Goal: Task Accomplishment & Management: Manage account settings

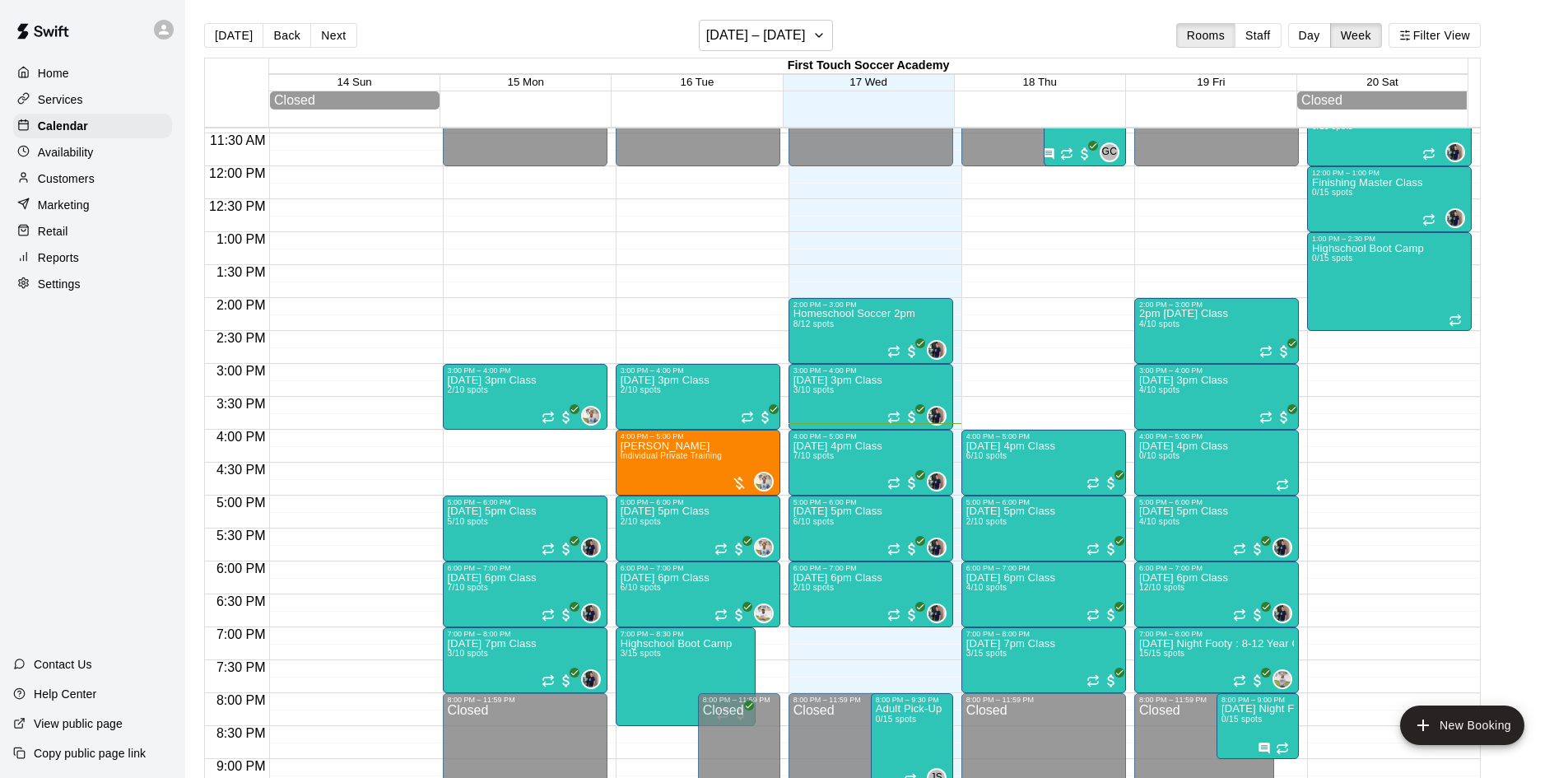
scroll to position [835, 0]
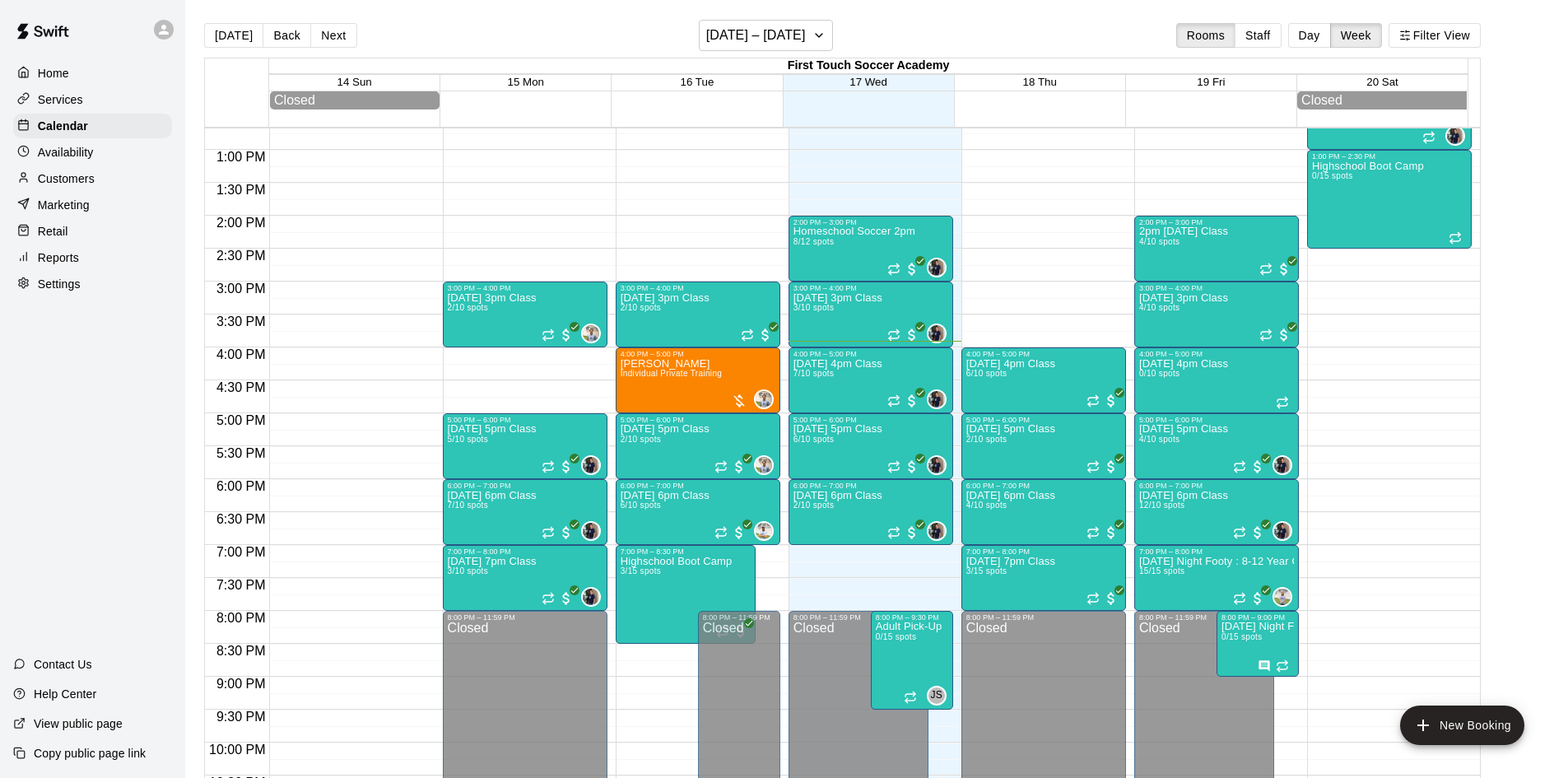
click at [836, 592] on div "12:00 AM – 12:00 PM Closed 2:00 PM – 3:00 PM Homeschool Soccer 2pm [DATE] spots…" at bounding box center [870, 83] width 164 height 1580
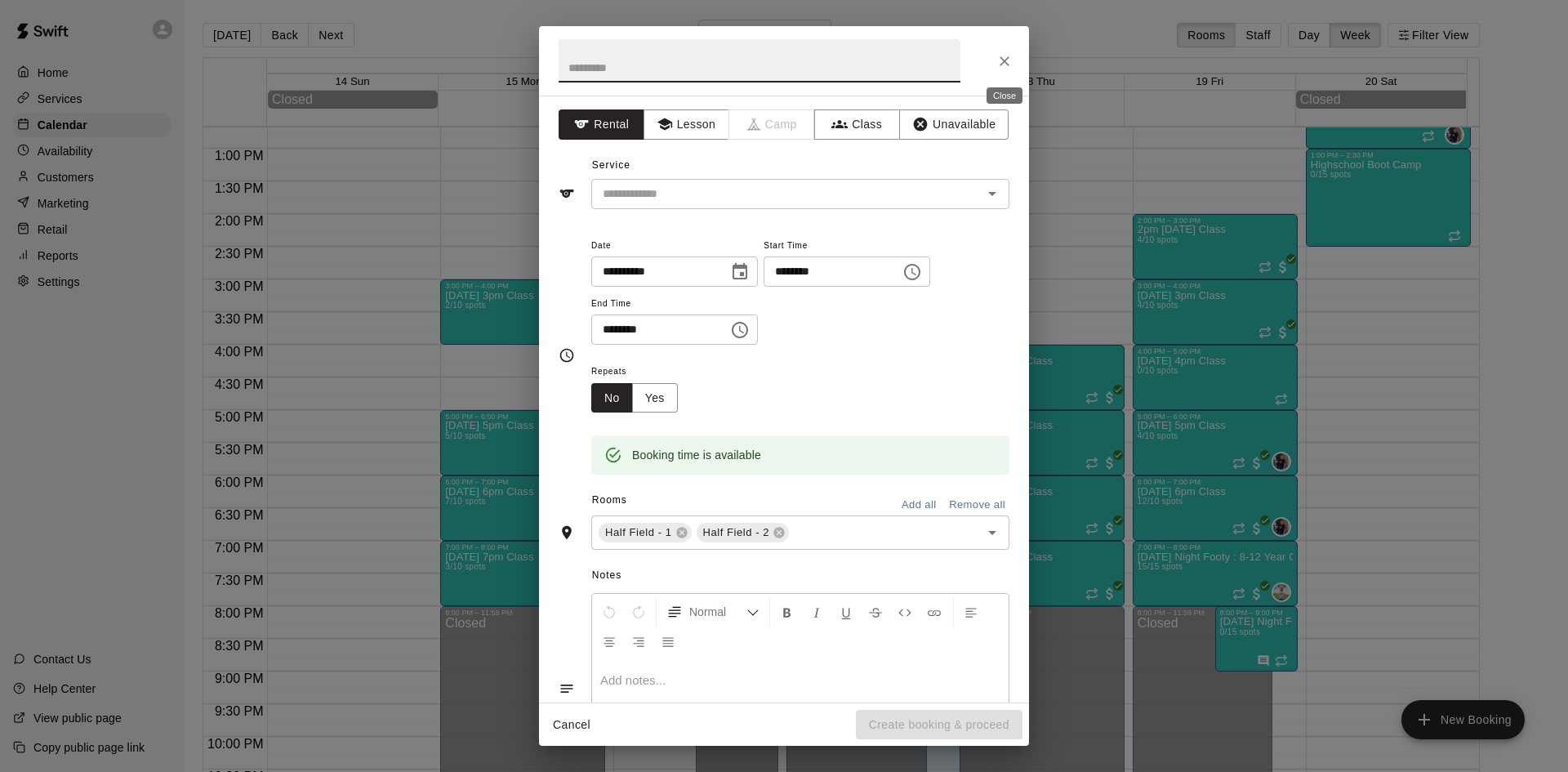
click at [999, 52] on button "Close" at bounding box center [1004, 61] width 29 height 29
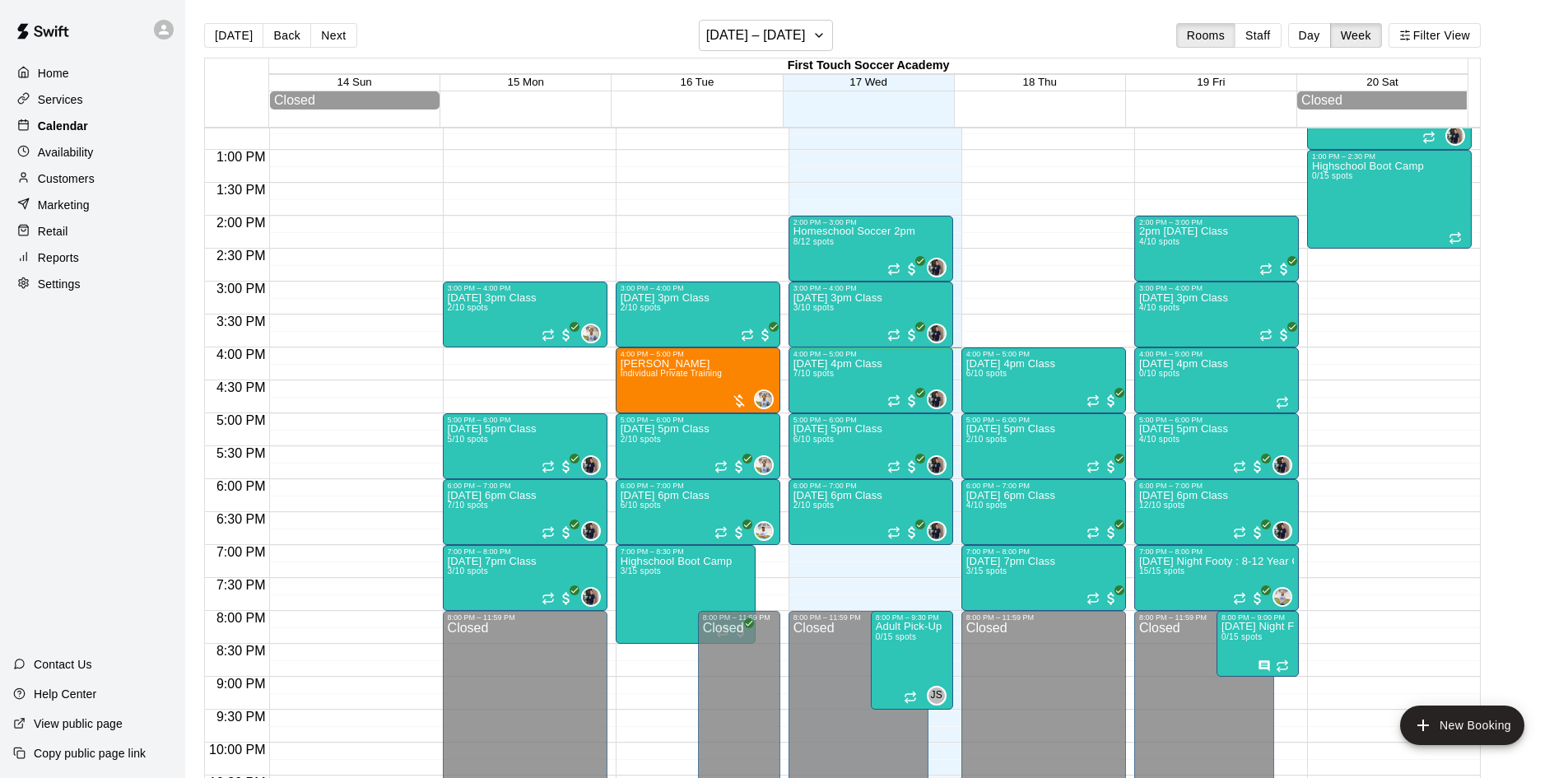
click at [70, 134] on p "Calendar" at bounding box center [62, 126] width 50 height 17
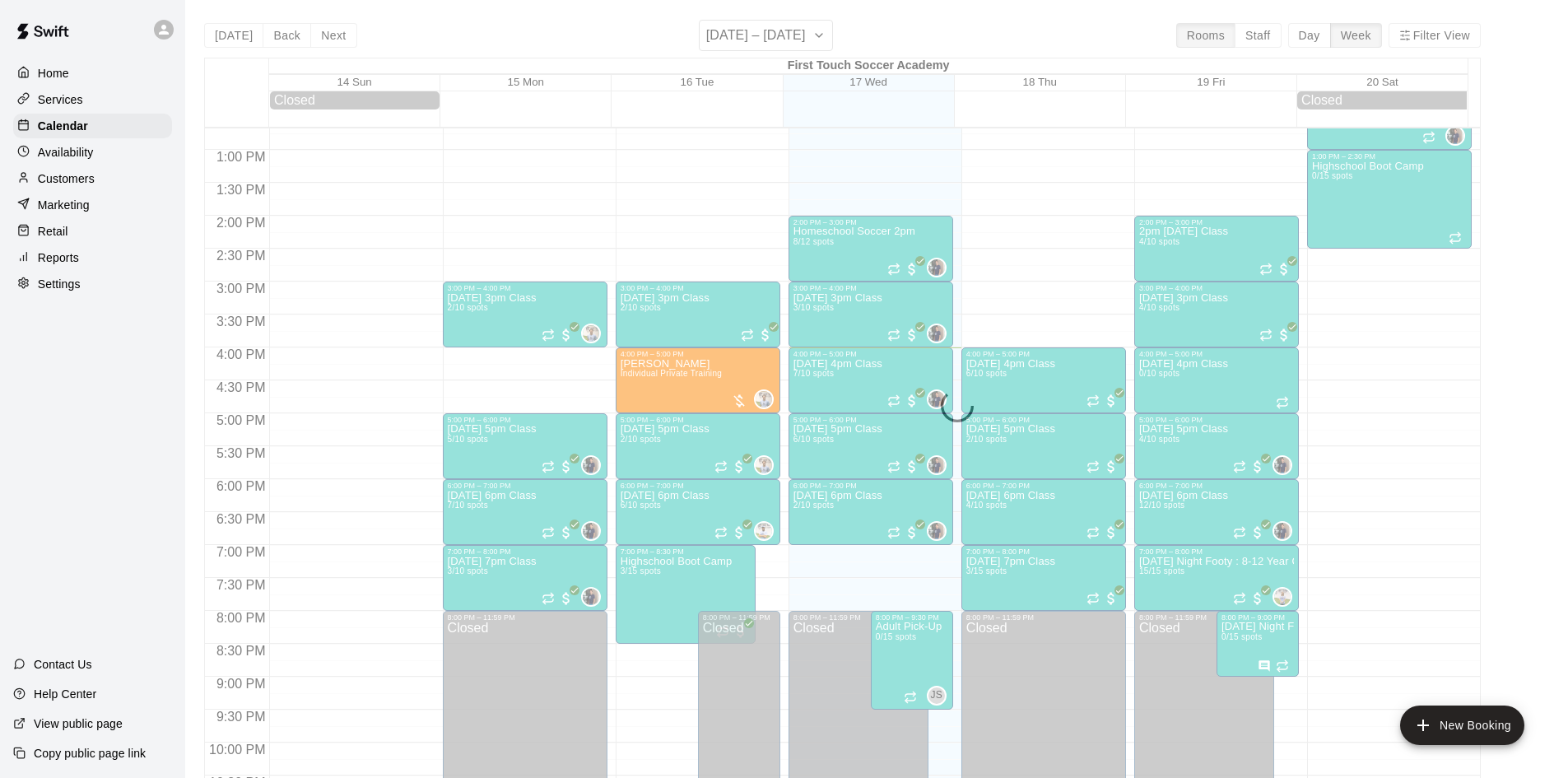
click at [79, 178] on p "Customers" at bounding box center [66, 179] width 57 height 17
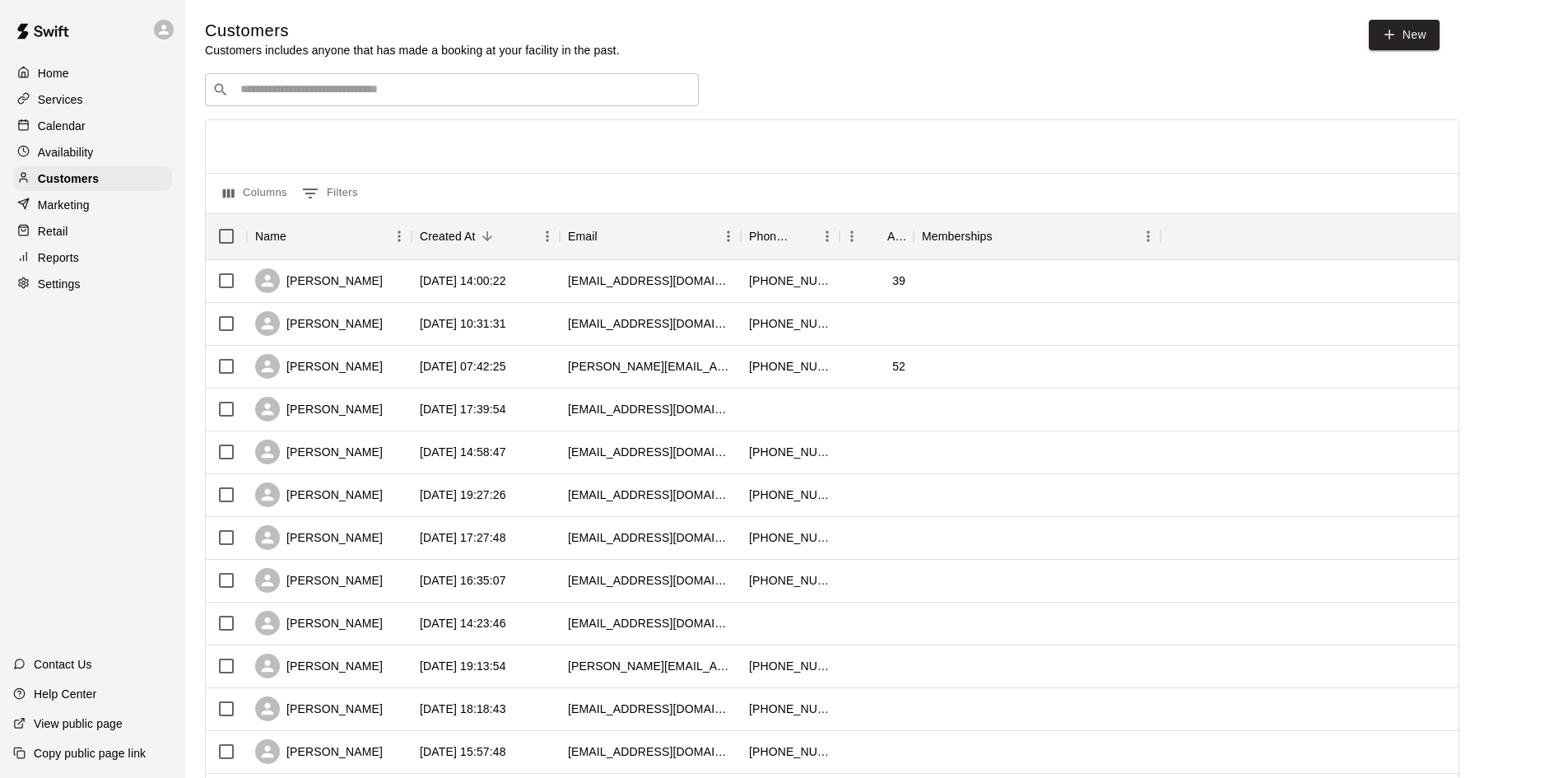
click at [466, 74] on div "Customers Customers includes anyone that has made a booking at your facility in…" at bounding box center [876, 697] width 1343 height 1355
click at [423, 87] on input "Search customers by name or email" at bounding box center [463, 90] width 456 height 17
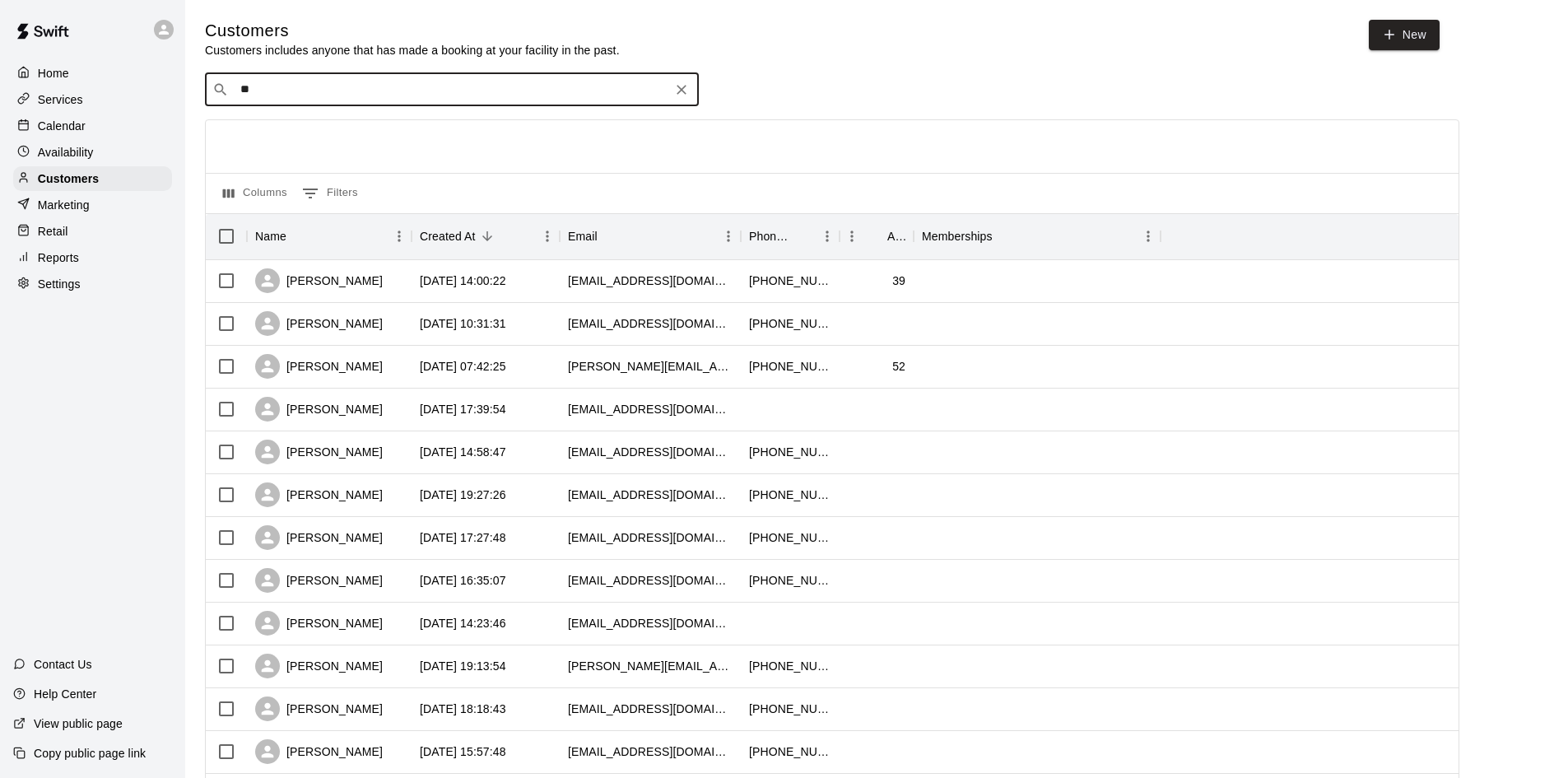
type input "***"
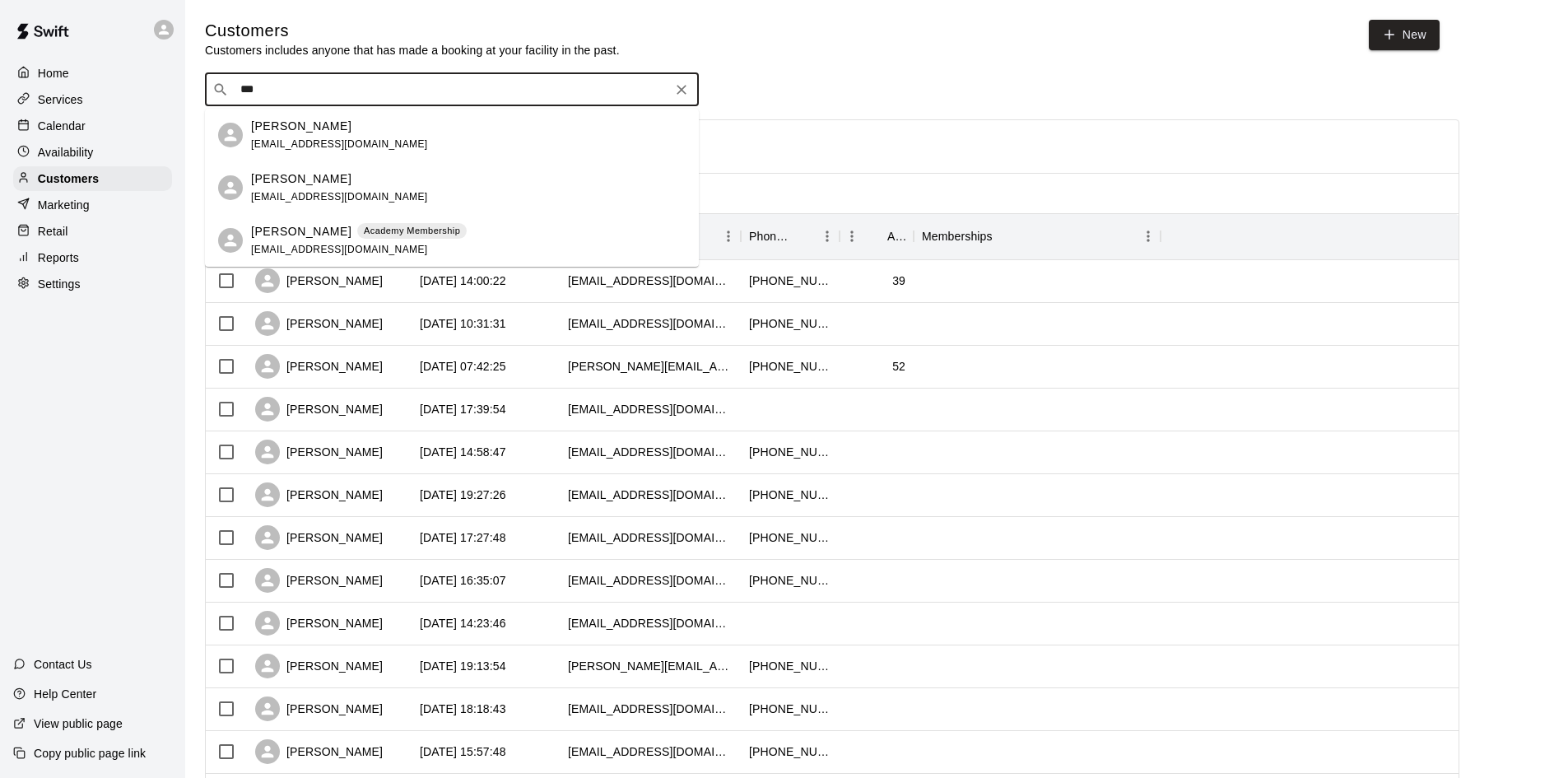
click at [353, 139] on span "[EMAIL_ADDRESS][DOMAIN_NAME]" at bounding box center [339, 144] width 177 height 12
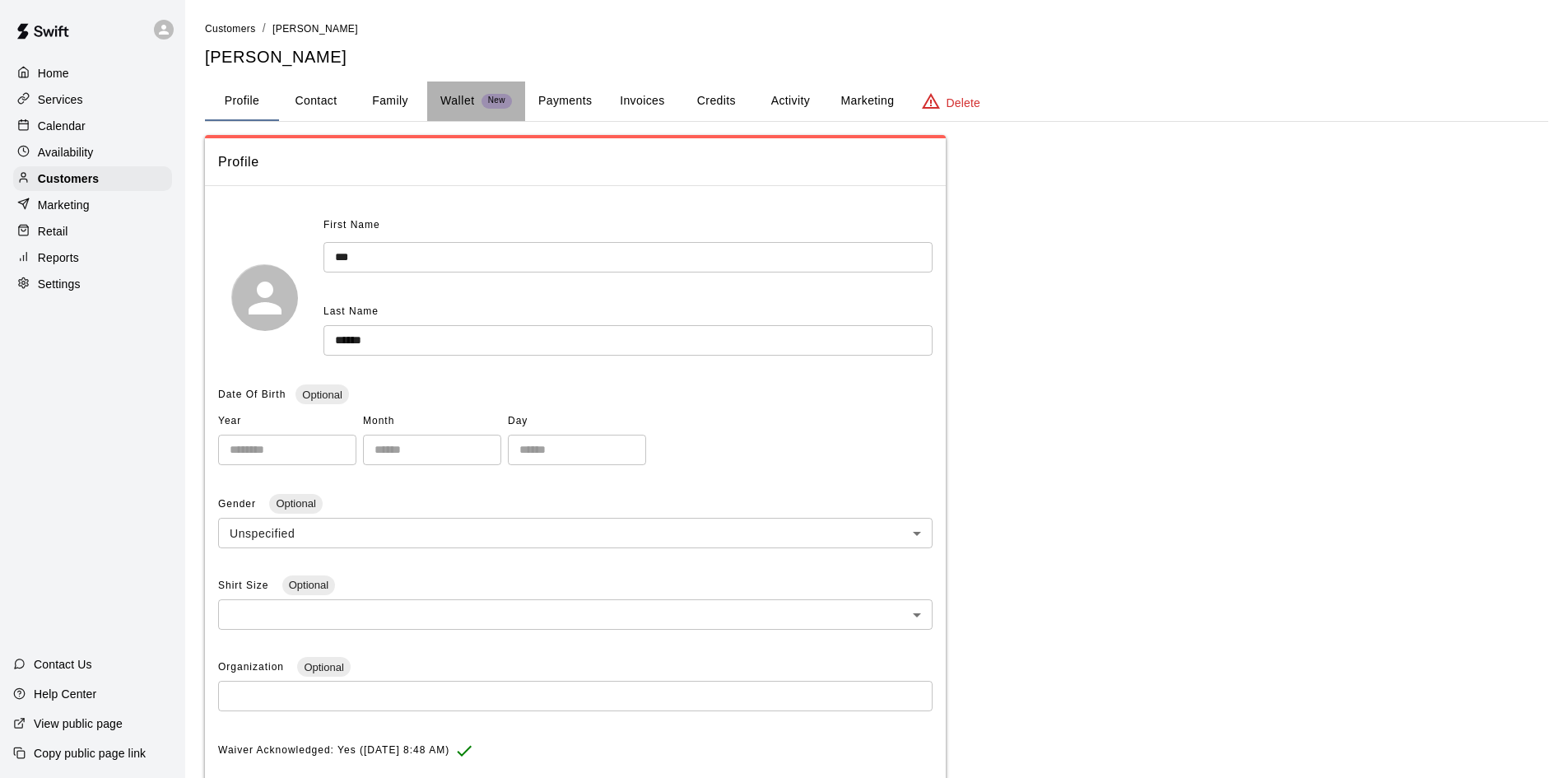
click at [460, 98] on p "Wallet" at bounding box center [458, 100] width 35 height 17
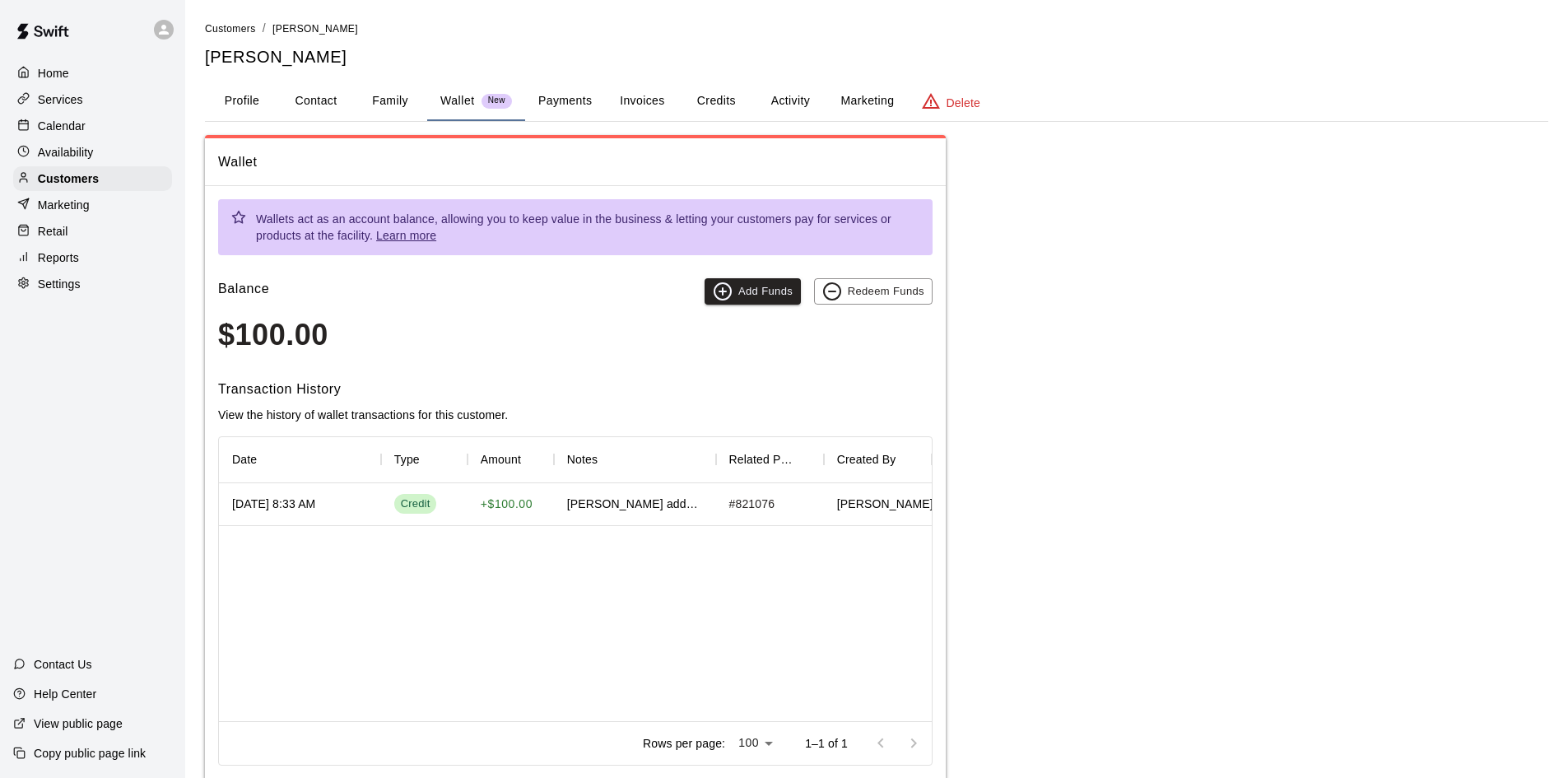
drag, startPoint x: 613, startPoint y: 490, endPoint x: 606, endPoint y: 500, distance: 12.2
drag, startPoint x: 606, startPoint y: 500, endPoint x: 603, endPoint y: 509, distance: 9.5
click at [604, 509] on div "[PERSON_NAME] added funds to wallet" at bounding box center [635, 504] width 136 height 17
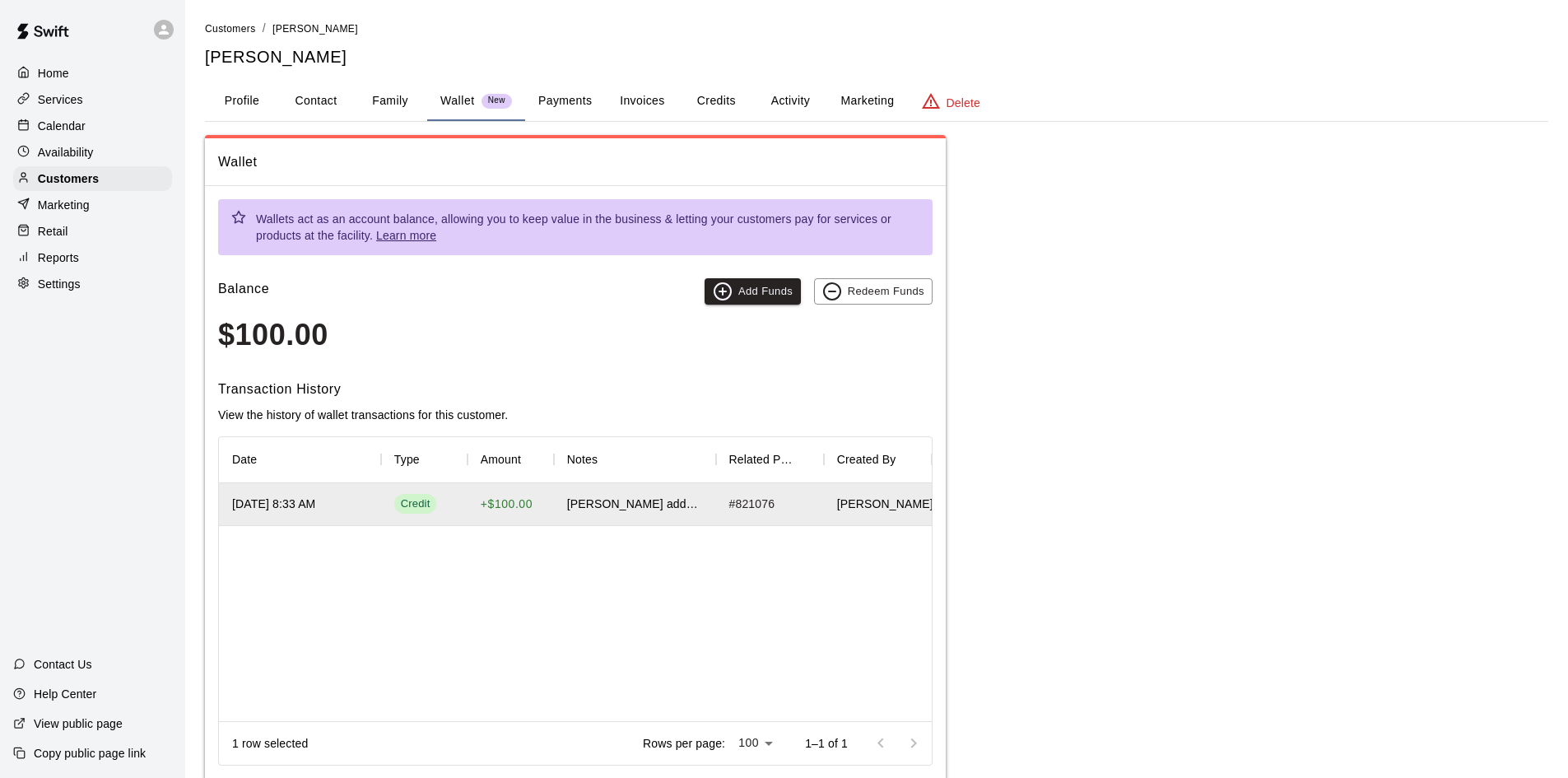
click at [602, 510] on div "[PERSON_NAME] added funds to wallet" at bounding box center [635, 504] width 136 height 17
click at [274, 497] on div "[DATE] 8:33 AM" at bounding box center [273, 504] width 83 height 17
click at [423, 499] on div "Credit" at bounding box center [416, 504] width 29 height 16
click at [425, 510] on div "Credit" at bounding box center [416, 504] width 29 height 16
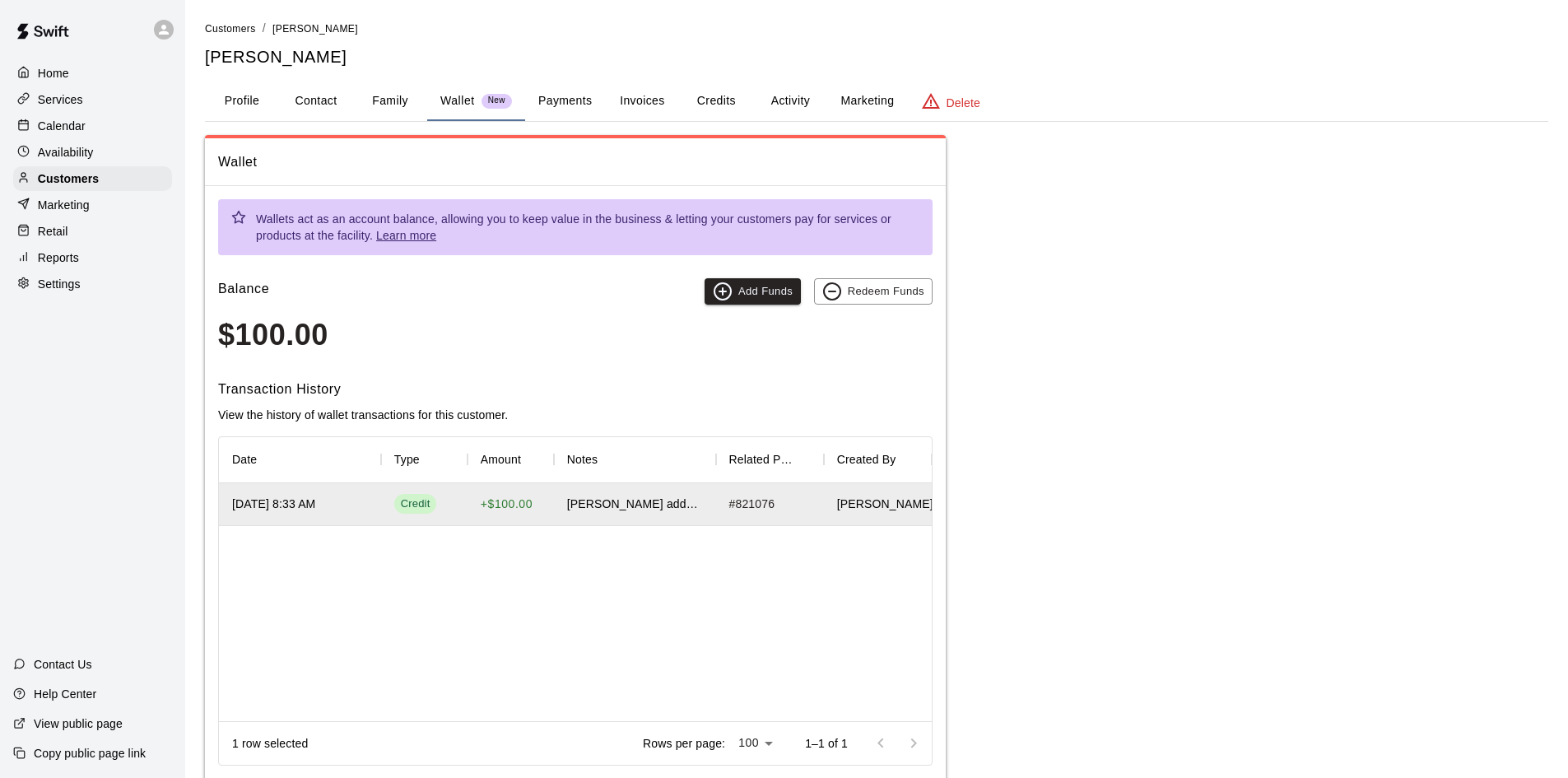
click at [797, 95] on button "Activity" at bounding box center [790, 101] width 74 height 39
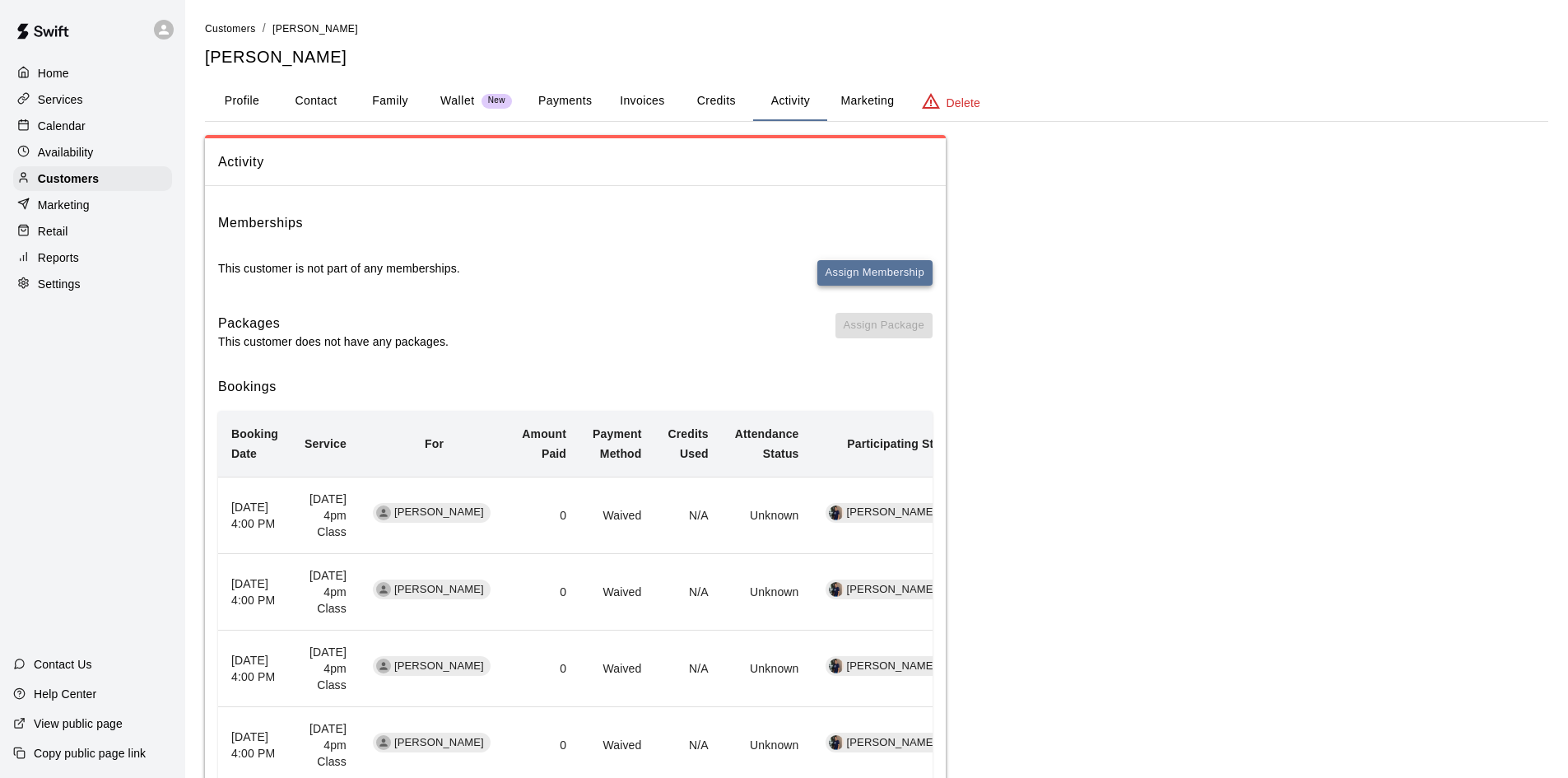
click at [835, 266] on button "Assign Membership" at bounding box center [875, 272] width 116 height 26
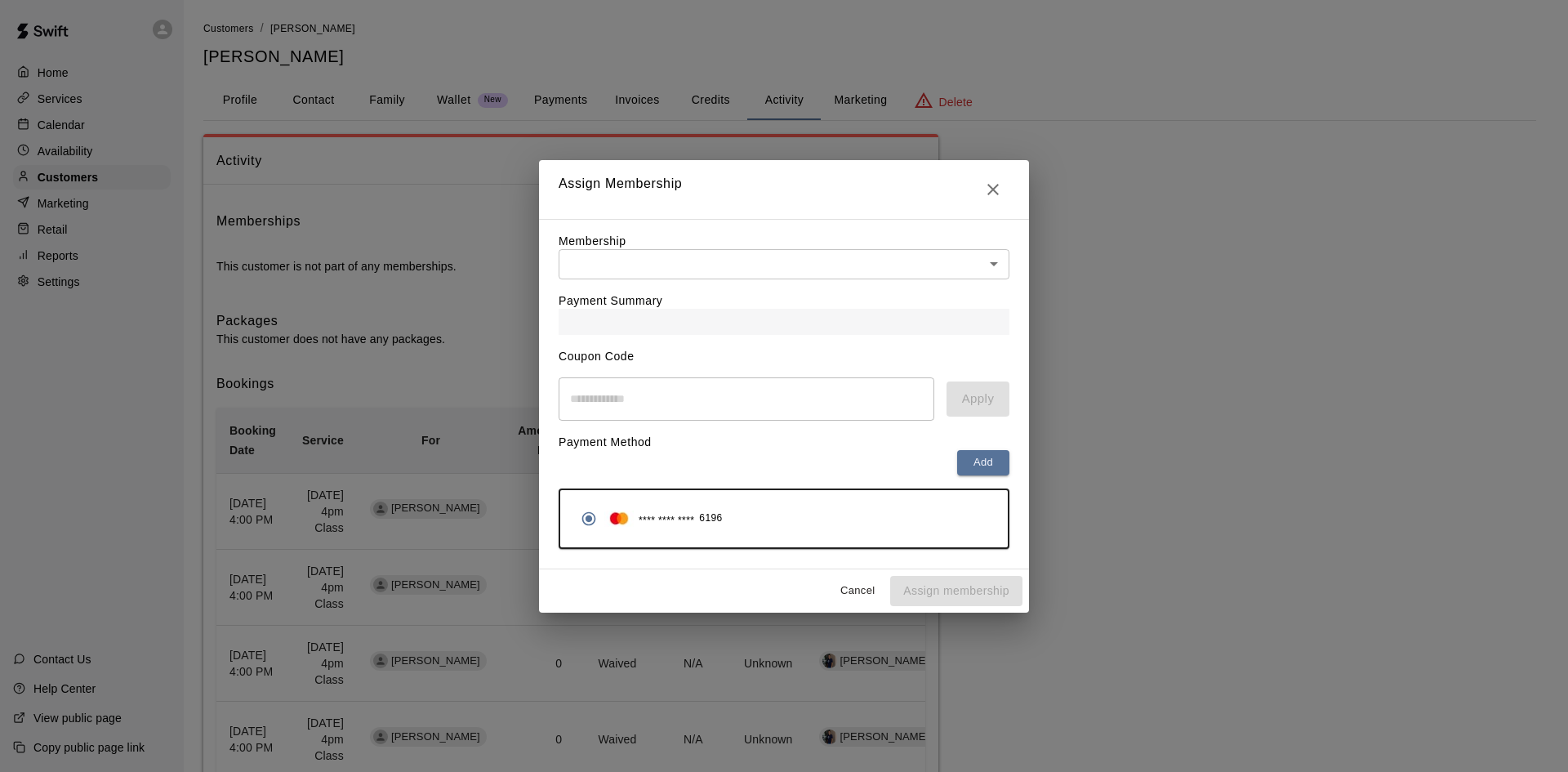
click at [827, 534] on div "**** **** **** 6196" at bounding box center [784, 519] width 422 height 31
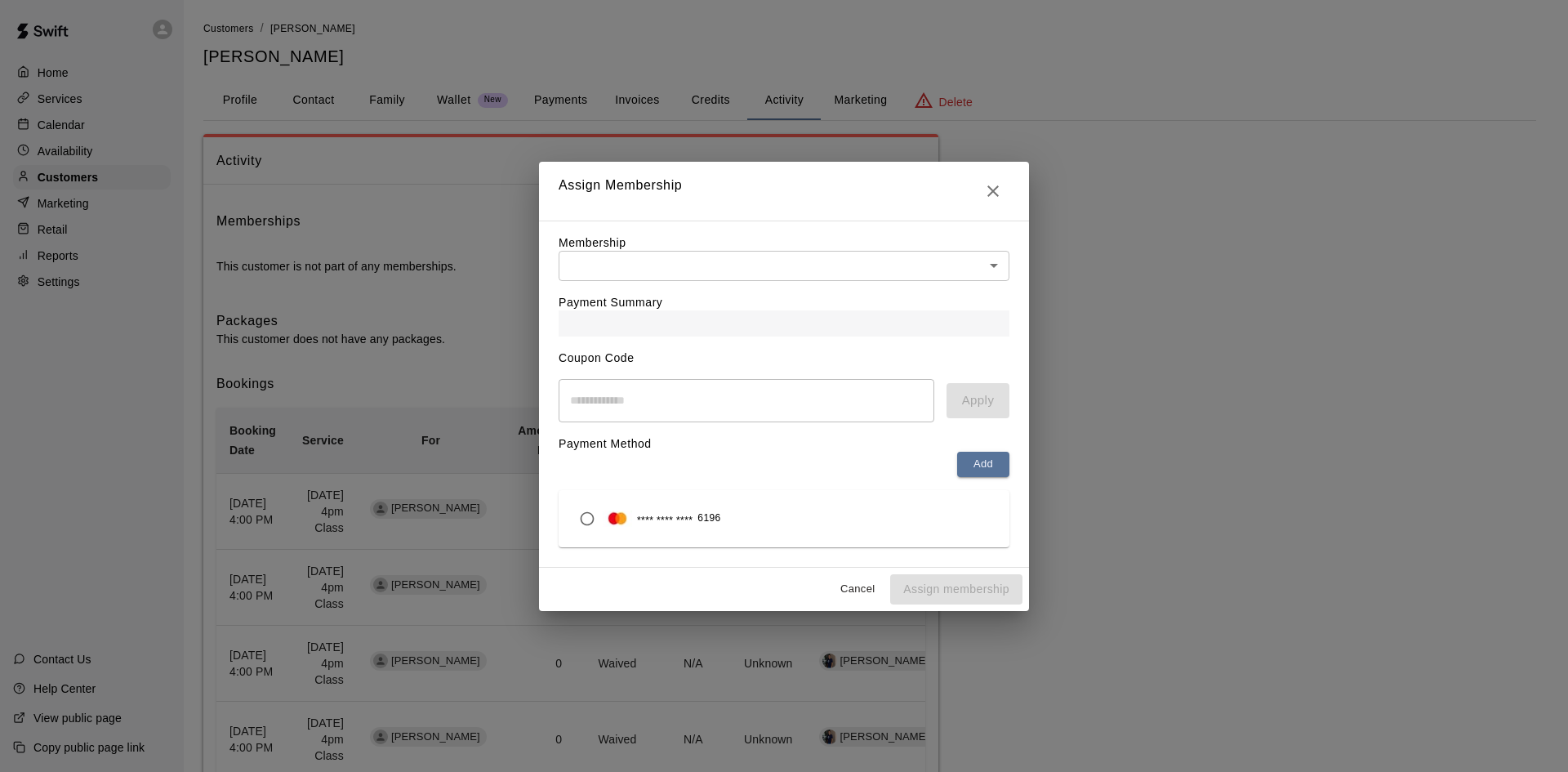
click at [827, 534] on div "**** **** **** 6196" at bounding box center [784, 519] width 424 height 31
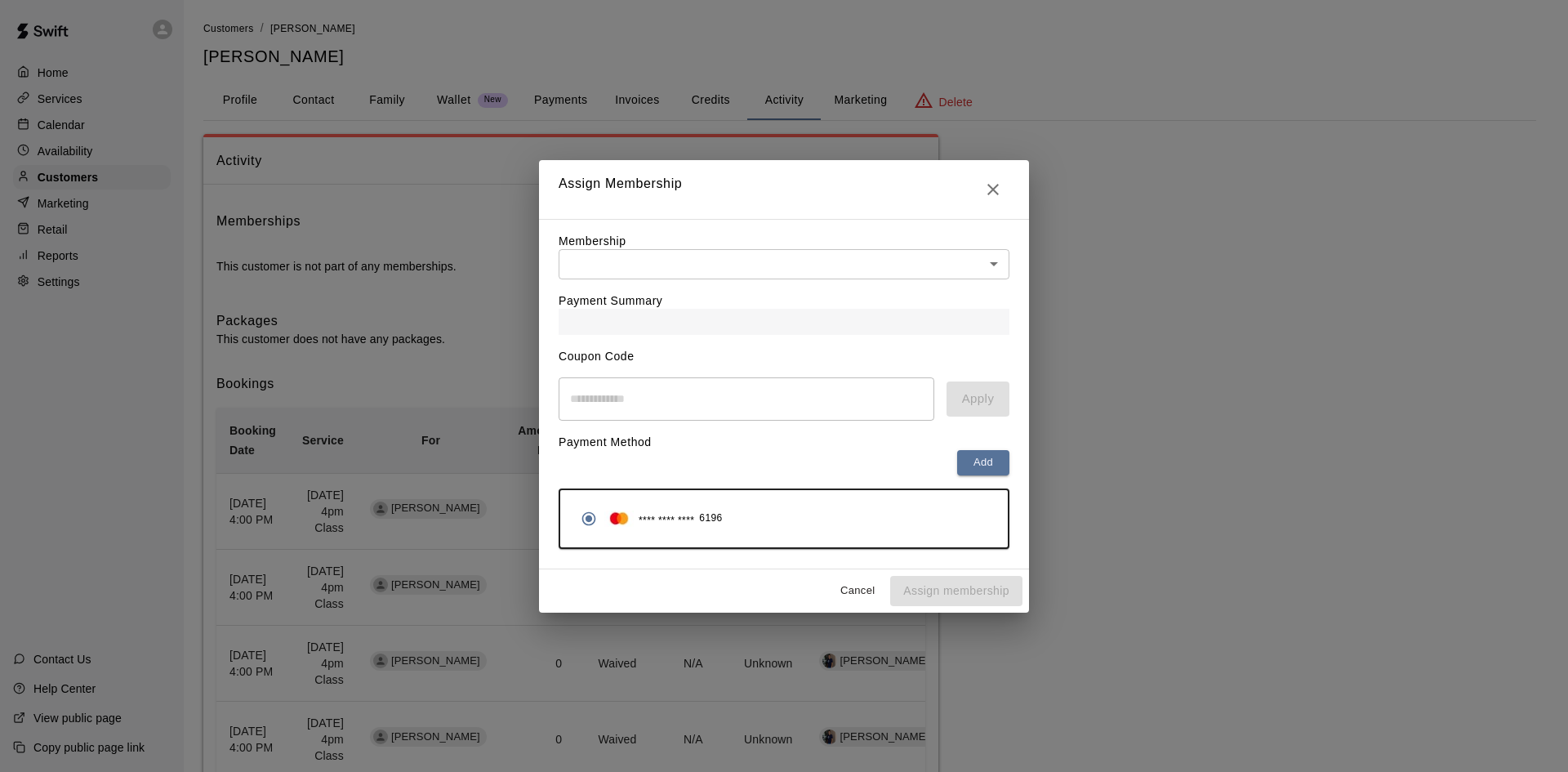
click at [692, 451] on div "Payment Method Add **** **** **** 6196" at bounding box center [784, 484] width 451 height 128
click at [993, 179] on icon "Close" at bounding box center [993, 189] width 20 height 20
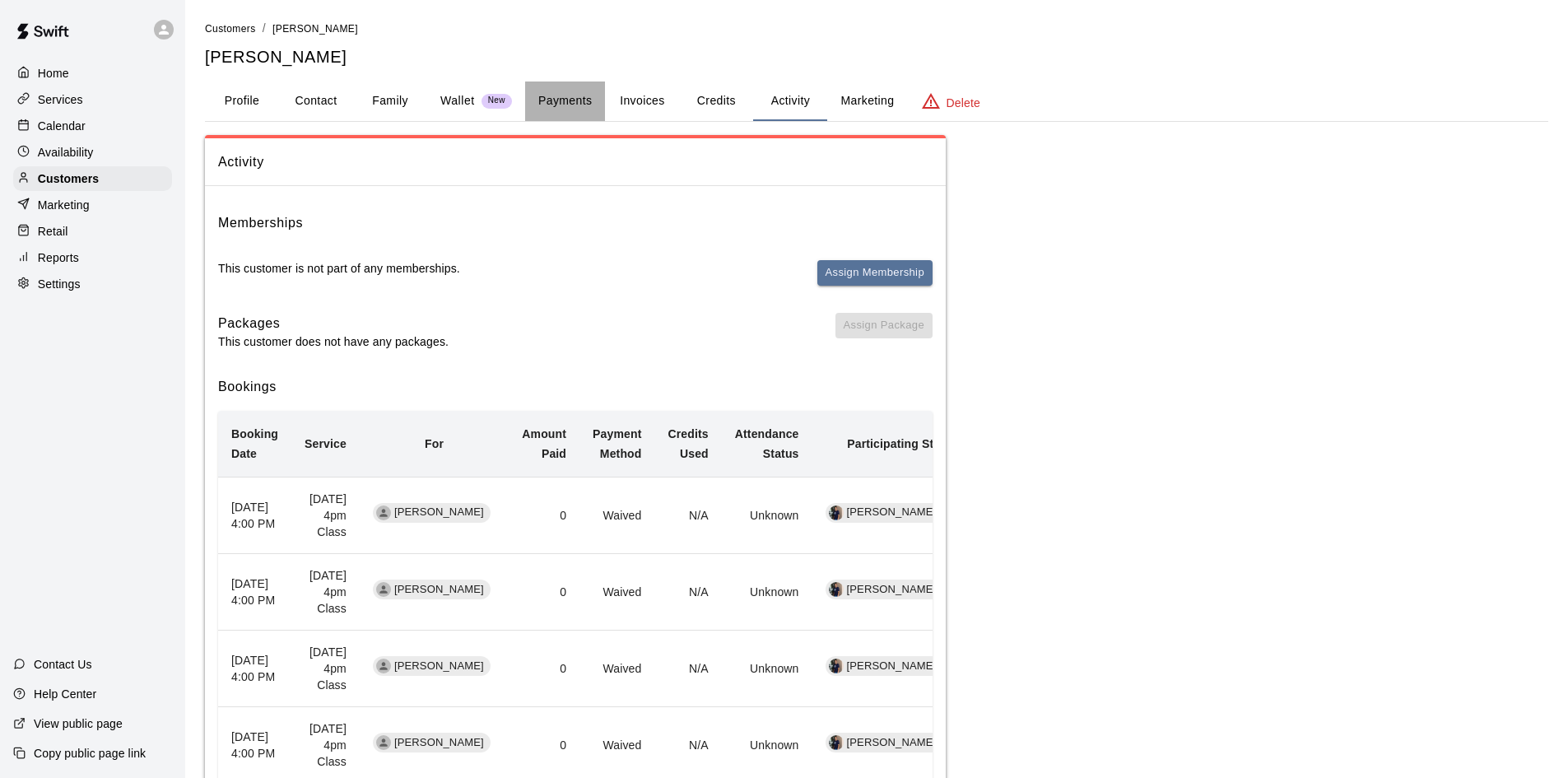
click at [562, 96] on button "Payments" at bounding box center [564, 101] width 80 height 39
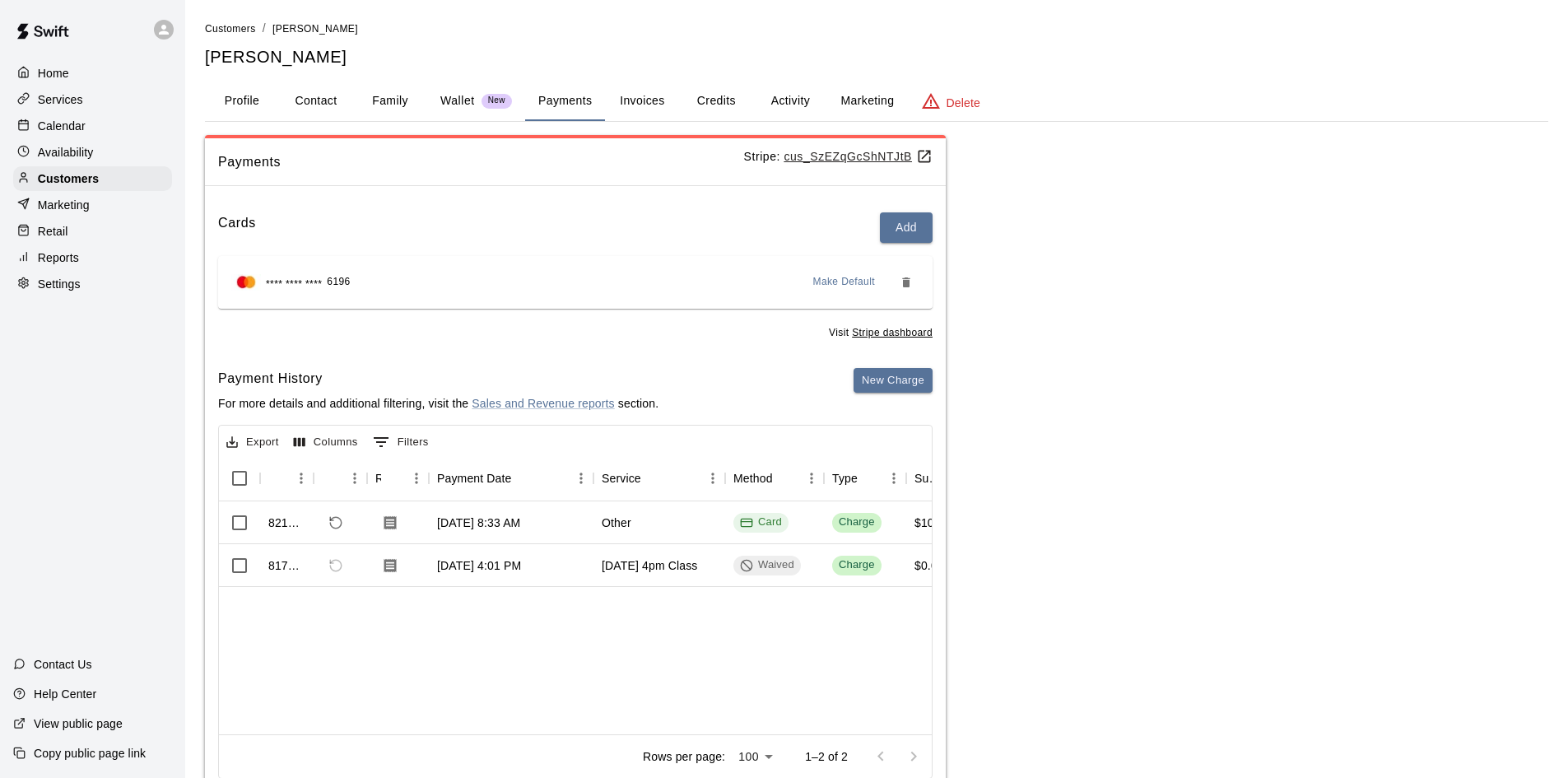
click at [498, 220] on div "Cards Add" at bounding box center [575, 227] width 715 height 30
click at [464, 100] on p "Wallet" at bounding box center [458, 100] width 35 height 17
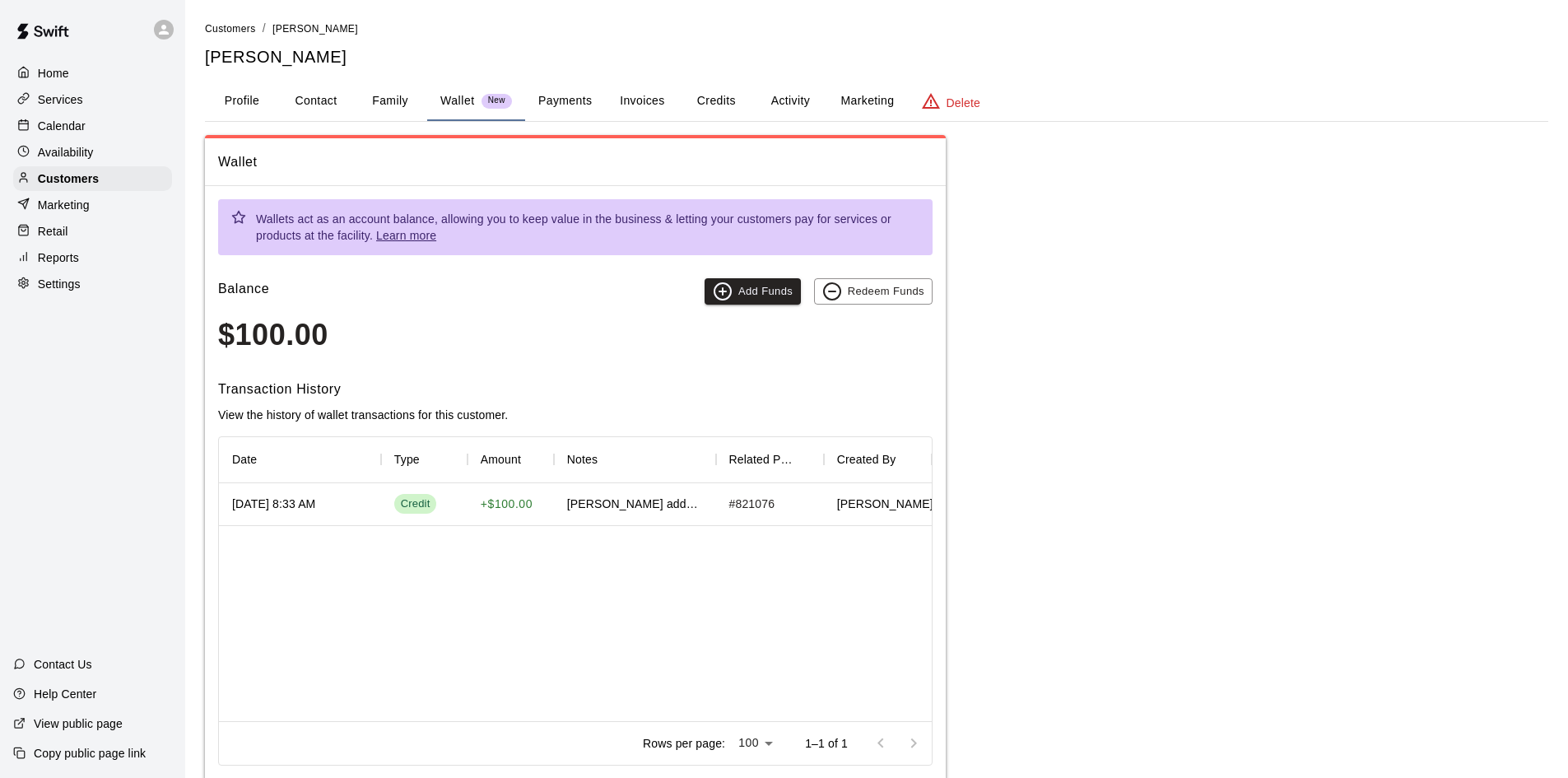
click at [251, 500] on div "[DATE] 8:33 AM" at bounding box center [273, 504] width 83 height 17
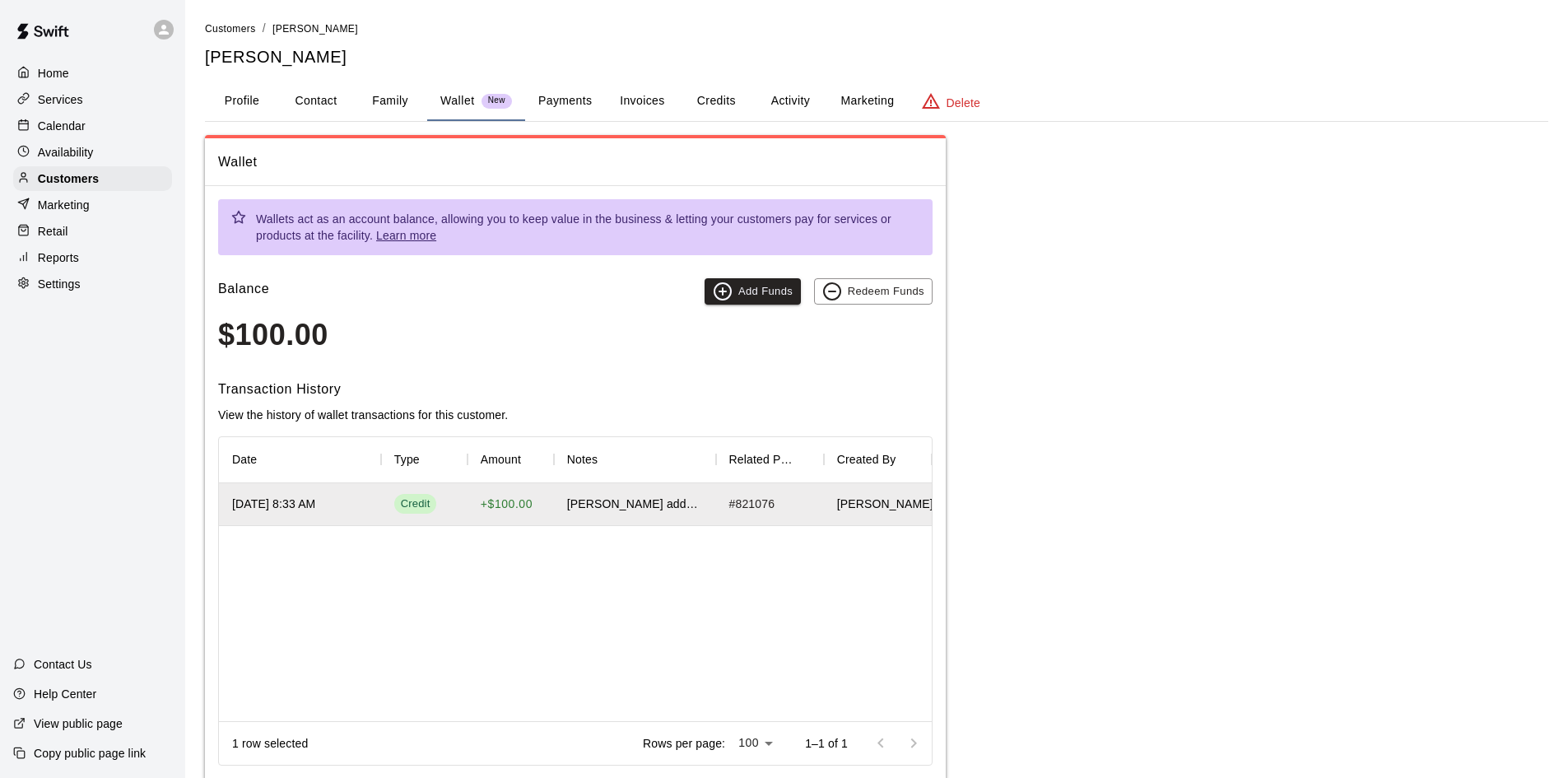
click at [316, 499] on div "[DATE] 8:33 AM" at bounding box center [273, 504] width 83 height 17
drag, startPoint x: 327, startPoint y: 511, endPoint x: 384, endPoint y: 613, distance: 116.8
click at [364, 624] on div "[DATE] 8:33 AM Credit + $100.00 [PERSON_NAME] added funds to wallet # 821076 [P…" at bounding box center [575, 602] width 713 height 238
drag, startPoint x: 503, startPoint y: 498, endPoint x: 502, endPoint y: 511, distance: 13.0
click at [502, 506] on p "+ $100.00" at bounding box center [506, 504] width 52 height 17
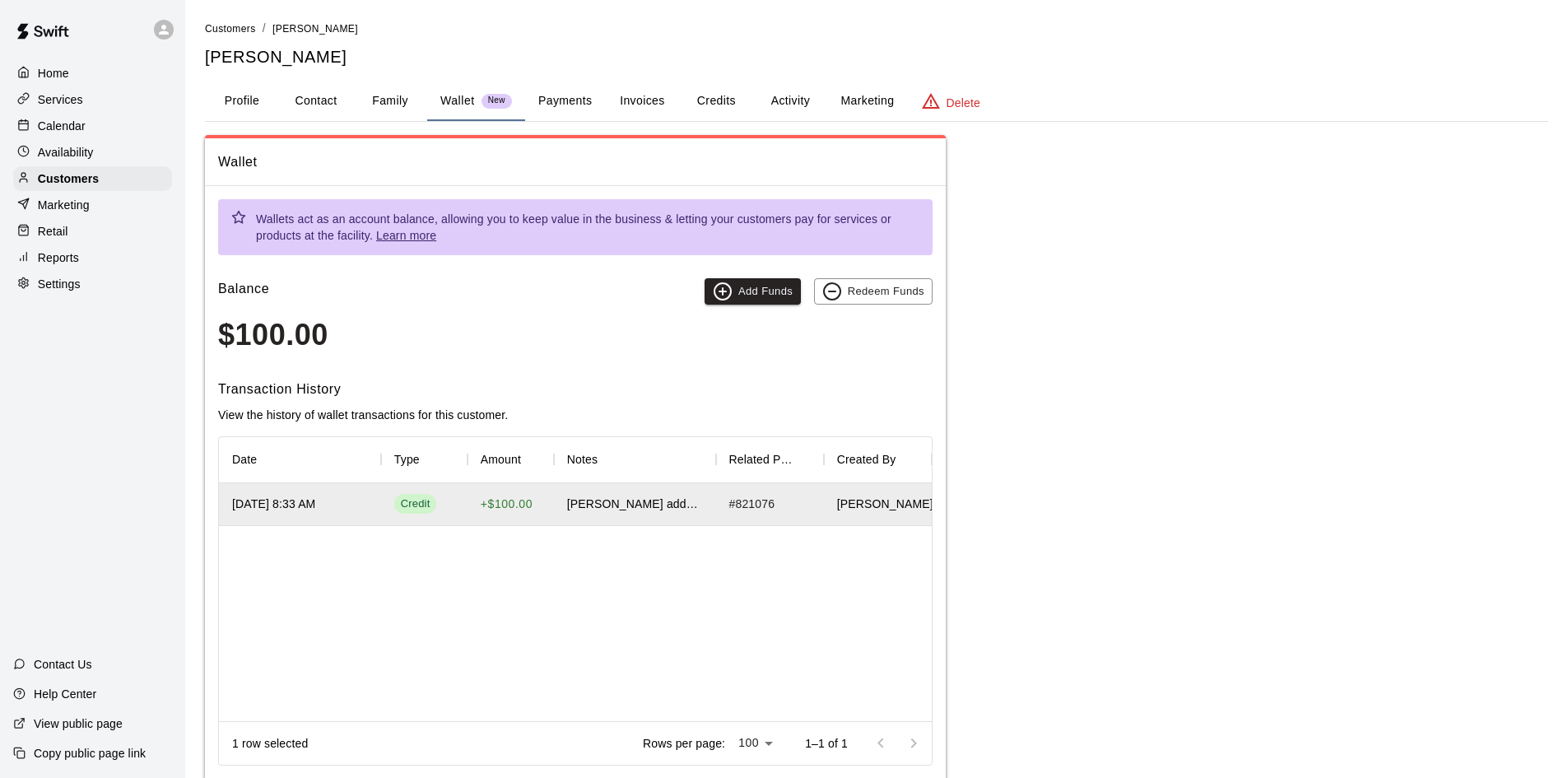
drag, startPoint x: 705, startPoint y: 510, endPoint x: 745, endPoint y: 541, distance: 50.6
click at [743, 541] on div "[DATE] 8:33 AM Credit + $100.00 [PERSON_NAME] added funds to wallet # 821076 [P…" at bounding box center [575, 602] width 713 height 238
click at [873, 519] on div "[PERSON_NAME]" at bounding box center [878, 505] width 108 height 43
click at [507, 317] on div "Balance Add Funds Redeem Funds $100.00" at bounding box center [575, 315] width 715 height 74
click at [511, 503] on p "+ $100.00" at bounding box center [506, 504] width 52 height 17
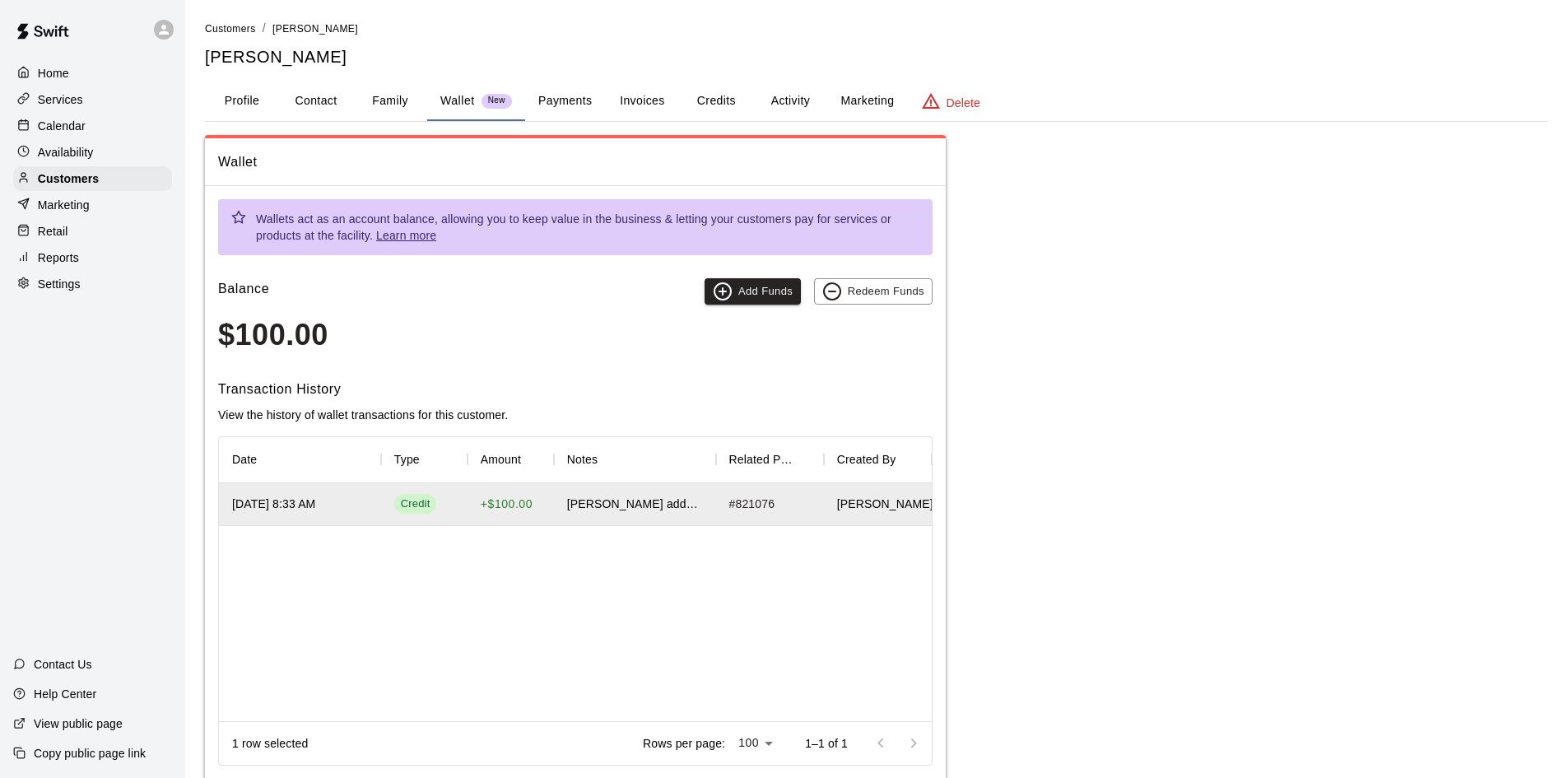
click at [777, 507] on div "# 821076" at bounding box center [770, 505] width 108 height 43
click at [872, 495] on div "[PERSON_NAME]" at bounding box center [878, 505] width 108 height 43
click at [837, 291] on icon "button" at bounding box center [832, 292] width 20 height 20
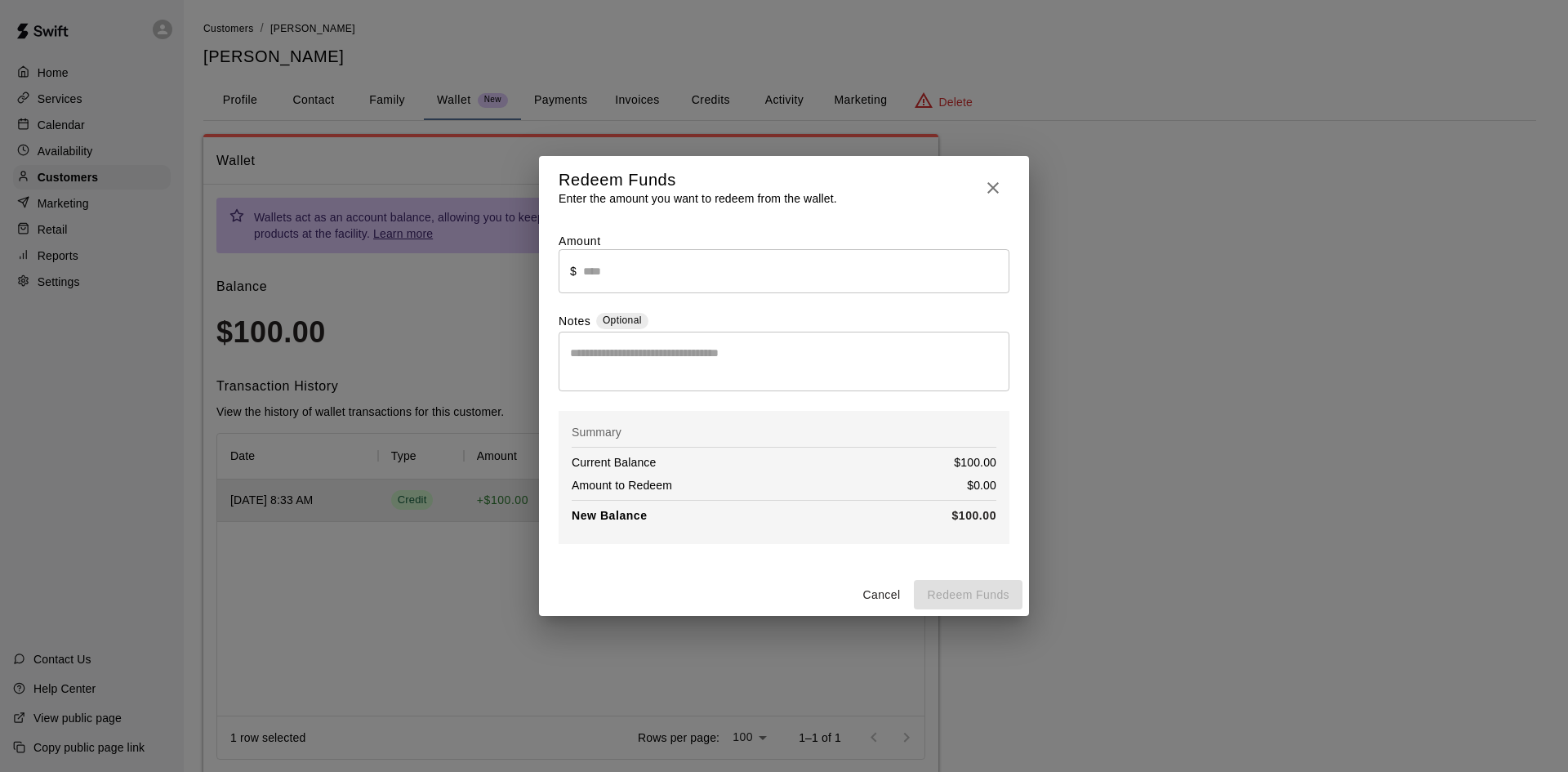
click at [667, 271] on input "text" at bounding box center [797, 271] width 426 height 44
drag, startPoint x: 994, startPoint y: 182, endPoint x: 958, endPoint y: 249, distance: 76.1
click at [993, 182] on icon "button" at bounding box center [993, 188] width 20 height 20
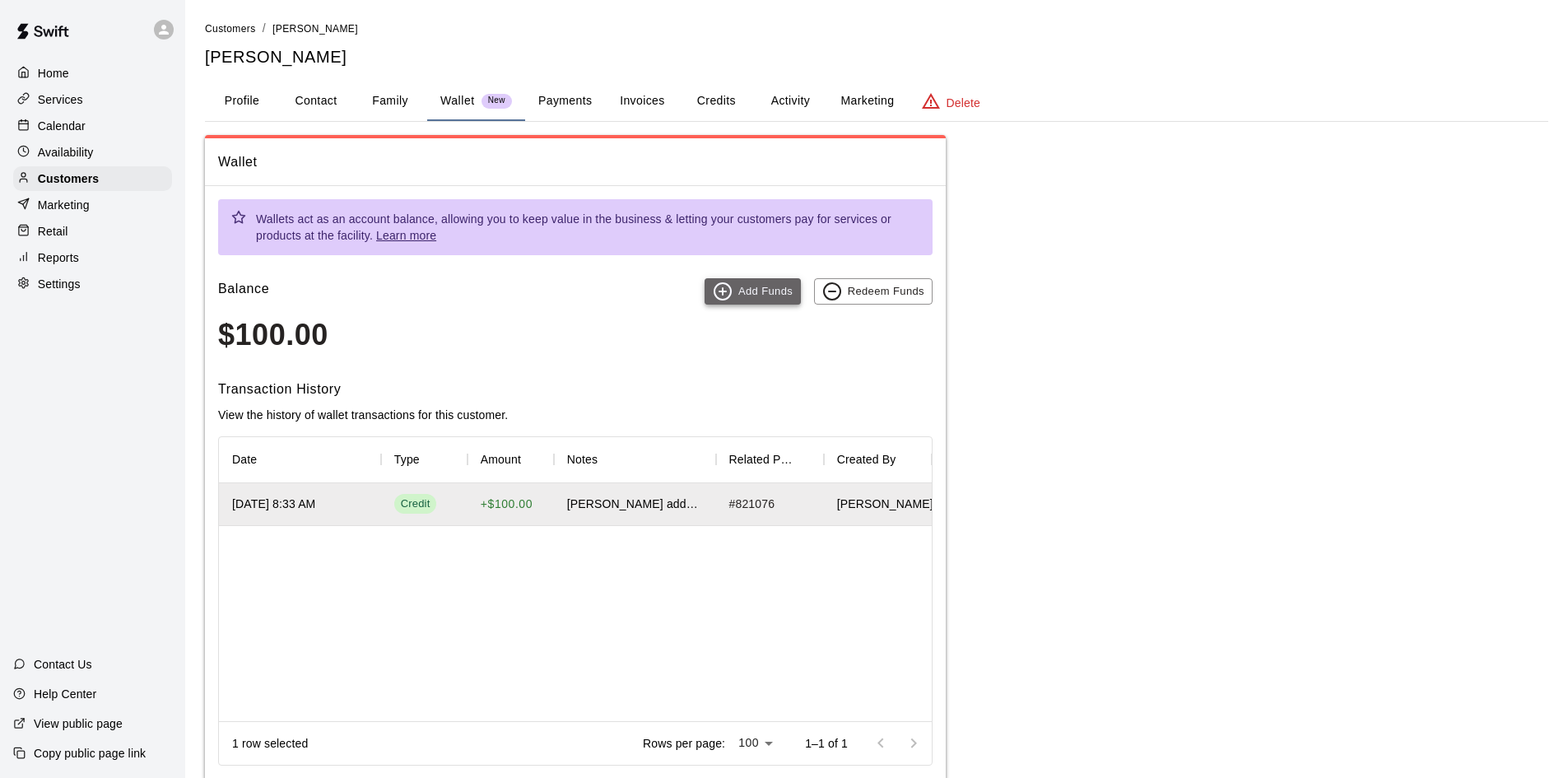
click at [740, 292] on button "Add Funds" at bounding box center [752, 291] width 96 height 27
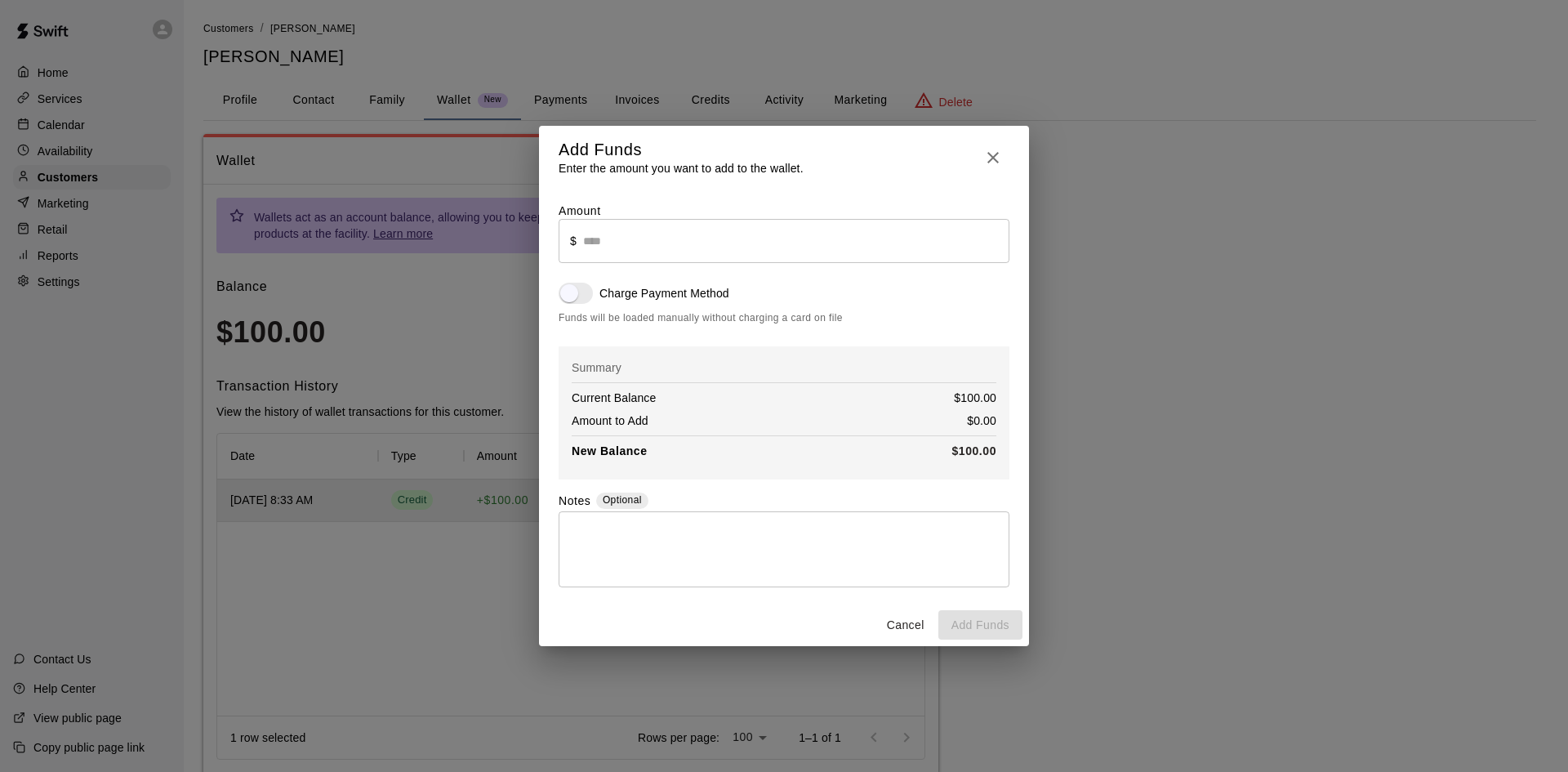
click at [983, 151] on button "button" at bounding box center [993, 158] width 33 height 38
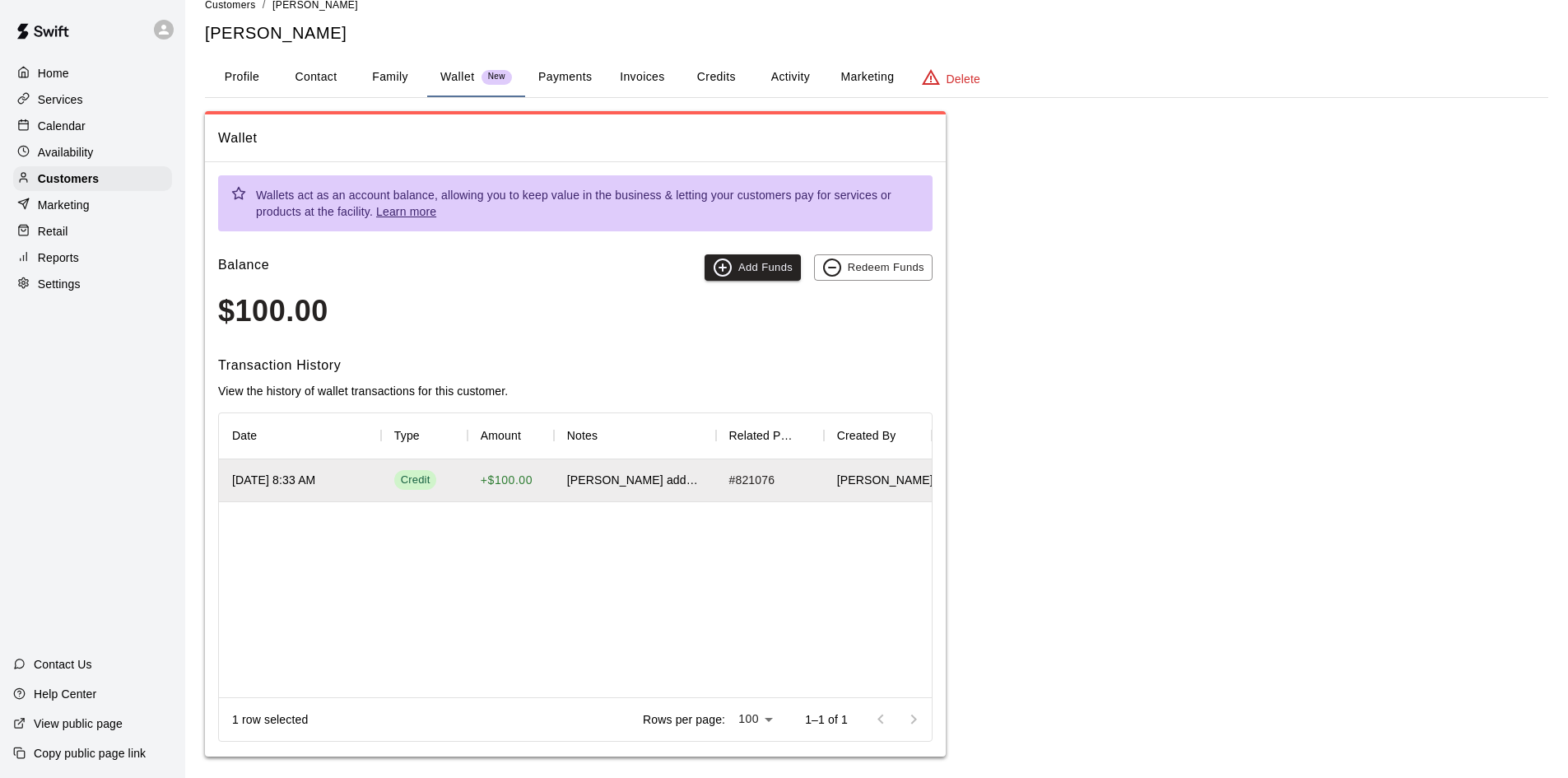
scroll to position [36, 0]
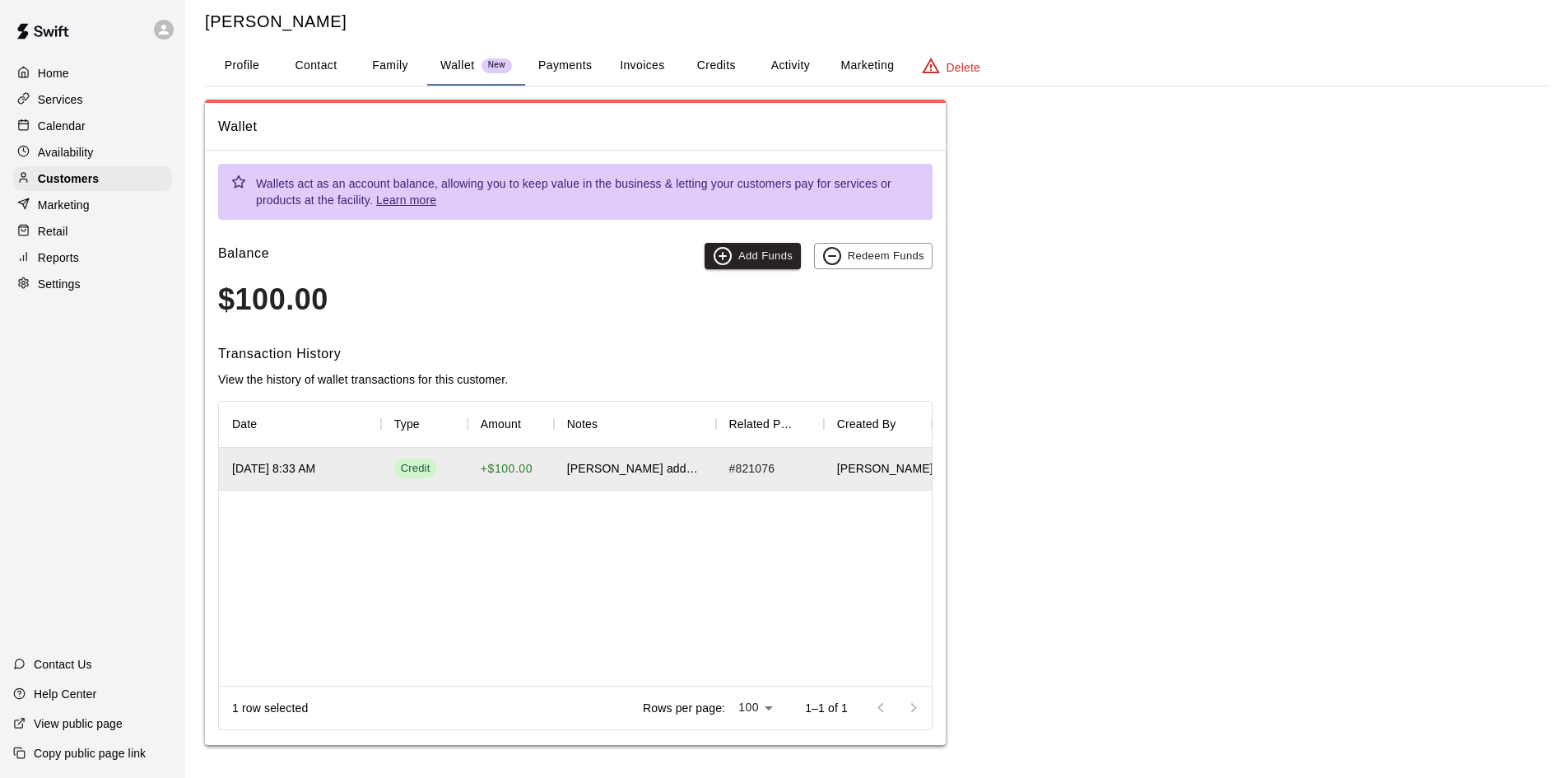
click at [495, 465] on p "+ $100.00" at bounding box center [506, 468] width 52 height 17
click at [401, 471] on div "Credit" at bounding box center [416, 468] width 29 height 16
click at [613, 476] on div "[PERSON_NAME] added funds to wallet" at bounding box center [635, 468] width 136 height 17
click at [793, 475] on div "# 821076" at bounding box center [770, 469] width 108 height 43
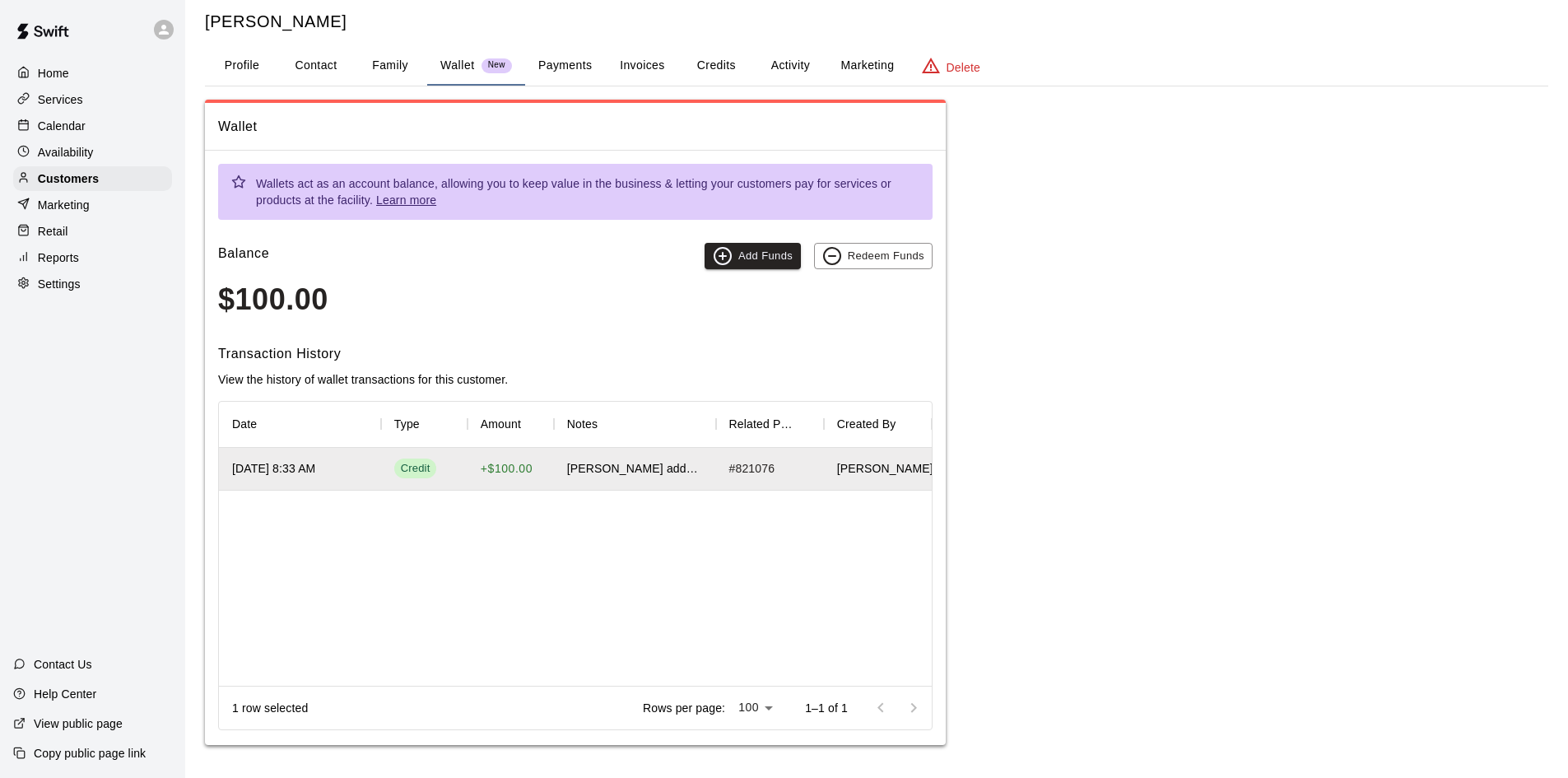
click at [547, 70] on button "Payments" at bounding box center [564, 65] width 80 height 39
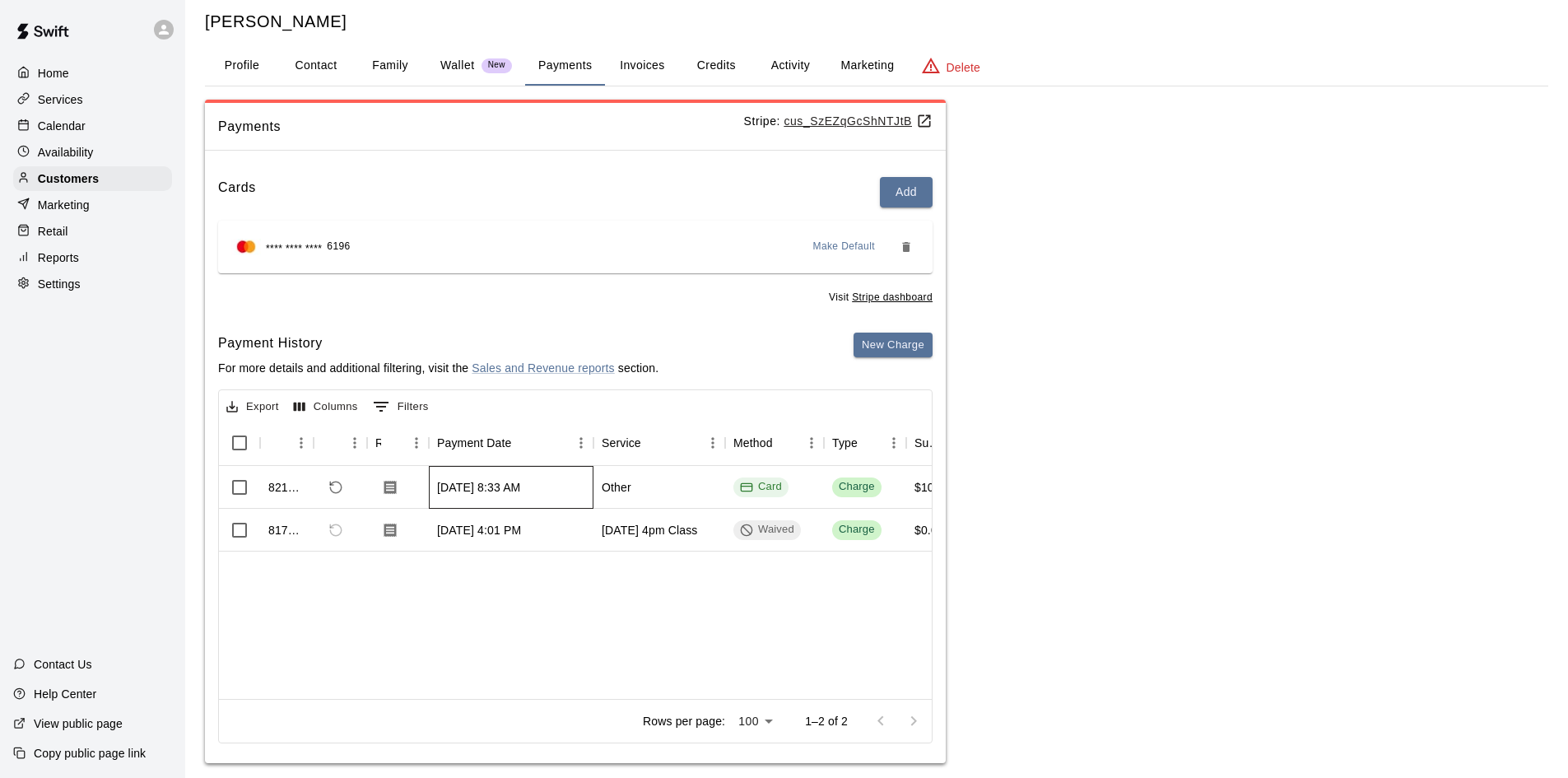
click at [476, 491] on div "[DATE] 8:33 AM" at bounding box center [478, 487] width 83 height 17
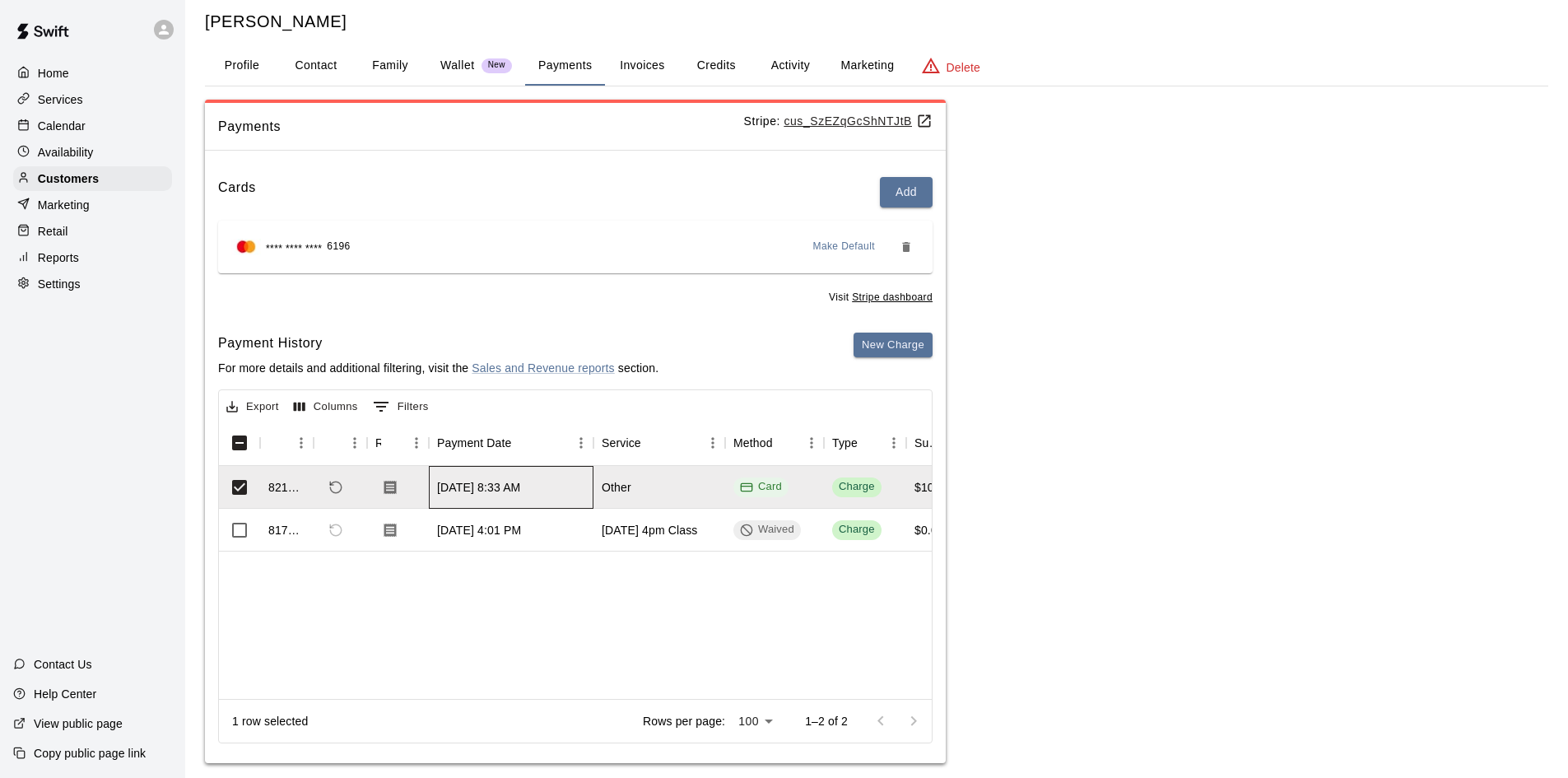
click at [476, 491] on div "[DATE] 8:33 AM" at bounding box center [478, 487] width 83 height 17
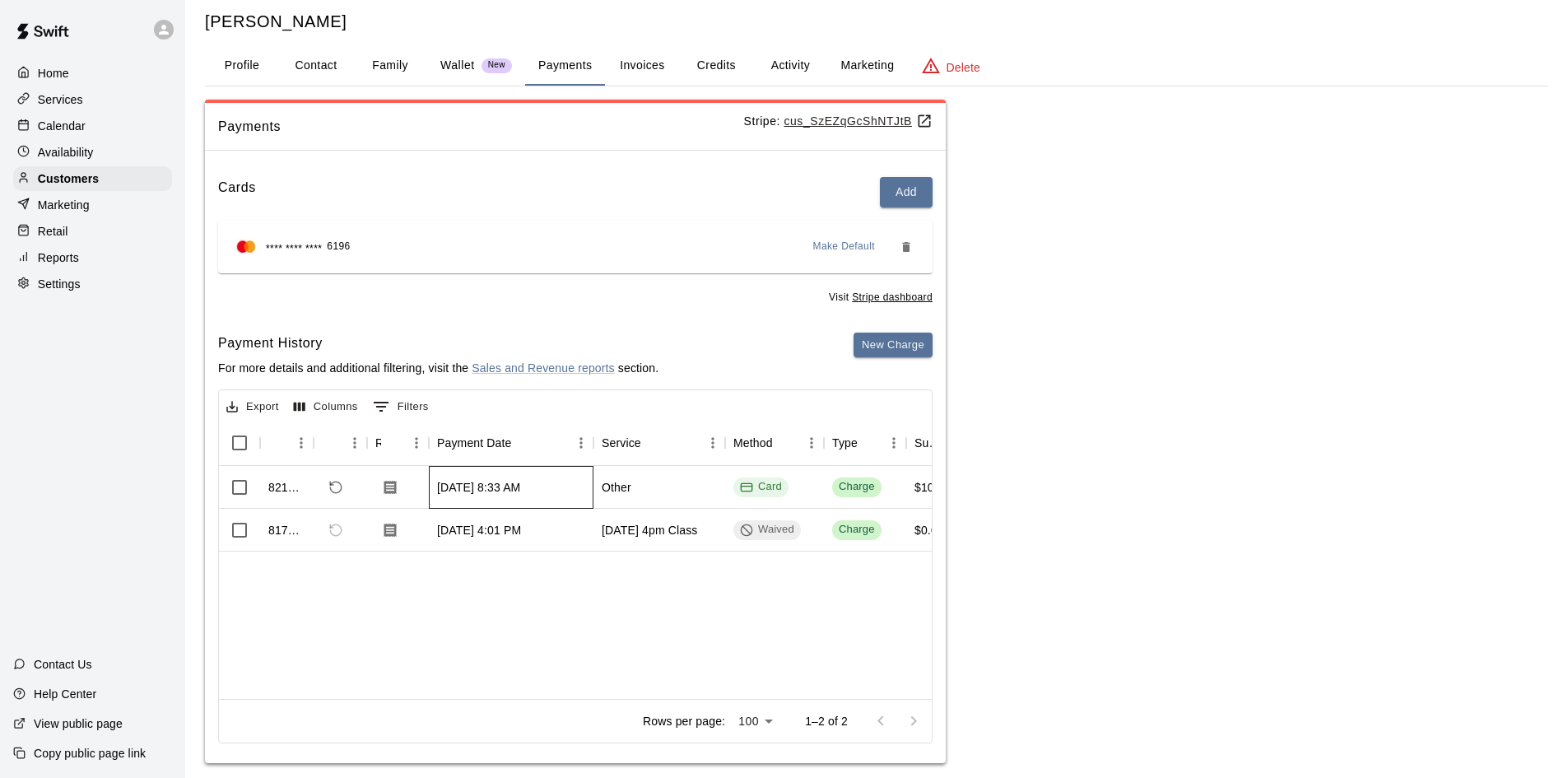
click at [473, 494] on div "[DATE] 8:33 AM" at bounding box center [478, 487] width 83 height 17
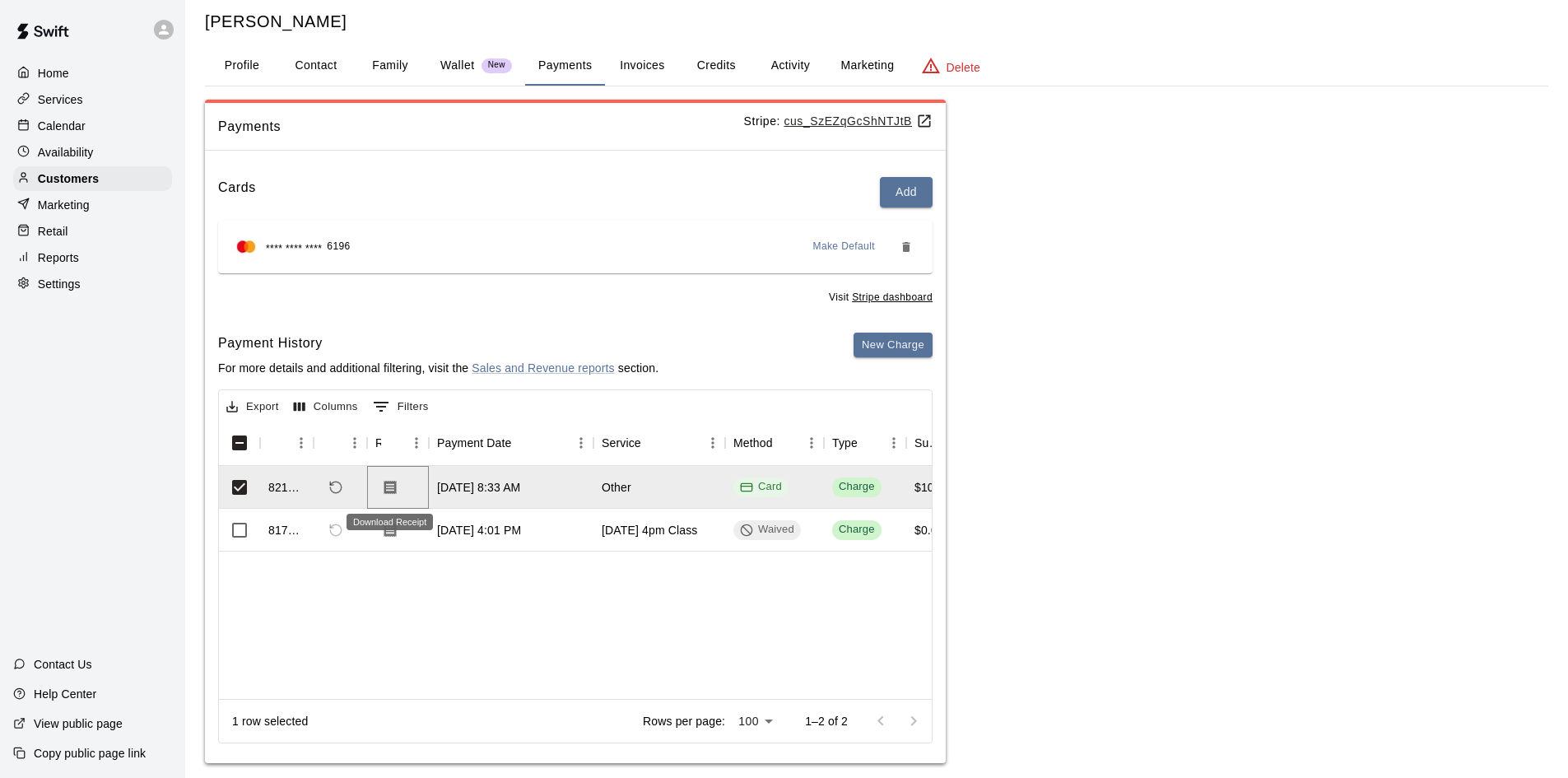
click at [395, 491] on icon "Download Receipt" at bounding box center [390, 486] width 12 height 14
click at [276, 492] on div "821076" at bounding box center [286, 487] width 37 height 17
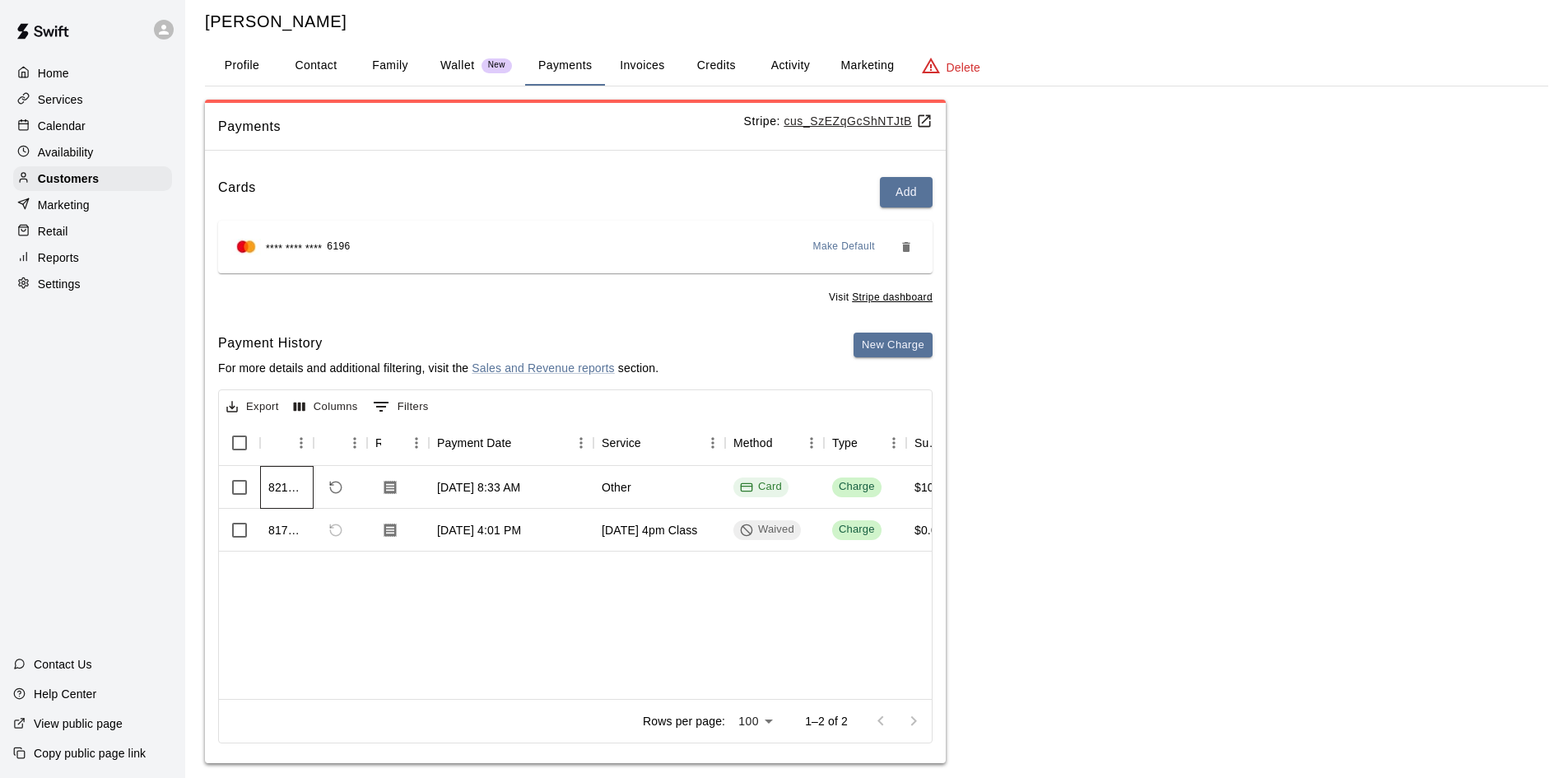
click at [276, 489] on div "821076" at bounding box center [286, 487] width 37 height 17
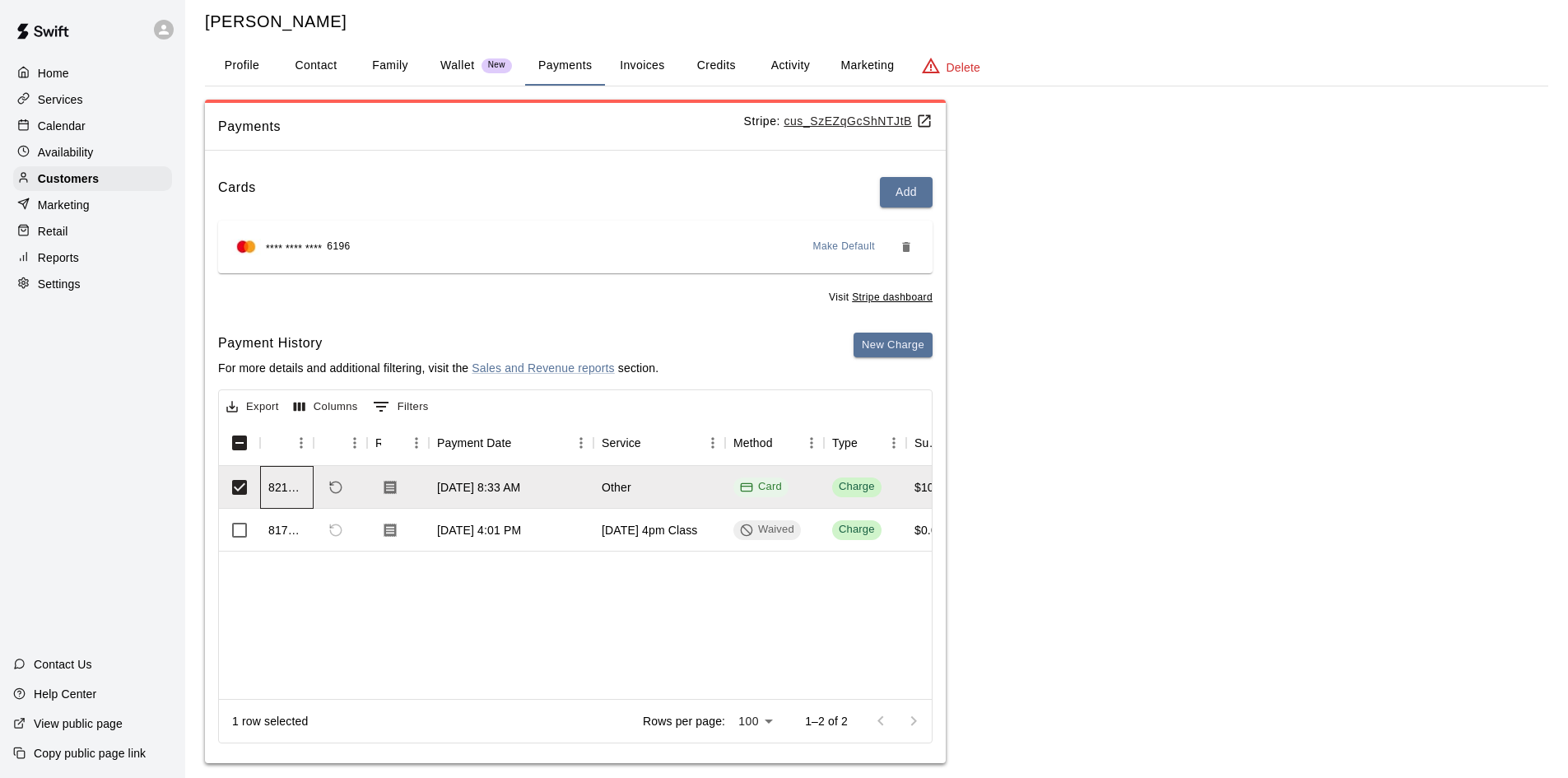
click at [287, 487] on div "821076" at bounding box center [286, 487] width 37 height 17
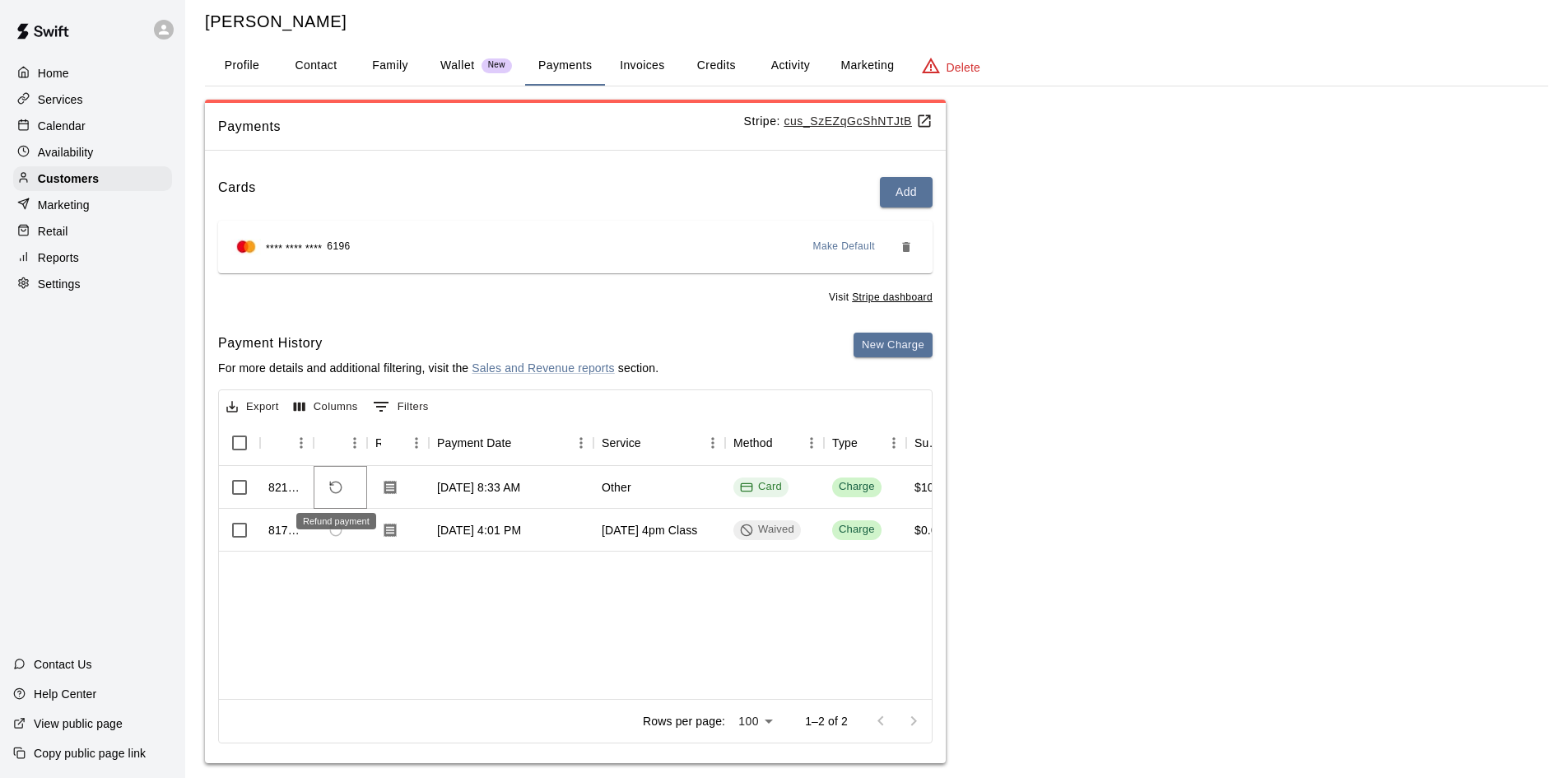
click at [334, 489] on icon "Refund payment" at bounding box center [336, 487] width 15 height 15
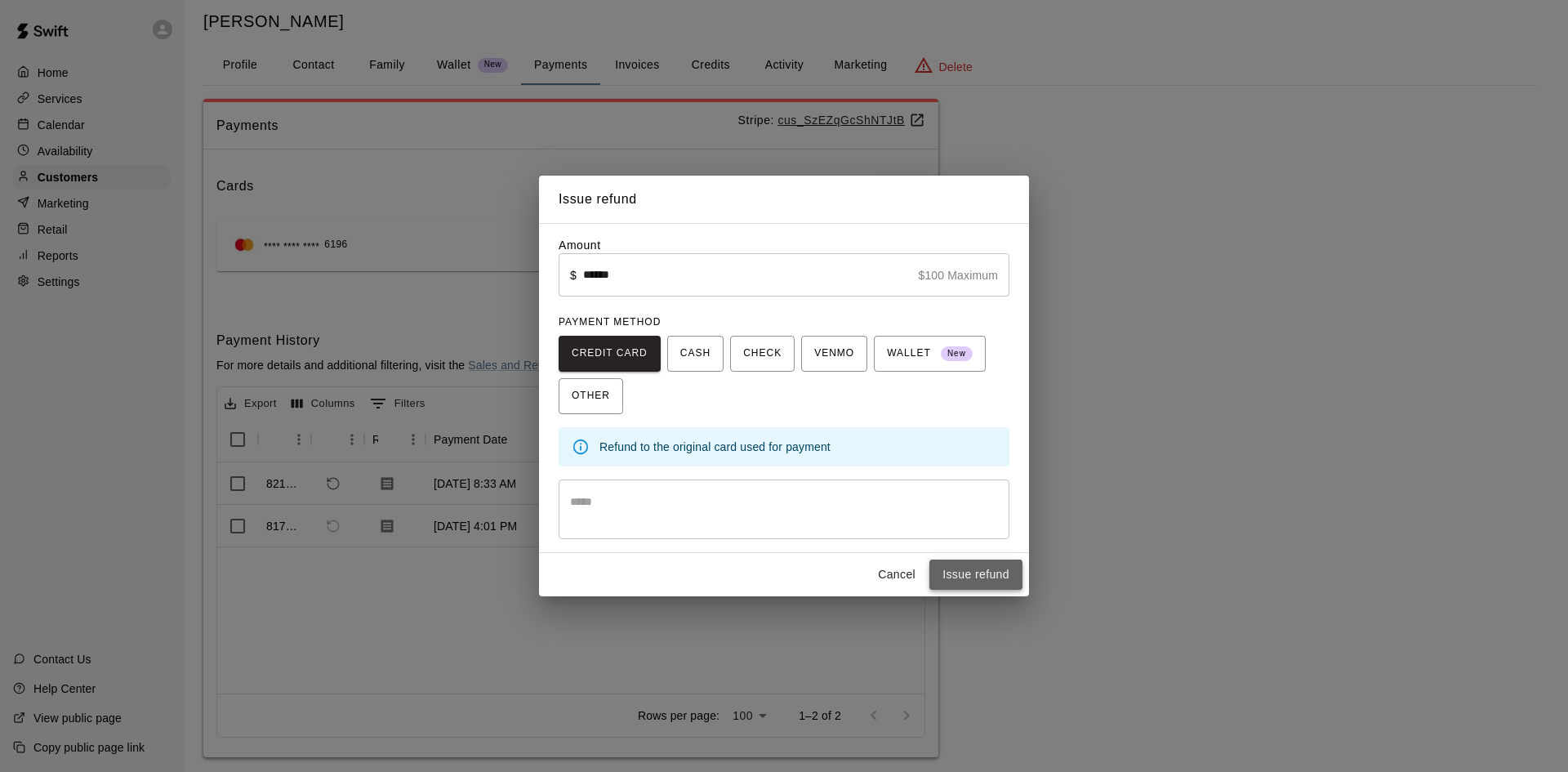
click at [995, 569] on button "Issue refund" at bounding box center [976, 574] width 93 height 30
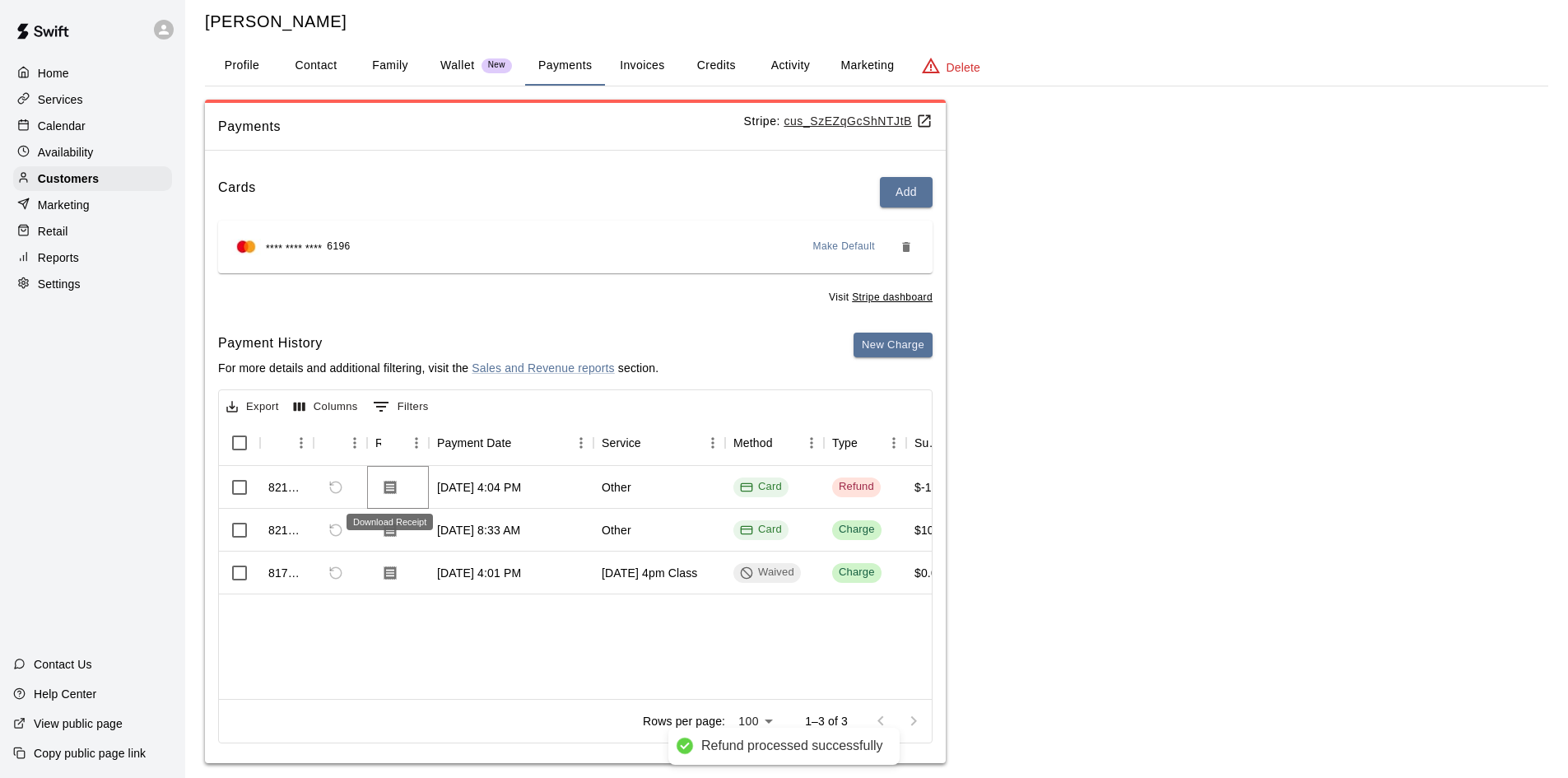
click at [395, 483] on icon "Download Receipt" at bounding box center [390, 486] width 12 height 14
click at [242, 69] on button "Profile" at bounding box center [241, 65] width 74 height 39
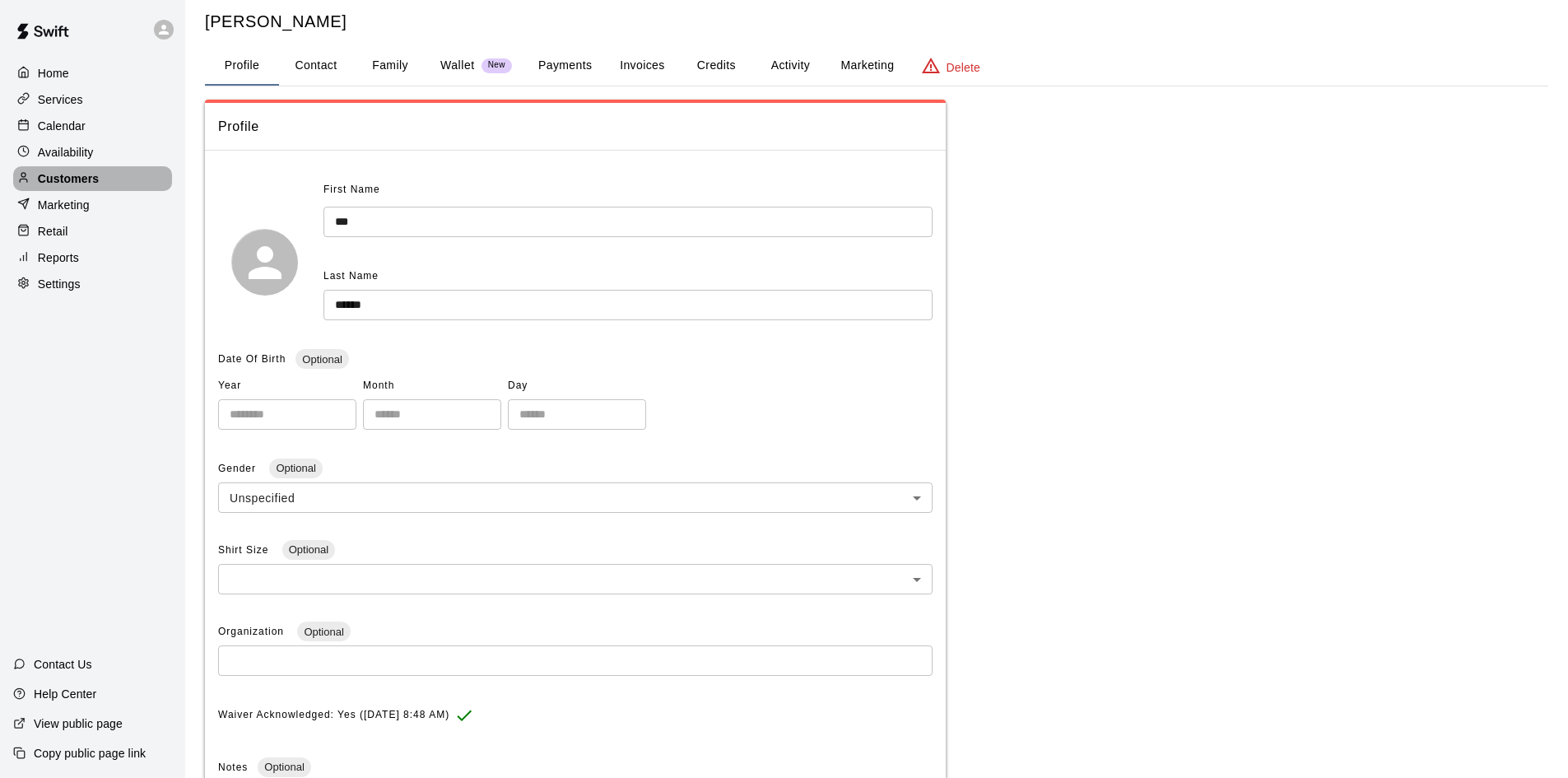
click at [95, 183] on p "Customers" at bounding box center [68, 179] width 61 height 17
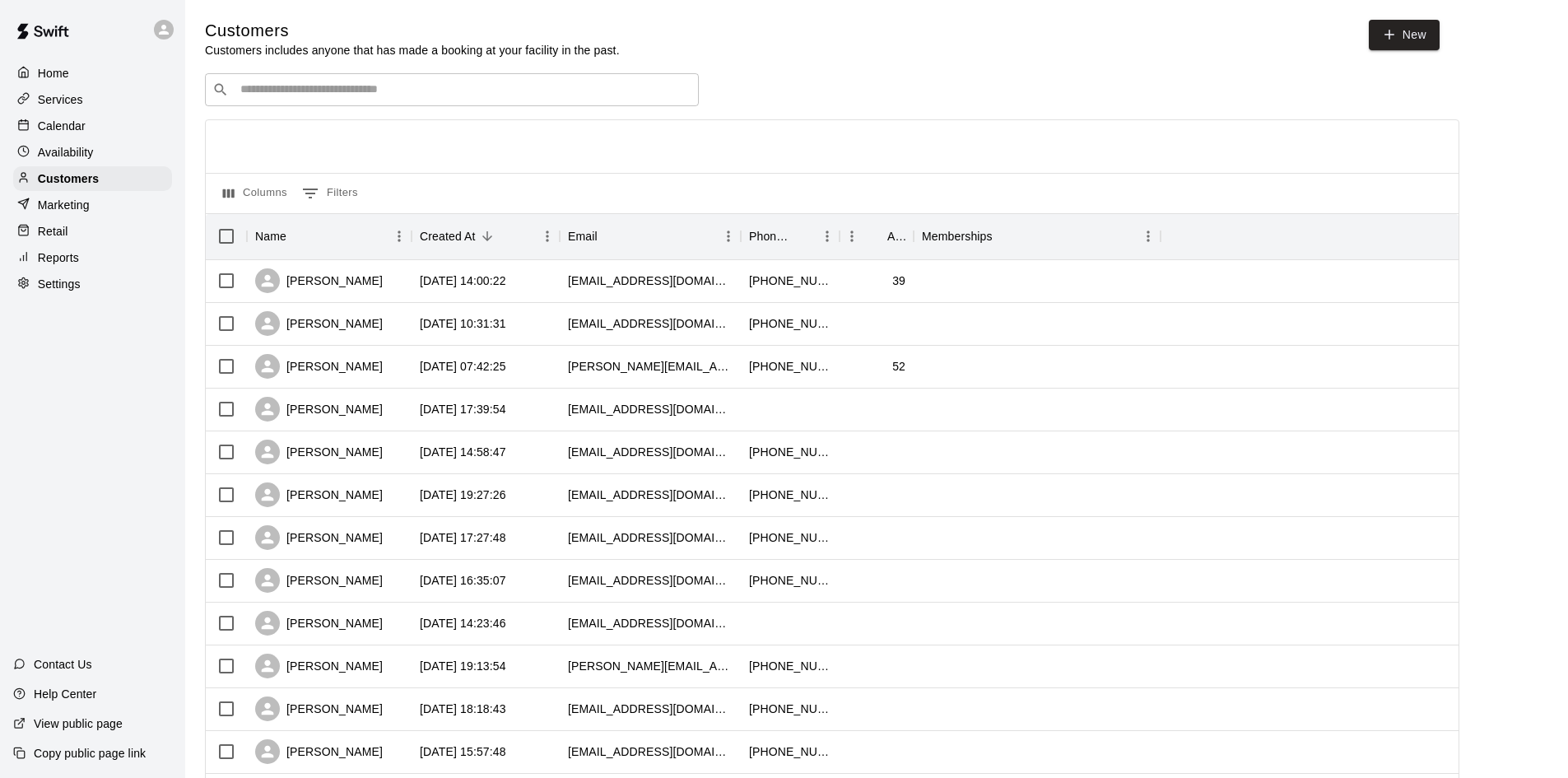
click at [401, 97] on input "Search customers by name or email" at bounding box center [463, 90] width 456 height 17
click at [353, 96] on input "Search customers by name or email" at bounding box center [463, 90] width 456 height 17
click at [140, 186] on div "Customers" at bounding box center [92, 178] width 159 height 25
click at [566, 89] on input "Search customers by name or email" at bounding box center [463, 90] width 456 height 17
drag, startPoint x: 461, startPoint y: 105, endPoint x: 457, endPoint y: 95, distance: 10.8
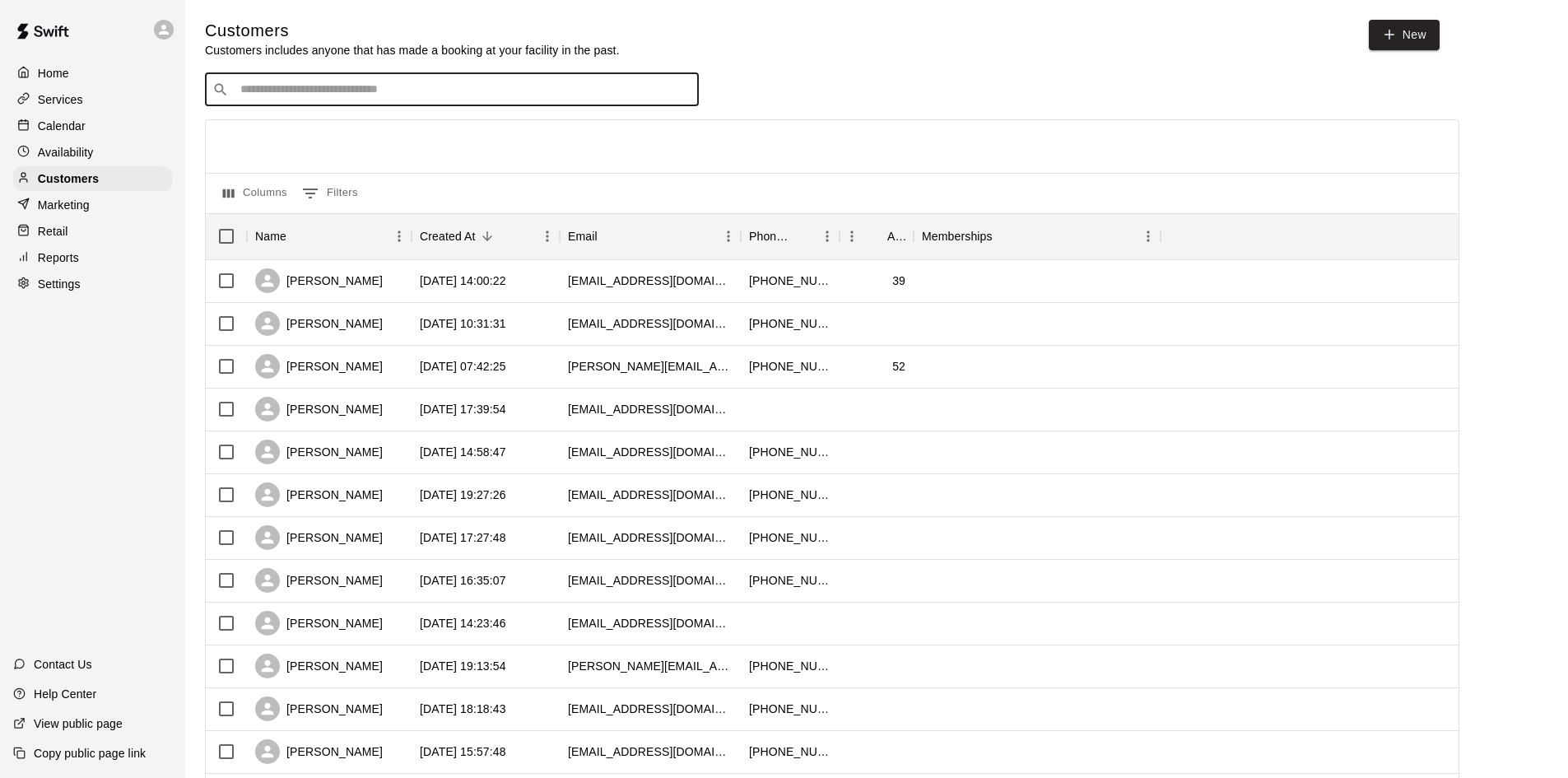
click at [461, 105] on div "​ ​" at bounding box center [451, 90] width 494 height 33
type input "*"
click at [135, 242] on div "Retail" at bounding box center [92, 231] width 159 height 25
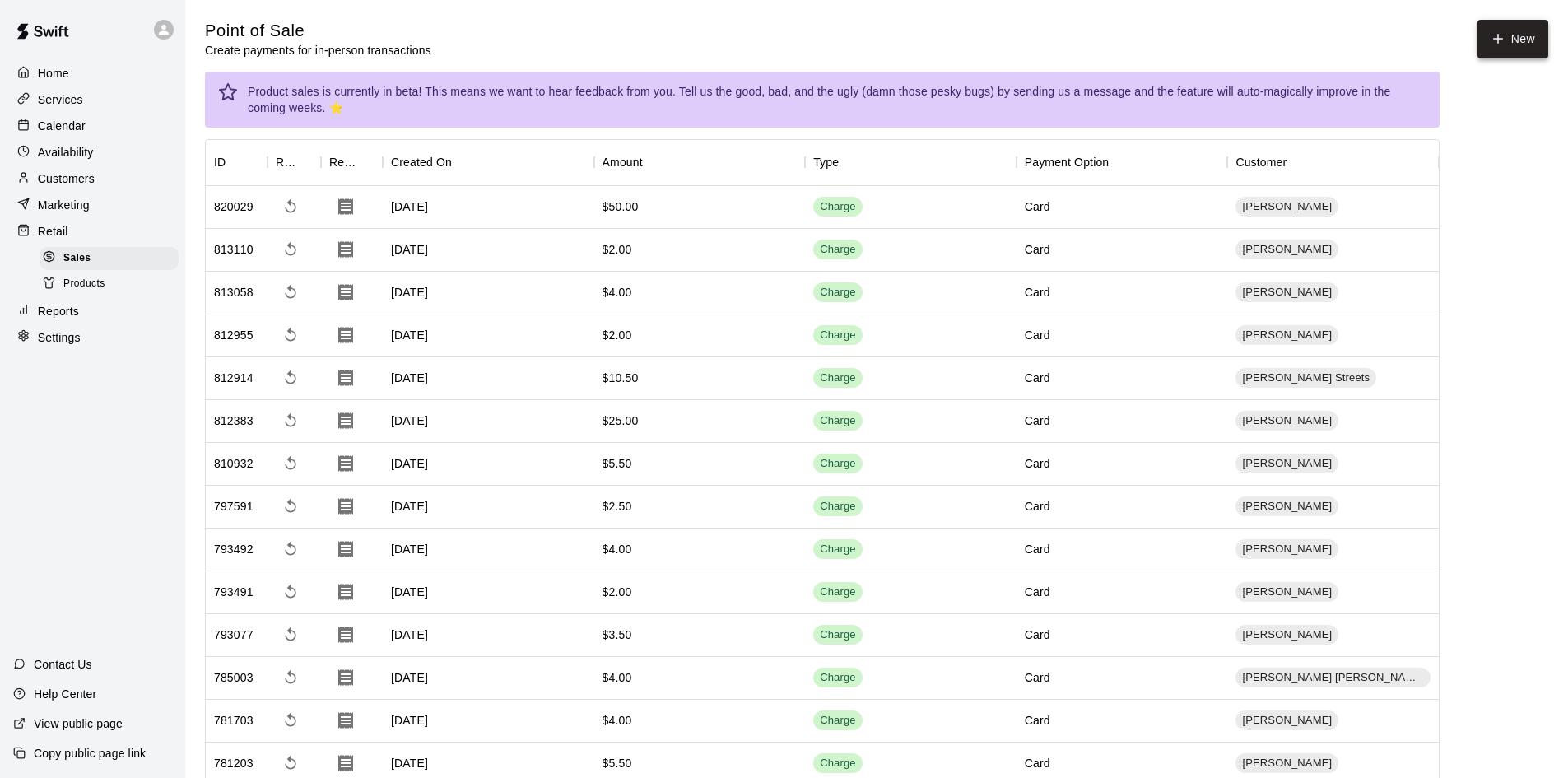
click at [1518, 34] on button "New" at bounding box center [1512, 39] width 71 height 39
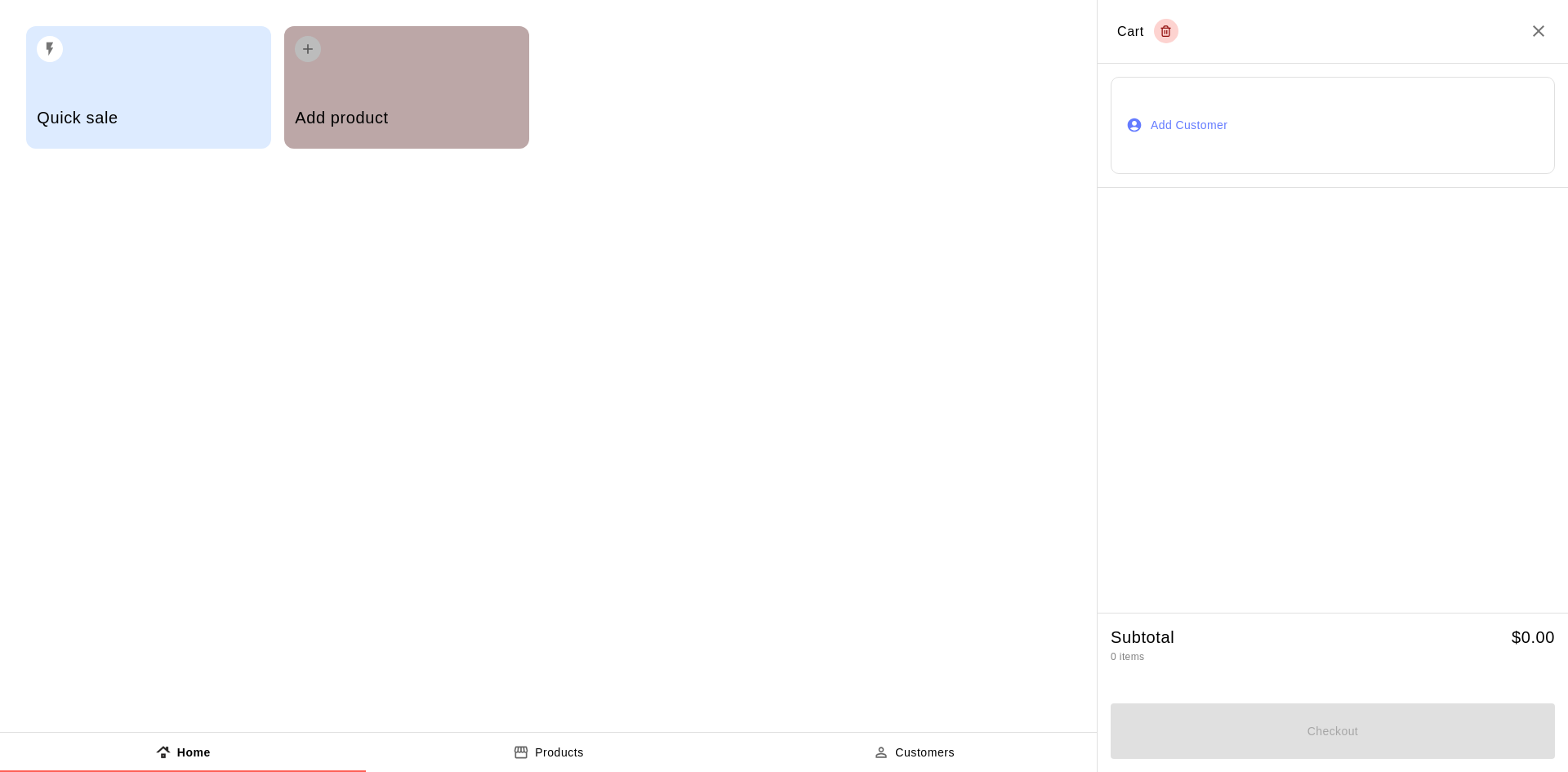
click at [395, 96] on div "Add product" at bounding box center [406, 120] width 223 height 58
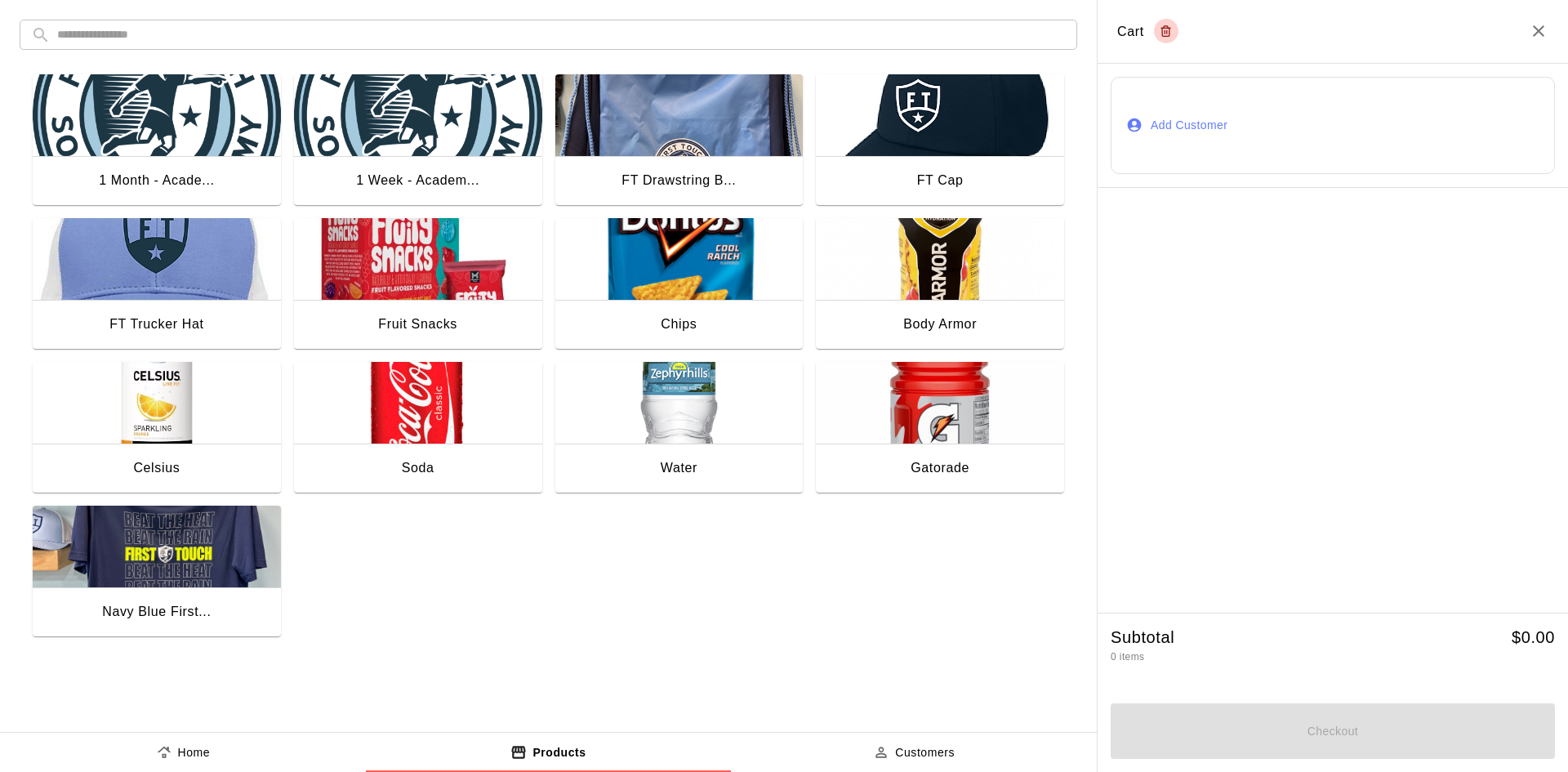
click at [653, 242] on img "button" at bounding box center [679, 259] width 249 height 82
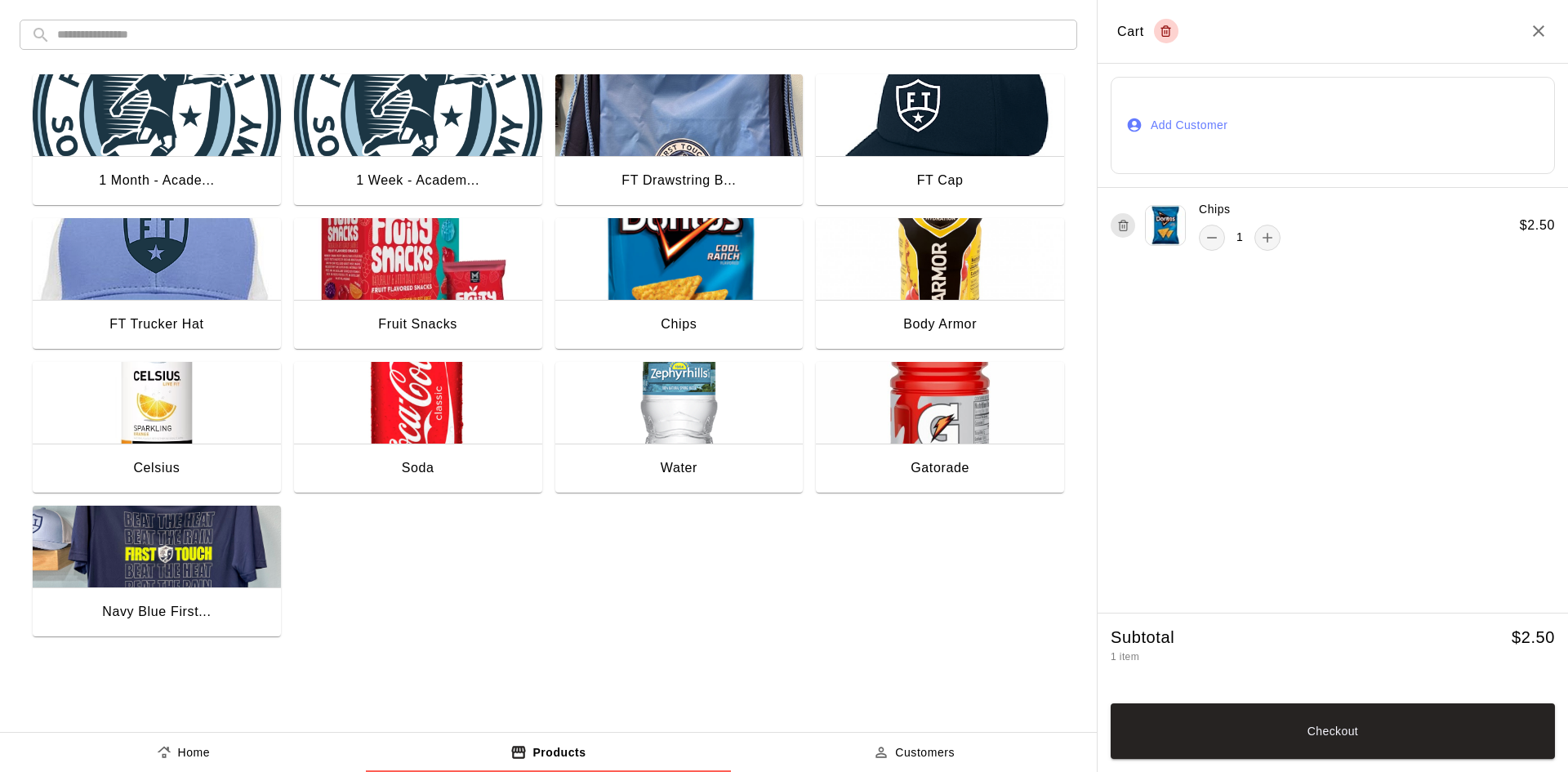
click at [1544, 20] on h2 "Cart" at bounding box center [1333, 32] width 471 height 64
click at [1537, 28] on icon "Close" at bounding box center [1539, 31] width 20 height 20
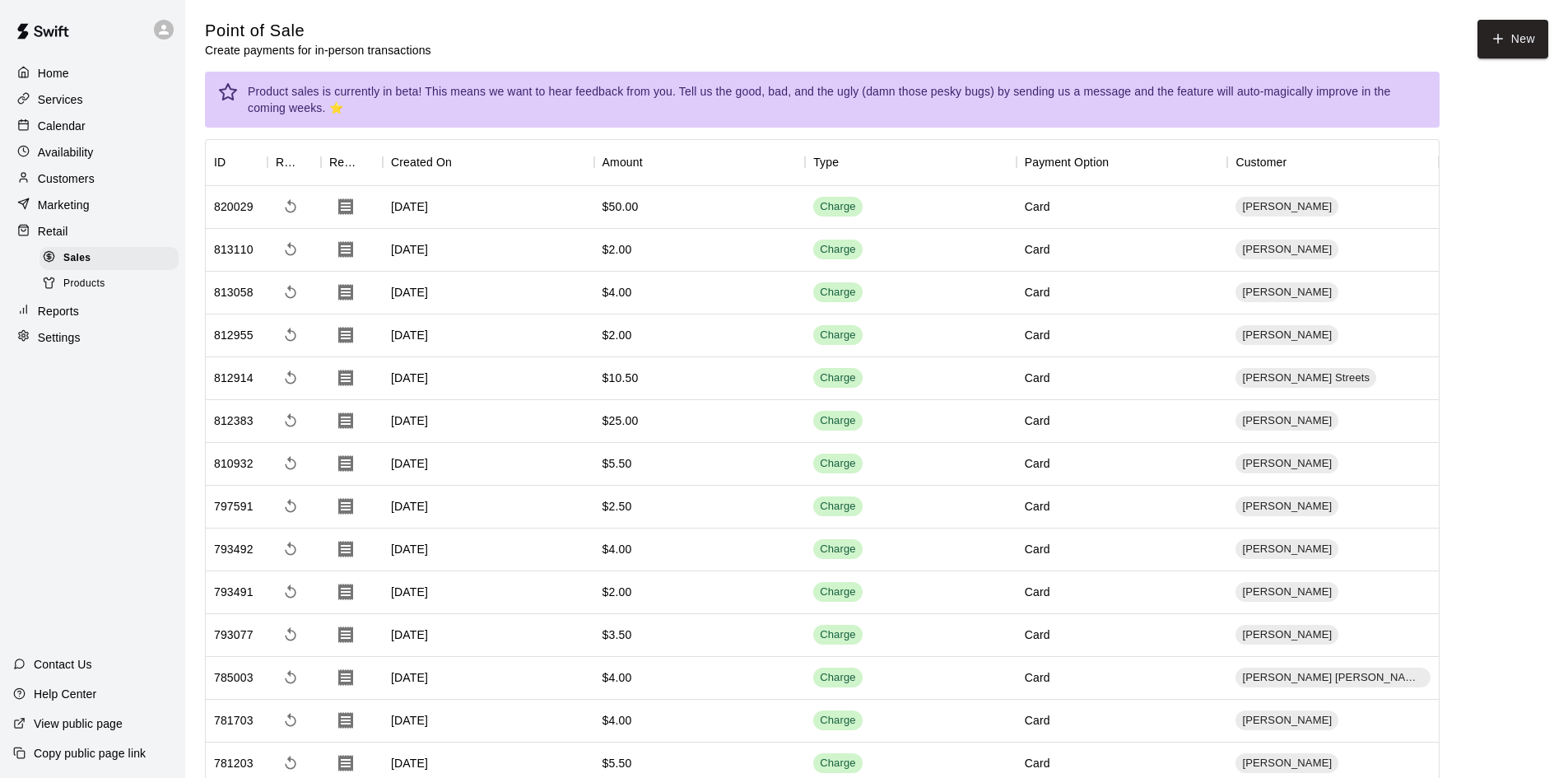
click at [105, 187] on div "Customers" at bounding box center [92, 178] width 159 height 25
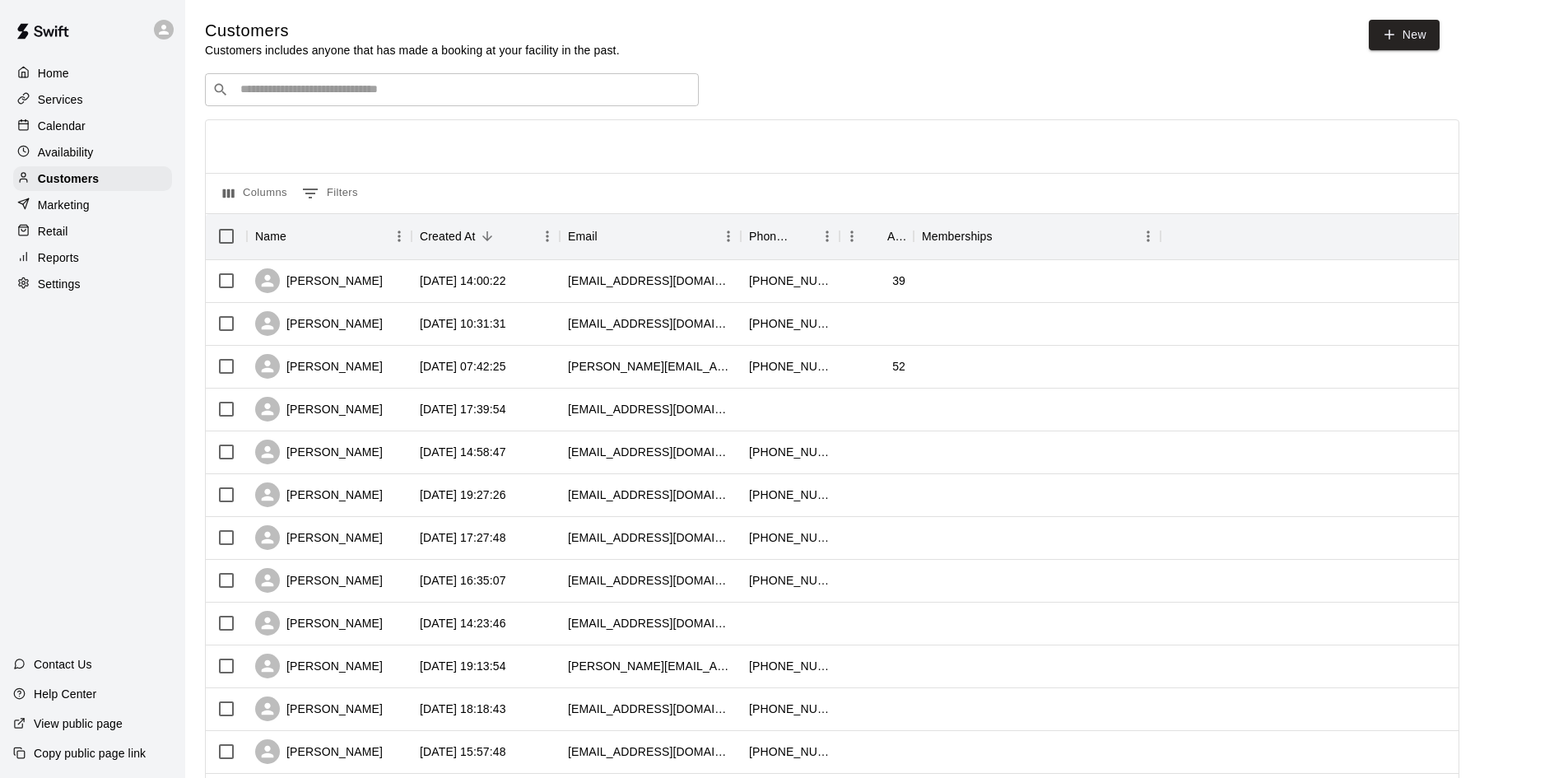
click at [506, 98] on input "Search customers by name or email" at bounding box center [463, 90] width 456 height 17
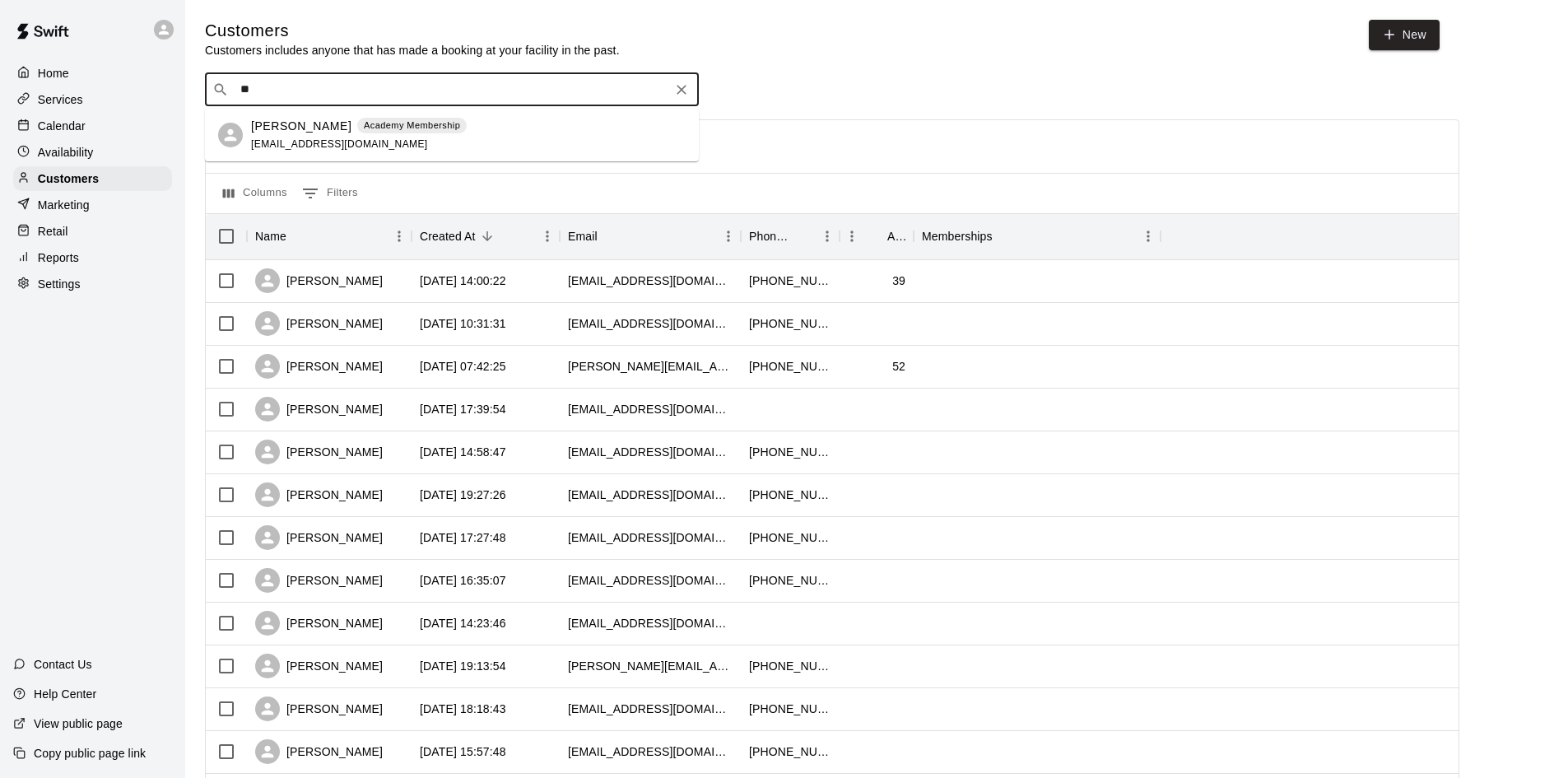
type input "***"
click at [428, 136] on div "[PERSON_NAME] Academy Membership [EMAIL_ADDRESS][DOMAIN_NAME]" at bounding box center [359, 135] width 216 height 36
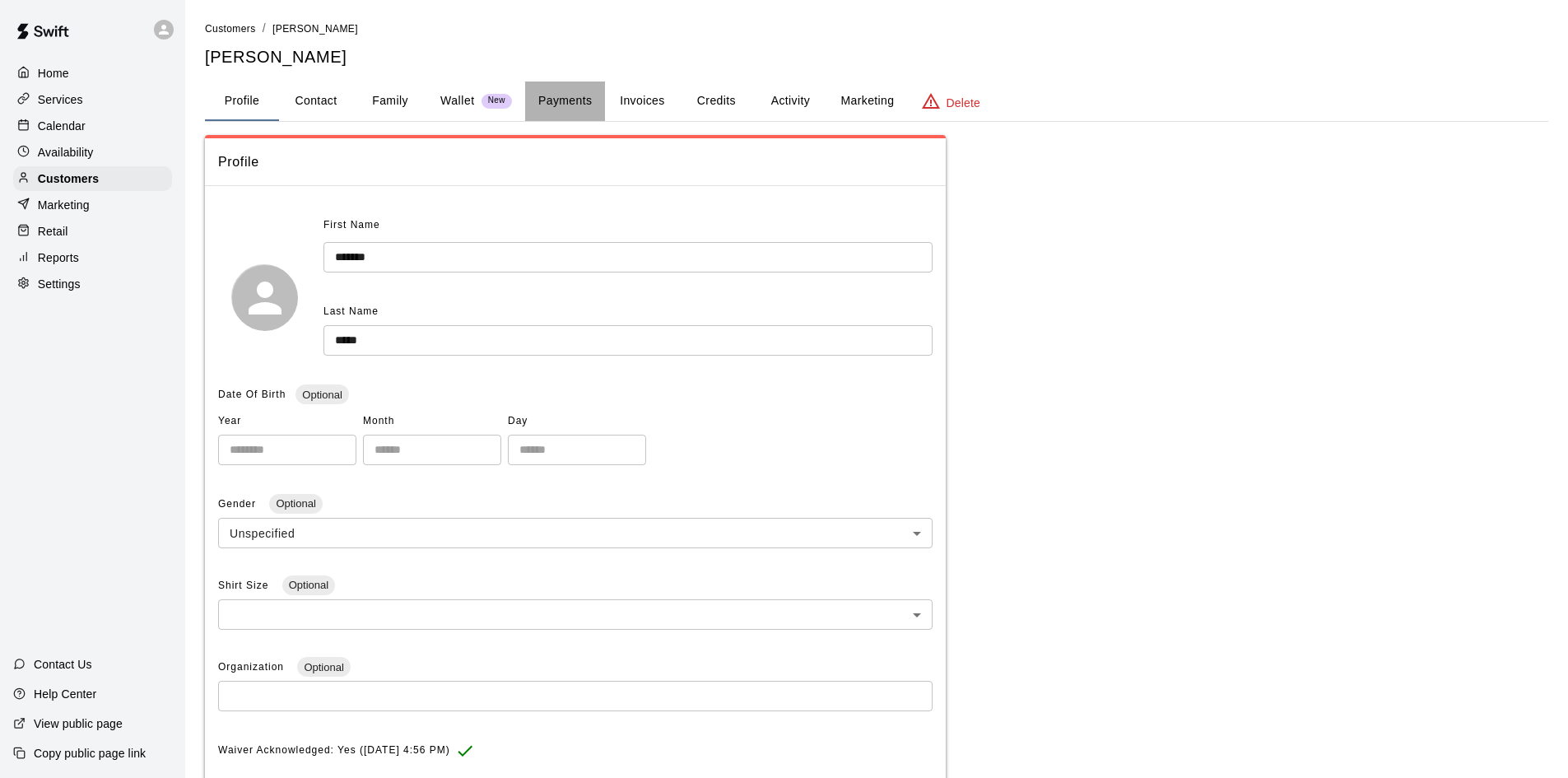
click at [565, 96] on button "Payments" at bounding box center [564, 101] width 80 height 39
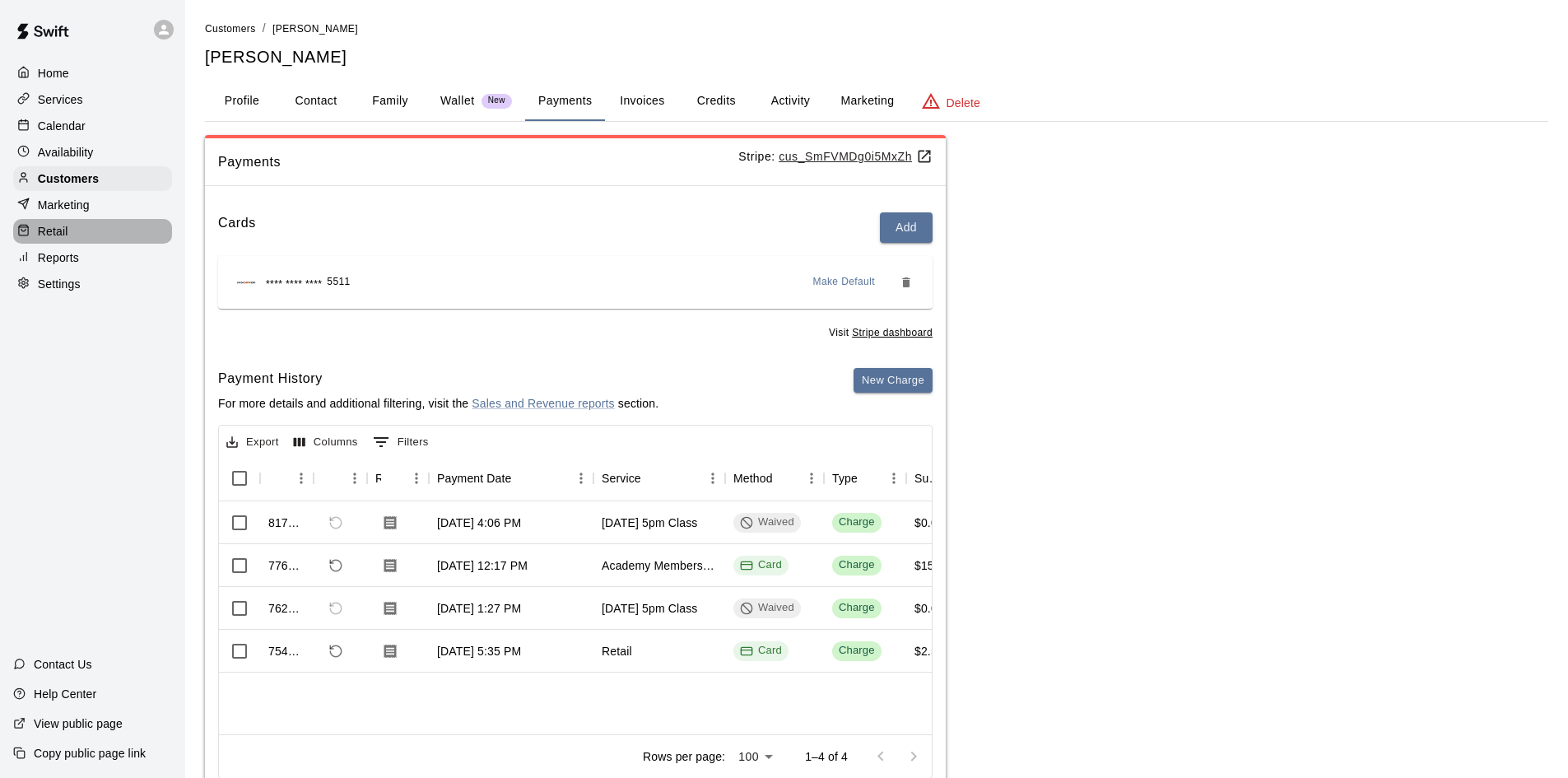
click at [71, 236] on div "Retail" at bounding box center [92, 231] width 159 height 25
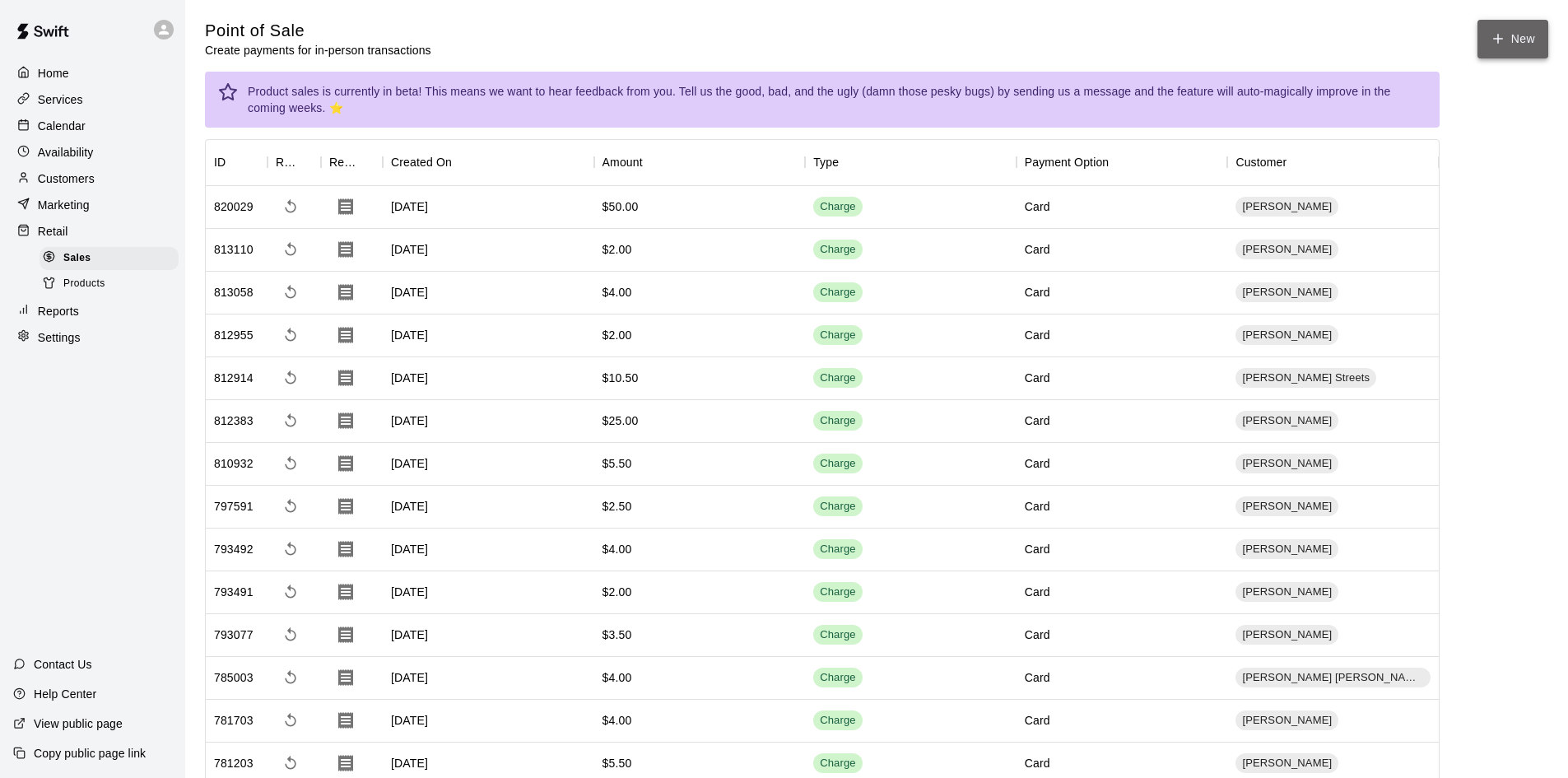
click at [1488, 30] on button "New" at bounding box center [1512, 39] width 71 height 39
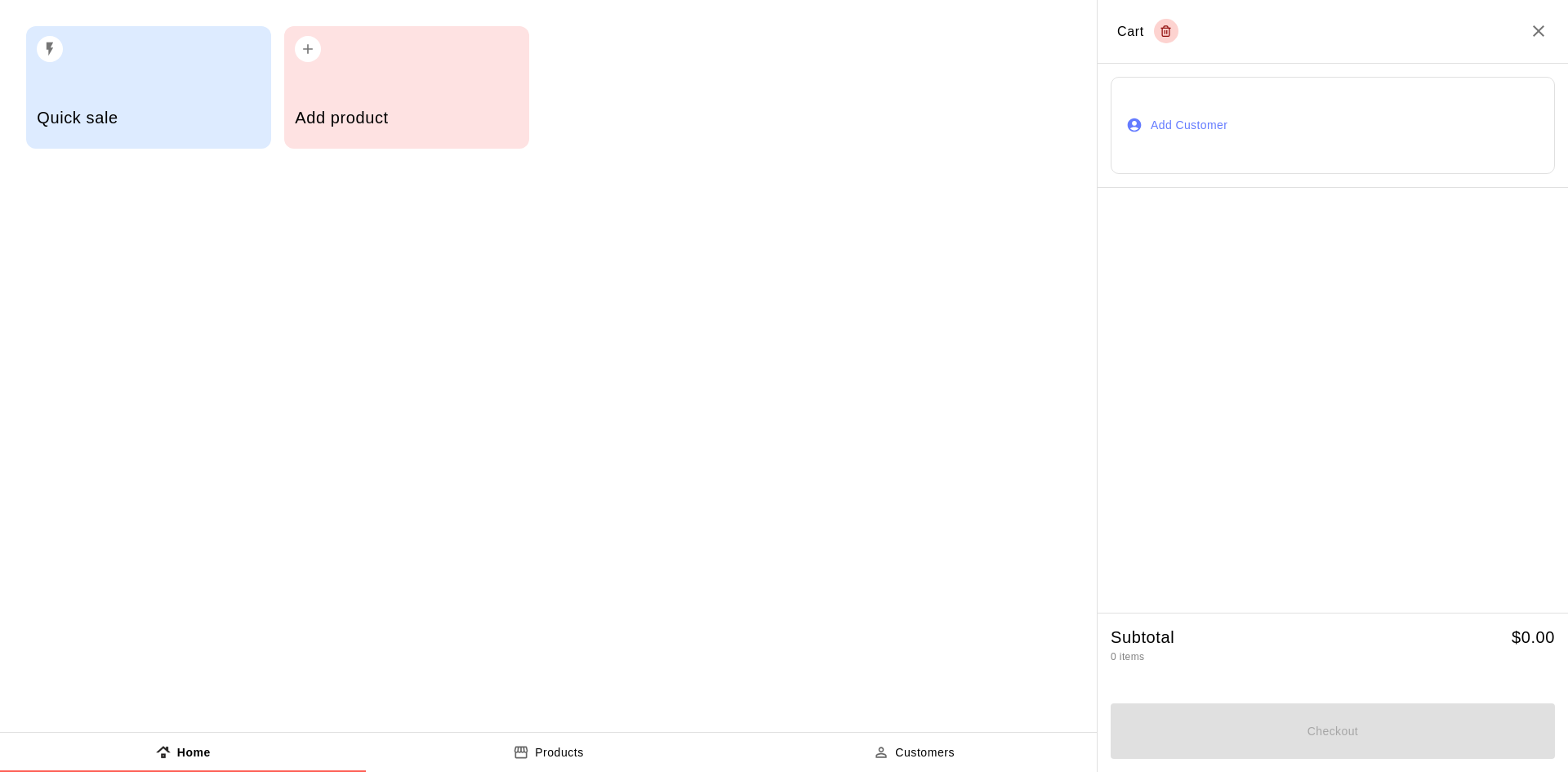
click at [422, 115] on h5 "Add product" at bounding box center [406, 118] width 223 height 22
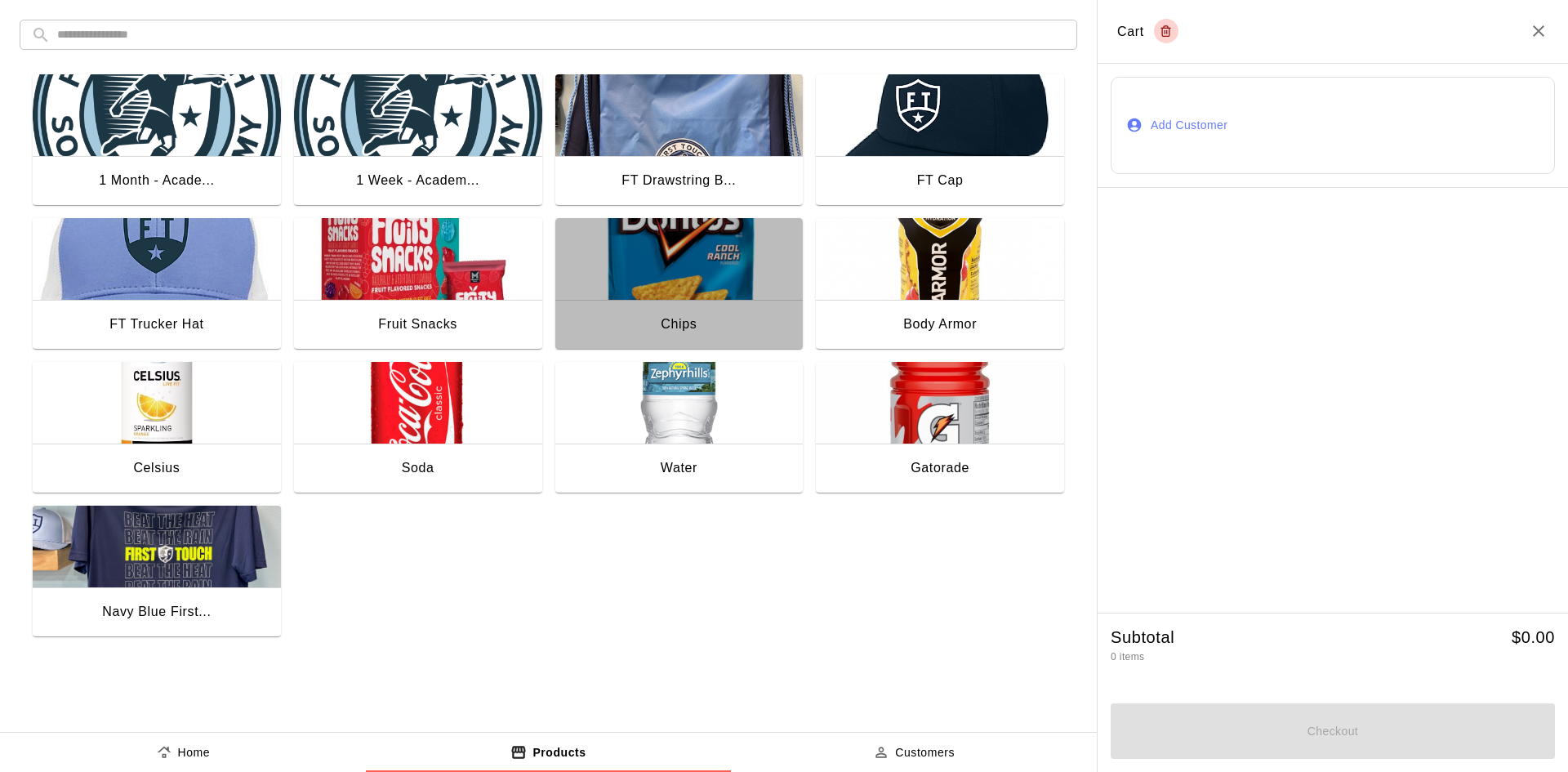
click at [649, 287] on img "button" at bounding box center [679, 259] width 249 height 82
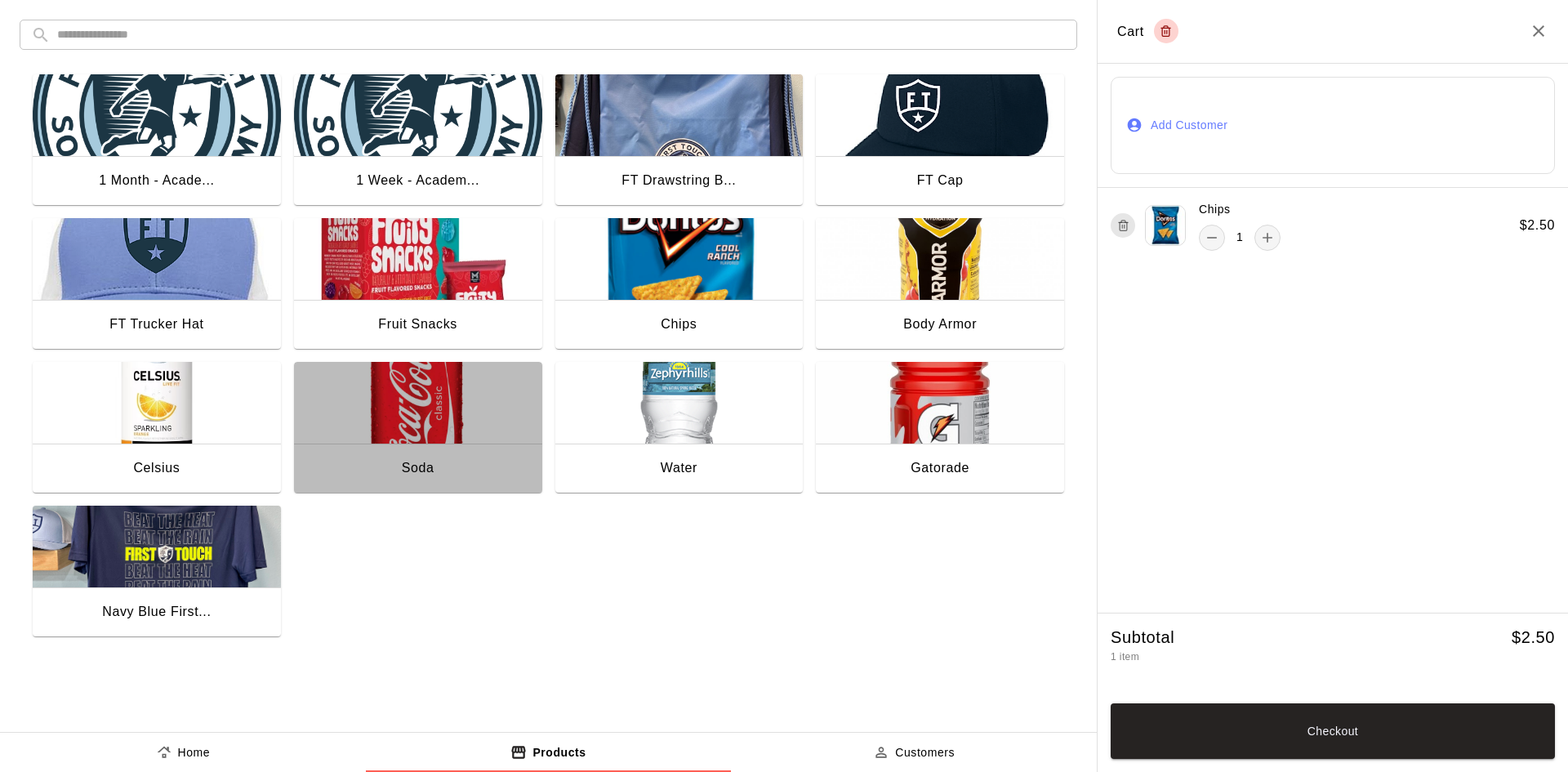
click at [462, 388] on img "button" at bounding box center [418, 402] width 249 height 82
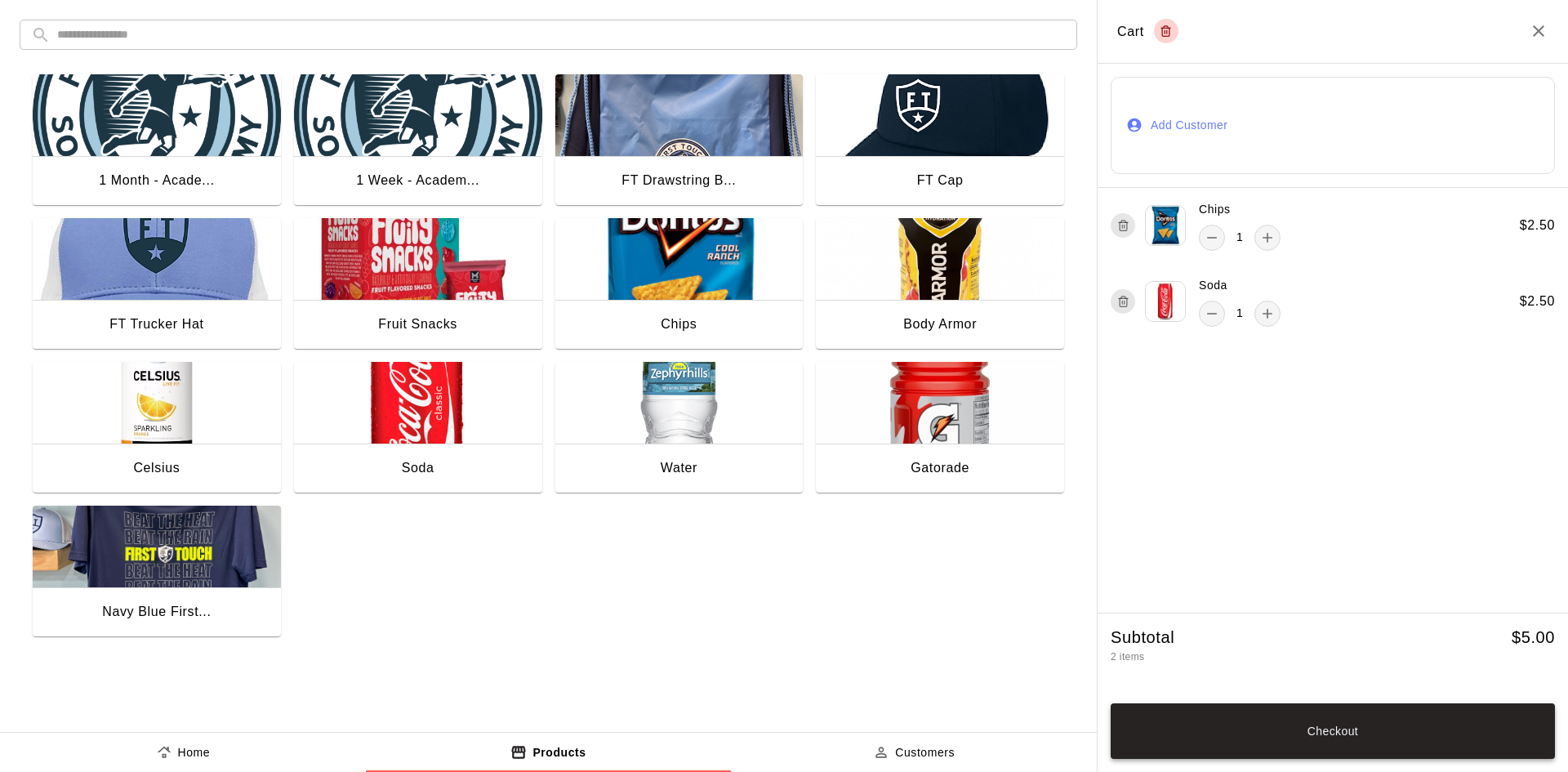
click at [1433, 735] on button "Checkout" at bounding box center [1333, 730] width 444 height 56
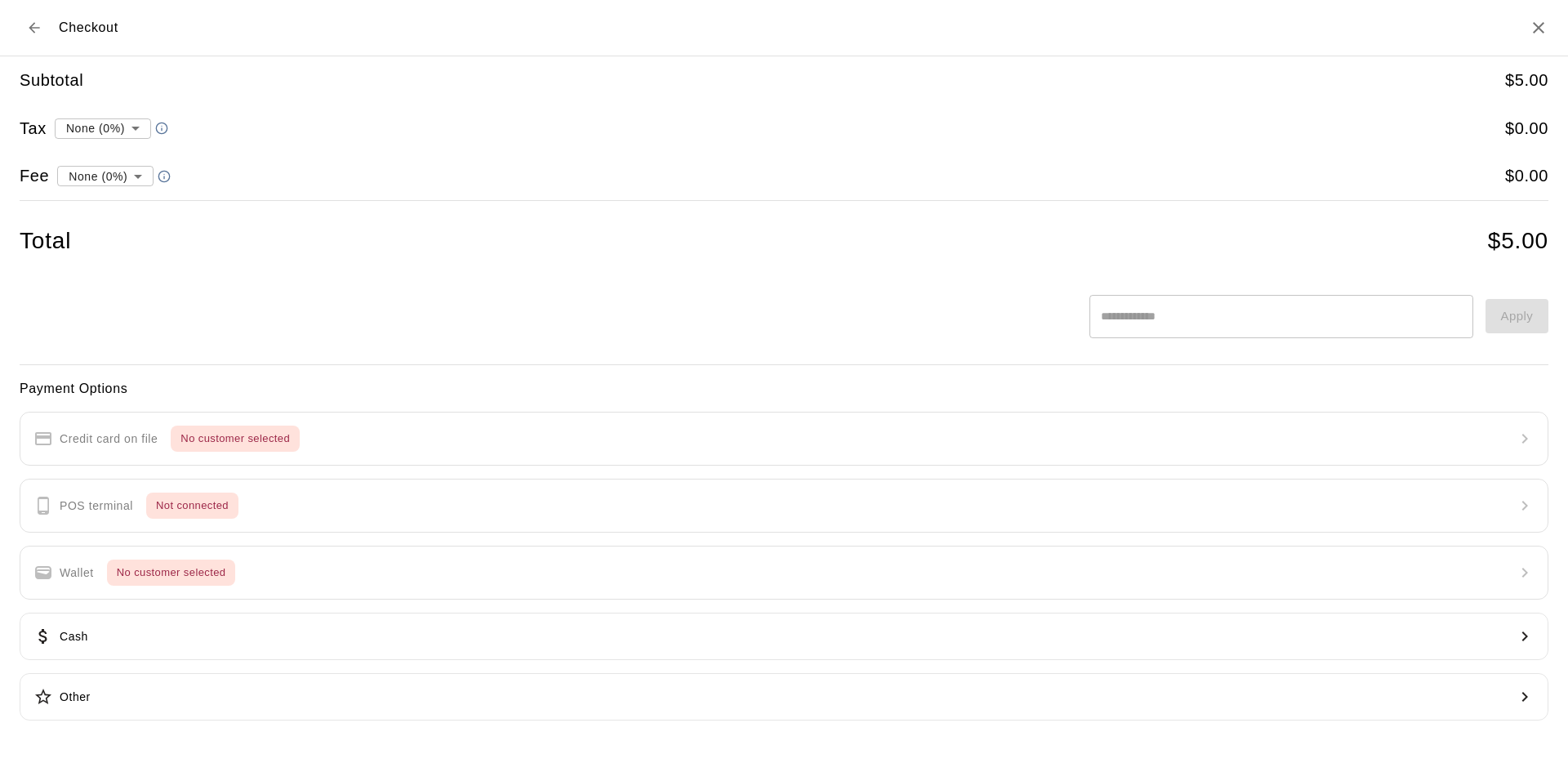
click at [36, 36] on button "Back to cart" at bounding box center [35, 27] width 29 height 29
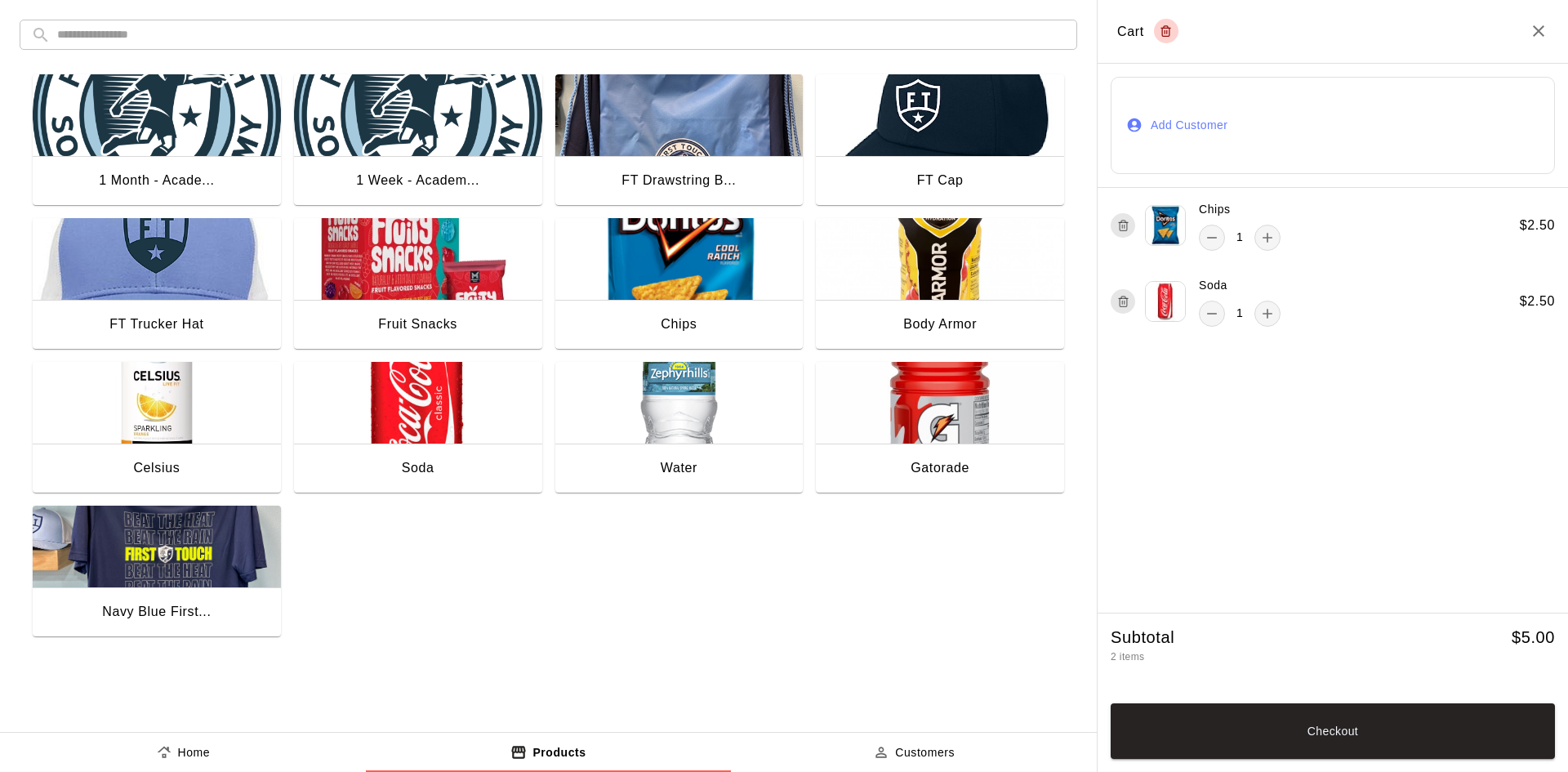
click at [1180, 120] on button "Add Customer" at bounding box center [1333, 125] width 444 height 97
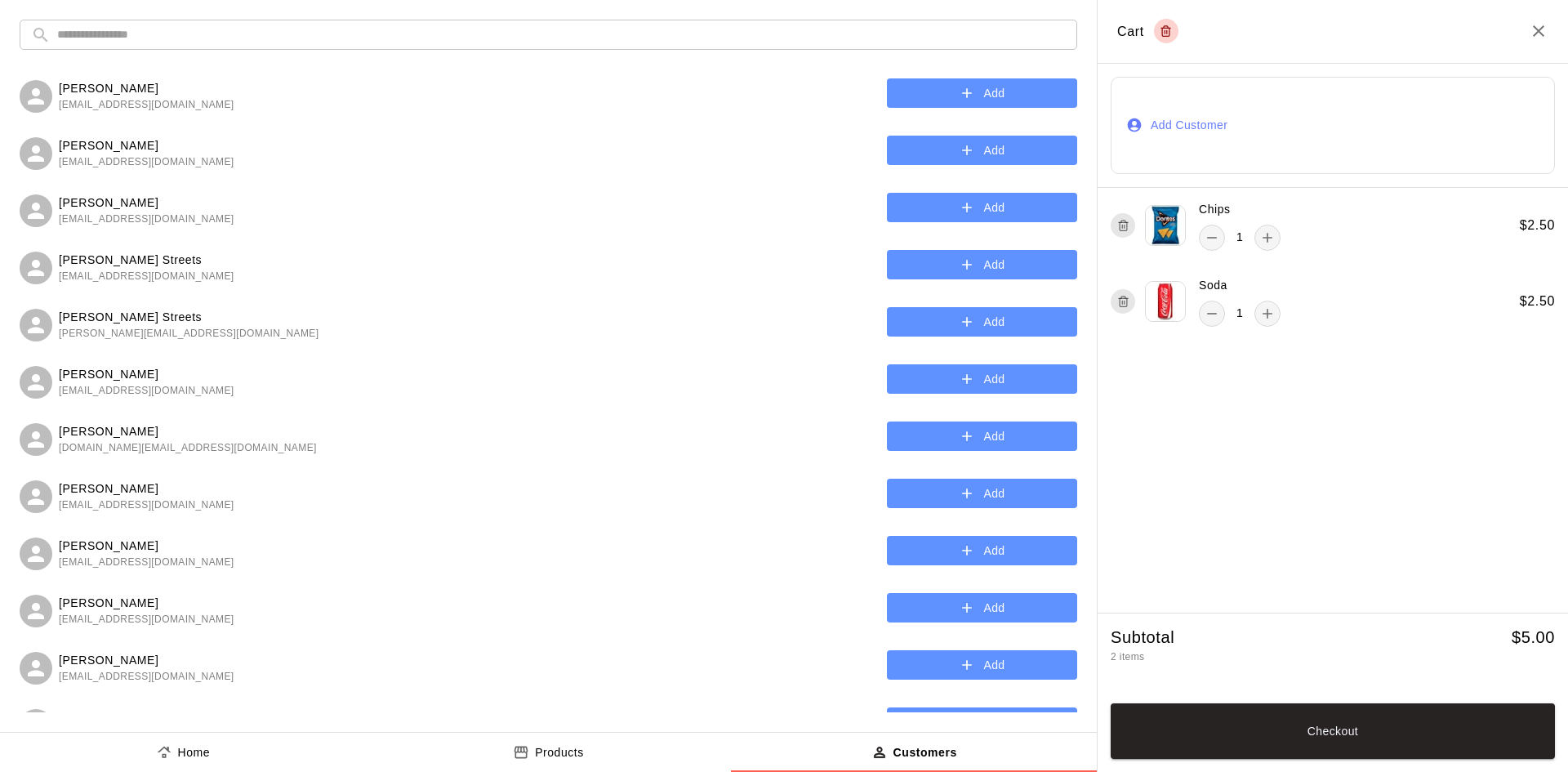
click at [361, 40] on input "text" at bounding box center [562, 35] width 1009 height 30
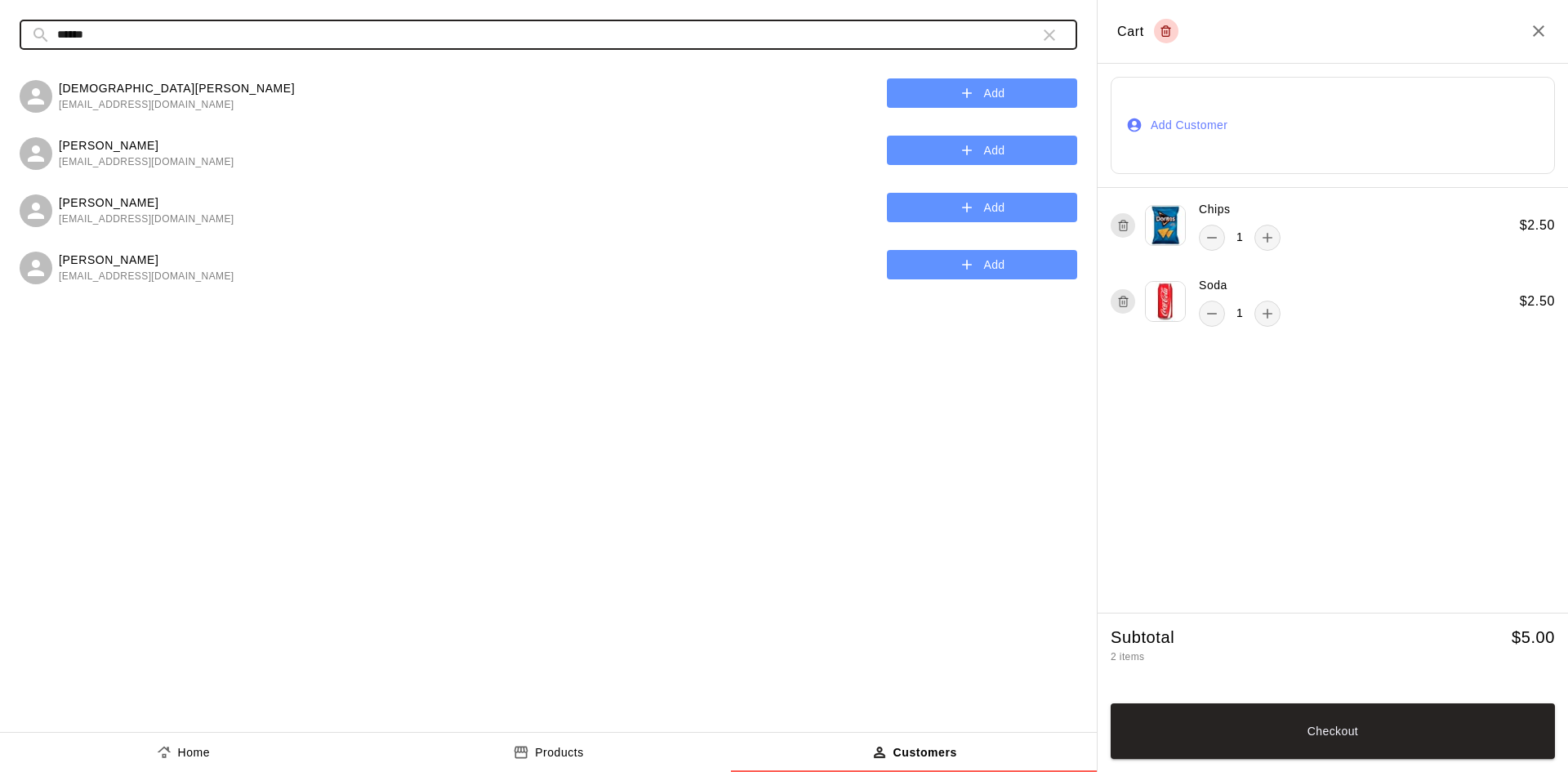
type input "******"
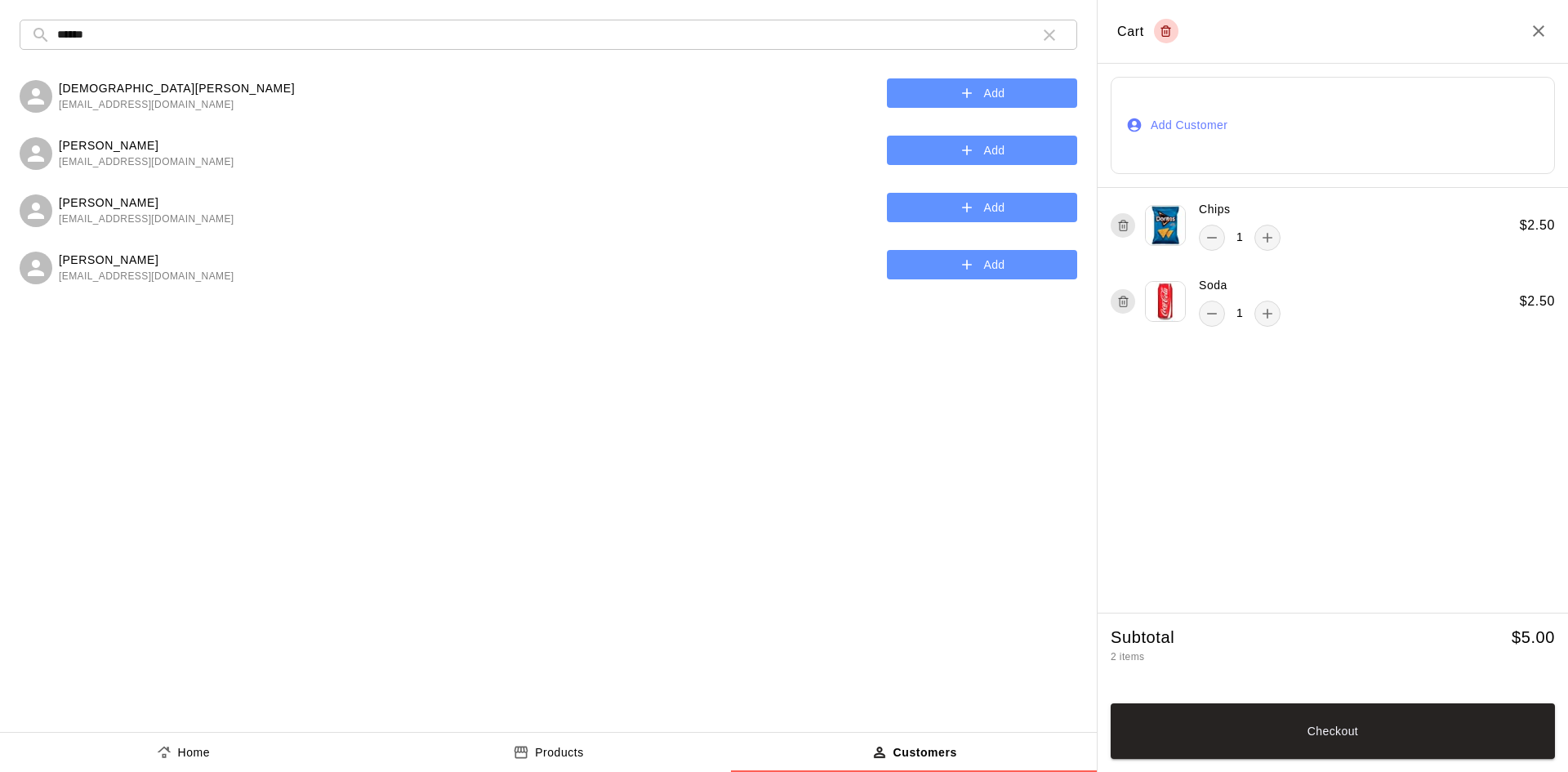
click at [210, 150] on div "[PERSON_NAME] [EMAIL_ADDRESS][DOMAIN_NAME] Add" at bounding box center [549, 151] width 1058 height 40
click at [1054, 147] on button "Add" at bounding box center [982, 150] width 190 height 30
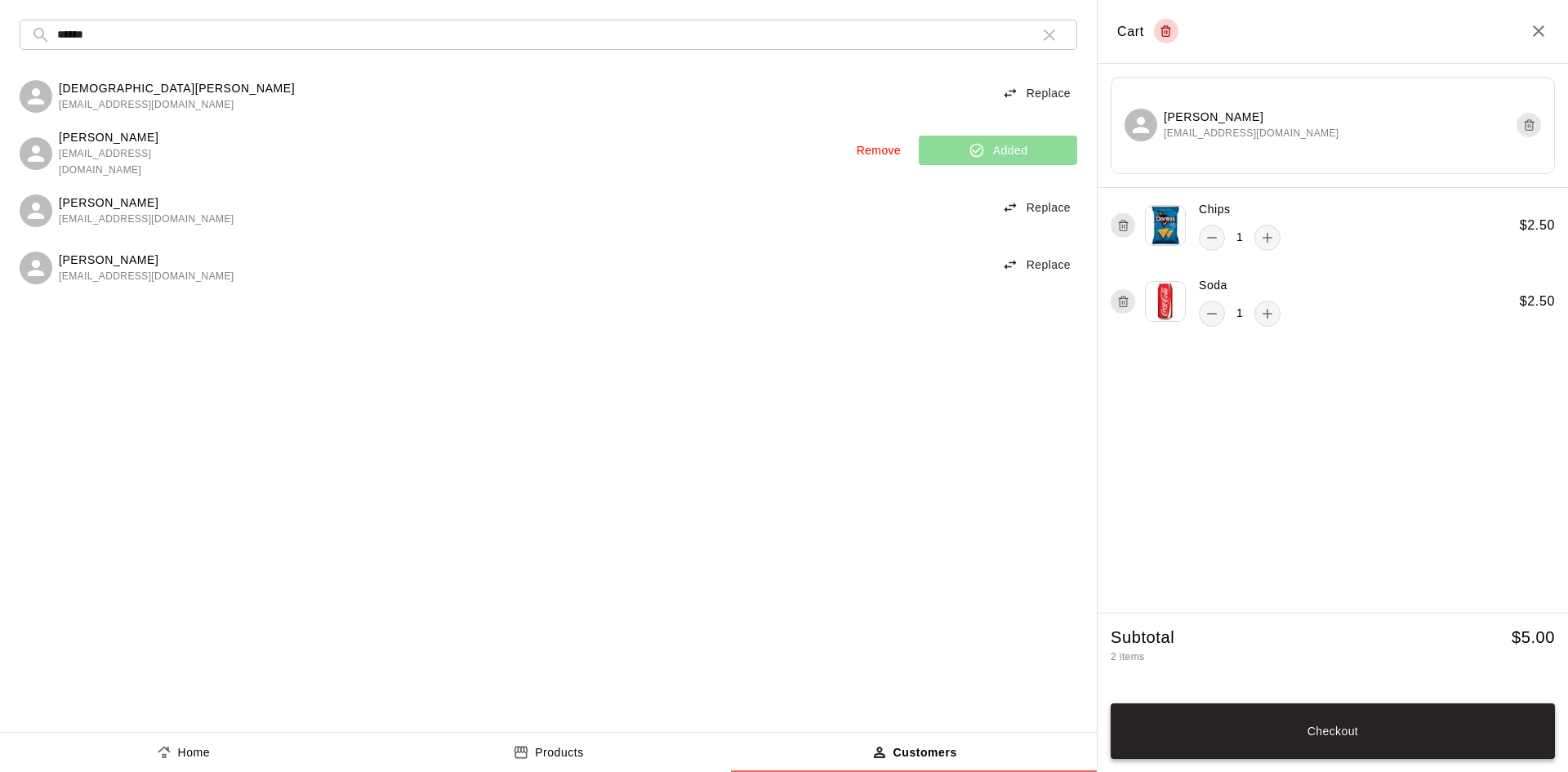
click at [1264, 731] on button "Checkout" at bounding box center [1333, 730] width 444 height 56
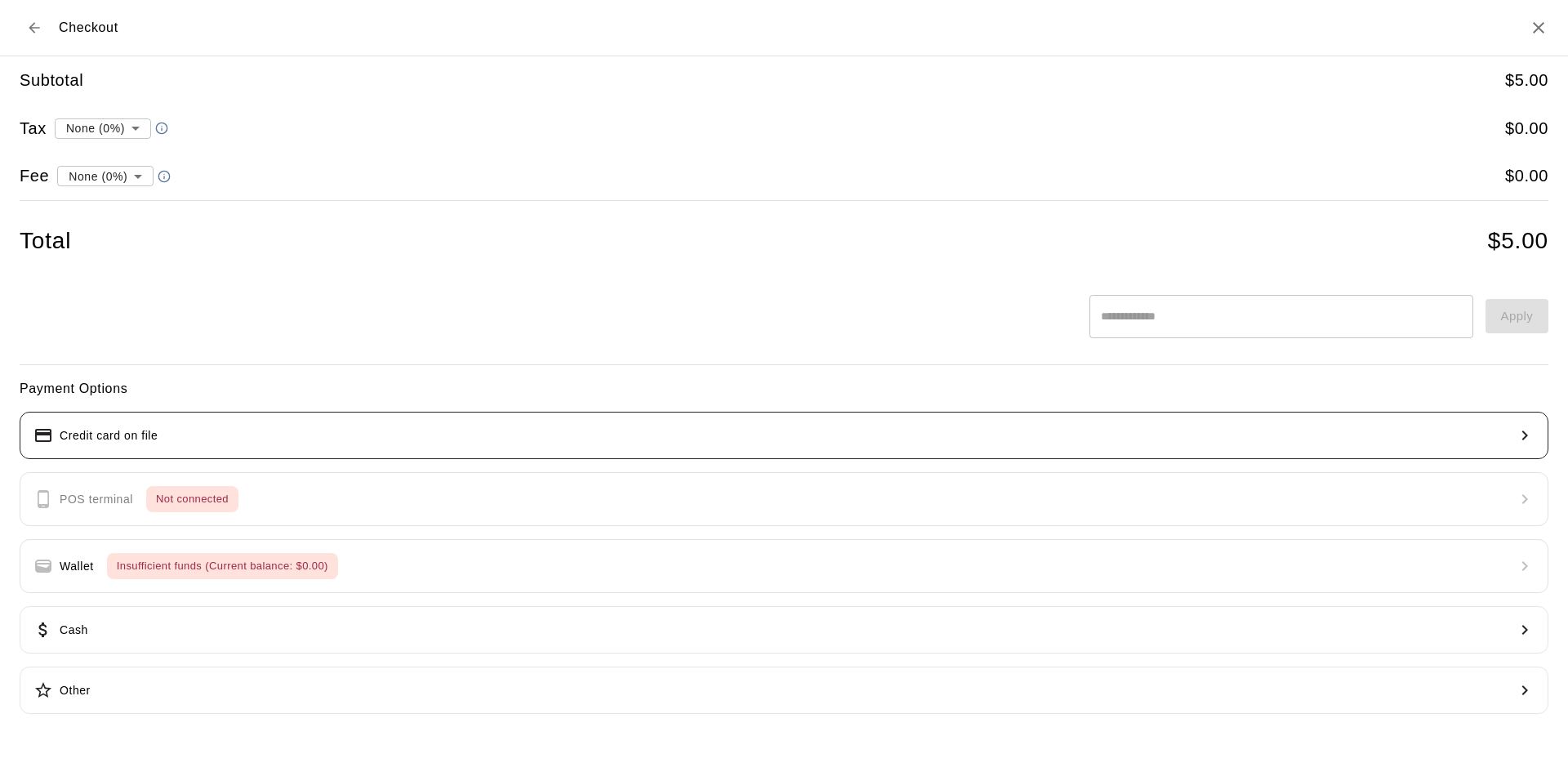
click at [317, 445] on button "Credit card on file" at bounding box center [784, 435] width 1529 height 47
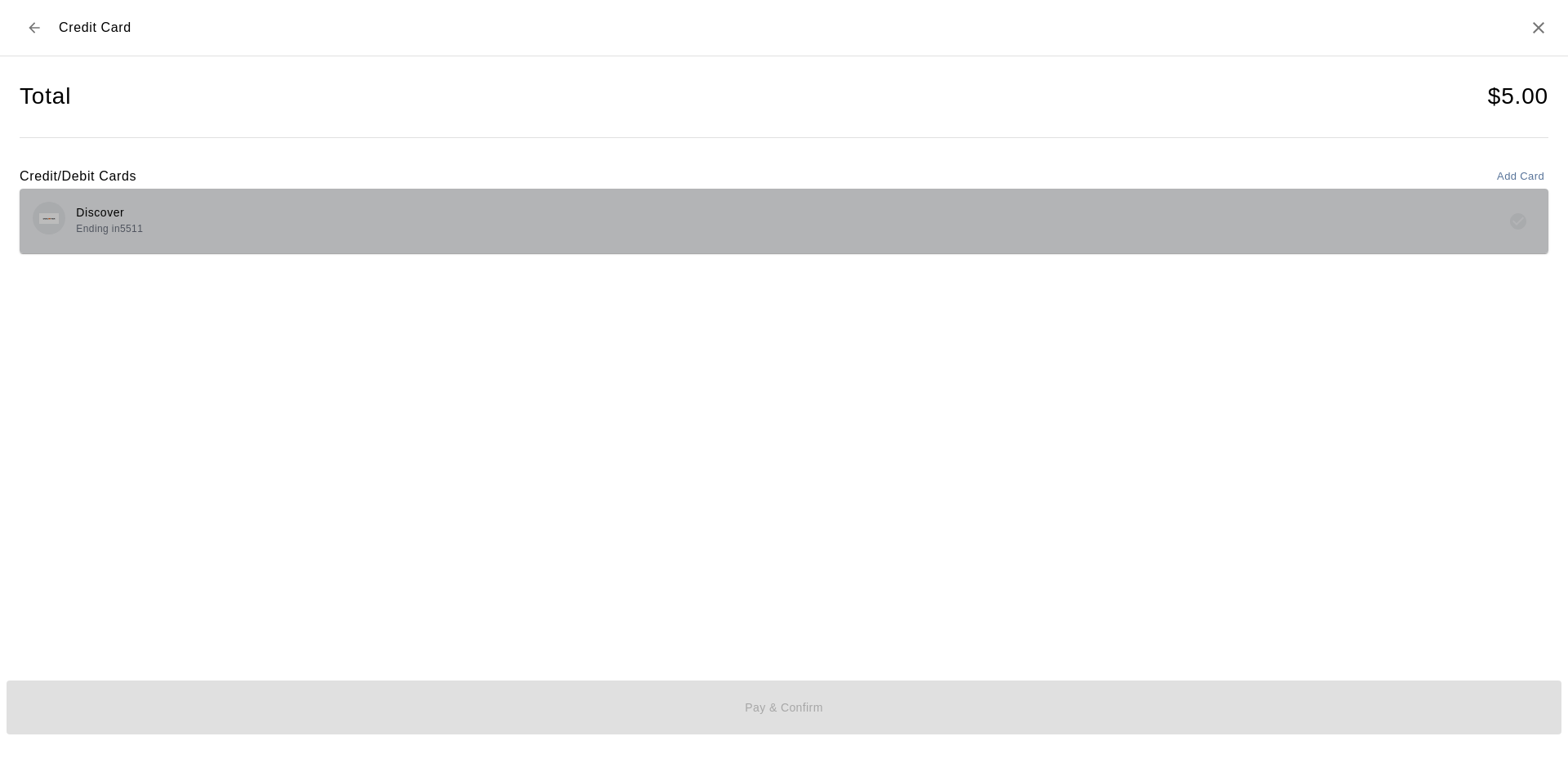
click at [394, 218] on div "Discover Ending in 5511" at bounding box center [784, 221] width 1503 height 38
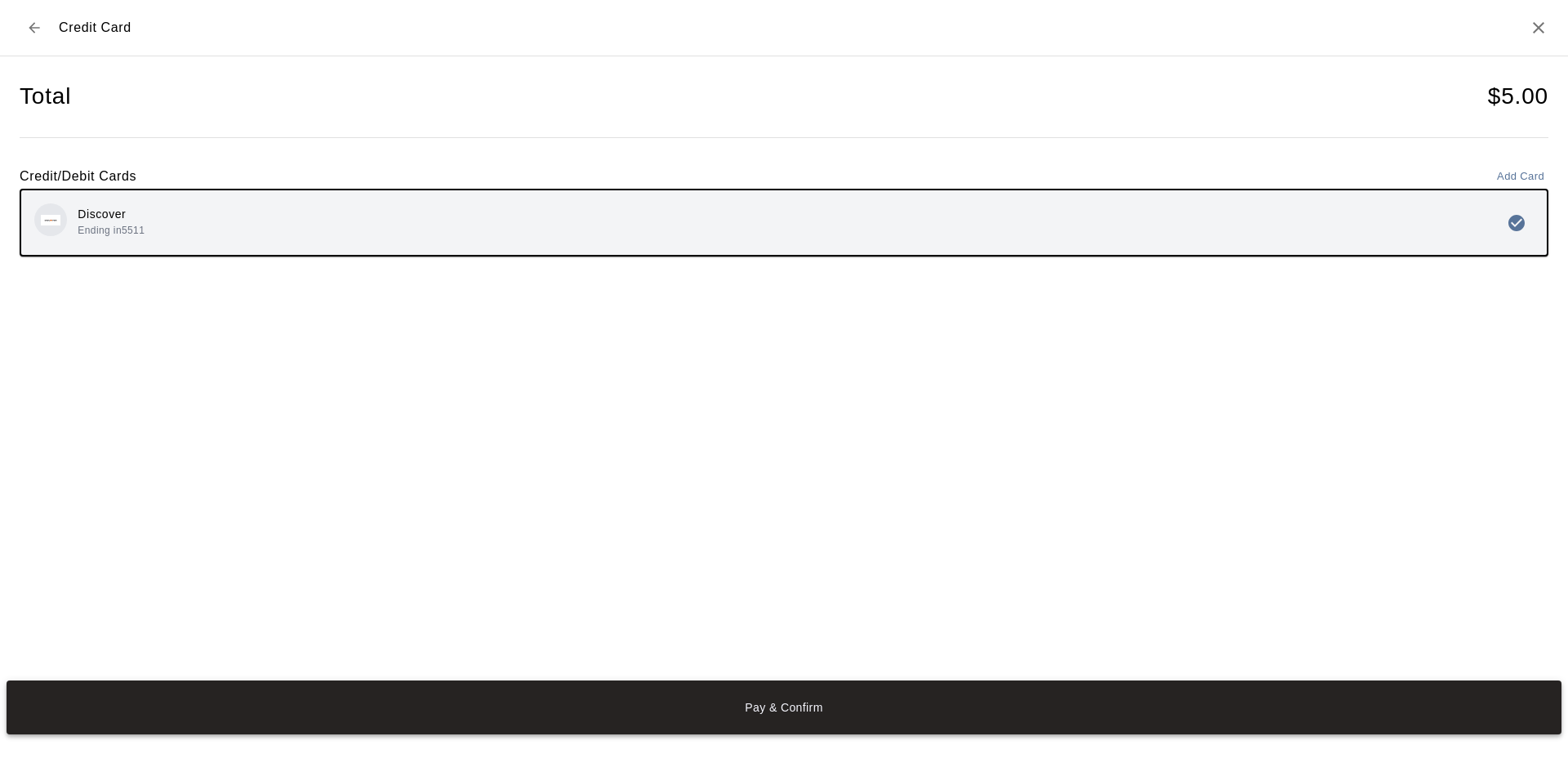
click at [494, 715] on button "Pay & Confirm" at bounding box center [784, 706] width 1555 height 54
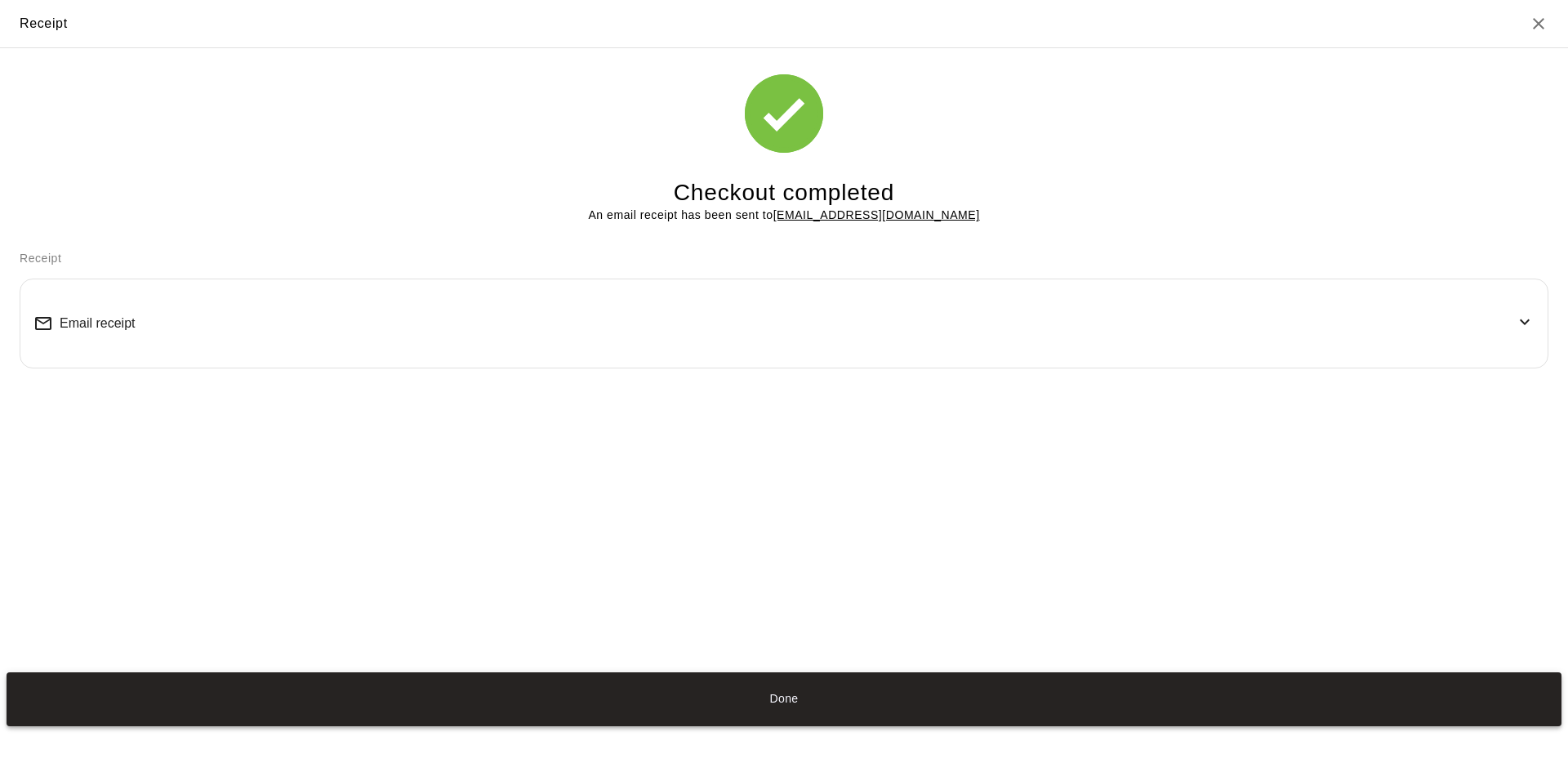
click at [821, 699] on button "Done" at bounding box center [784, 698] width 1555 height 54
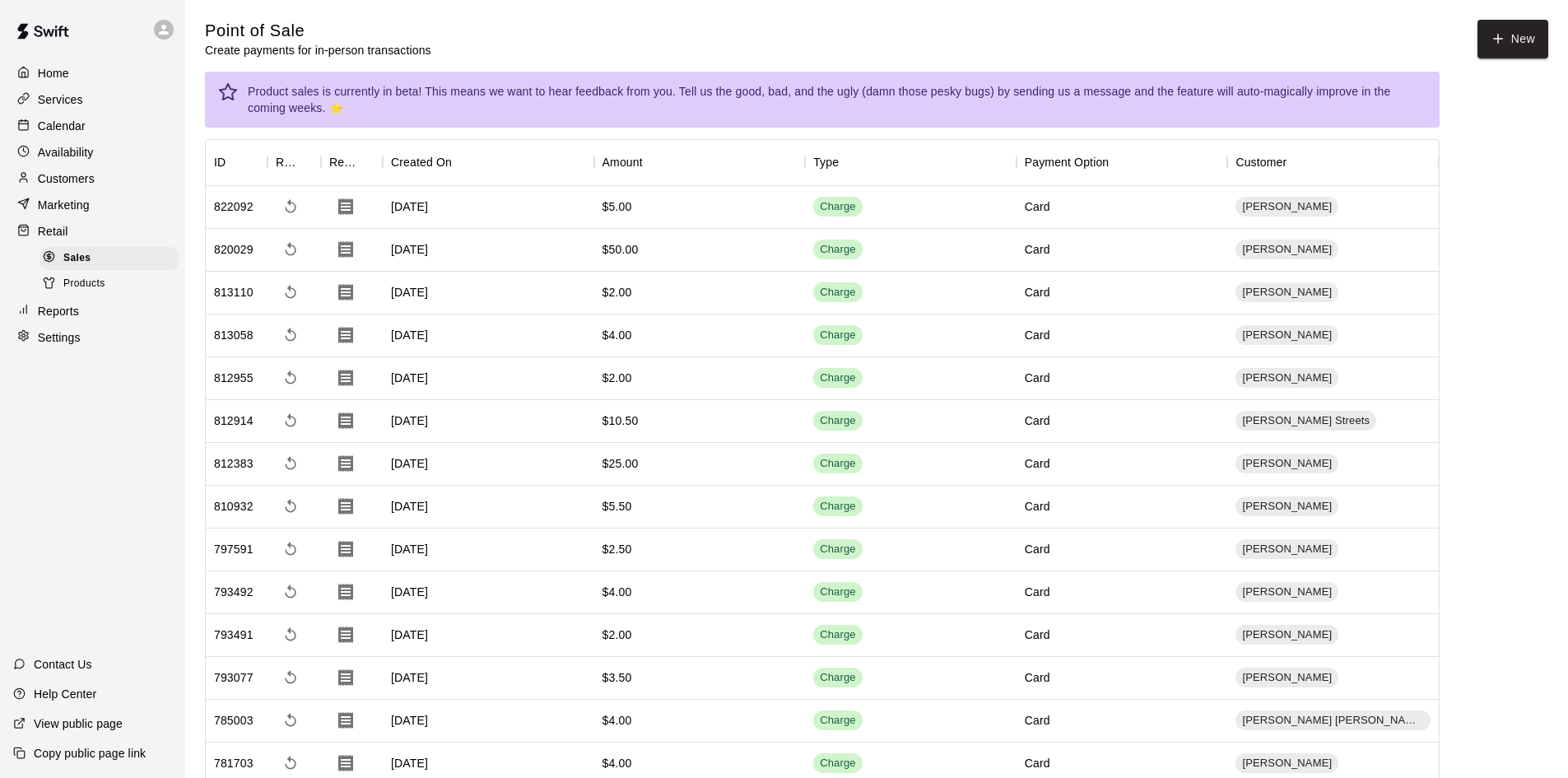
click at [1047, 204] on div "Card" at bounding box center [1038, 206] width 26 height 17
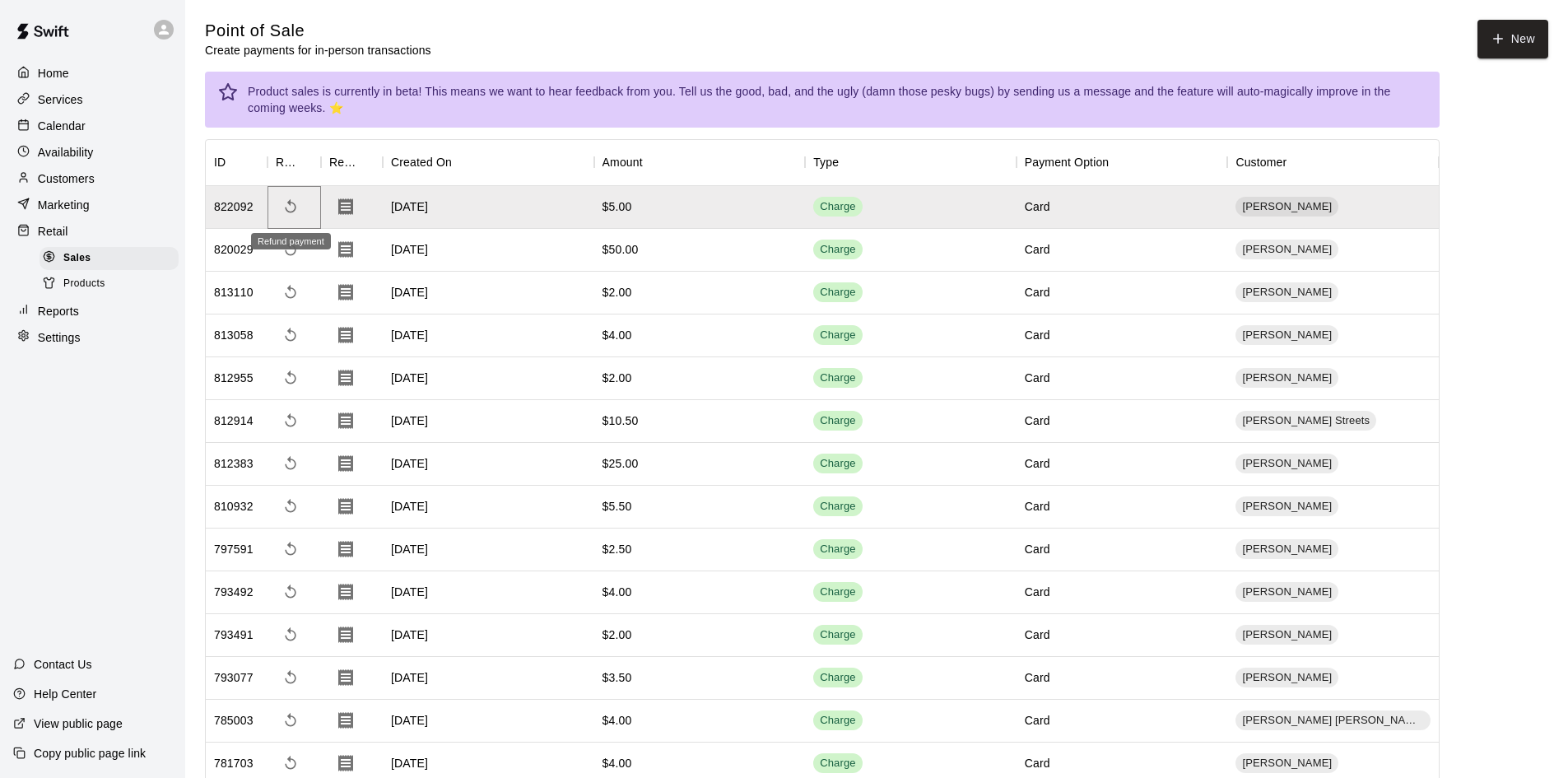
click at [291, 207] on icon "Refund payment" at bounding box center [291, 206] width 17 height 17
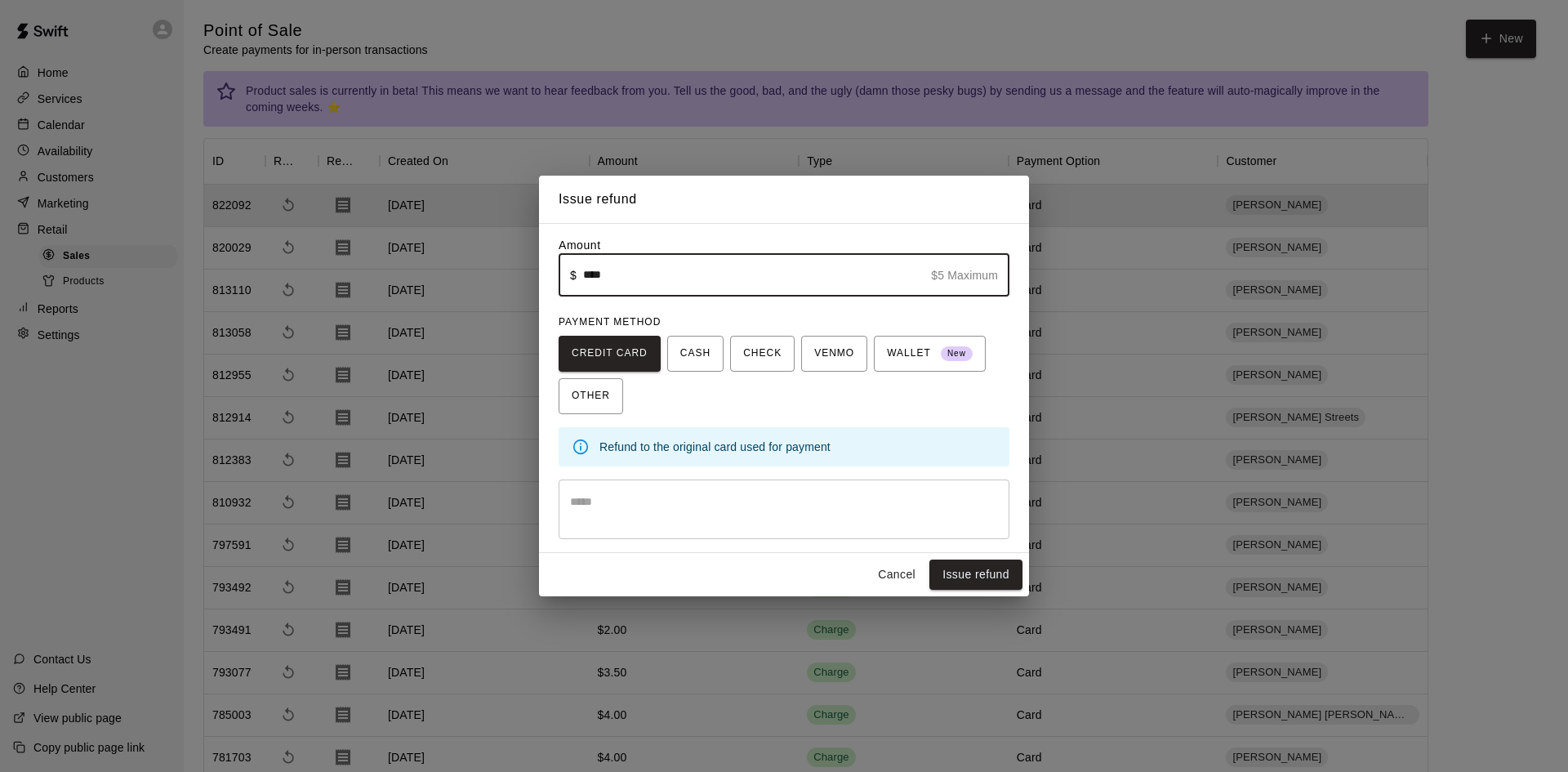
click at [687, 275] on input "****" at bounding box center [754, 275] width 341 height 44
type input "****"
click at [646, 497] on textarea at bounding box center [784, 510] width 428 height 33
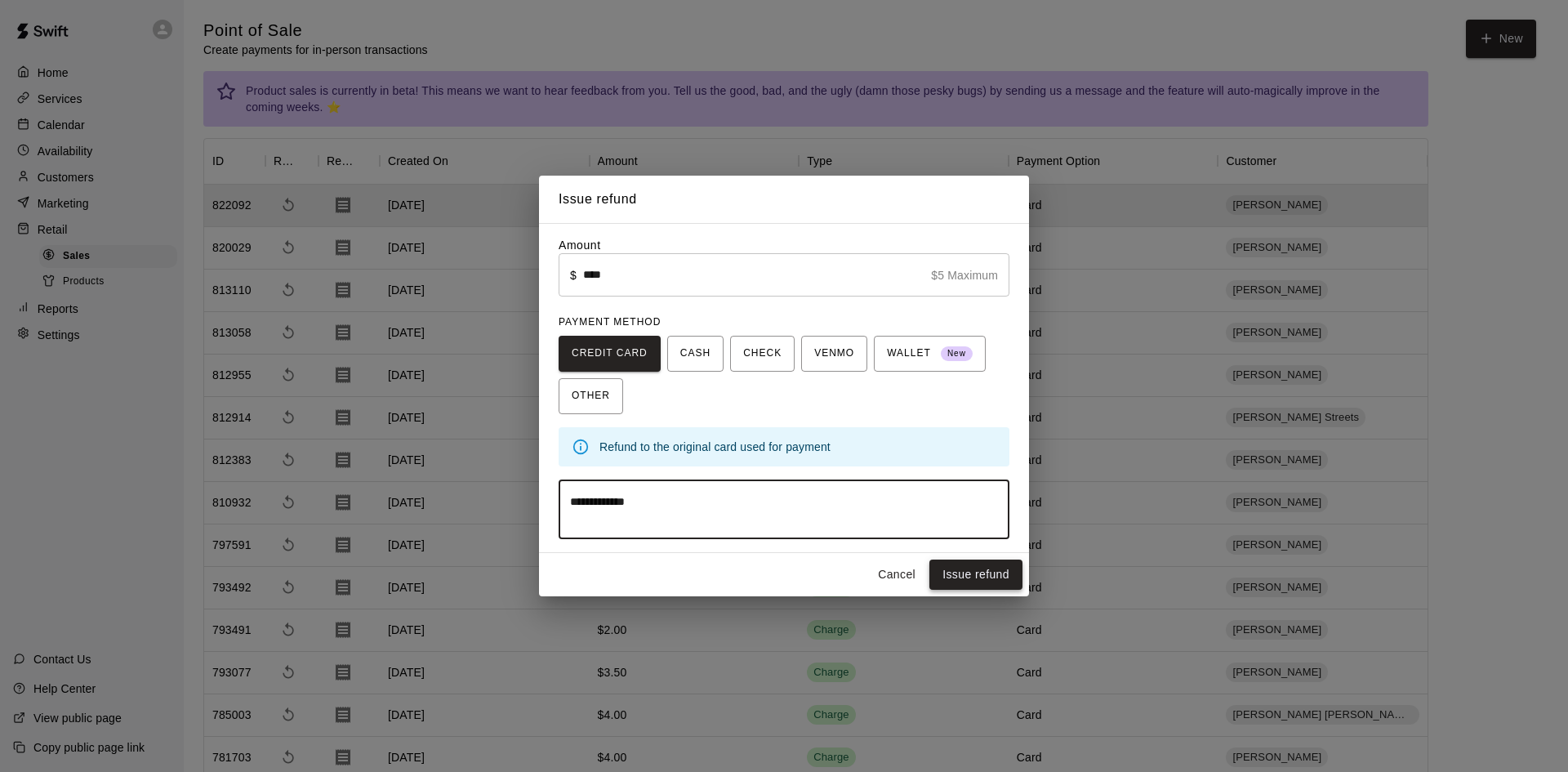
type textarea "**********"
click at [998, 570] on button "Issue refund" at bounding box center [976, 574] width 93 height 30
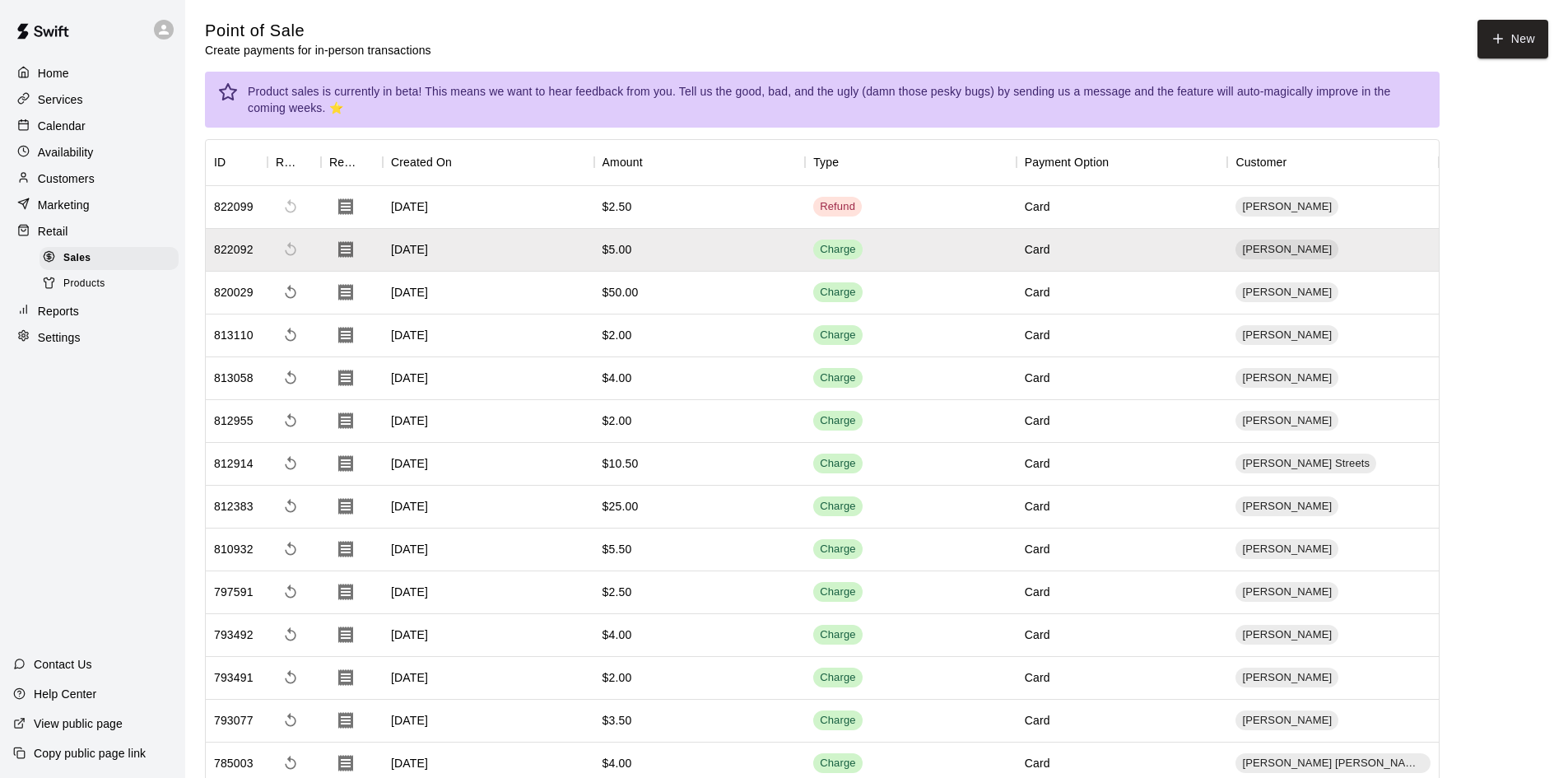
click at [86, 470] on div "Home Services Calendar Availability Customers Marketing Retail Sales Products R…" at bounding box center [93, 389] width 185 height 778
click at [71, 179] on p "Customers" at bounding box center [66, 179] width 57 height 17
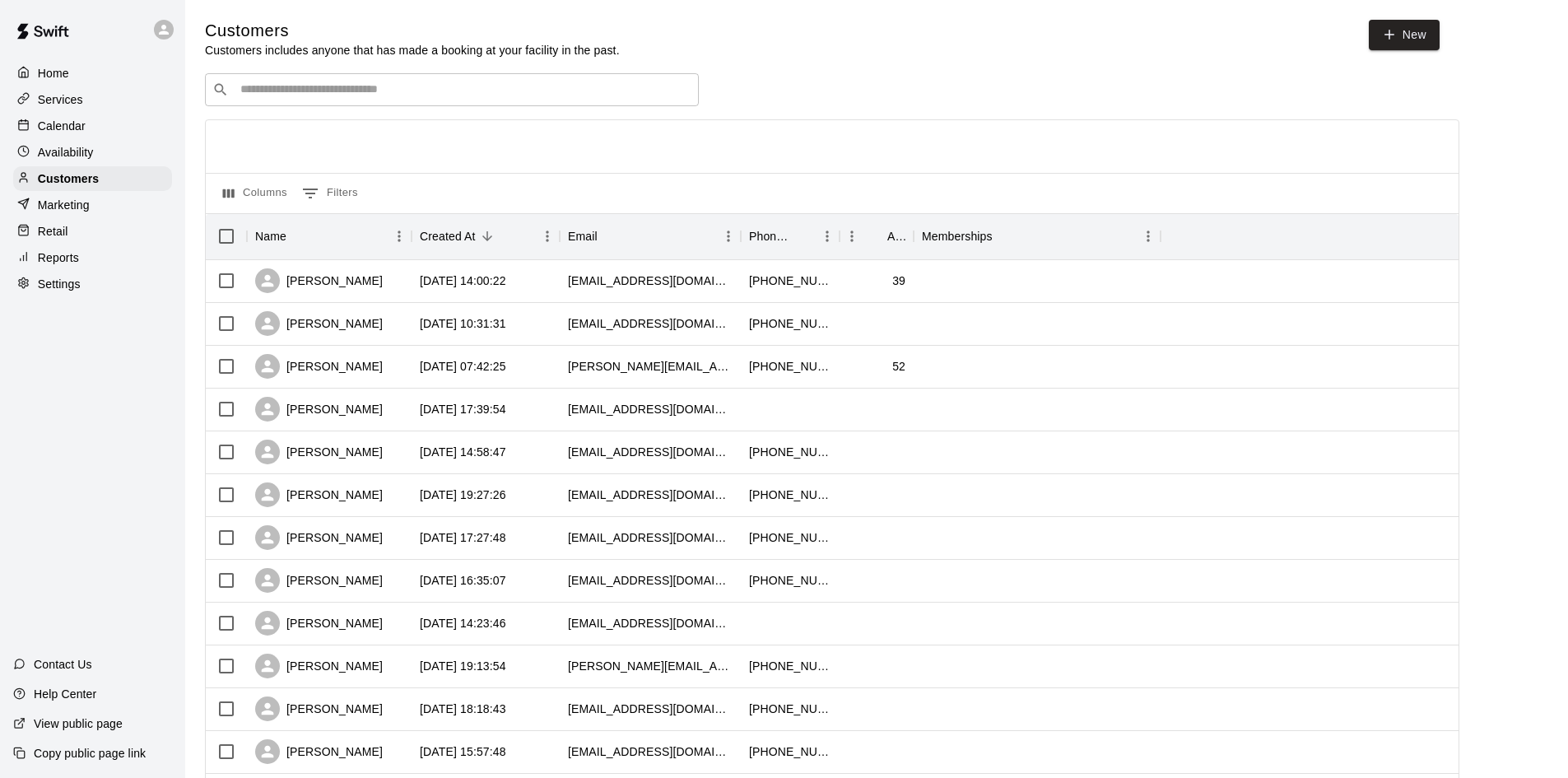
click at [368, 88] on input "Search customers by name or email" at bounding box center [463, 90] width 456 height 17
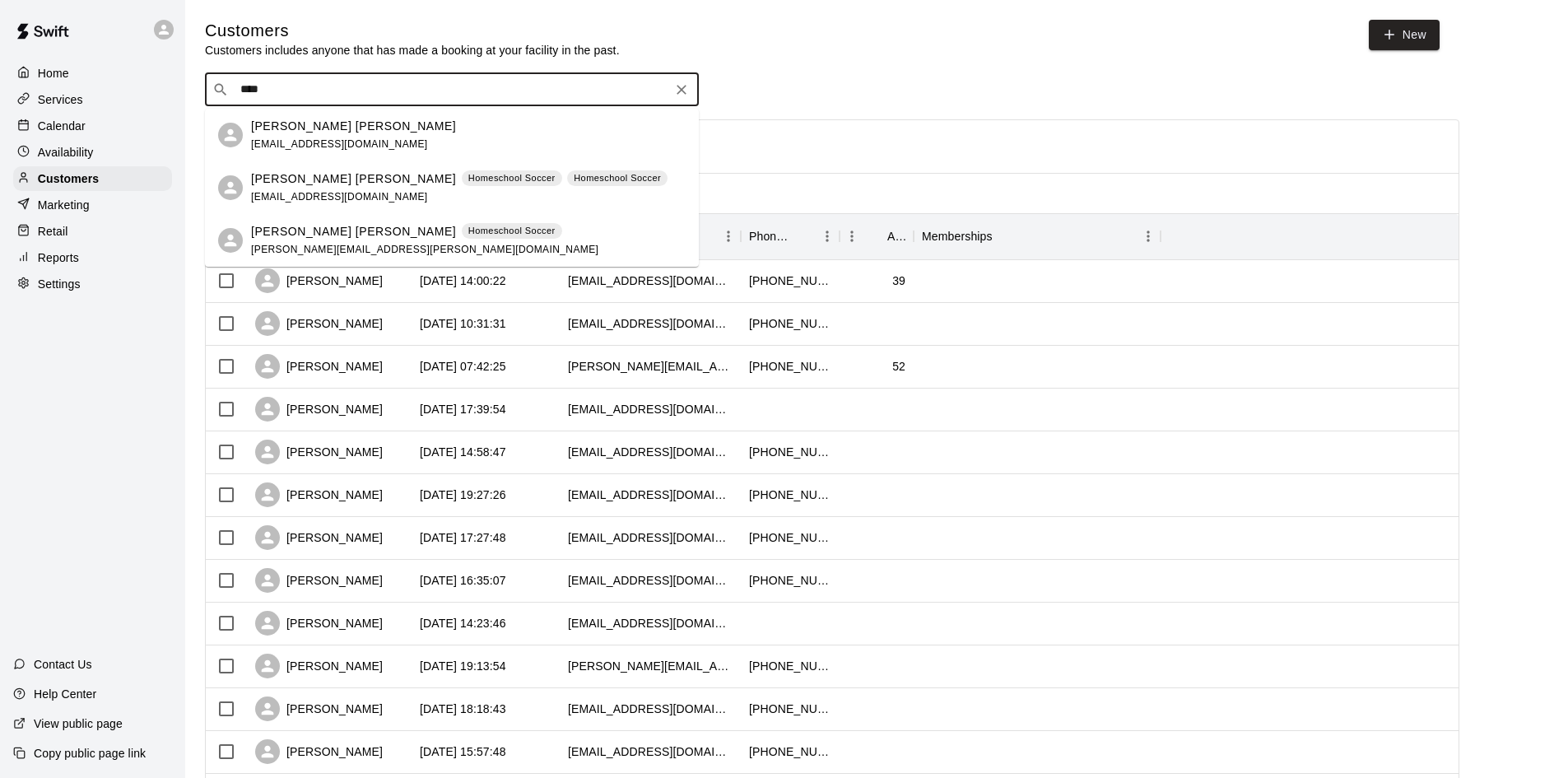
type input "*****"
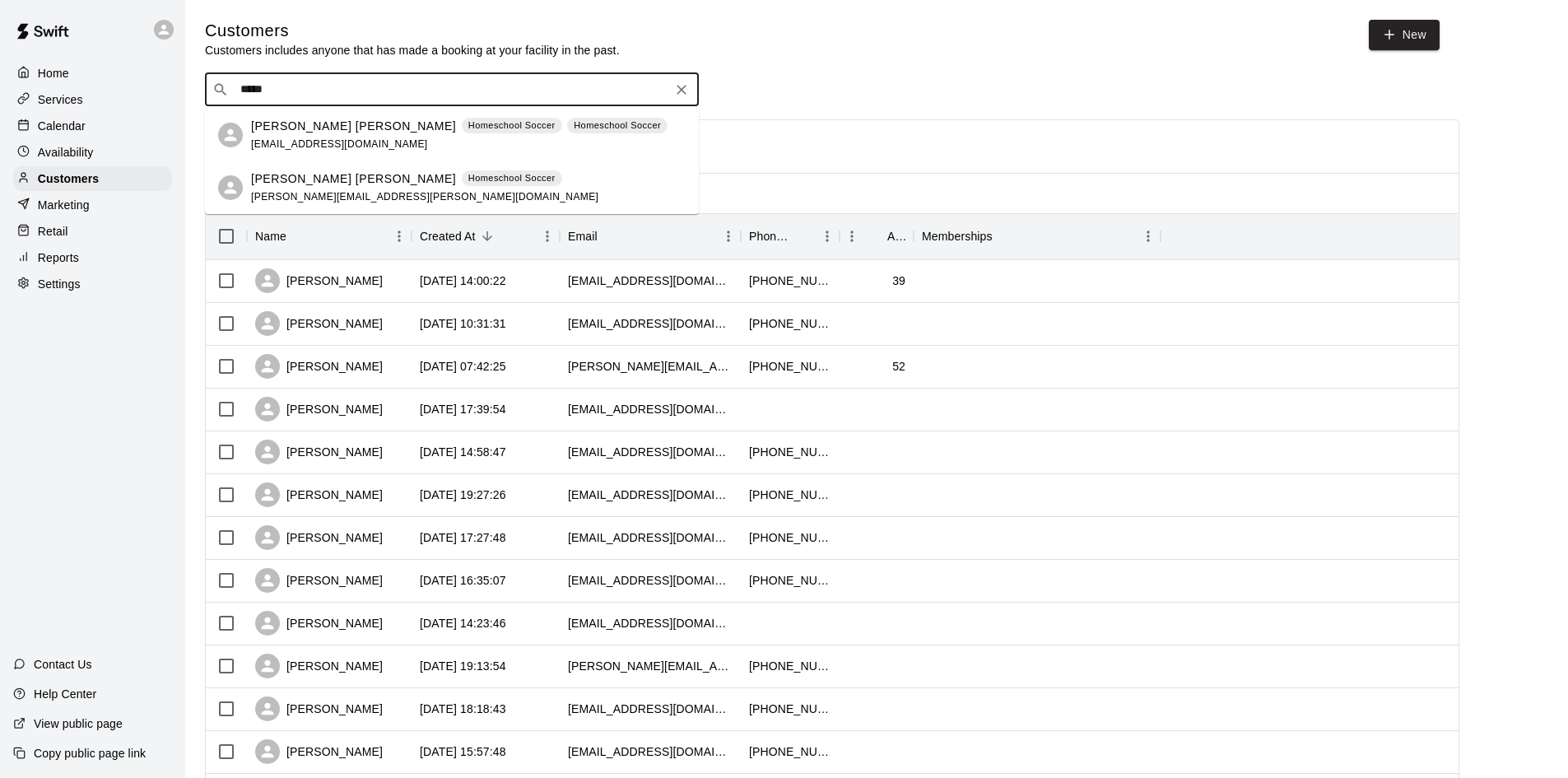
click at [287, 200] on span "[PERSON_NAME][EMAIL_ADDRESS][PERSON_NAME][DOMAIN_NAME]" at bounding box center [425, 196] width 348 height 12
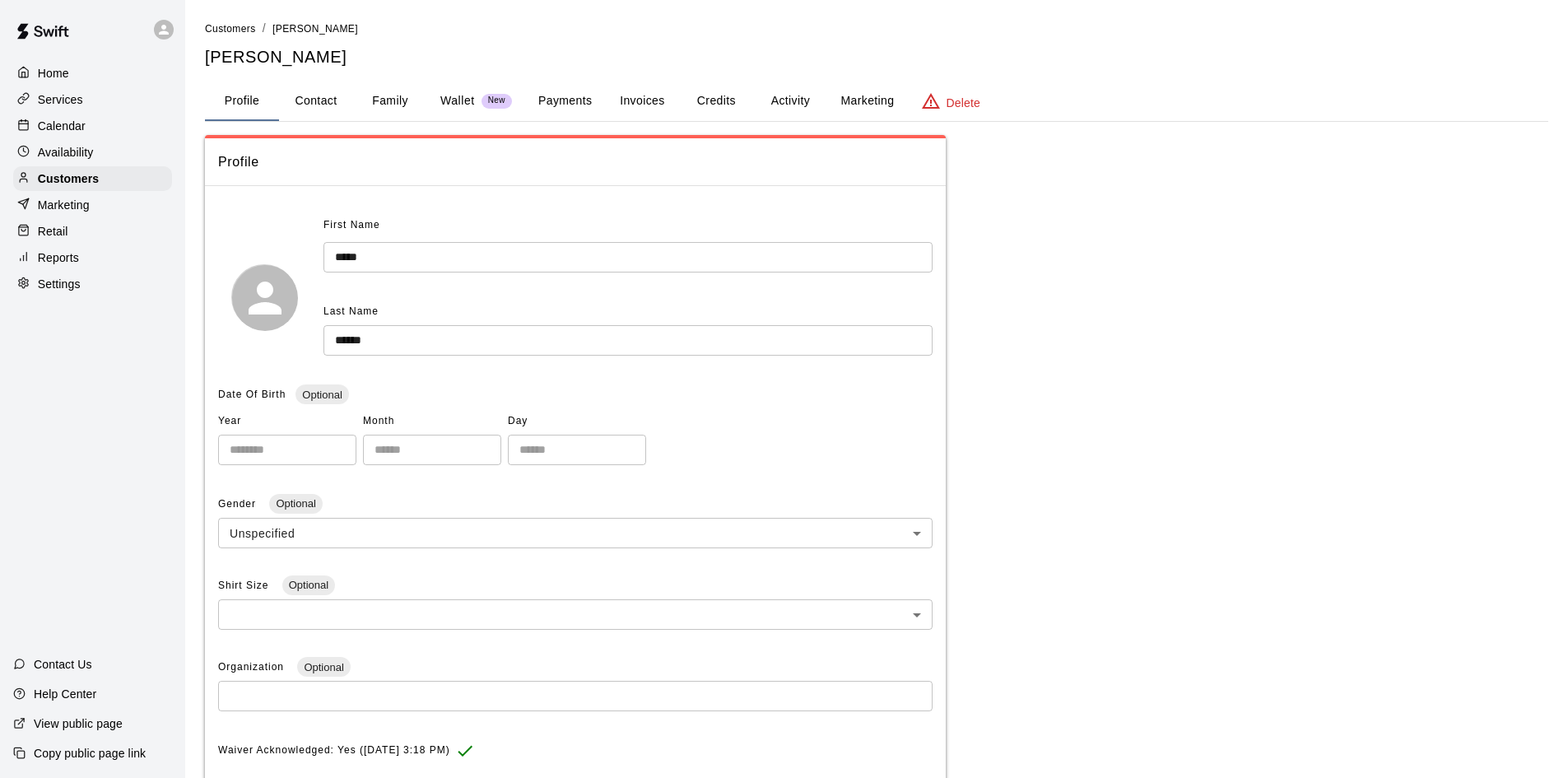
click at [634, 94] on button "Invoices" at bounding box center [641, 101] width 74 height 39
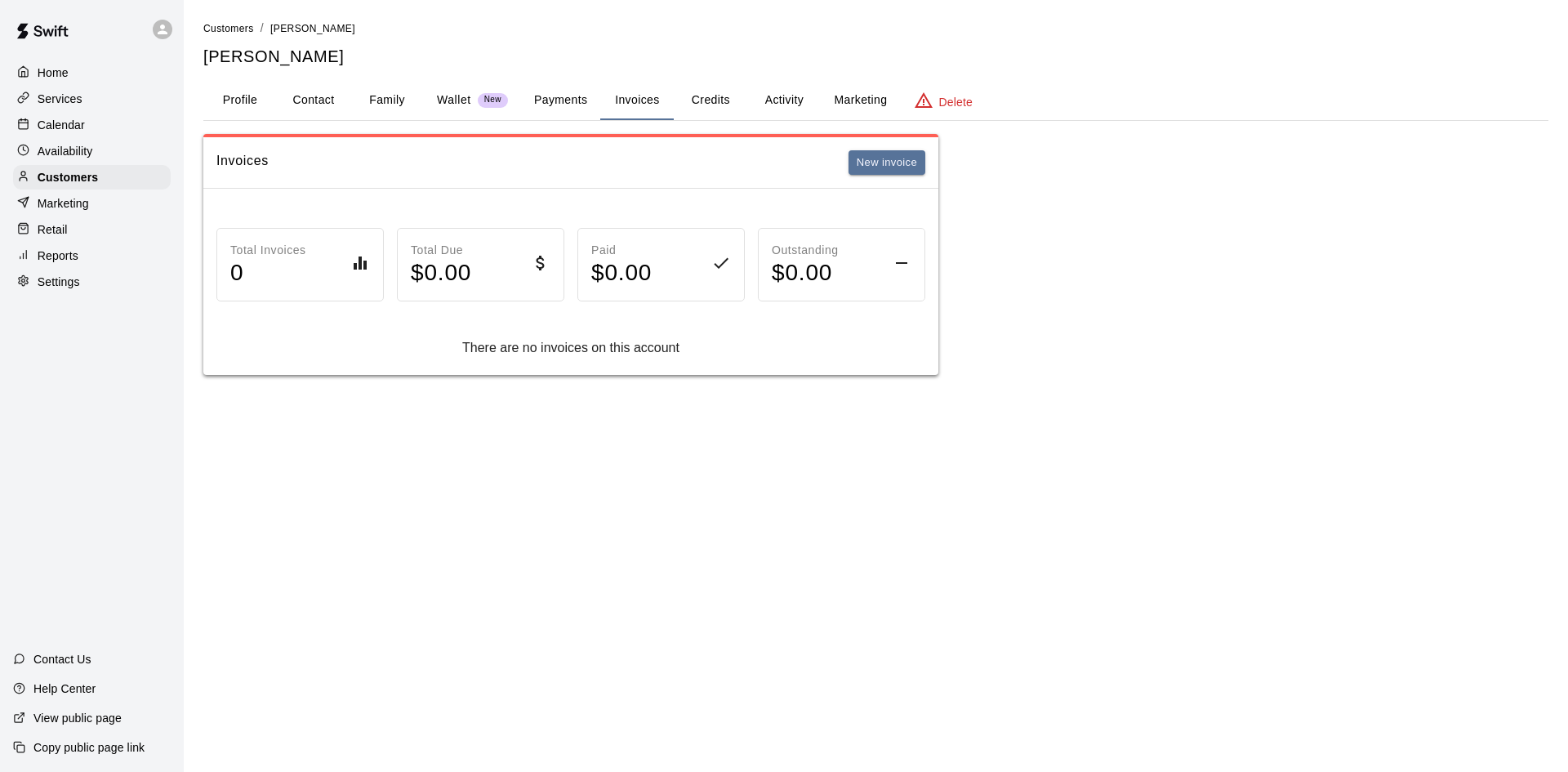
click at [552, 96] on button "Payments" at bounding box center [560, 100] width 79 height 39
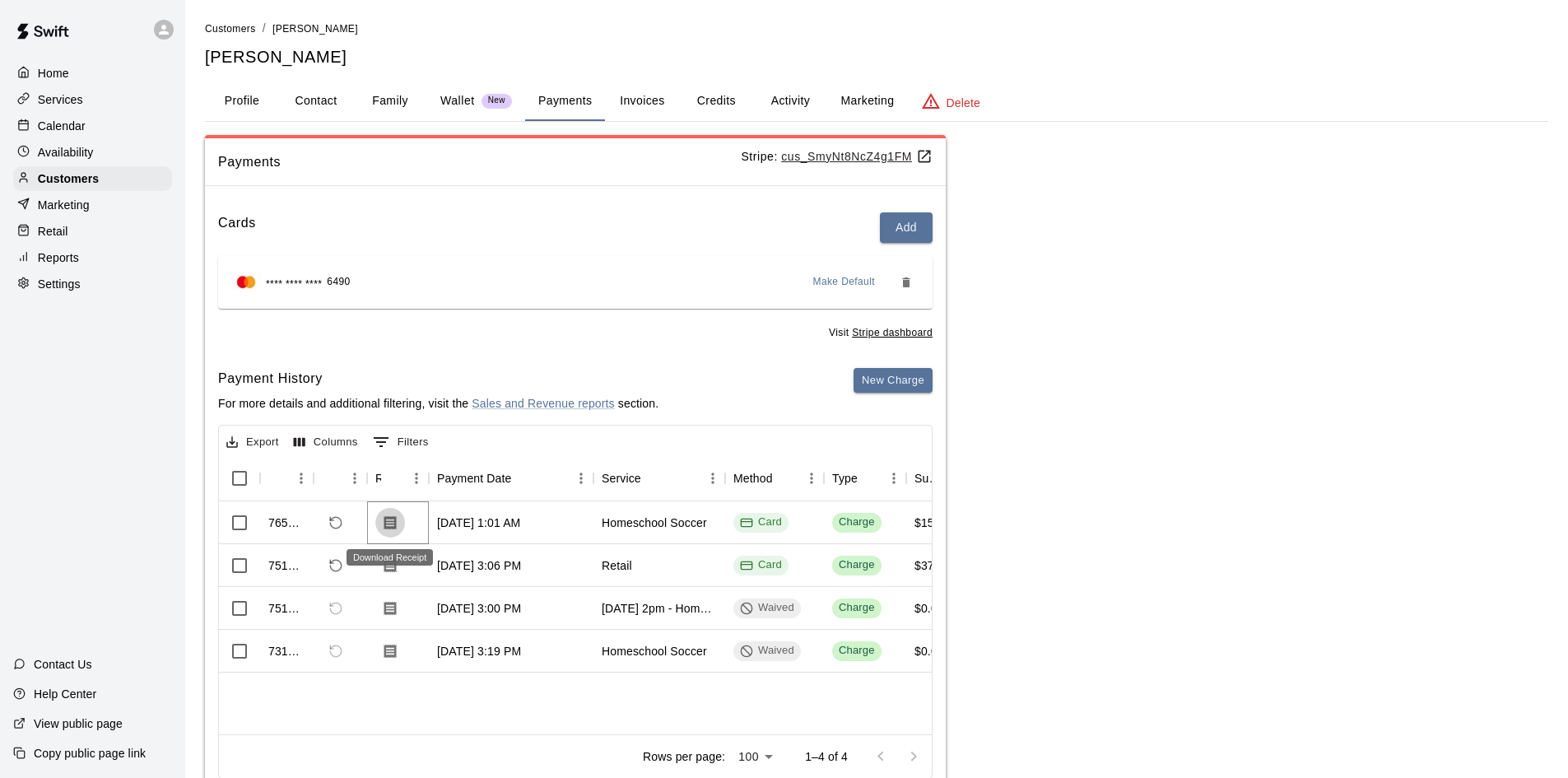
click at [385, 523] on icon "Download Receipt" at bounding box center [390, 522] width 12 height 14
click at [75, 179] on p "Customers" at bounding box center [68, 179] width 61 height 17
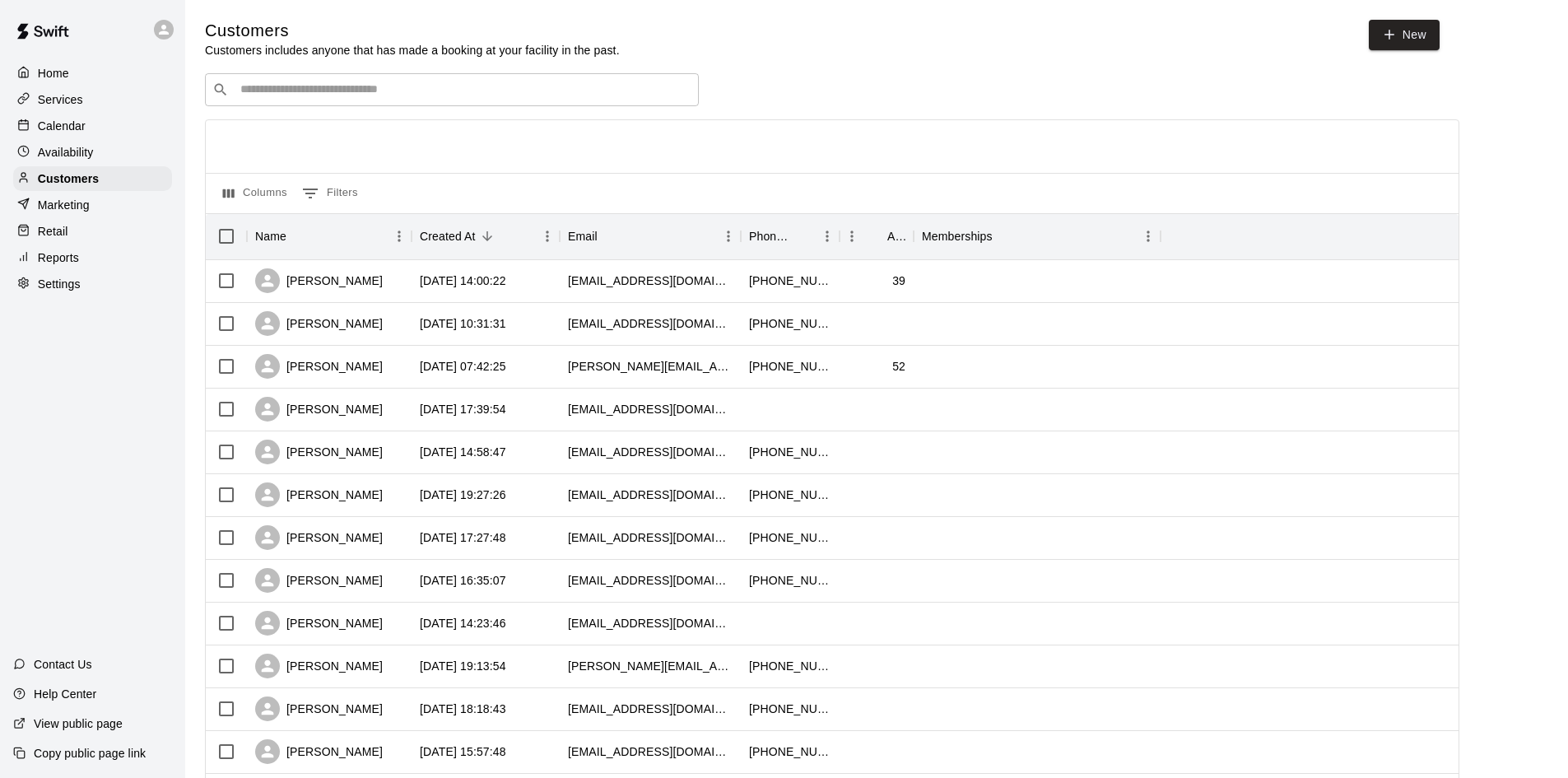
click at [458, 93] on input "Search customers by name or email" at bounding box center [463, 90] width 456 height 17
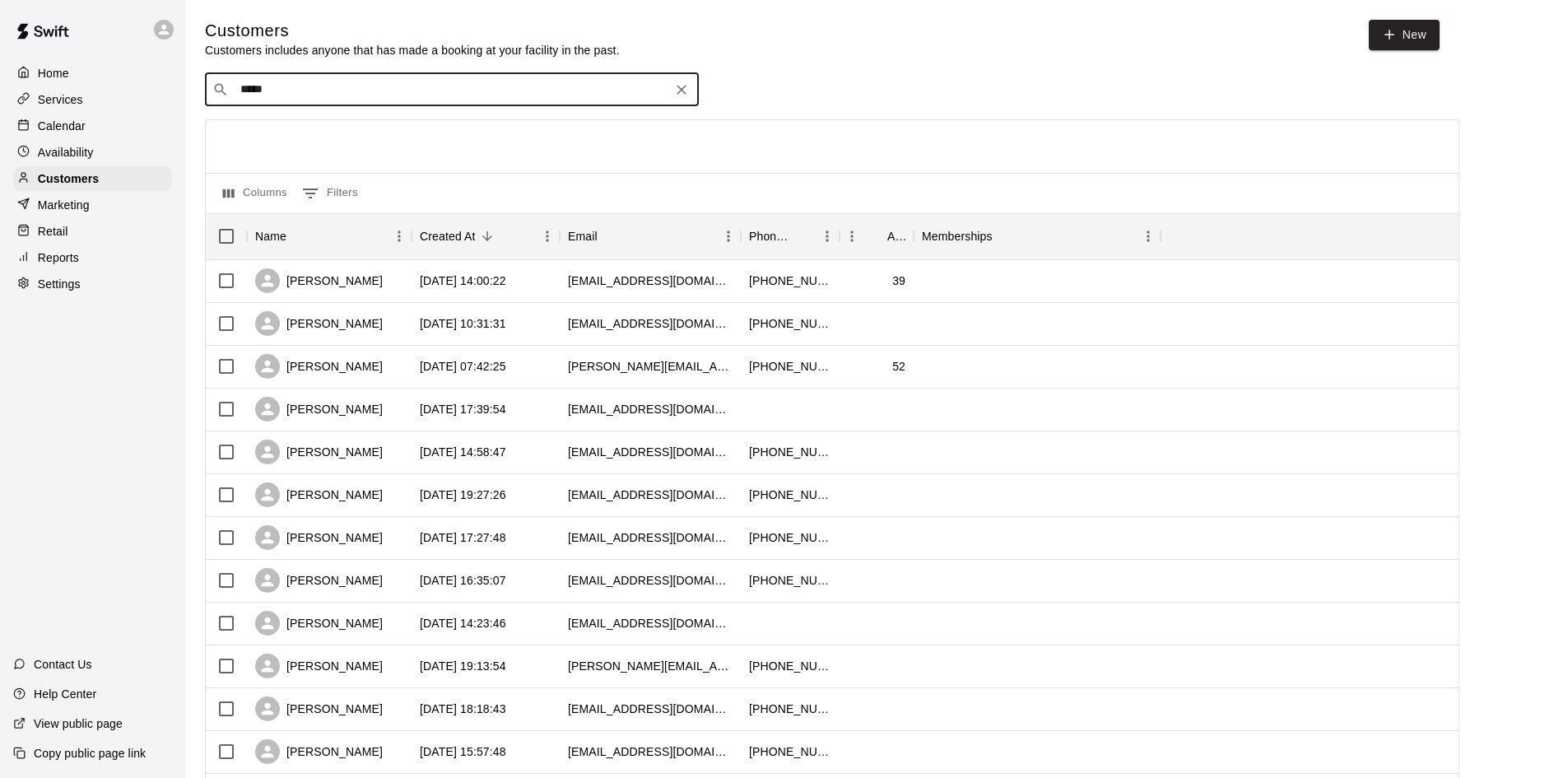
type input "******"
click at [396, 144] on div "[PERSON_NAME] [EMAIL_ADDRESS][DOMAIN_NAME]" at bounding box center [469, 135] width 435 height 36
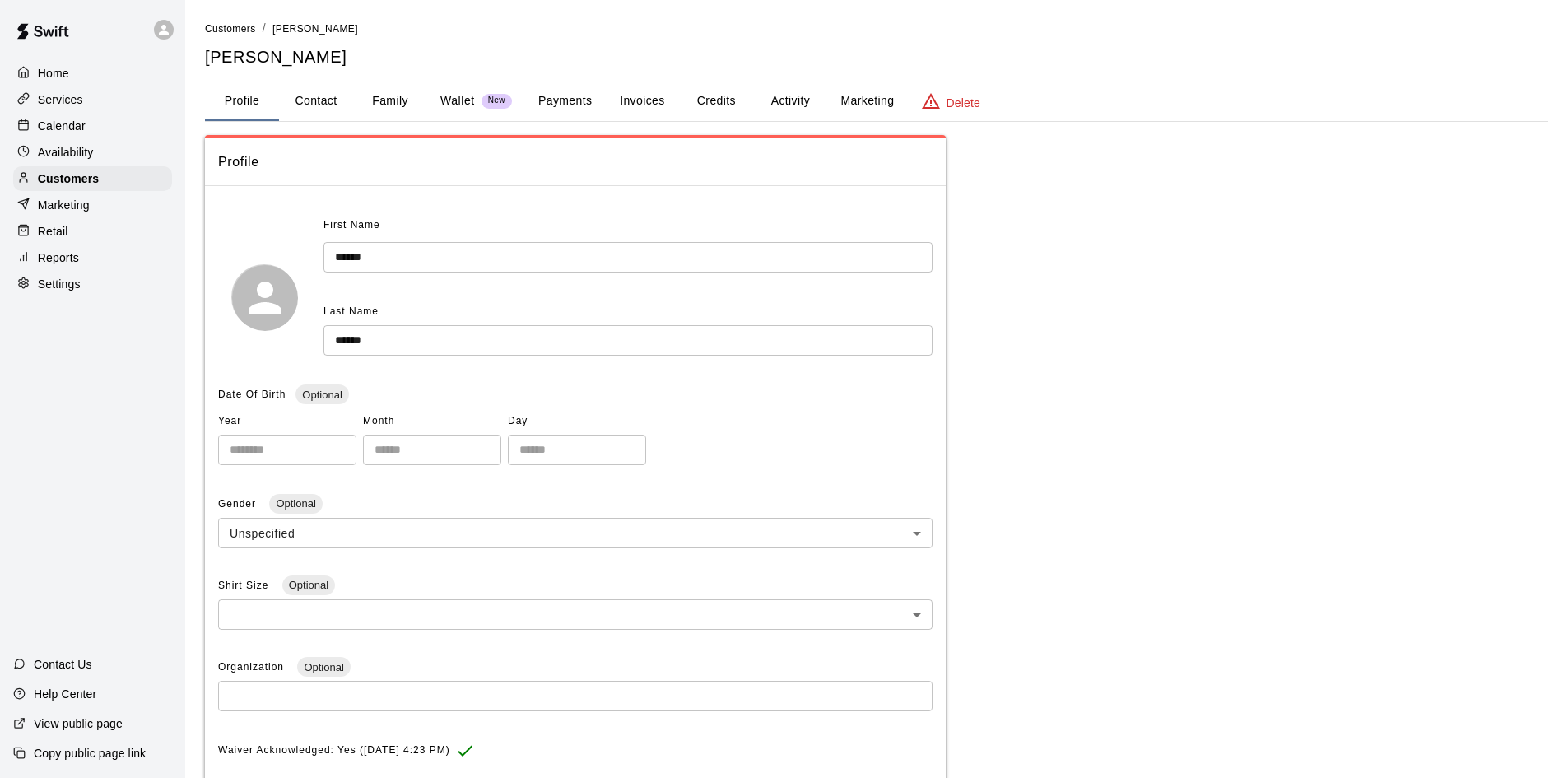
click at [312, 100] on button "Contact" at bounding box center [316, 101] width 74 height 39
select select "**"
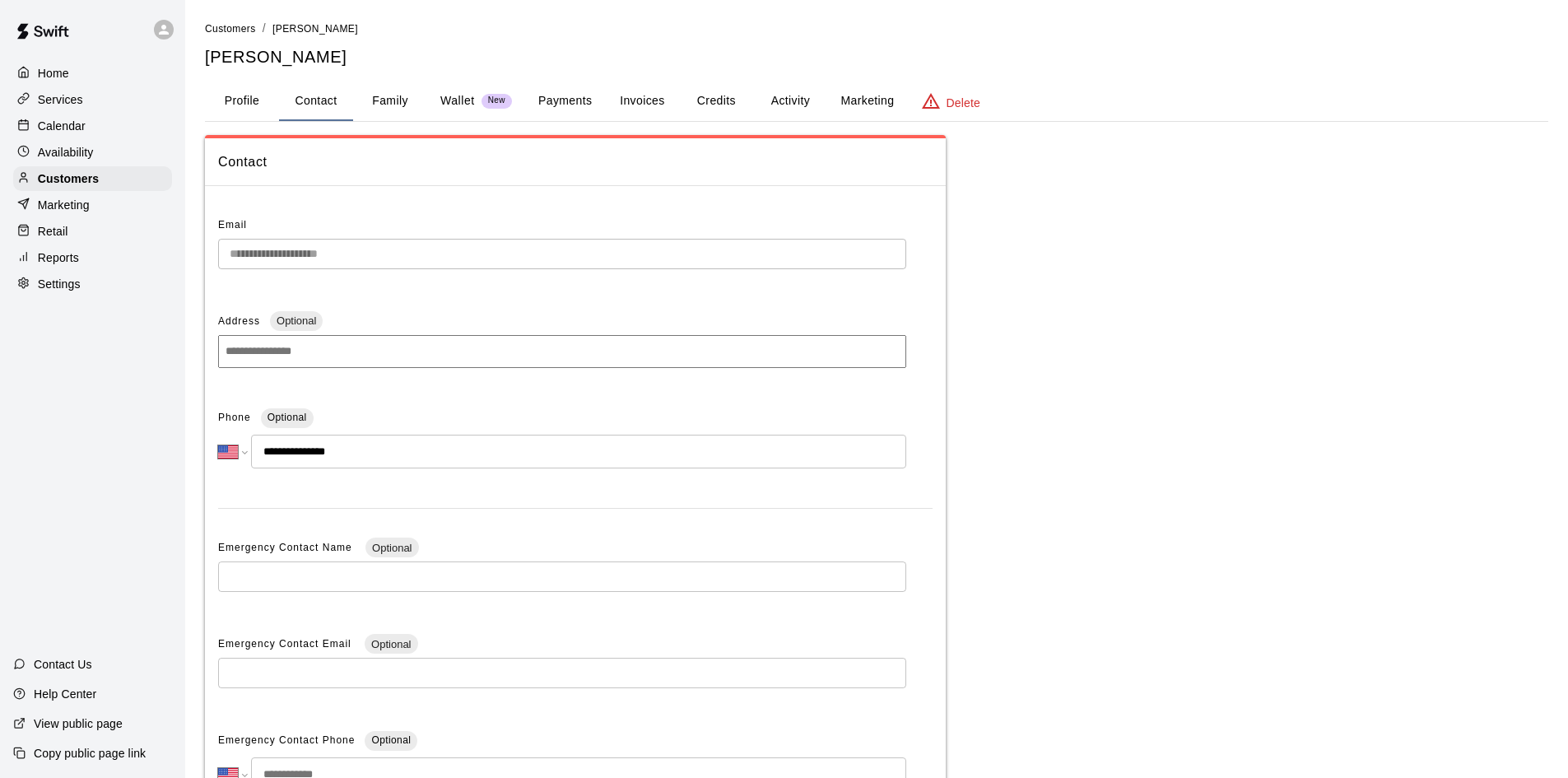
click at [74, 129] on p "Calendar" at bounding box center [61, 126] width 48 height 17
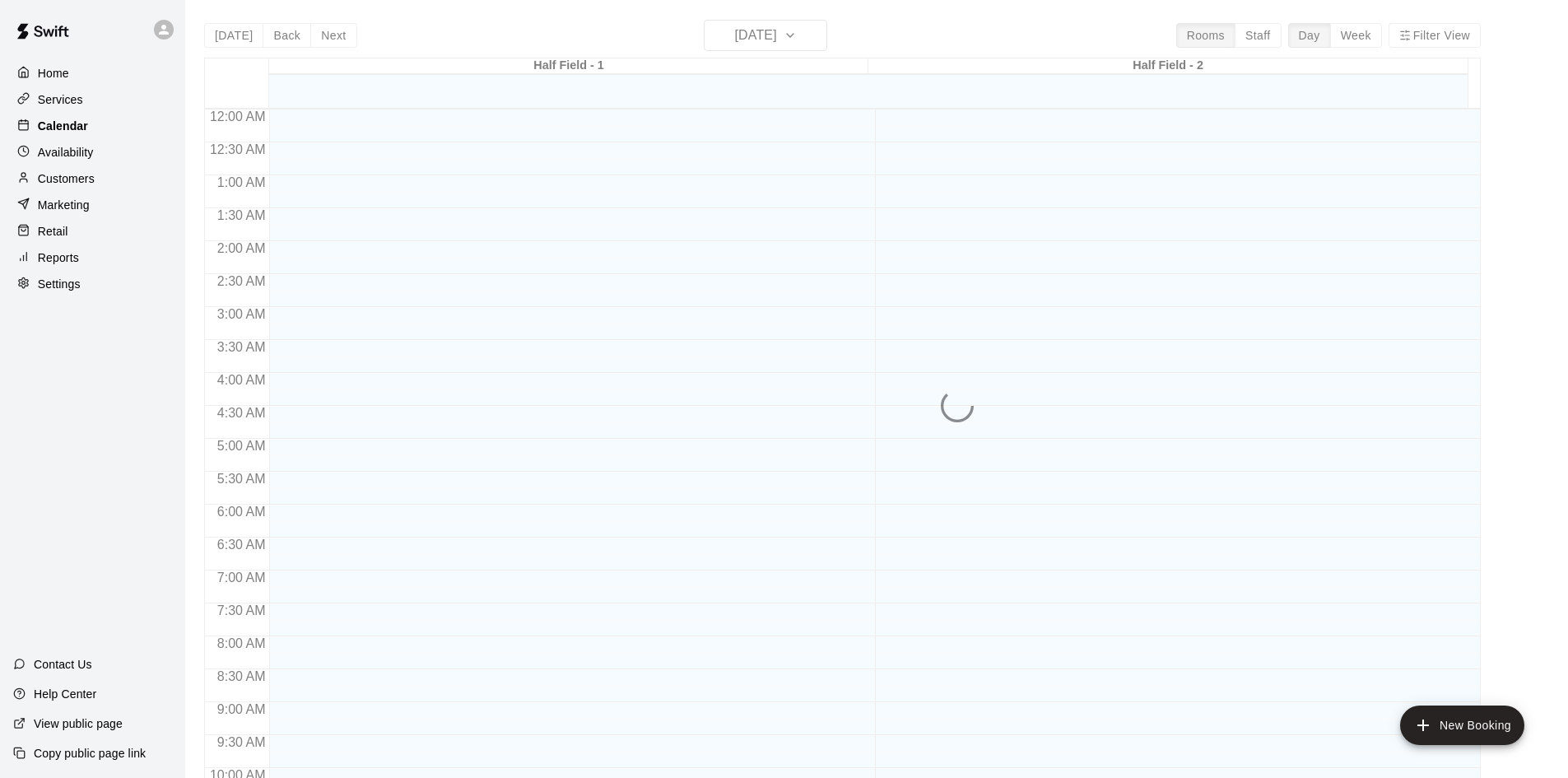
scroll to position [844, 0]
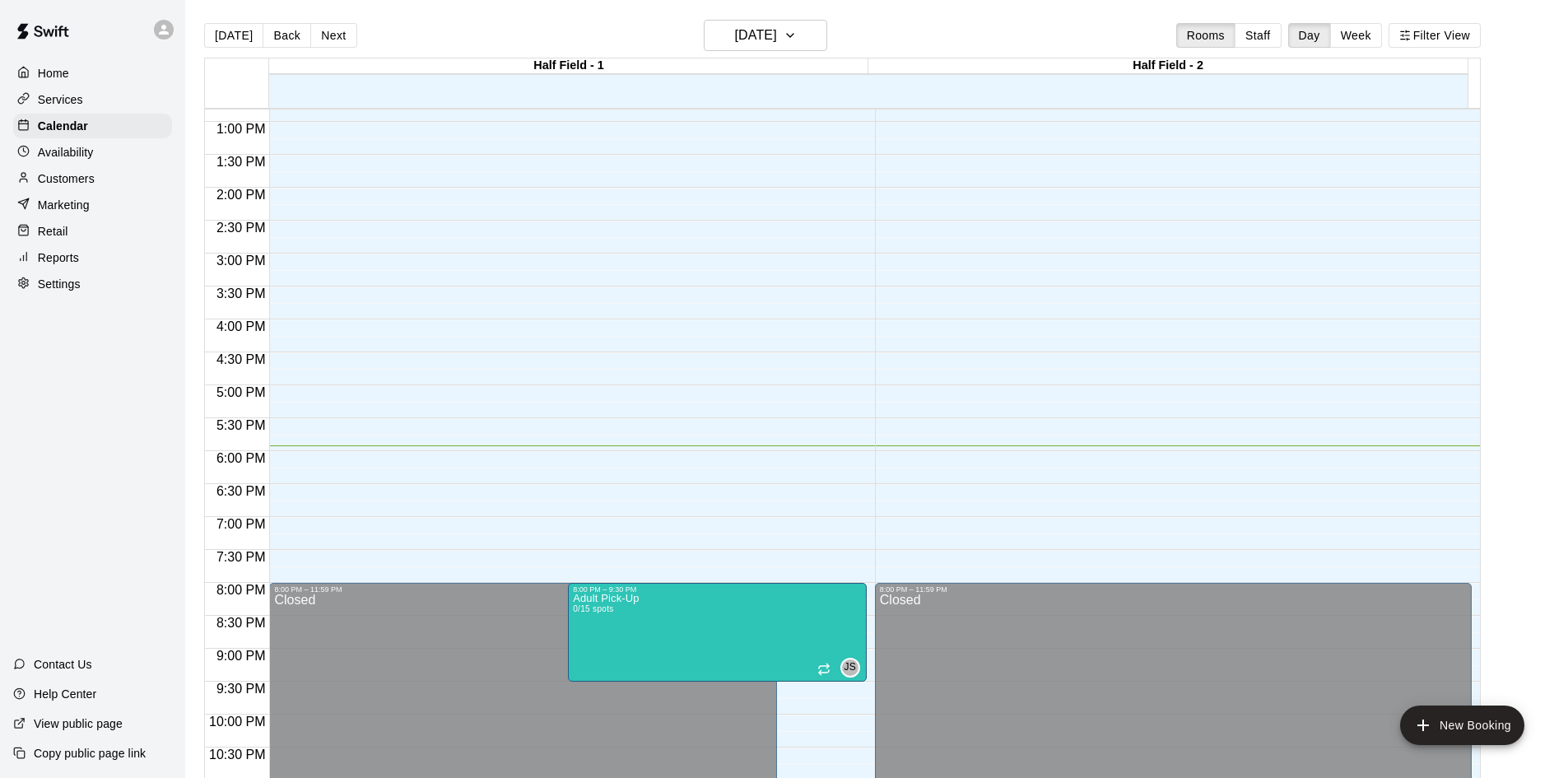
click at [43, 180] on p "Customers" at bounding box center [66, 179] width 57 height 17
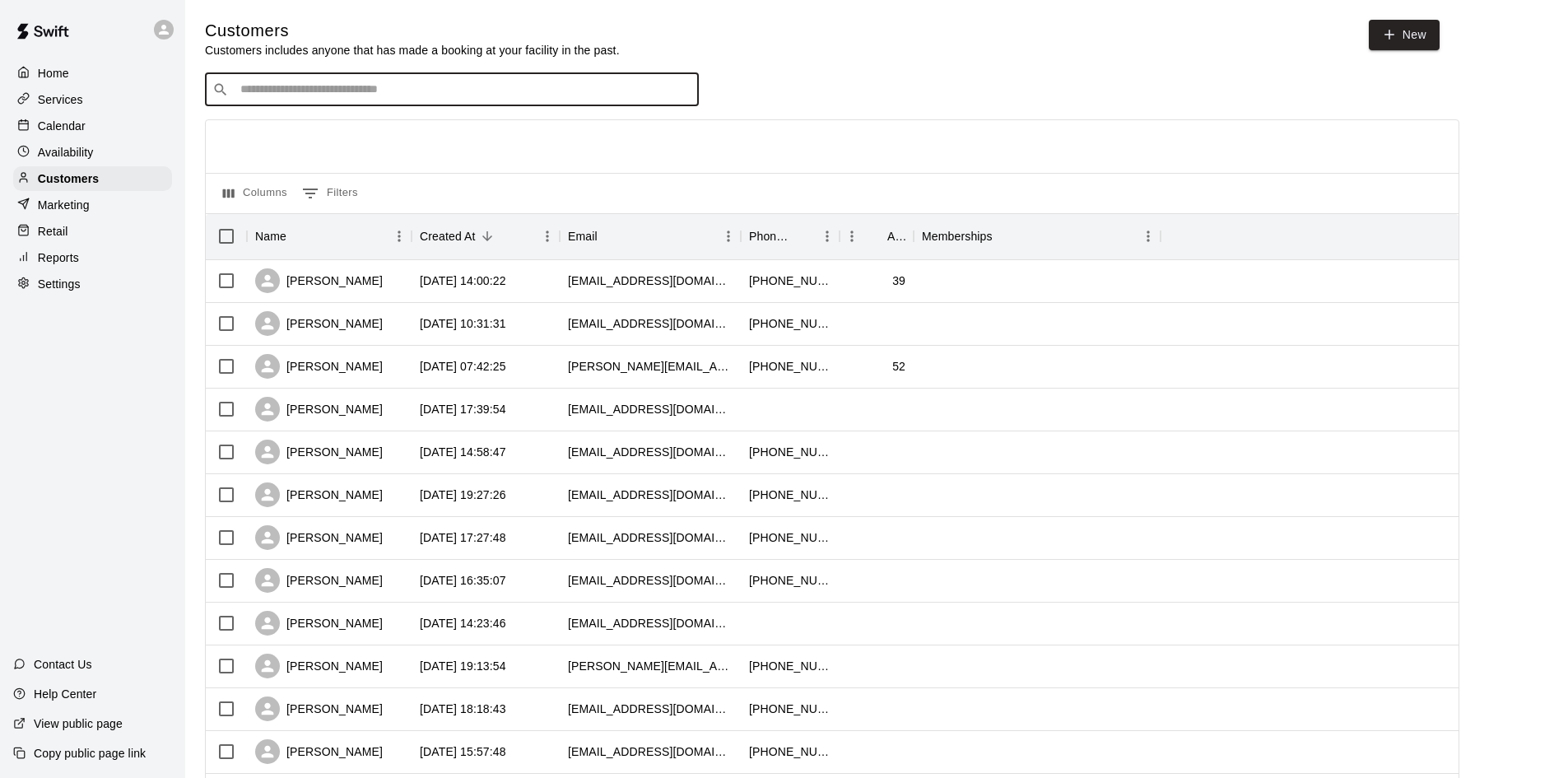
click at [328, 95] on input "Search customers by name or email" at bounding box center [463, 90] width 456 height 17
type input "********"
click at [328, 95] on input "********" at bounding box center [451, 90] width 431 height 17
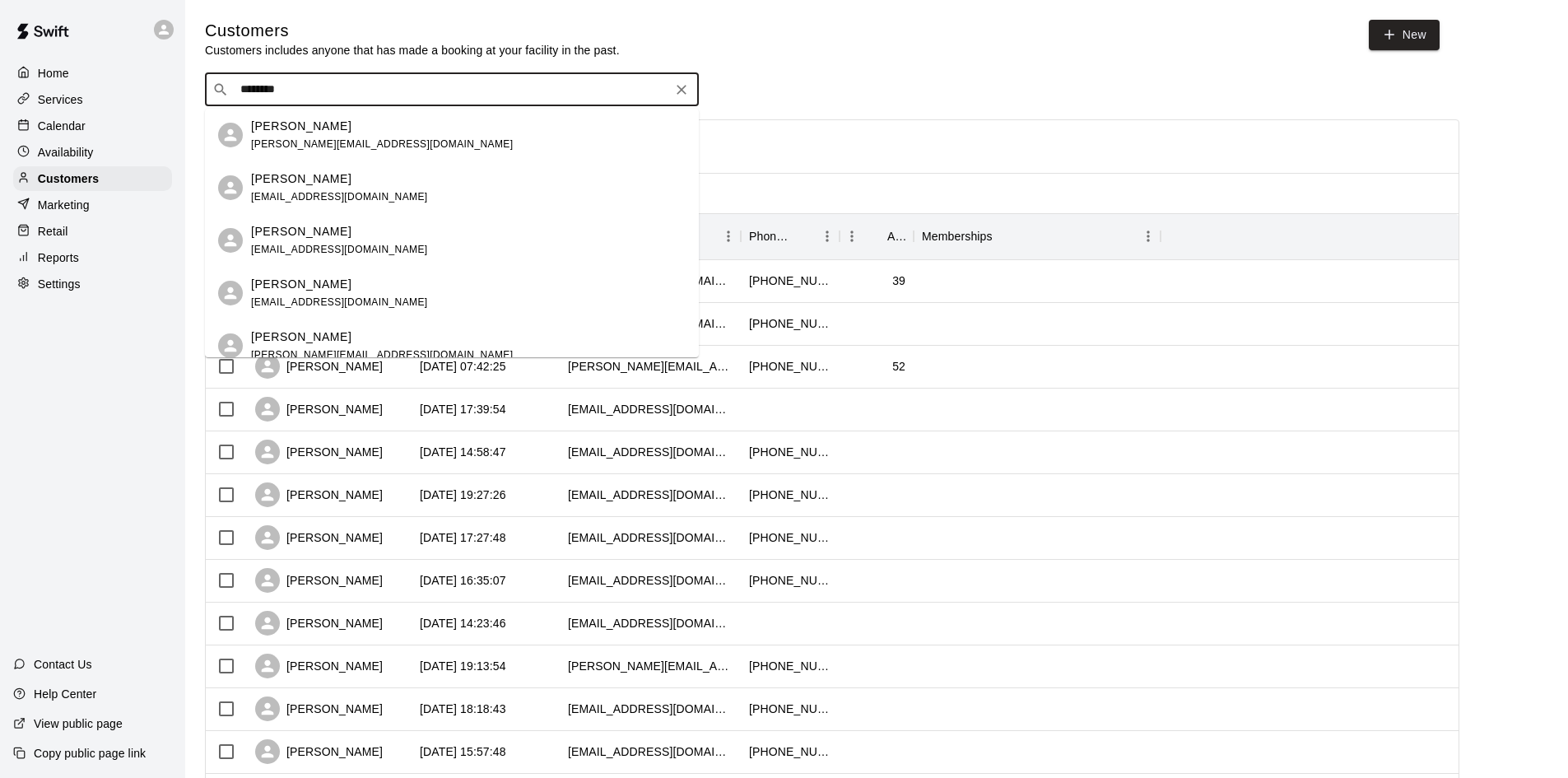
click at [288, 139] on span "[PERSON_NAME][EMAIL_ADDRESS][DOMAIN_NAME]" at bounding box center [382, 144] width 261 height 12
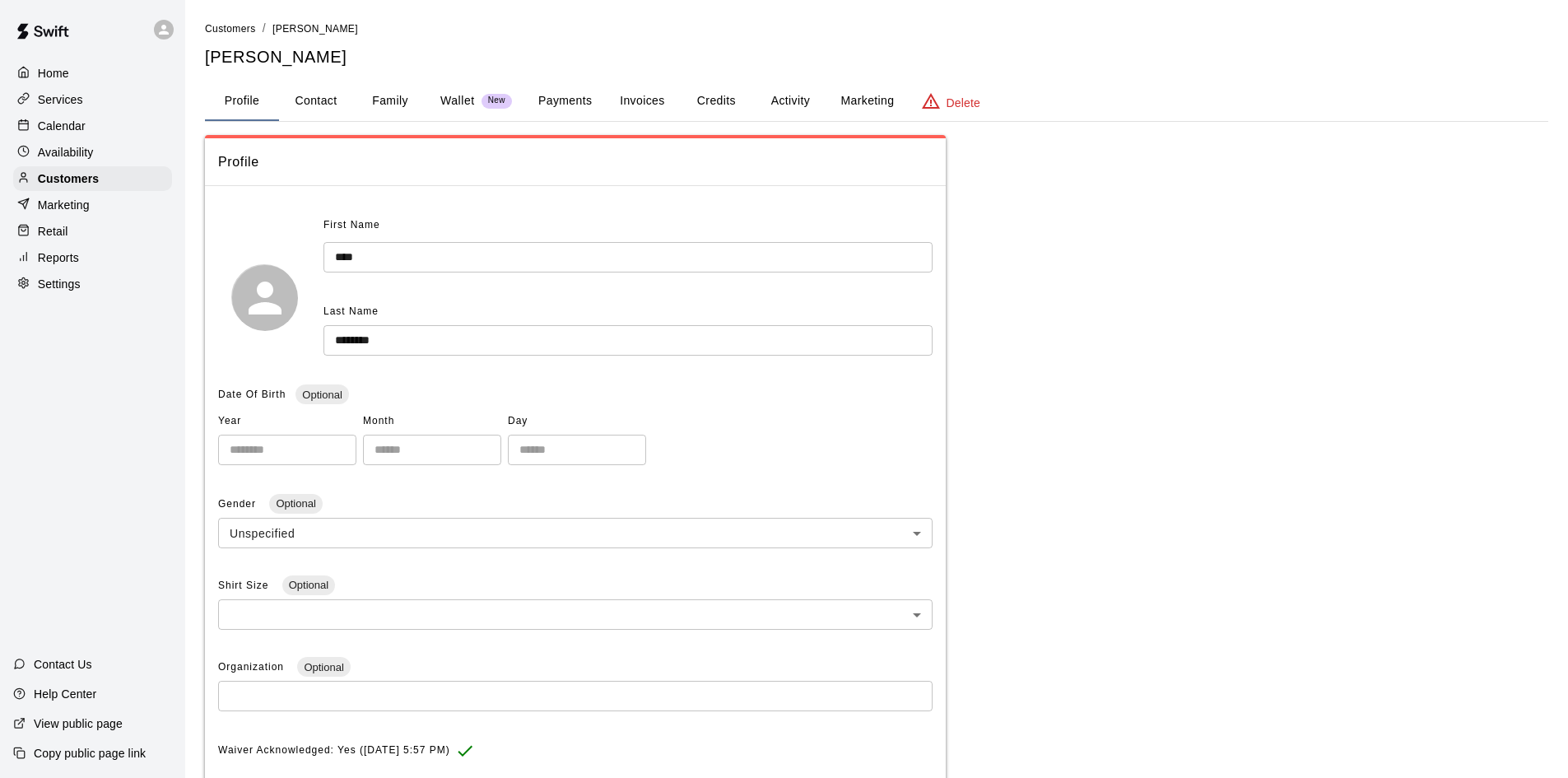
click at [790, 93] on button "Activity" at bounding box center [790, 101] width 74 height 39
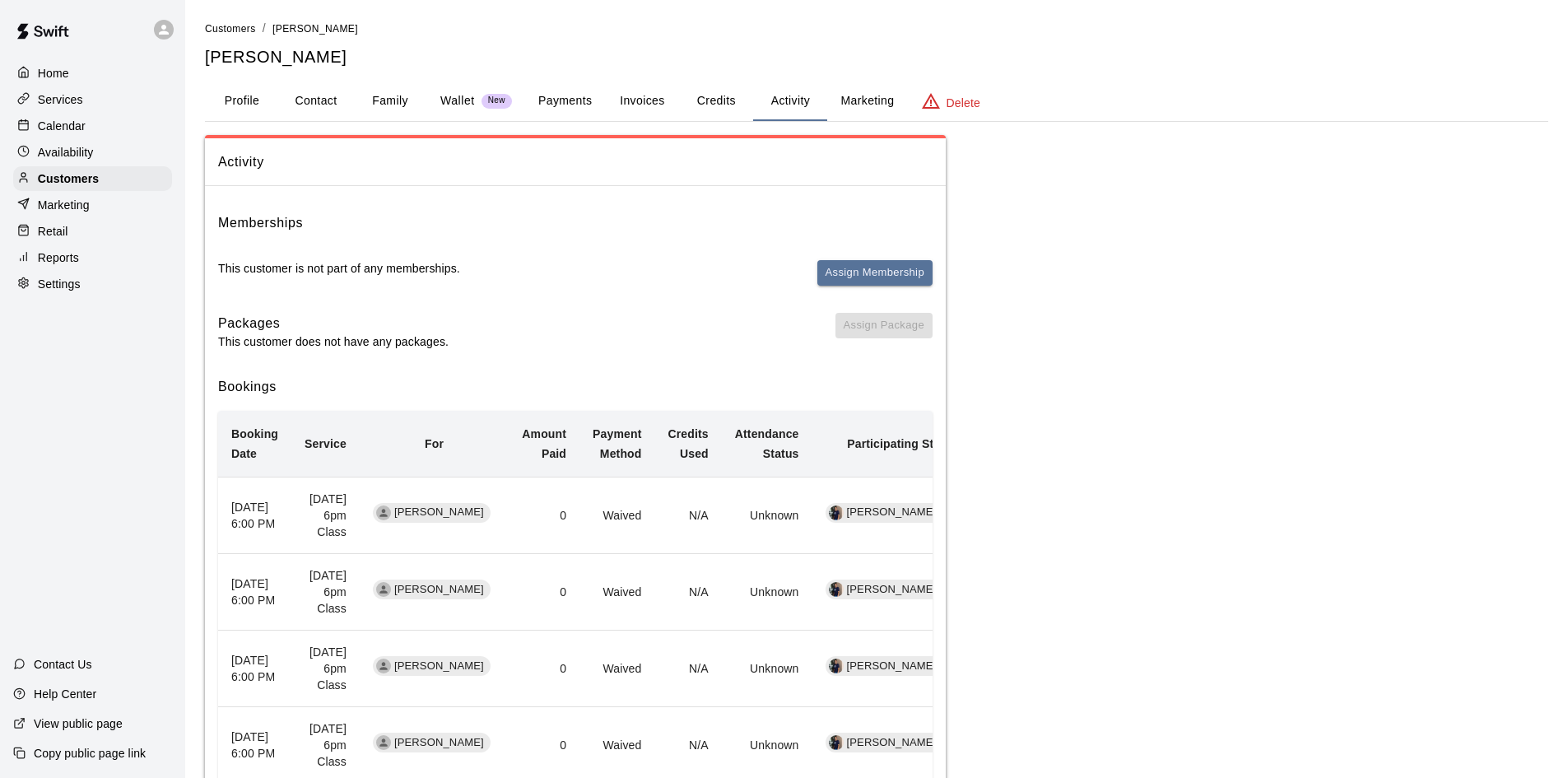
click at [556, 102] on button "Payments" at bounding box center [564, 101] width 80 height 39
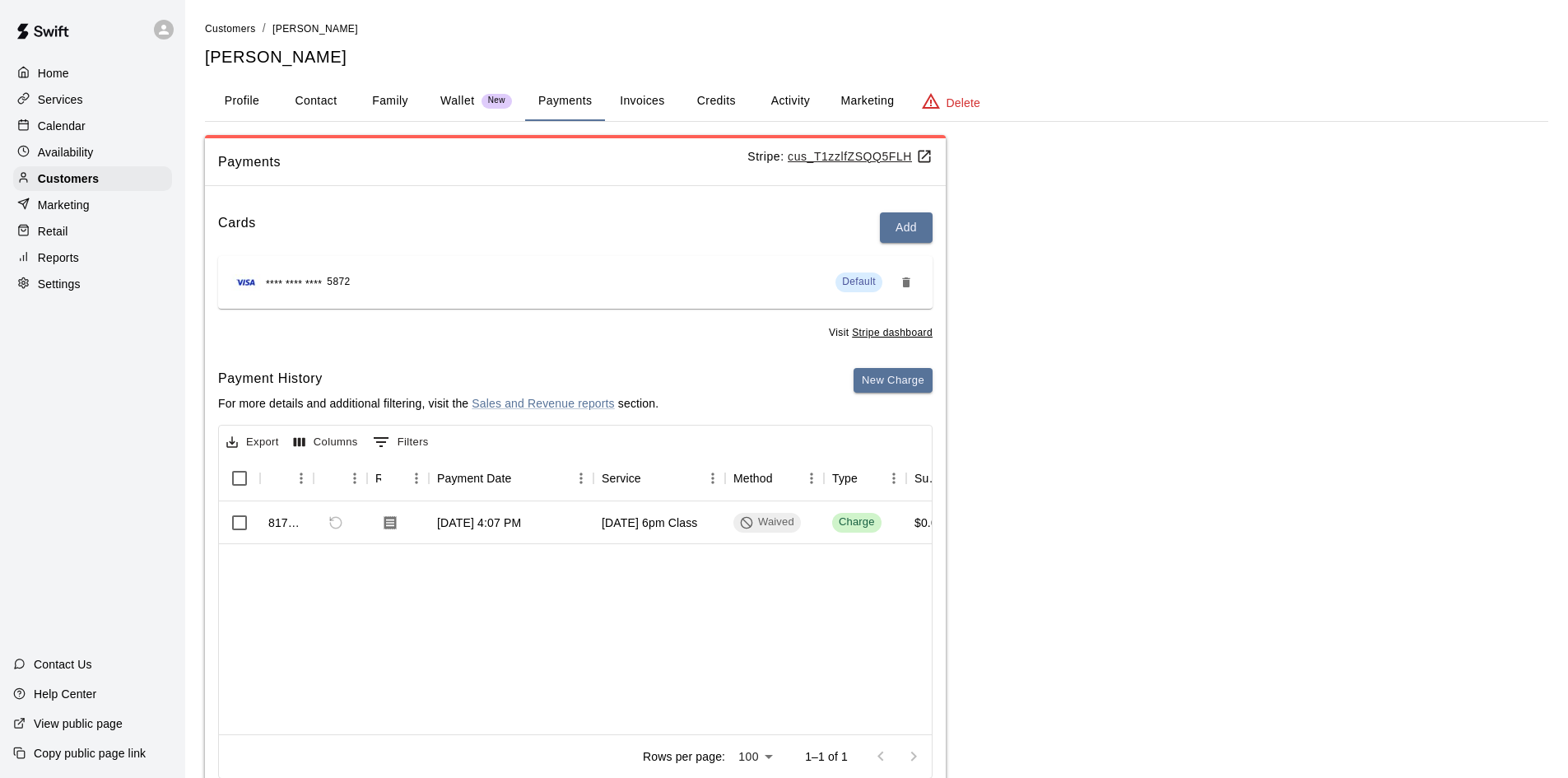
click at [793, 99] on button "Activity" at bounding box center [790, 101] width 74 height 39
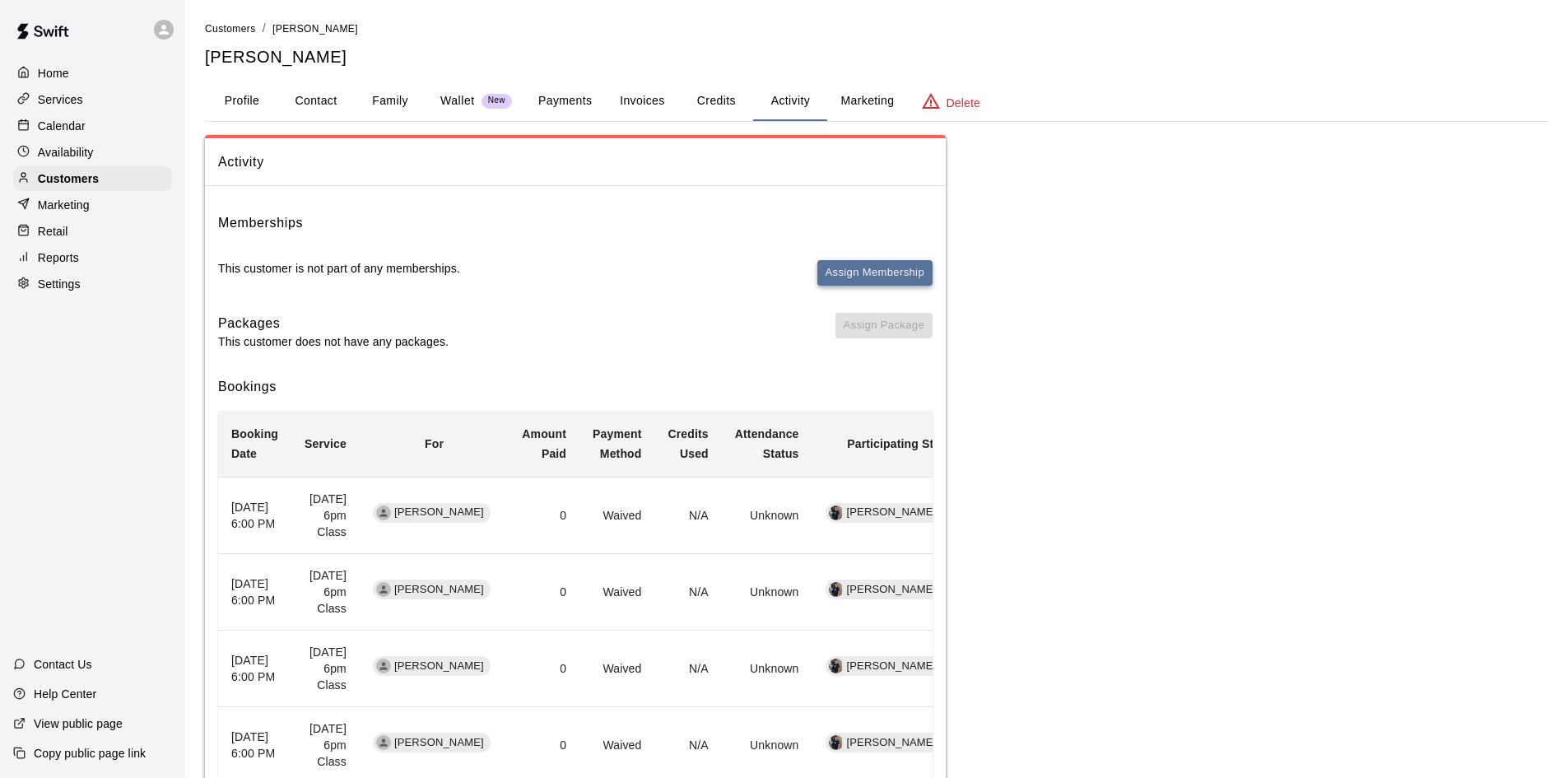
click at [878, 265] on button "Assign Membership" at bounding box center [875, 272] width 116 height 26
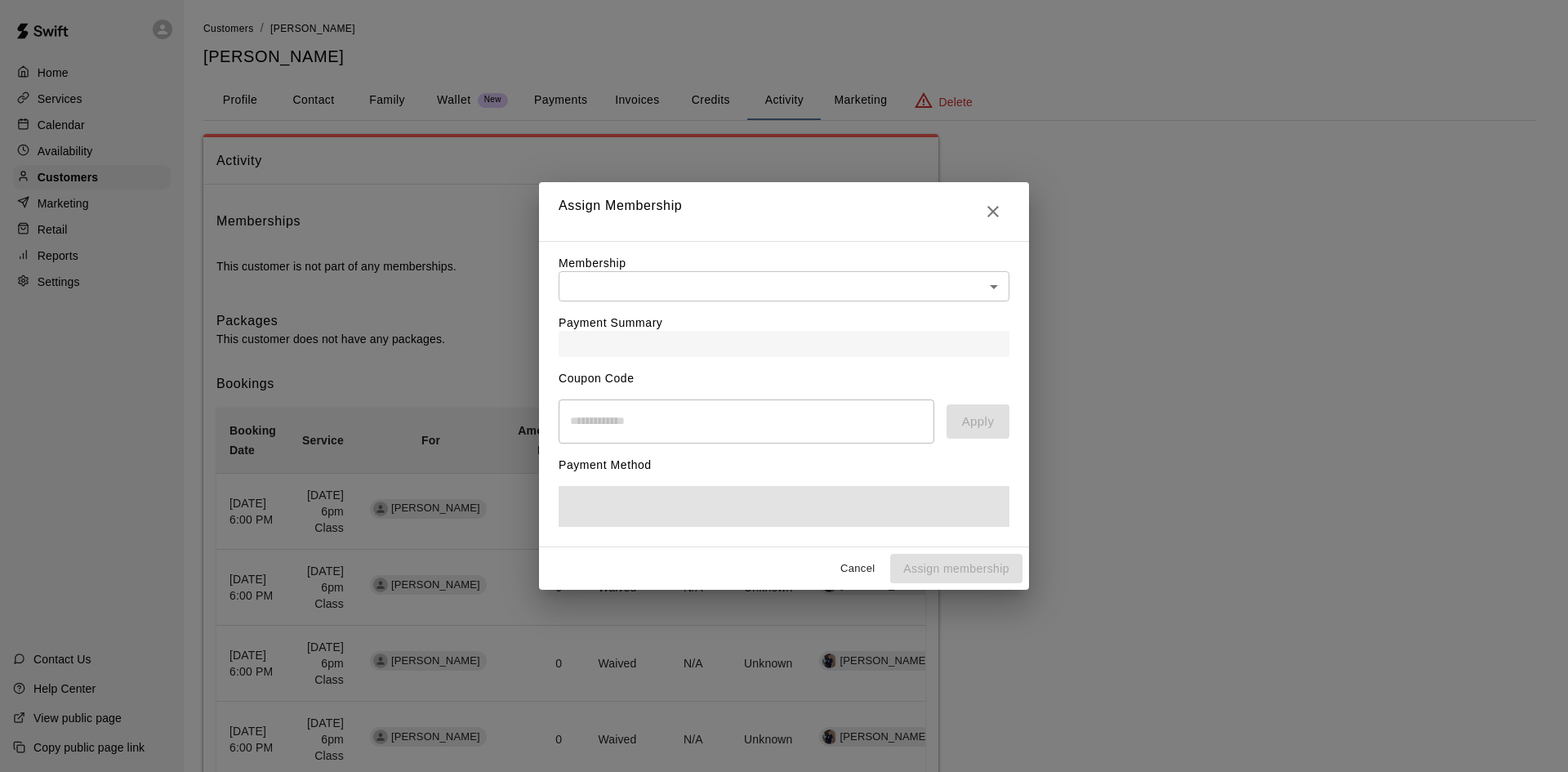
click at [784, 286] on body "Home Services Calendar Availability Customers Marketing Retail Reports Settings…" at bounding box center [784, 435] width 1568 height 871
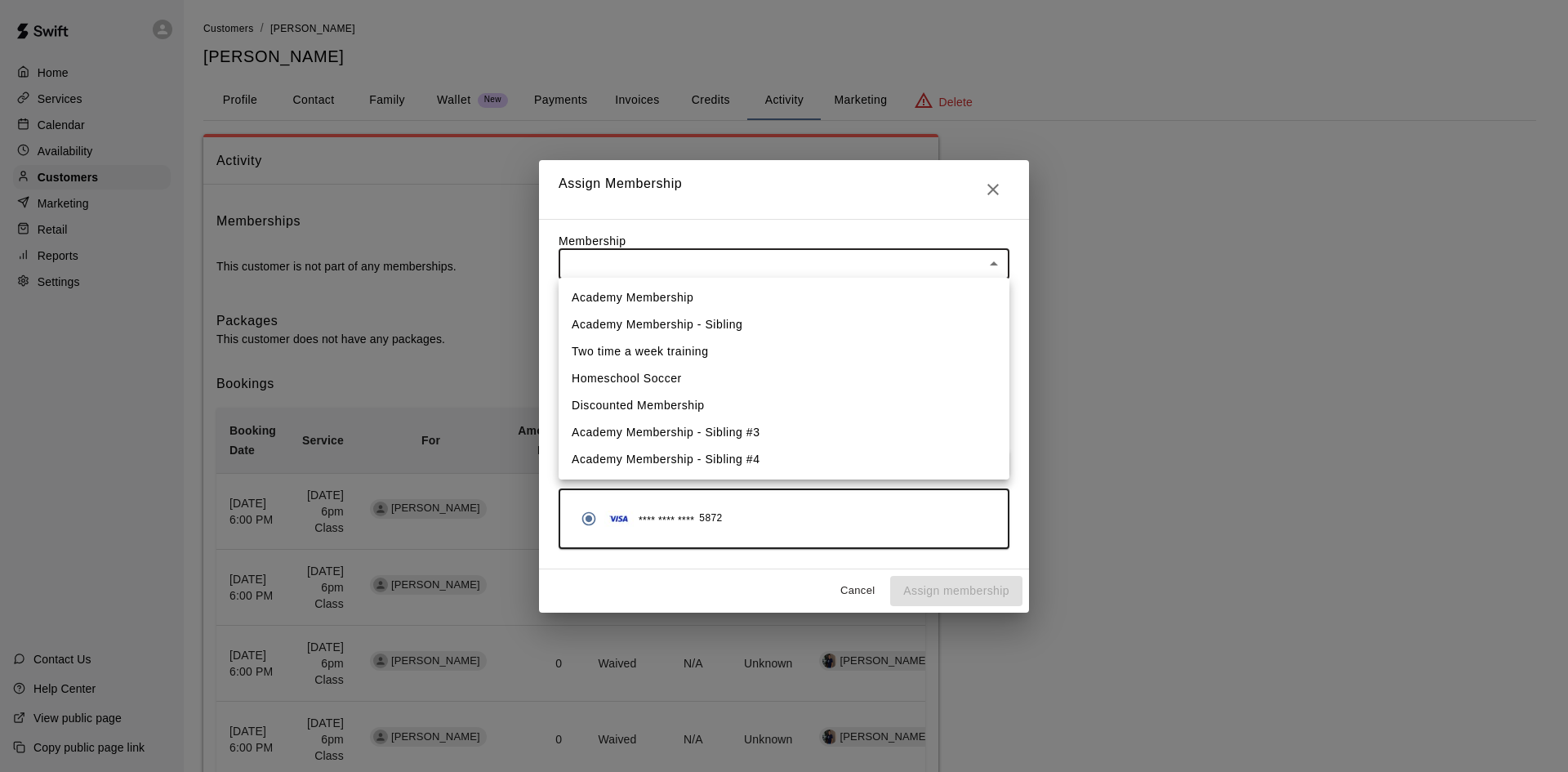
click at [734, 306] on li "Academy Membership" at bounding box center [784, 298] width 451 height 27
type input "**********"
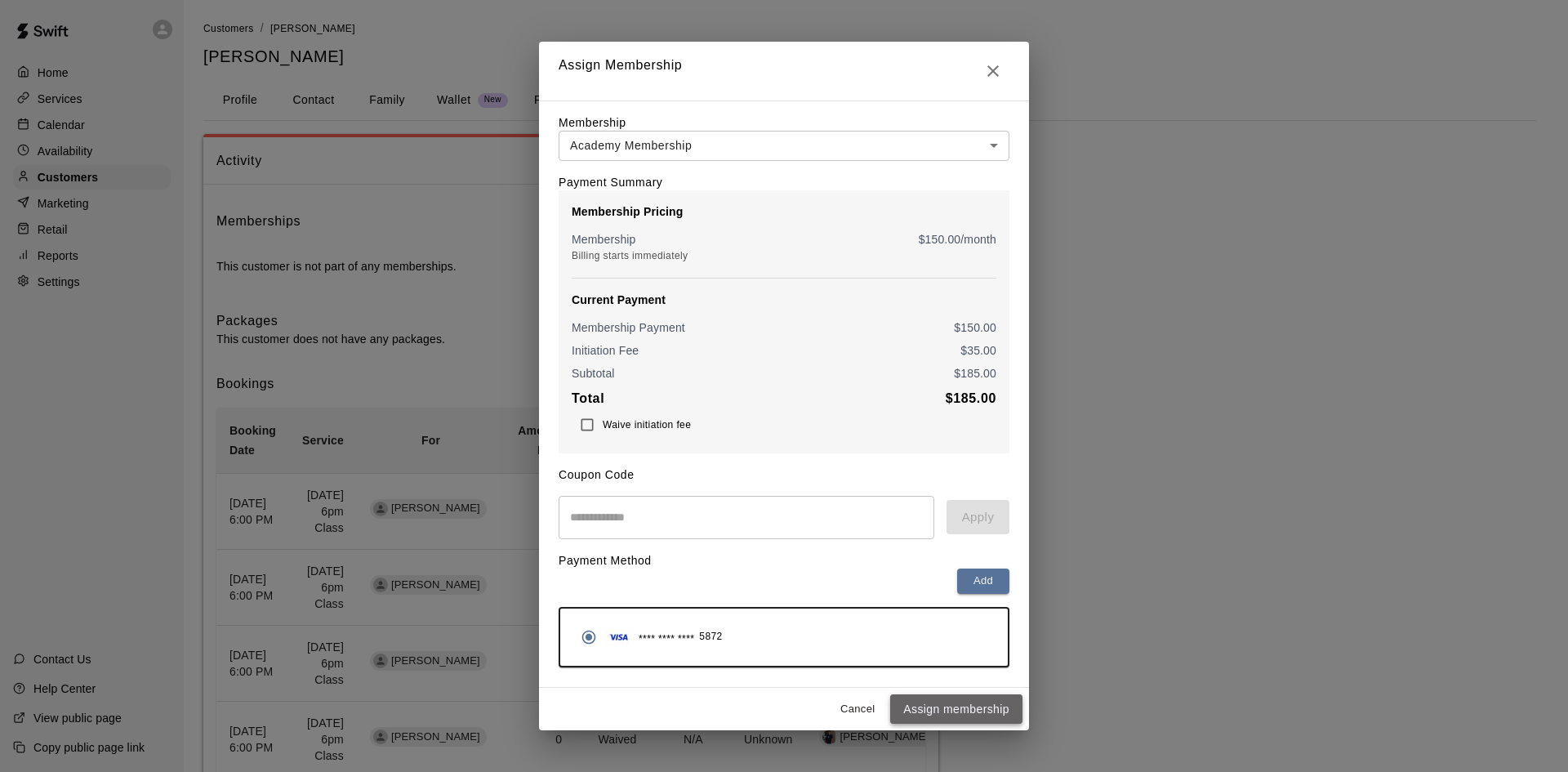
click at [945, 712] on button "Assign membership" at bounding box center [956, 709] width 132 height 30
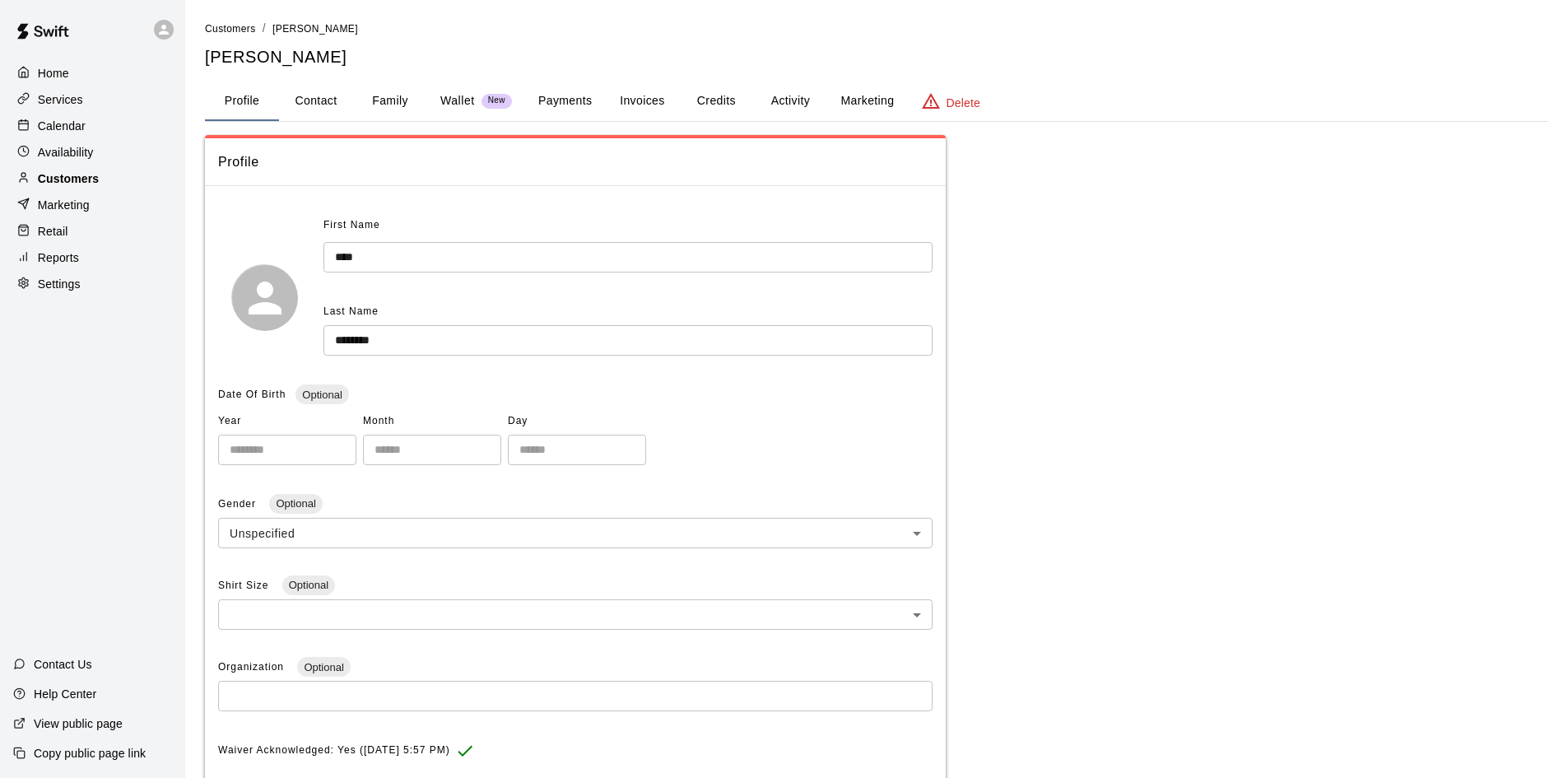
click at [96, 173] on p "Customers" at bounding box center [68, 179] width 61 height 17
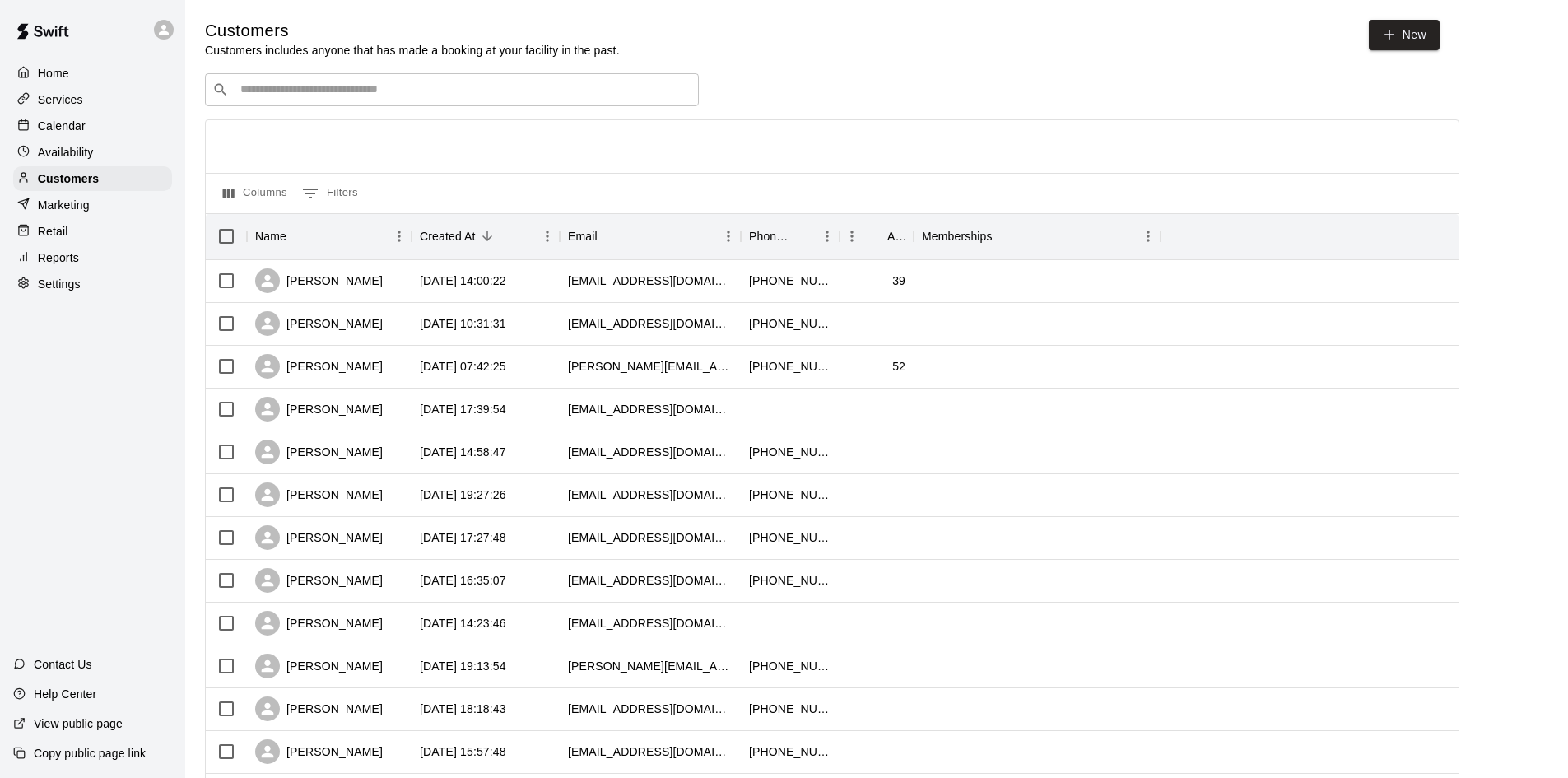
drag, startPoint x: 450, startPoint y: 80, endPoint x: 449, endPoint y: 89, distance: 9.1
click at [449, 88] on div "​ ​" at bounding box center [451, 90] width 494 height 33
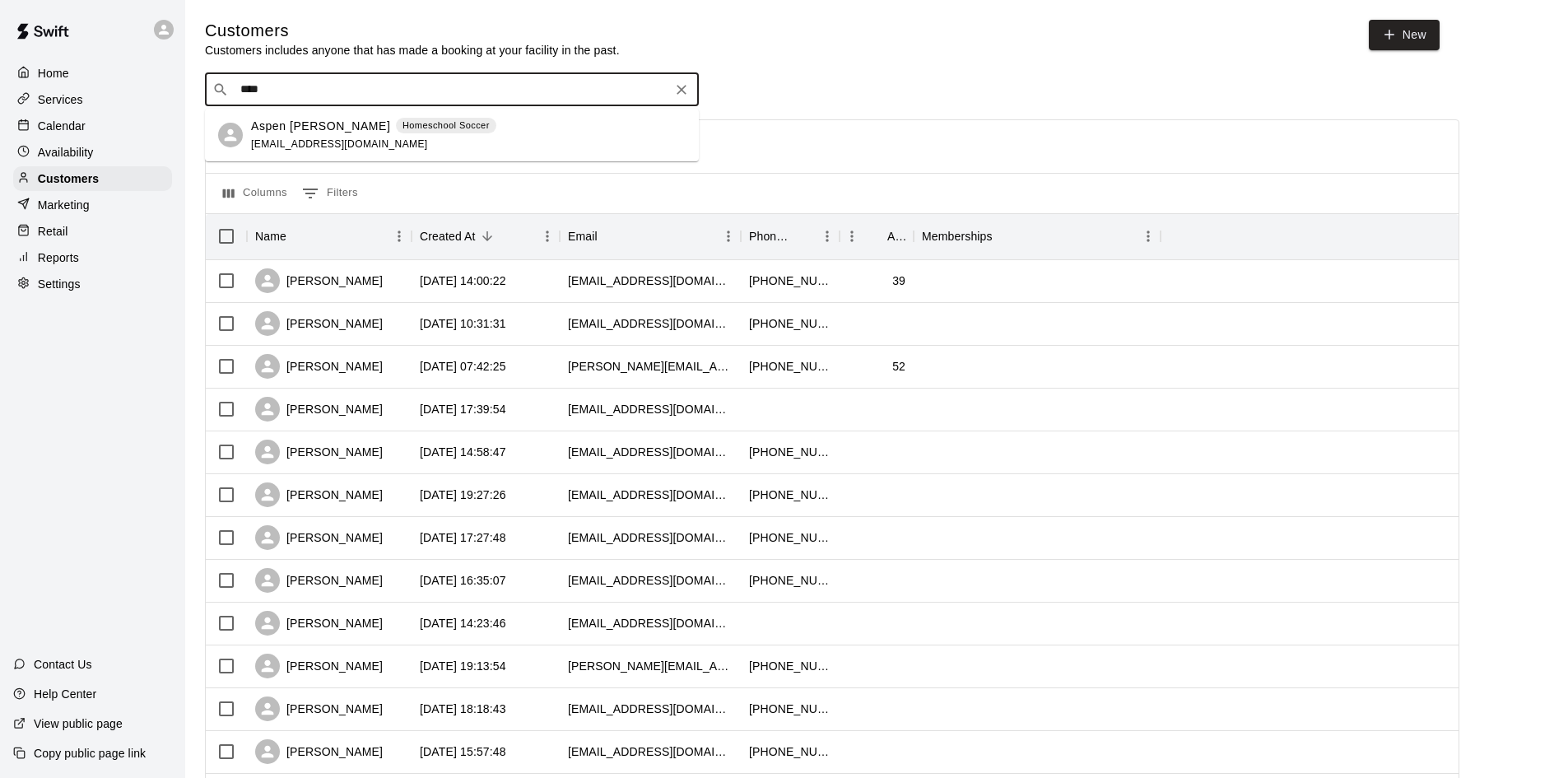
type input "*****"
click at [461, 136] on div "Aspen Hite Homeschool Soccer jdesmarais1321@gmail.com" at bounding box center [469, 135] width 435 height 36
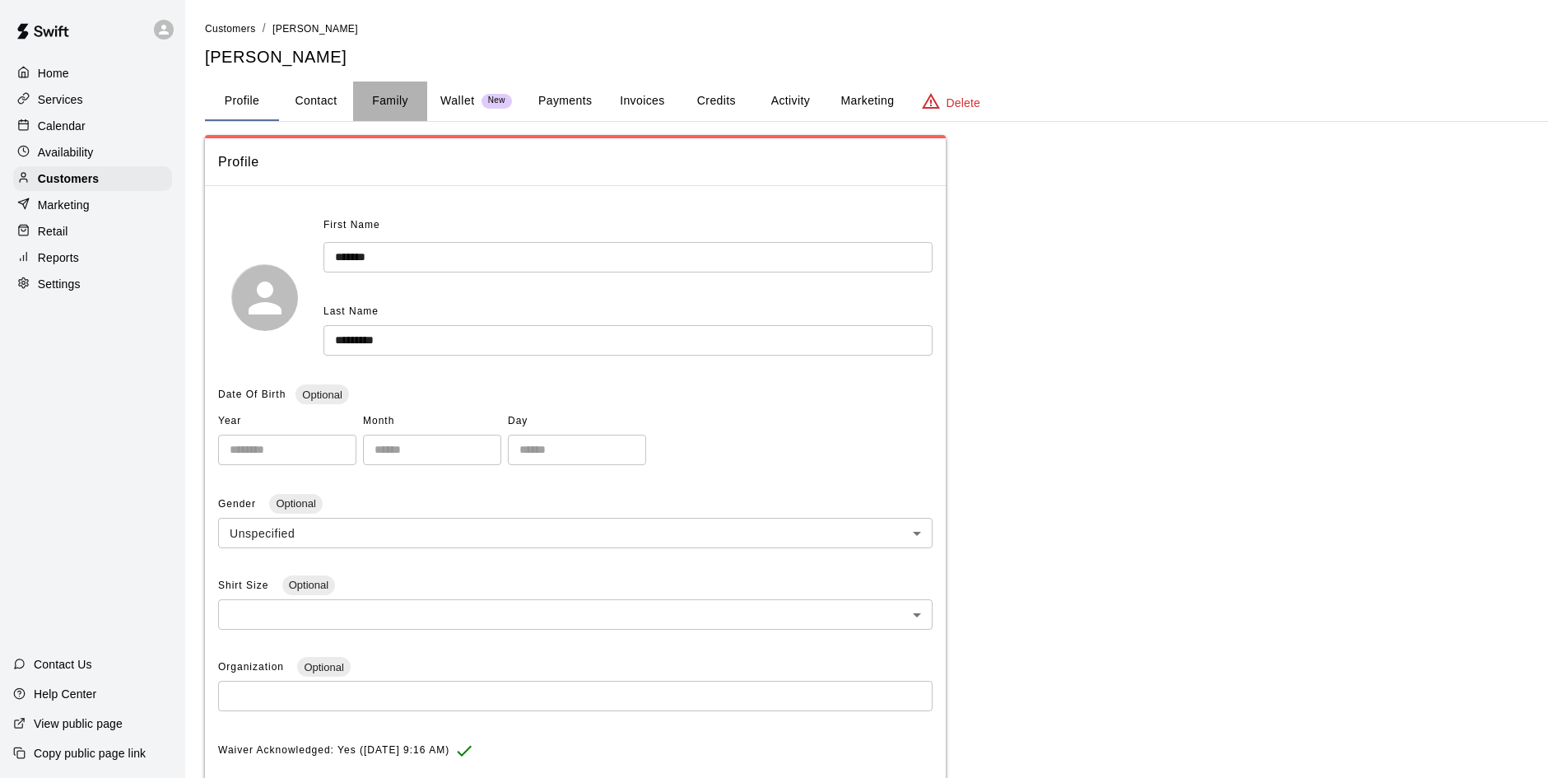
click at [378, 95] on button "Family" at bounding box center [390, 101] width 74 height 39
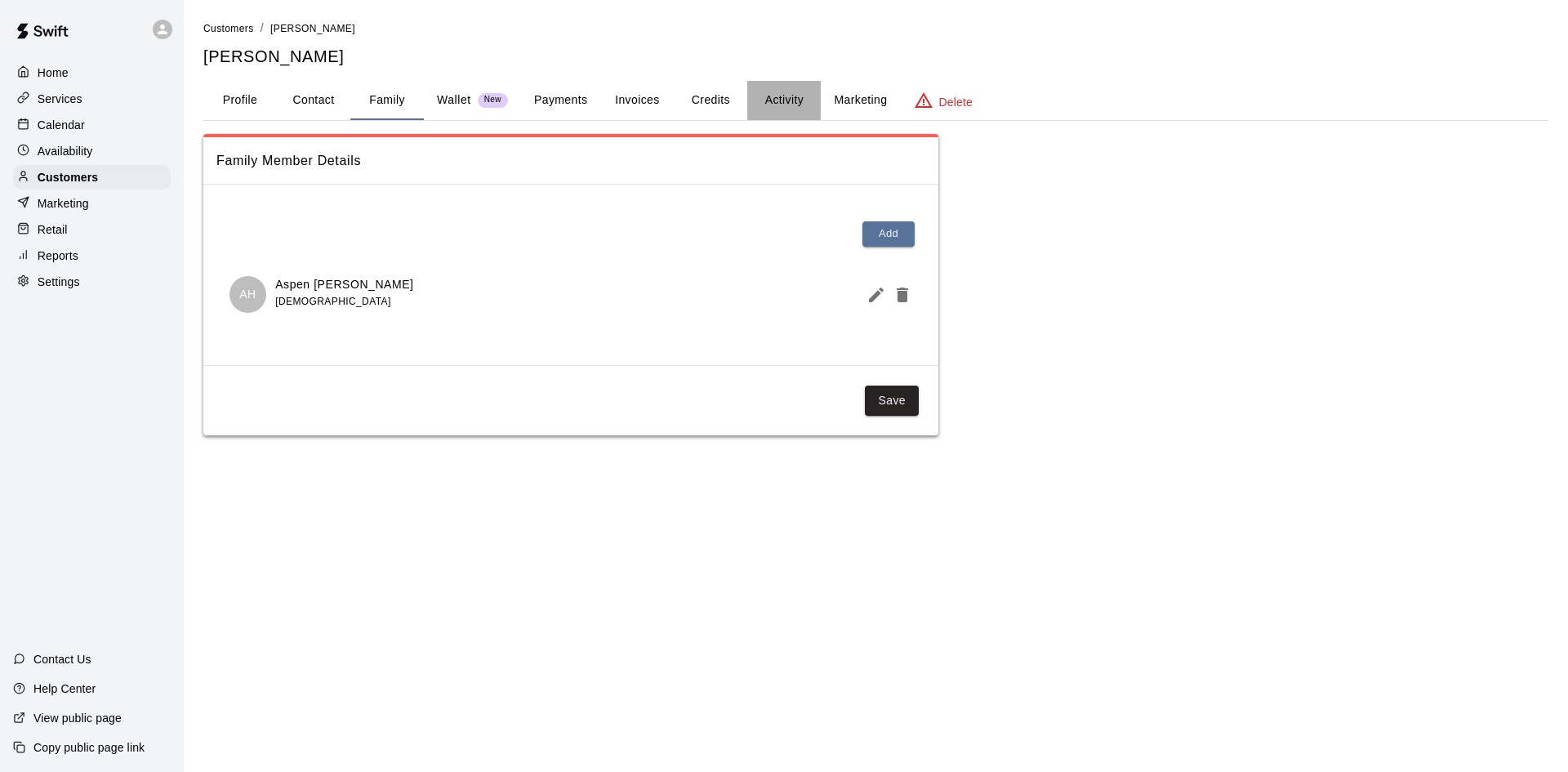
click at [780, 101] on button "Activity" at bounding box center [784, 100] width 74 height 39
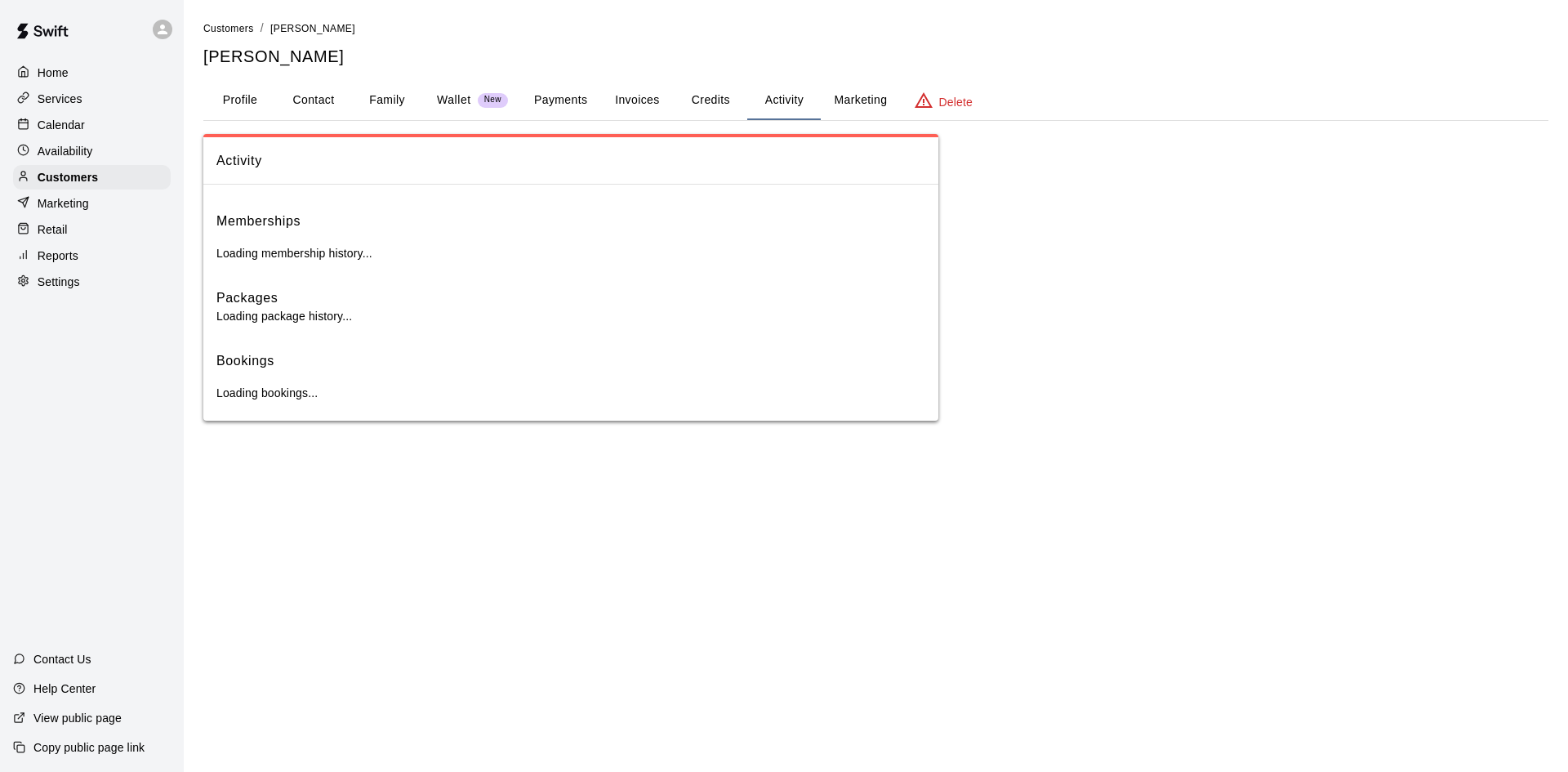
click at [780, 101] on button "Activity" at bounding box center [784, 100] width 74 height 39
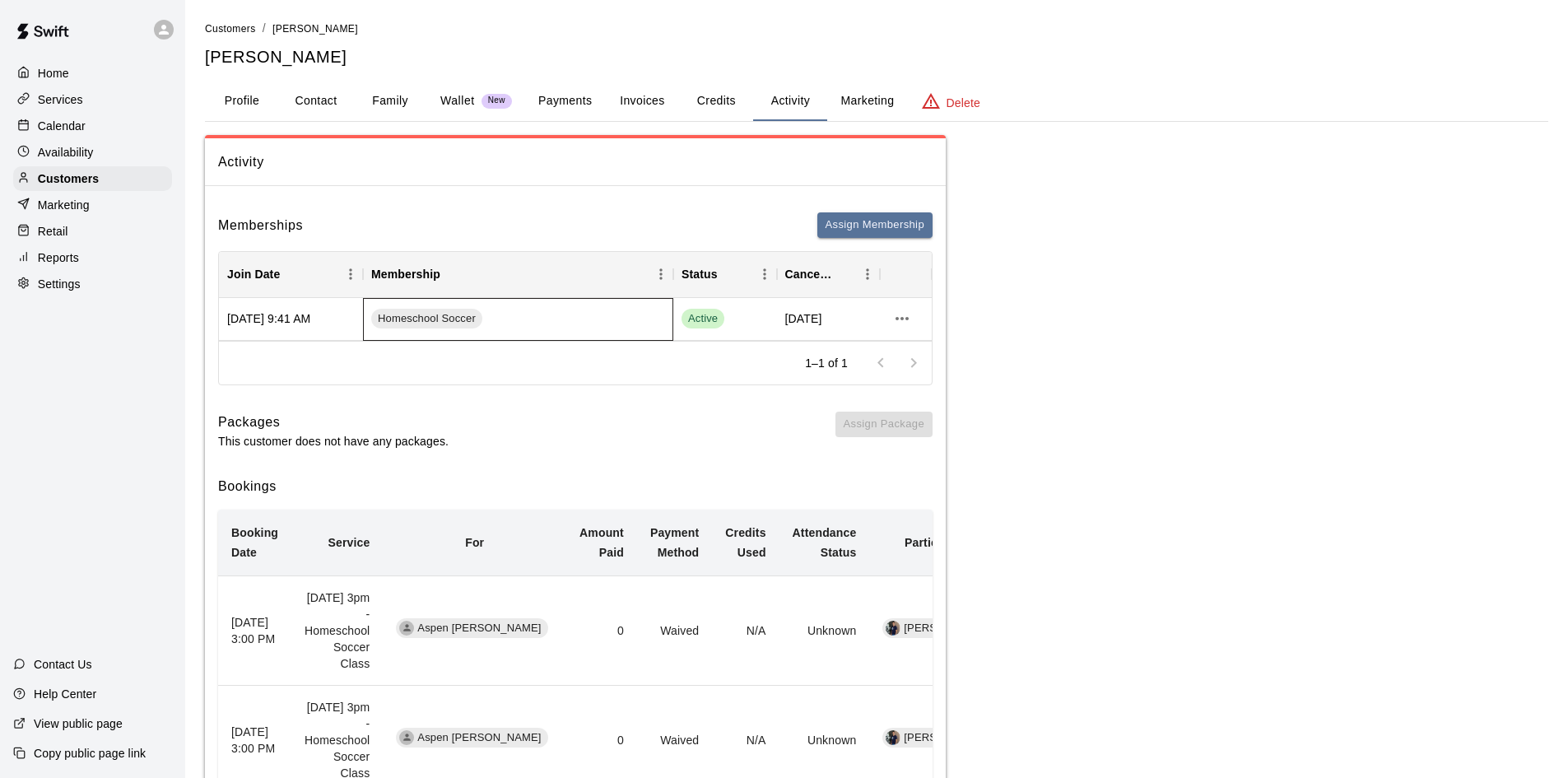
click at [592, 328] on div "Homeschool Soccer" at bounding box center [518, 319] width 310 height 43
click at [287, 319] on div "Aug 12, 2025 9:41 AM" at bounding box center [291, 319] width 144 height 43
click at [287, 318] on div "Aug 12, 2025 9:41 AM" at bounding box center [291, 319] width 144 height 43
click at [284, 318] on div "Aug 12, 2025 9:41 AM" at bounding box center [291, 319] width 144 height 43
click at [287, 324] on div "Aug 12, 2025 9:41 AM" at bounding box center [291, 319] width 144 height 43
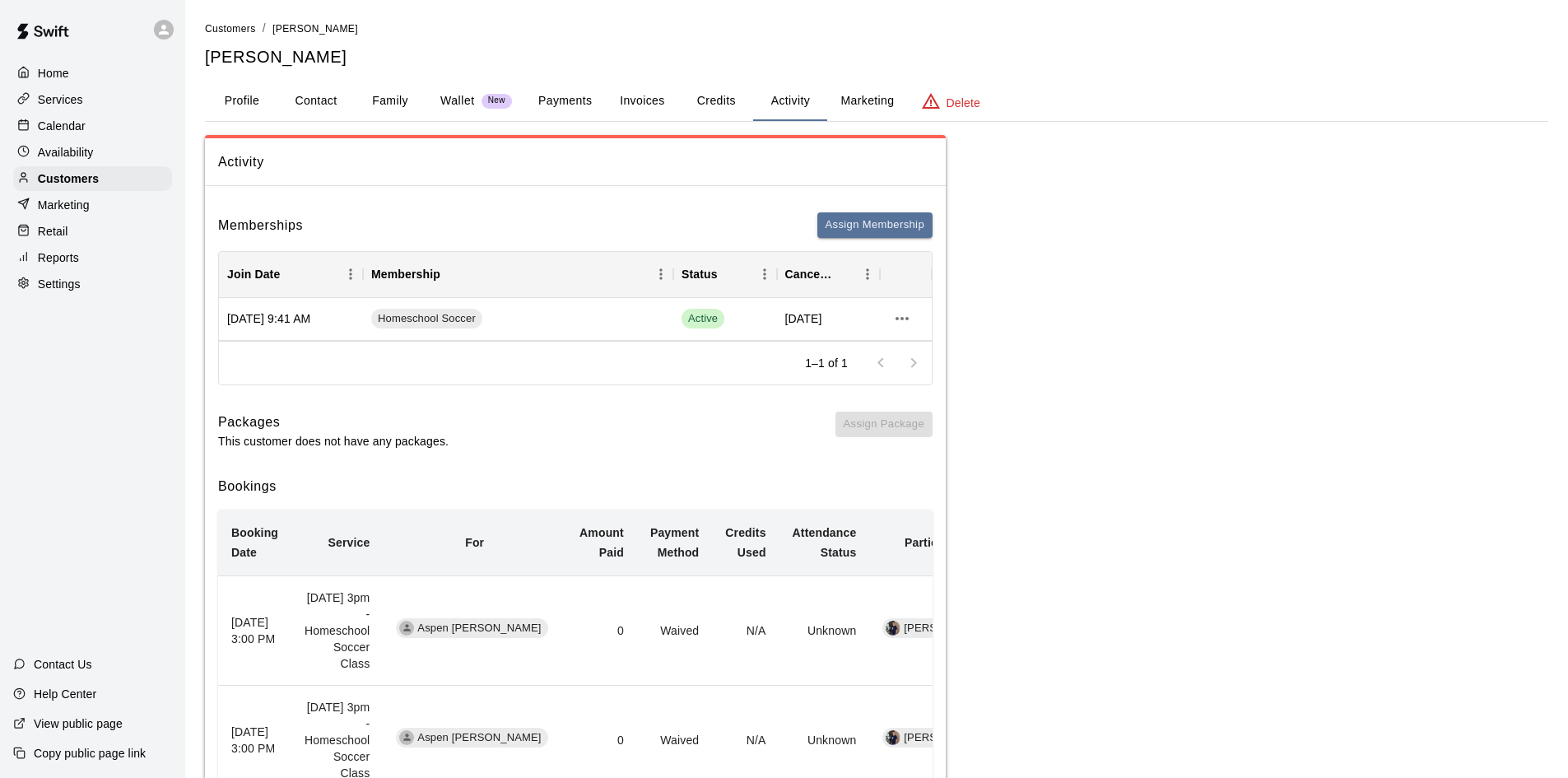
drag, startPoint x: 288, startPoint y: 324, endPoint x: 782, endPoint y: 439, distance: 507.2
click at [782, 439] on div "Packages This customer does not have any packages. Assign Package" at bounding box center [575, 430] width 715 height 38
click at [901, 317] on icon "more actions" at bounding box center [902, 318] width 20 height 20
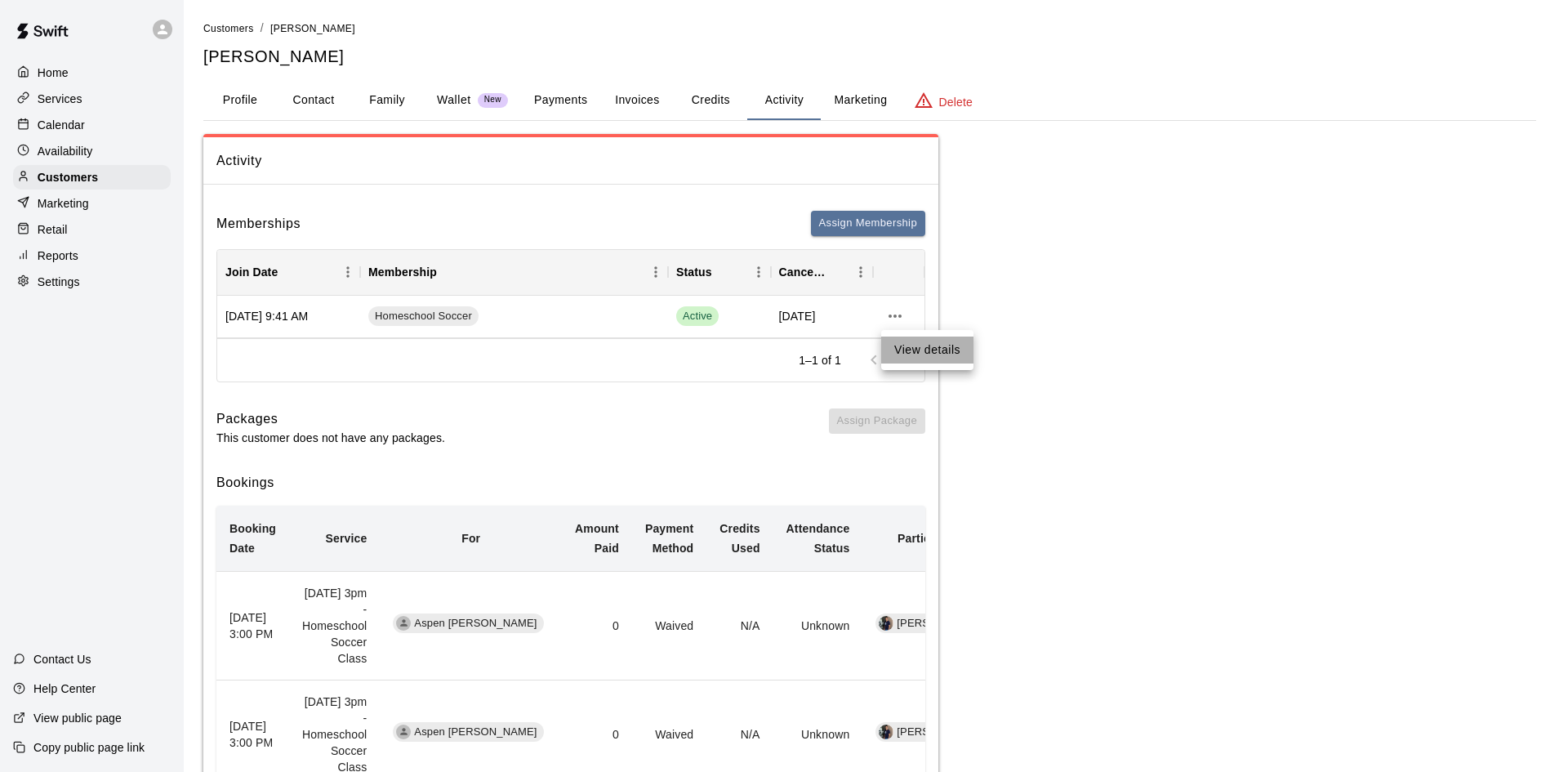
click at [899, 346] on li "View details" at bounding box center [927, 350] width 92 height 27
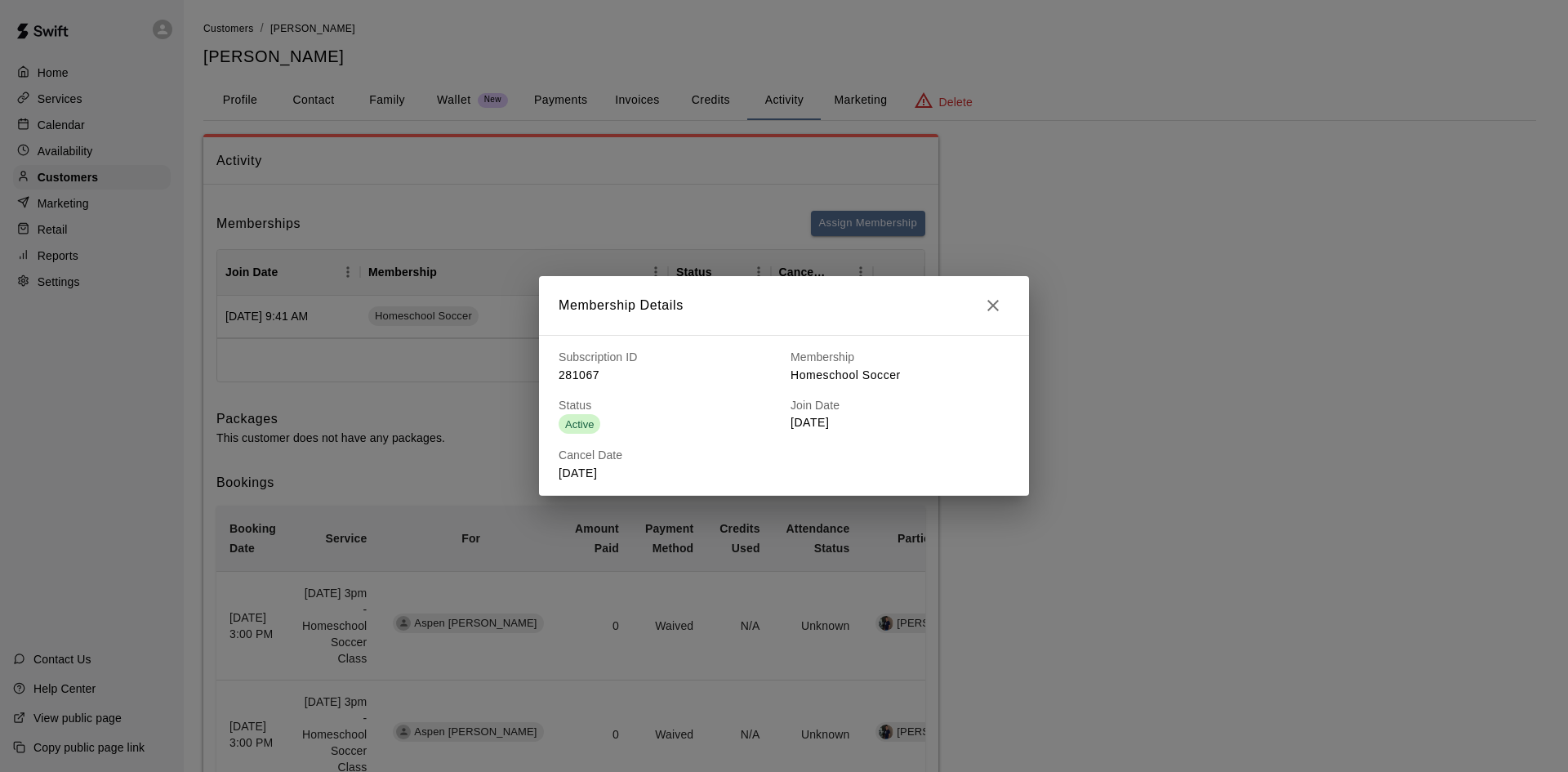
click at [1098, 626] on div "Membership Details Subscription ID 281067 Membership Homeschool Soccer Status A…" at bounding box center [784, 386] width 1568 height 772
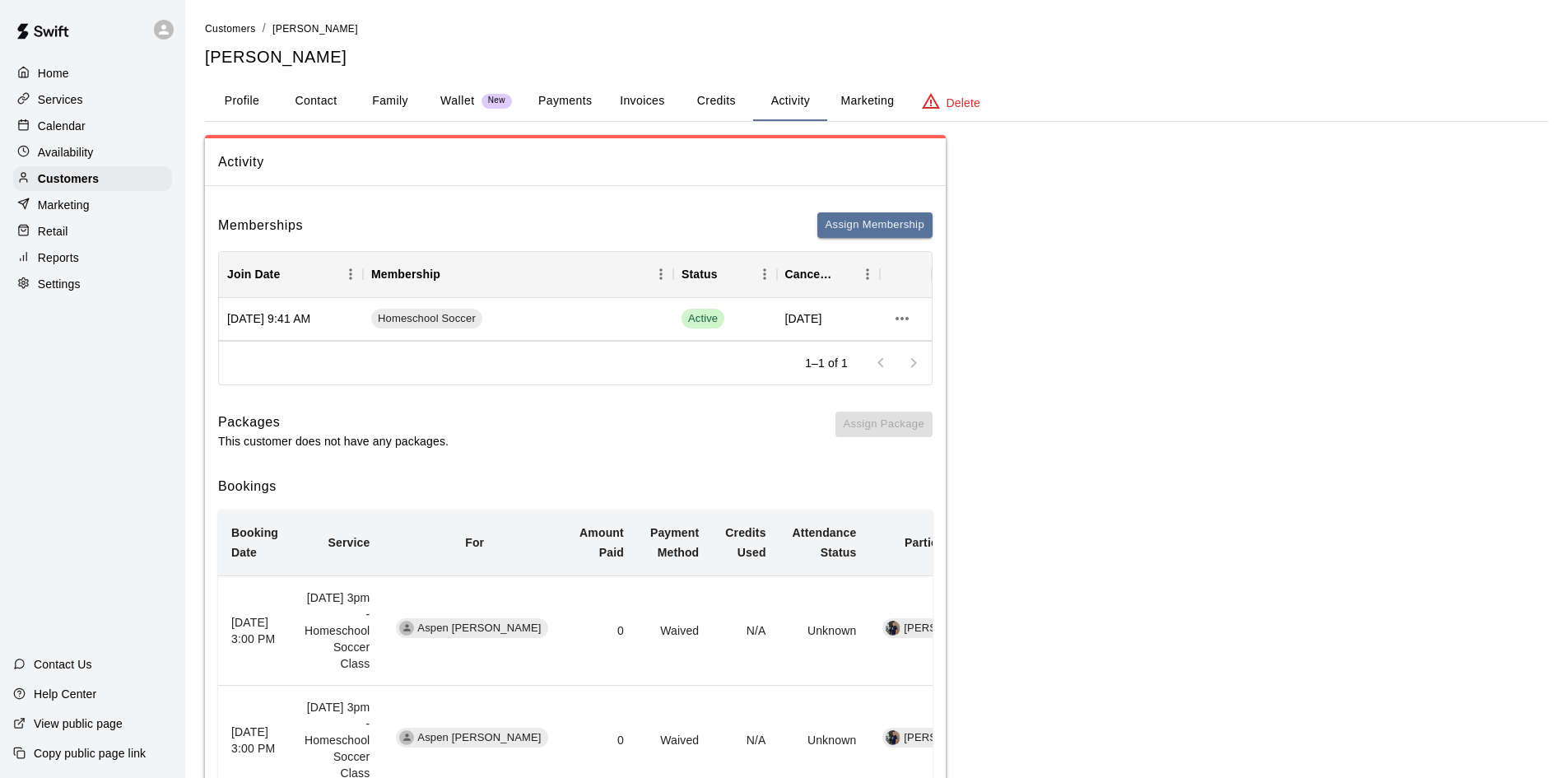
click at [717, 106] on button "Credits" at bounding box center [716, 101] width 74 height 39
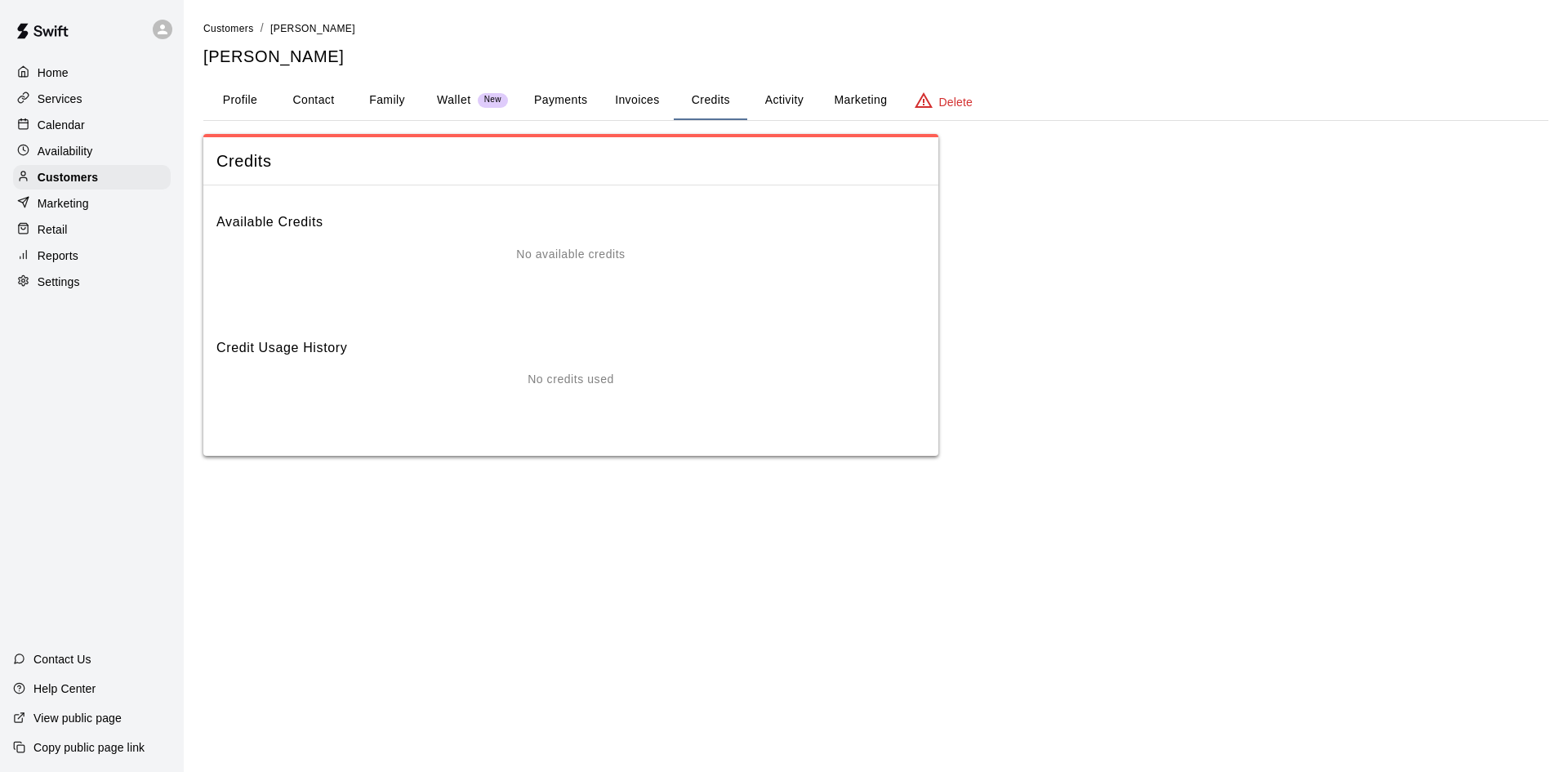
click at [567, 101] on button "Payments" at bounding box center [560, 100] width 79 height 39
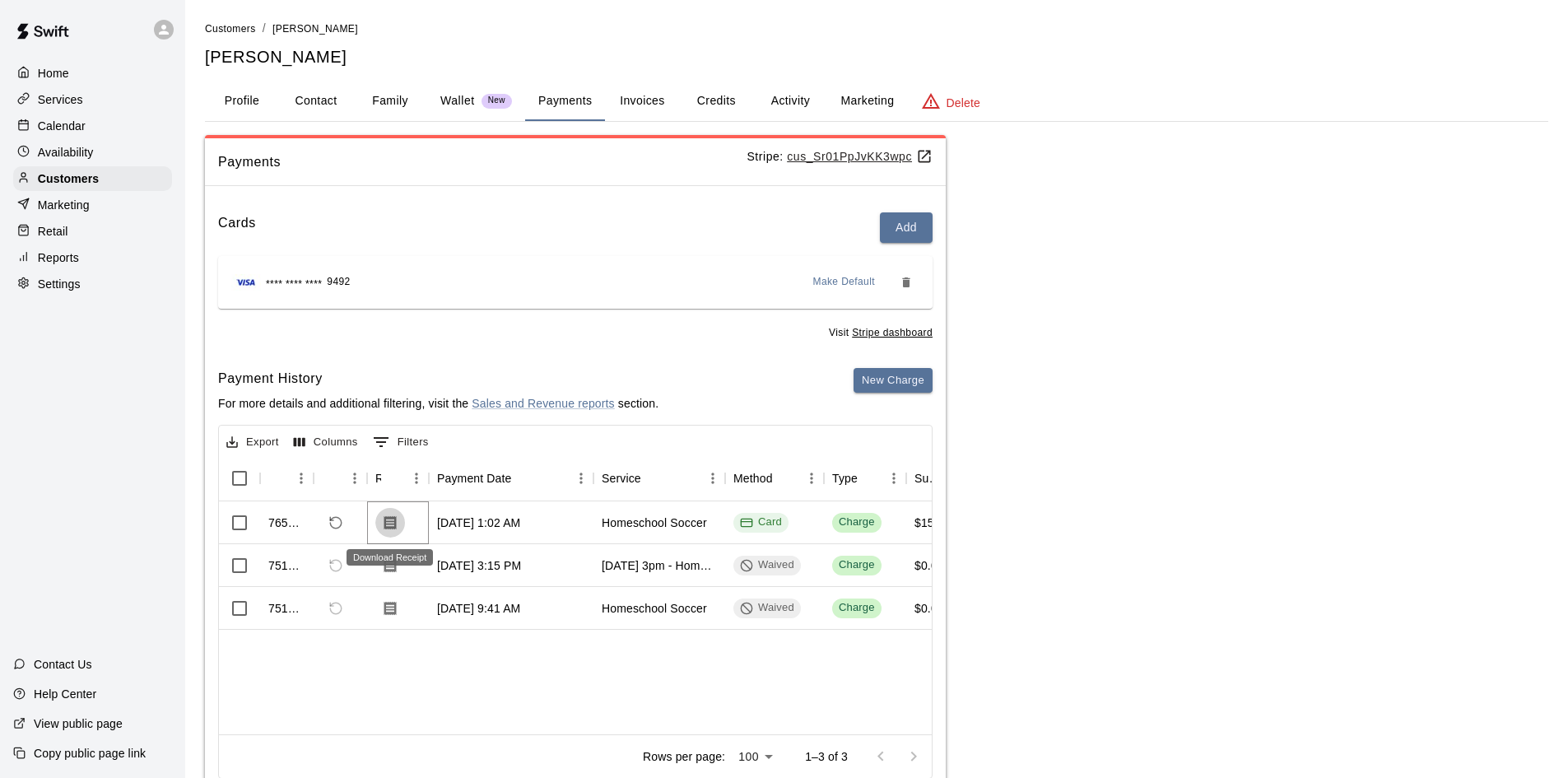
click at [390, 524] on icon "Download Receipt" at bounding box center [390, 522] width 12 height 14
click at [132, 182] on div "Customers" at bounding box center [92, 178] width 159 height 25
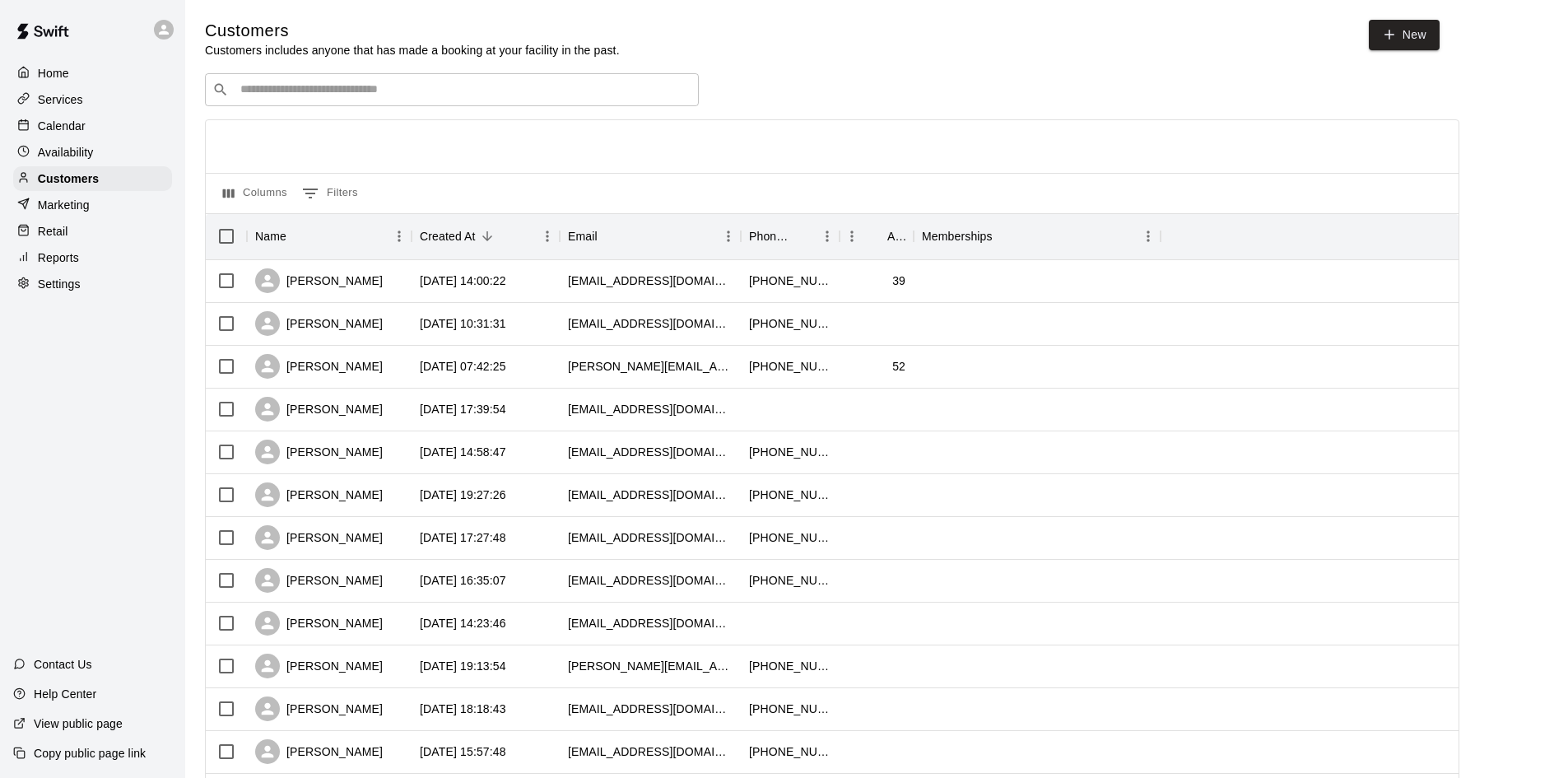
click at [434, 95] on input "Search customers by name or email" at bounding box center [463, 90] width 456 height 17
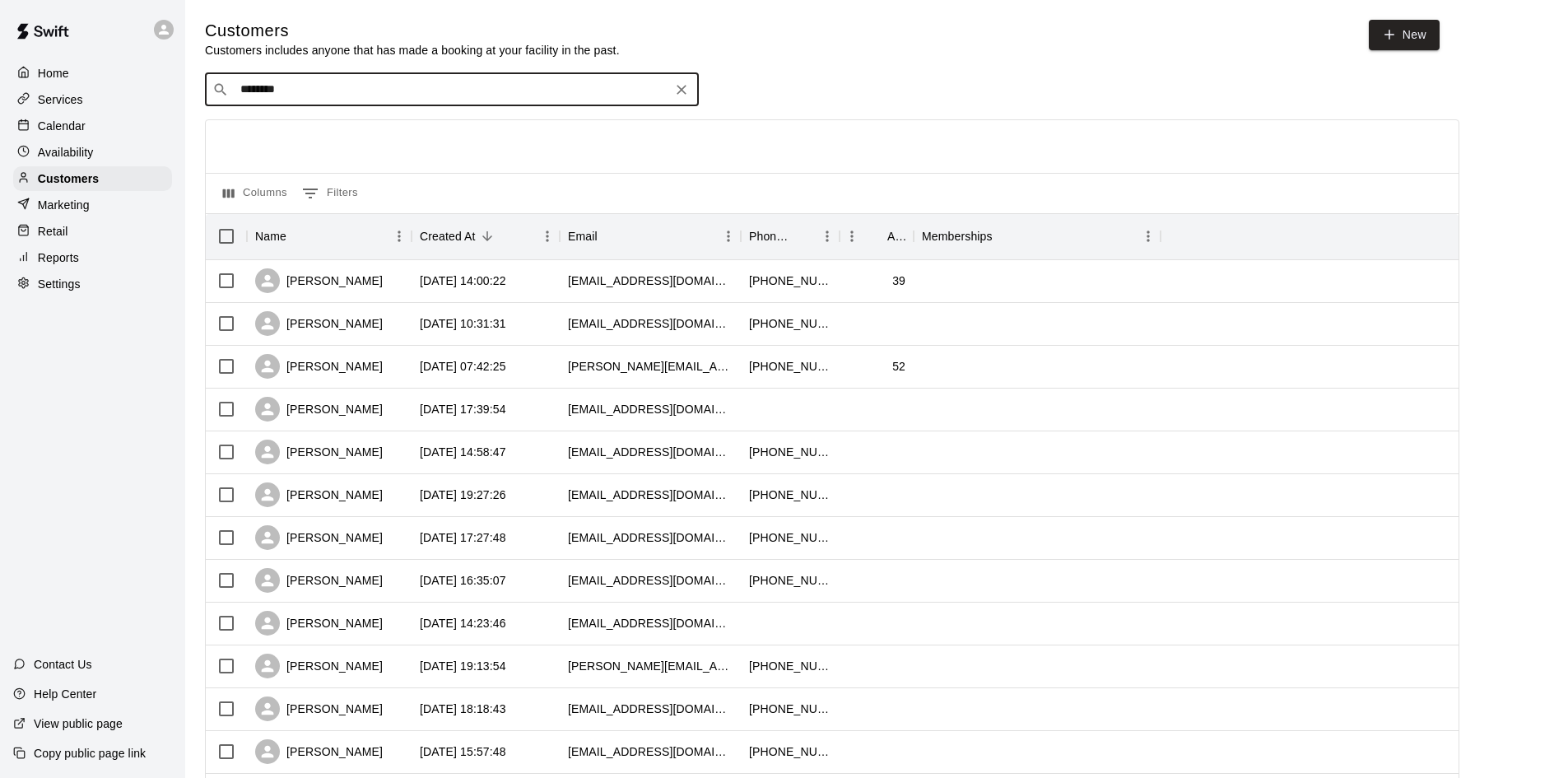
type input "*********"
click at [452, 126] on div "Will Williams Academy Membership lavaughn.williams09@yahoo.com" at bounding box center [469, 135] width 435 height 36
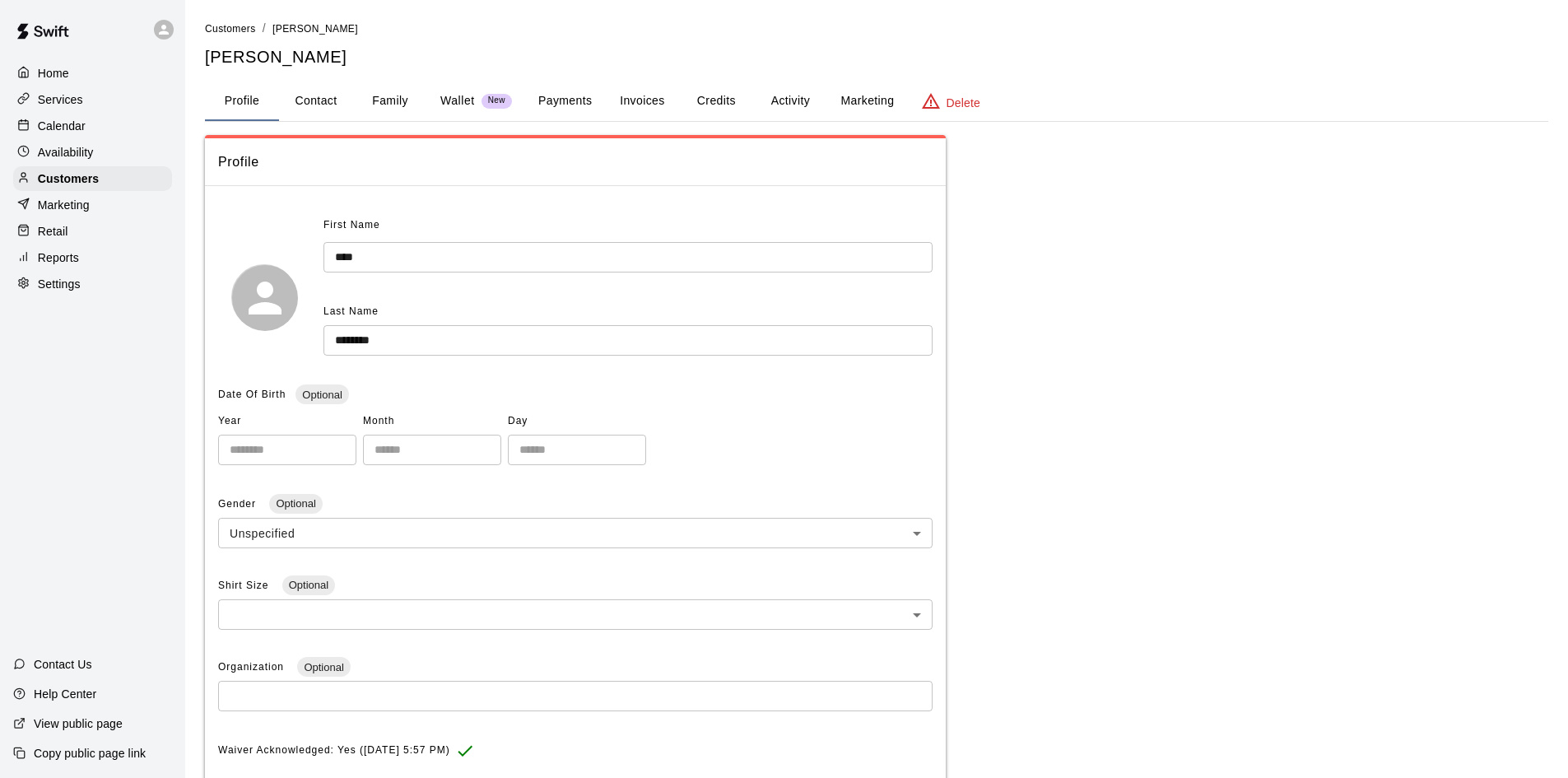
click at [792, 102] on button "Activity" at bounding box center [790, 101] width 74 height 39
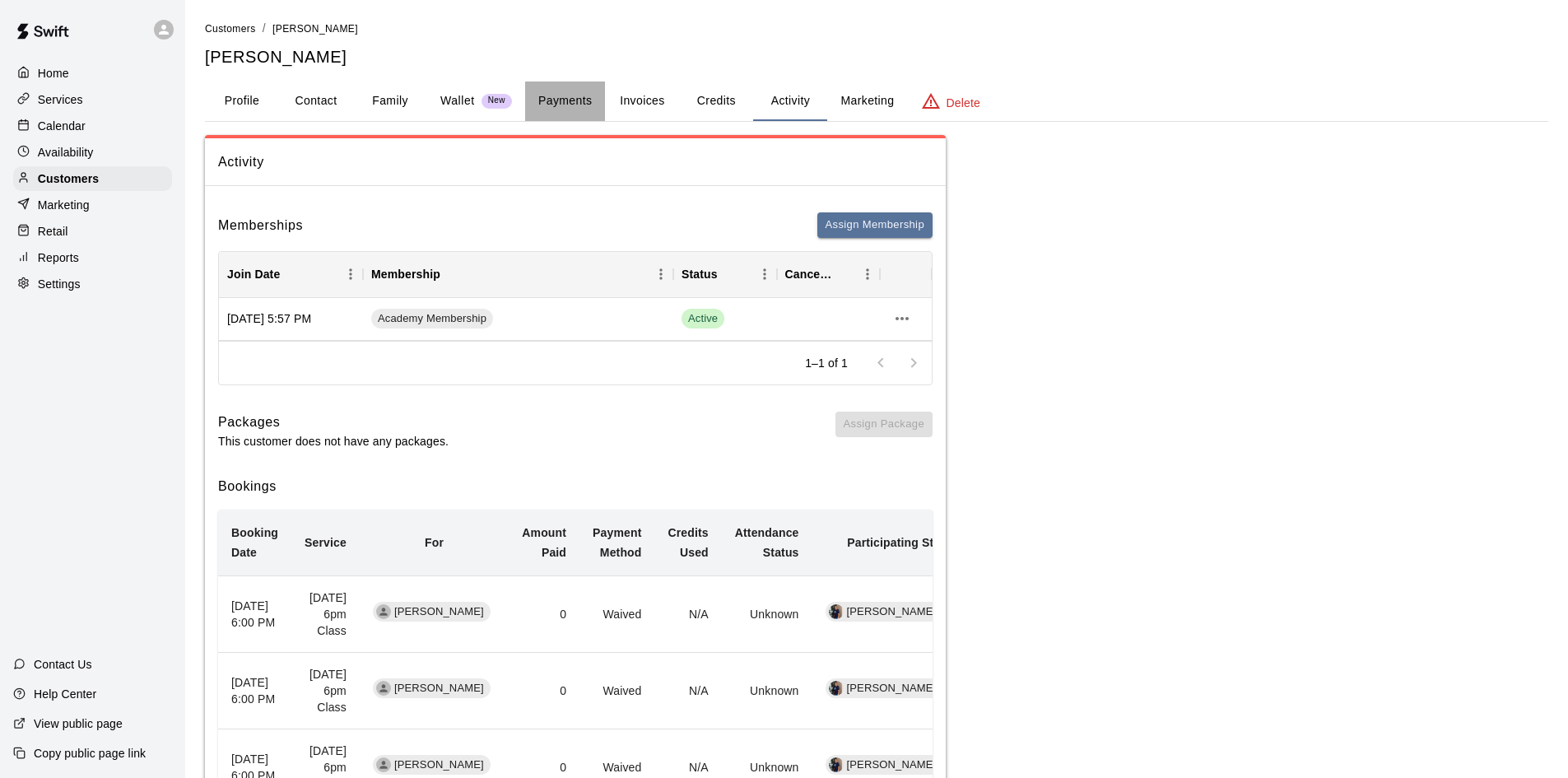
click at [573, 100] on button "Payments" at bounding box center [564, 101] width 80 height 39
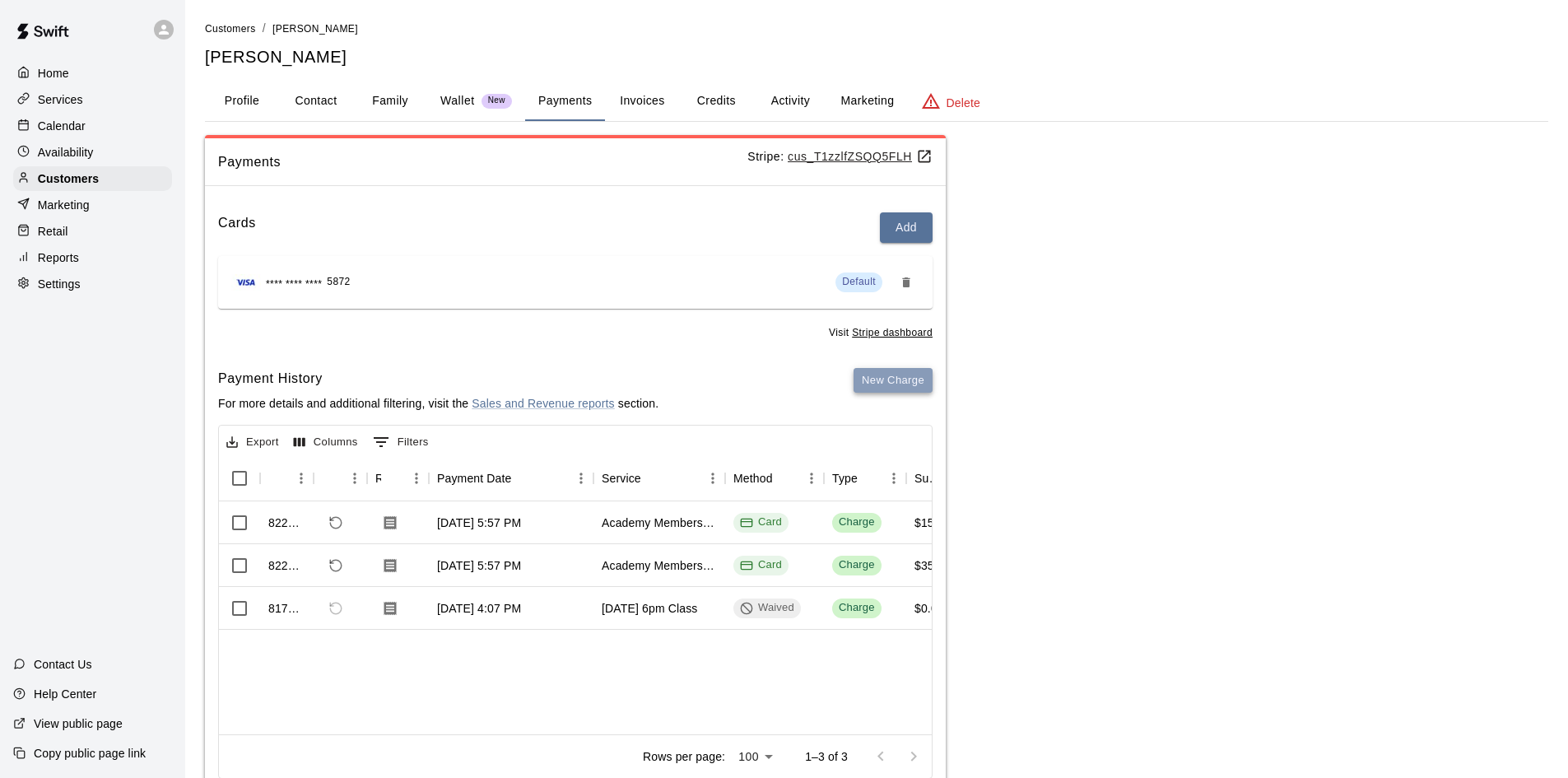
click at [878, 383] on button "New Charge" at bounding box center [893, 381] width 79 height 26
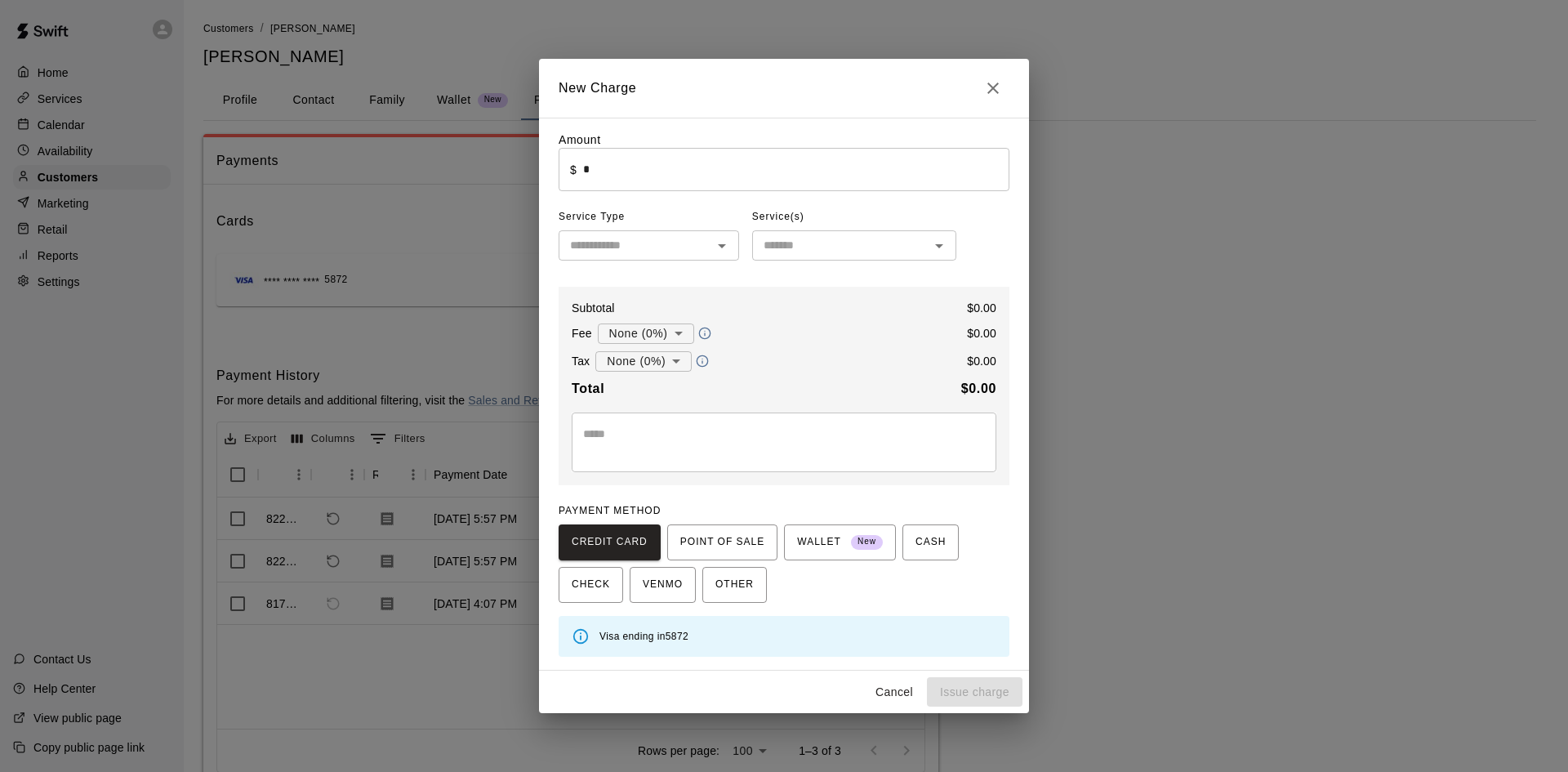
click at [697, 179] on input "*" at bounding box center [797, 169] width 426 height 44
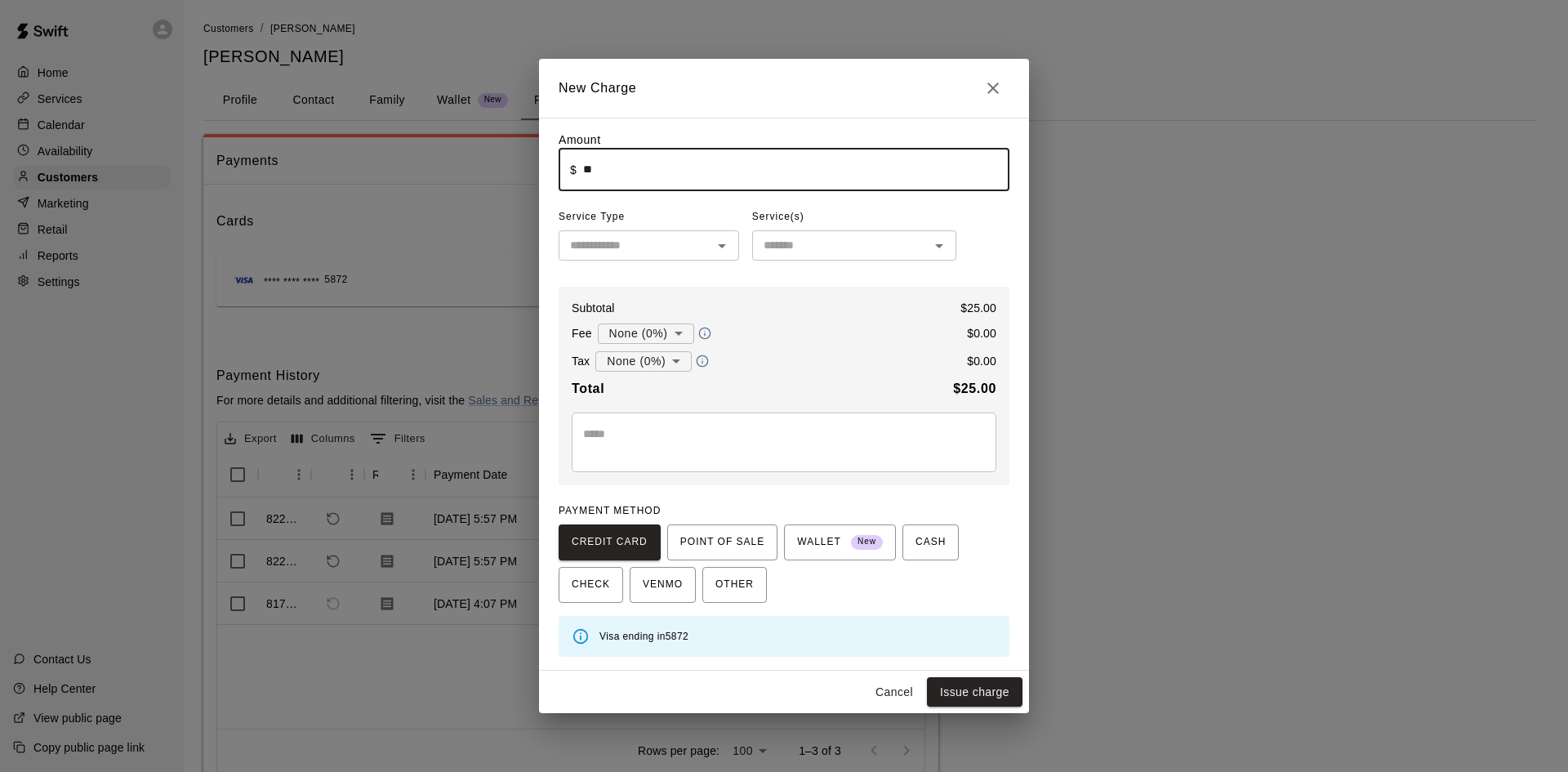
type input "*****"
click at [664, 252] on input "text" at bounding box center [636, 245] width 144 height 20
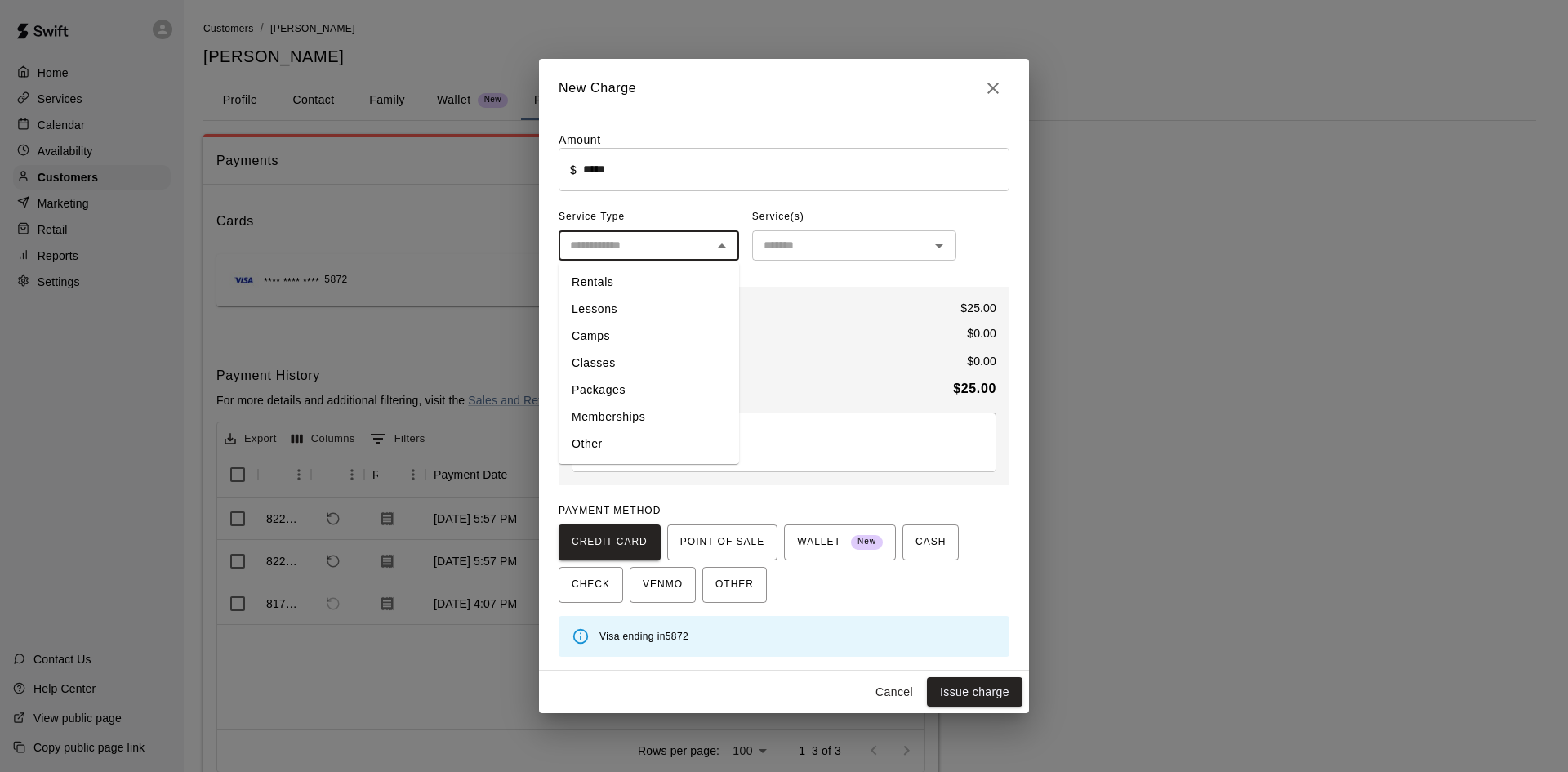
click at [583, 444] on li "Other" at bounding box center [649, 444] width 180 height 27
type input "*****"
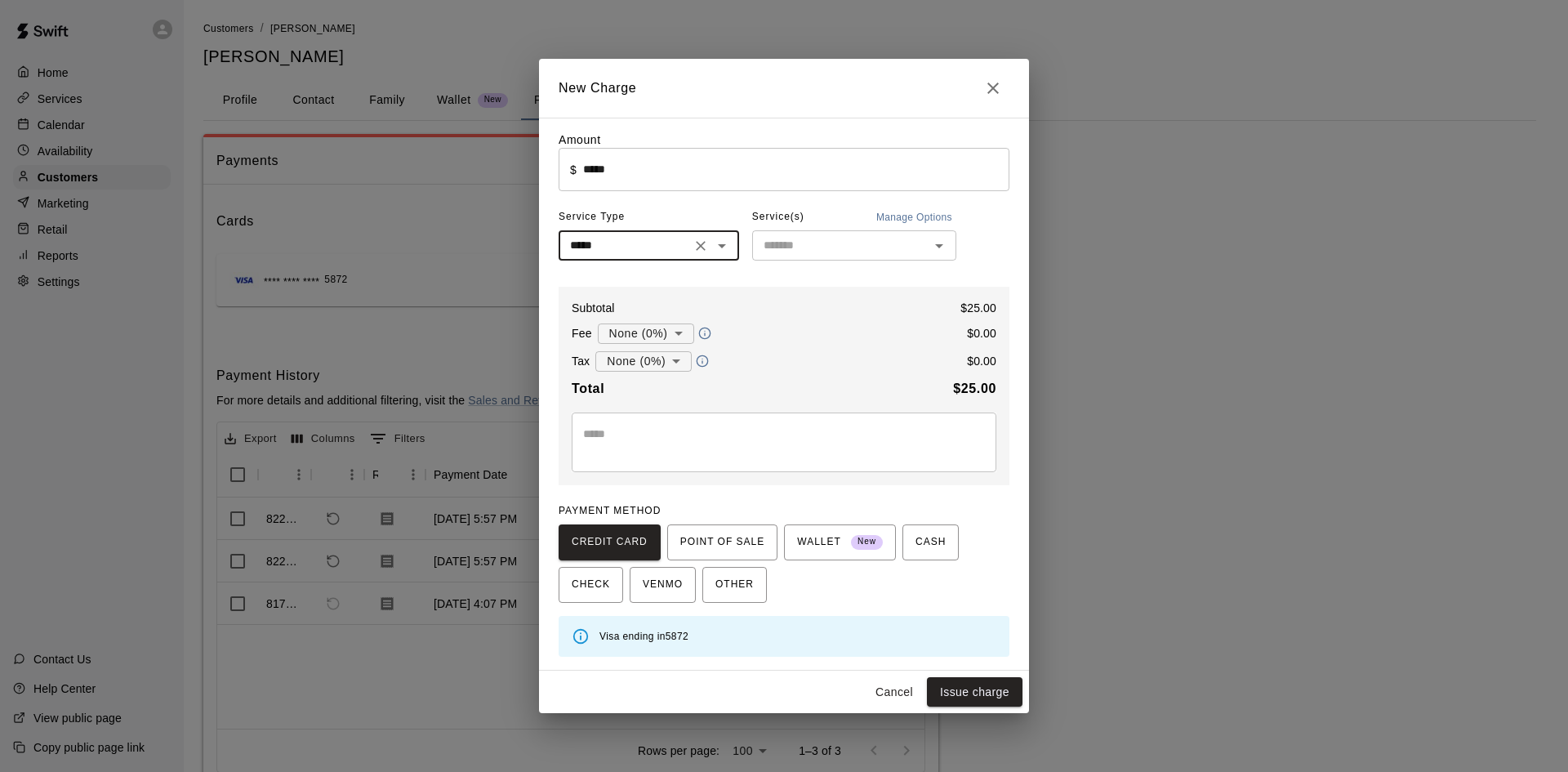
click at [838, 234] on div "​" at bounding box center [854, 245] width 204 height 30
click at [814, 286] on div "No options" at bounding box center [854, 281] width 204 height 40
click at [719, 460] on div "* ​" at bounding box center [784, 442] width 424 height 59
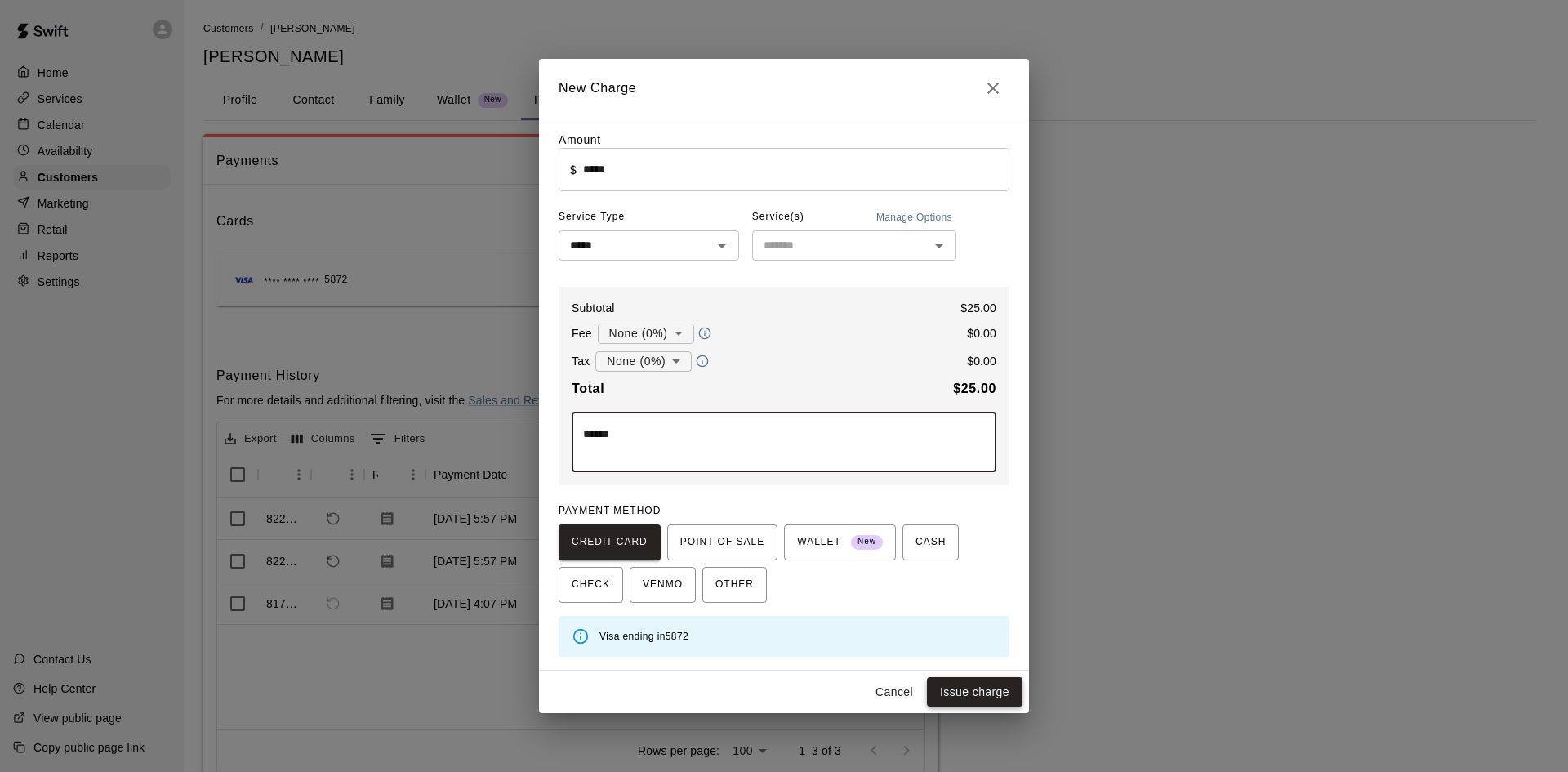
type textarea "******"
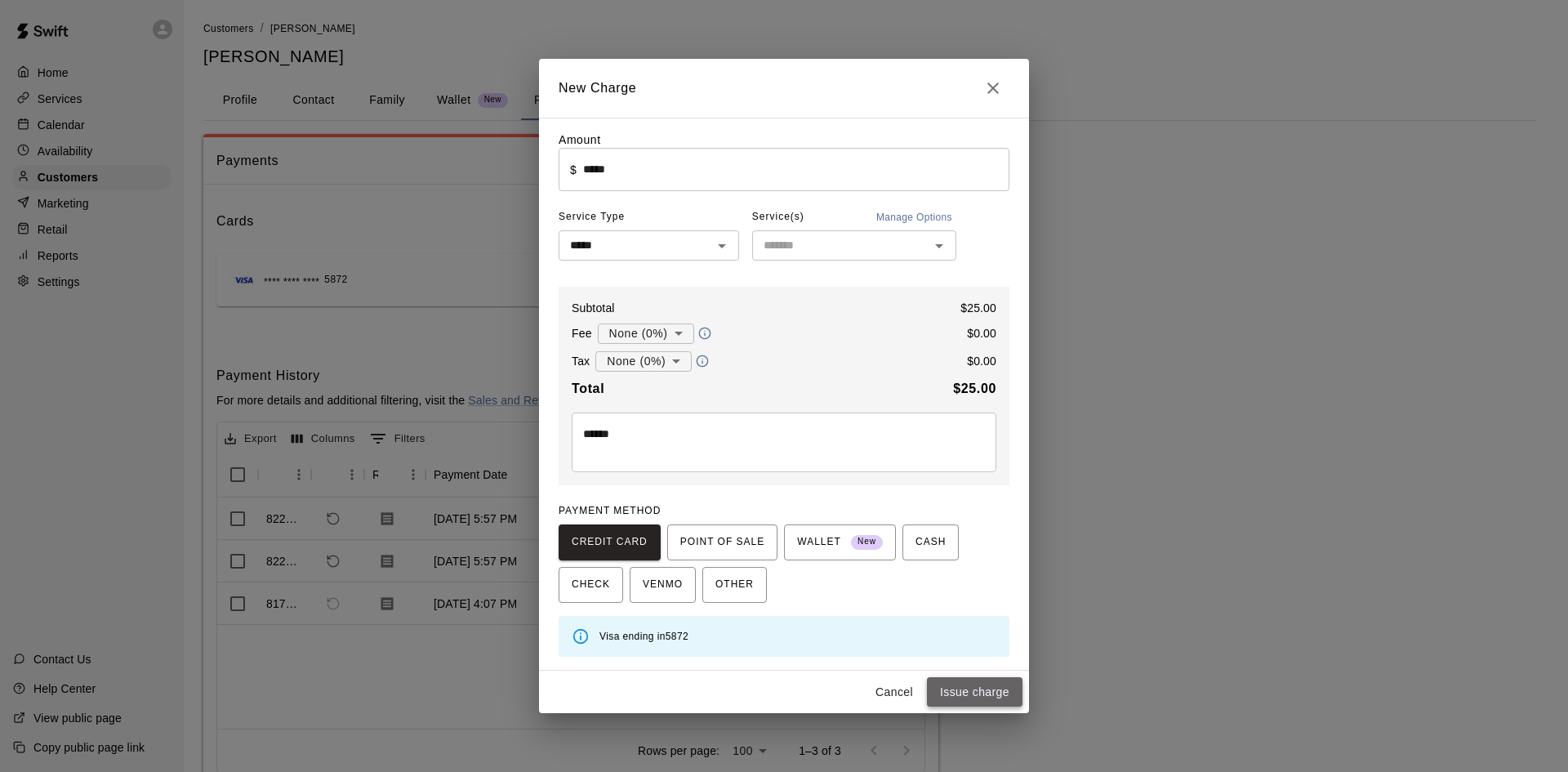
click at [985, 694] on button "Issue charge" at bounding box center [974, 692] width 96 height 30
type input "*"
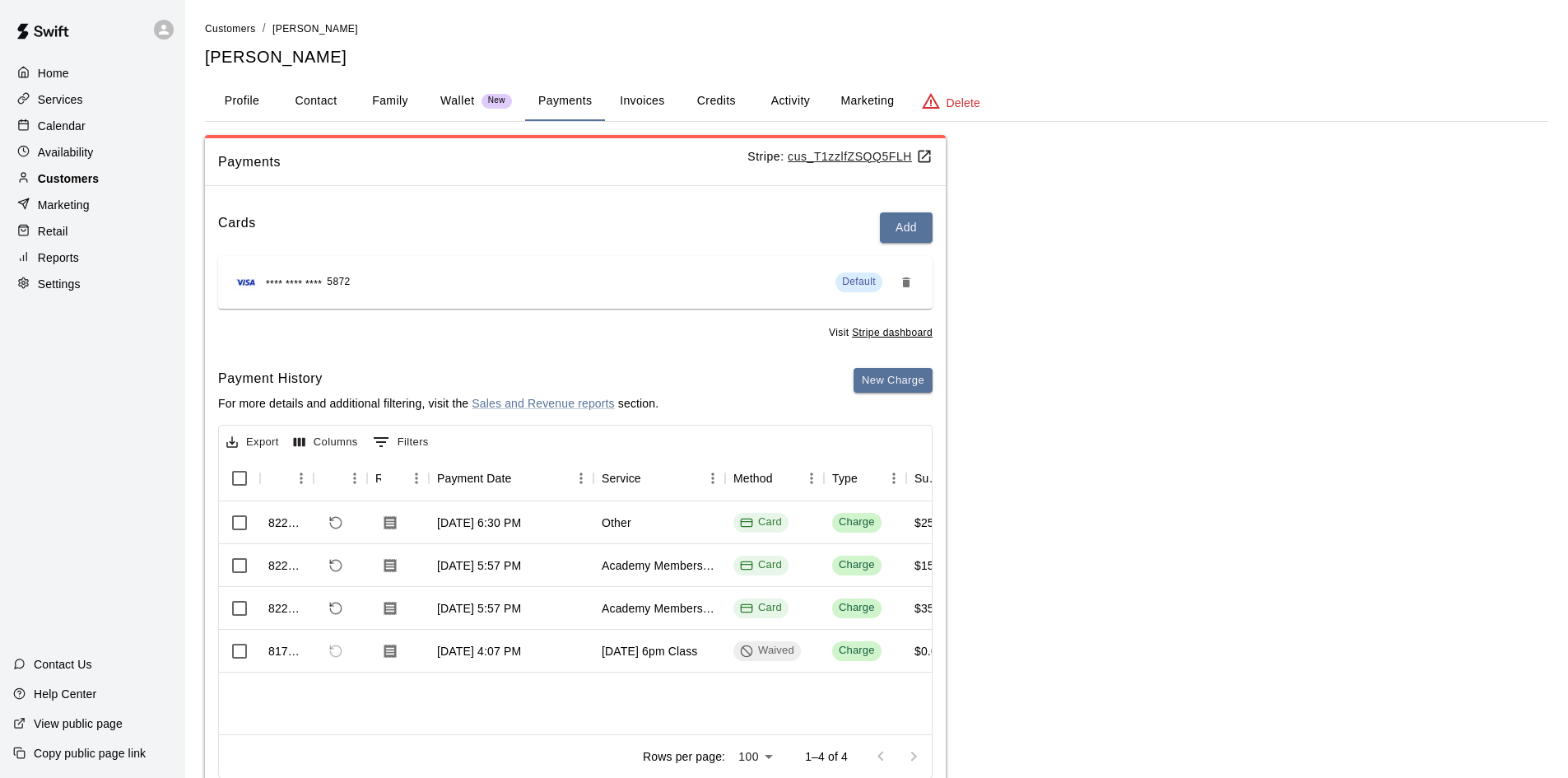
click at [84, 179] on p "Customers" at bounding box center [68, 179] width 61 height 17
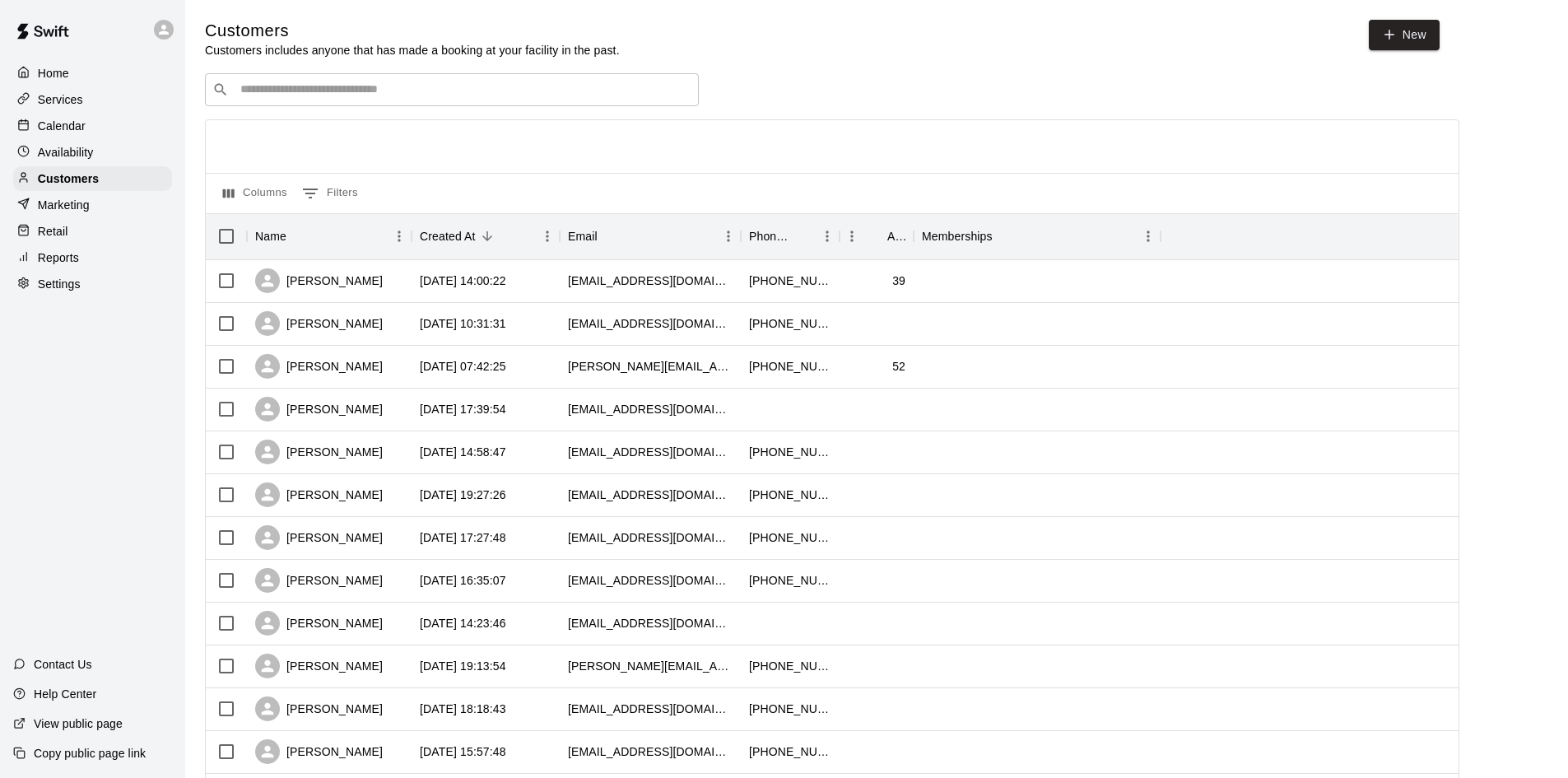
click at [468, 92] on input "Search customers by name or email" at bounding box center [463, 90] width 456 height 17
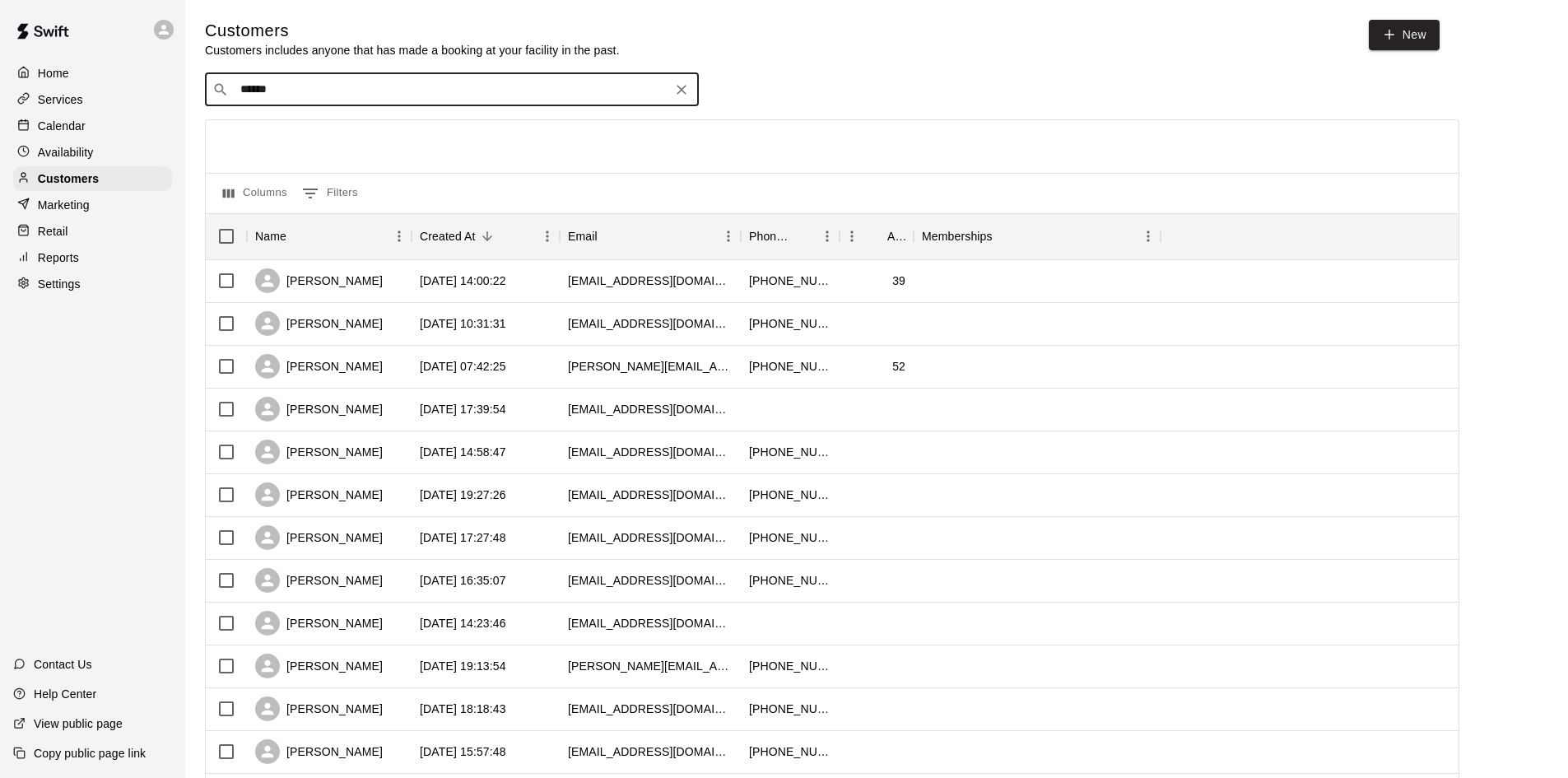
type input "*******"
click at [395, 148] on div "Jillian Desmarais Homeschool Soccer jdesmarais1321@gmail.com" at bounding box center [354, 135] width 206 height 36
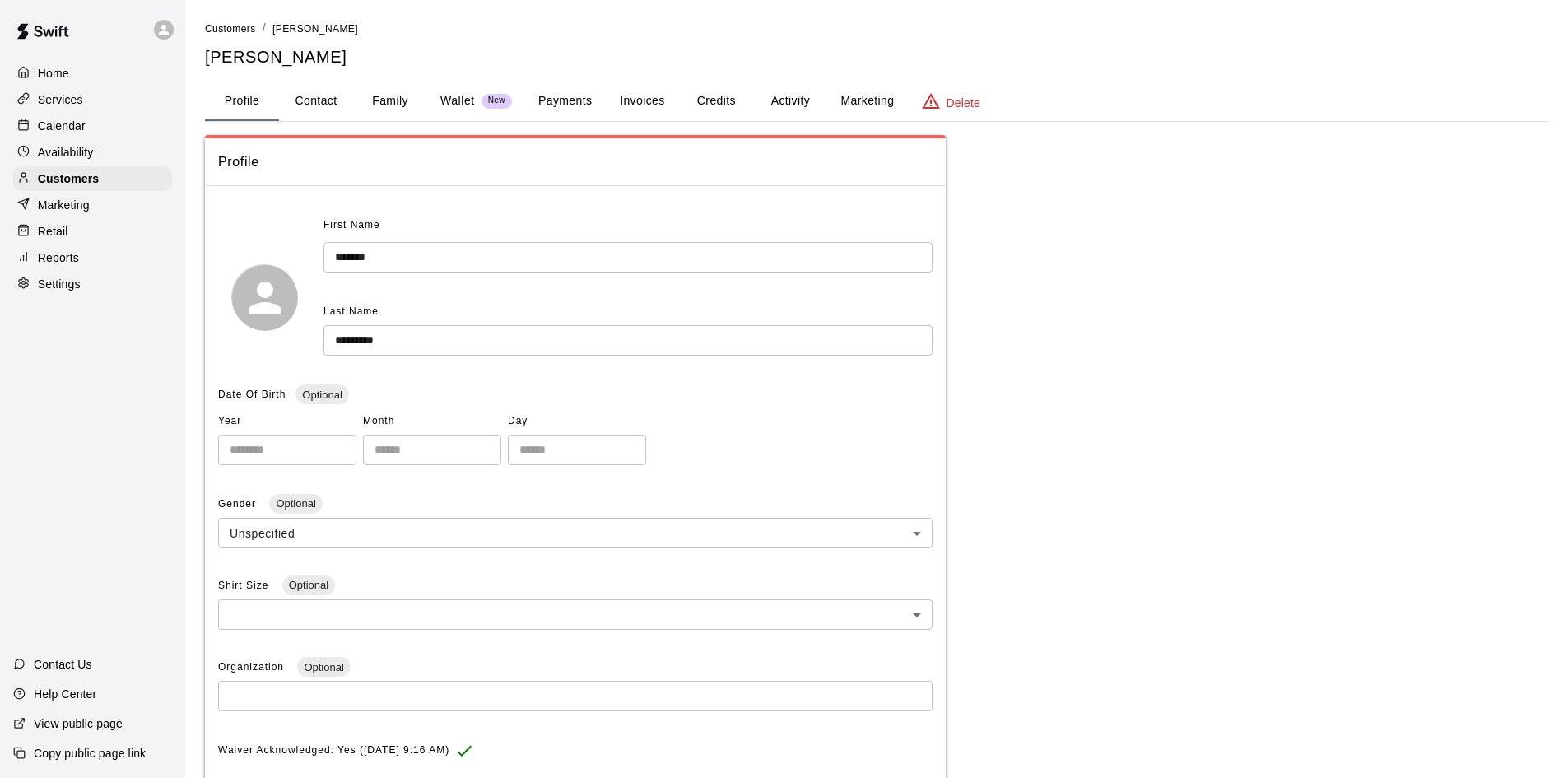
click at [559, 109] on button "Payments" at bounding box center [564, 101] width 80 height 39
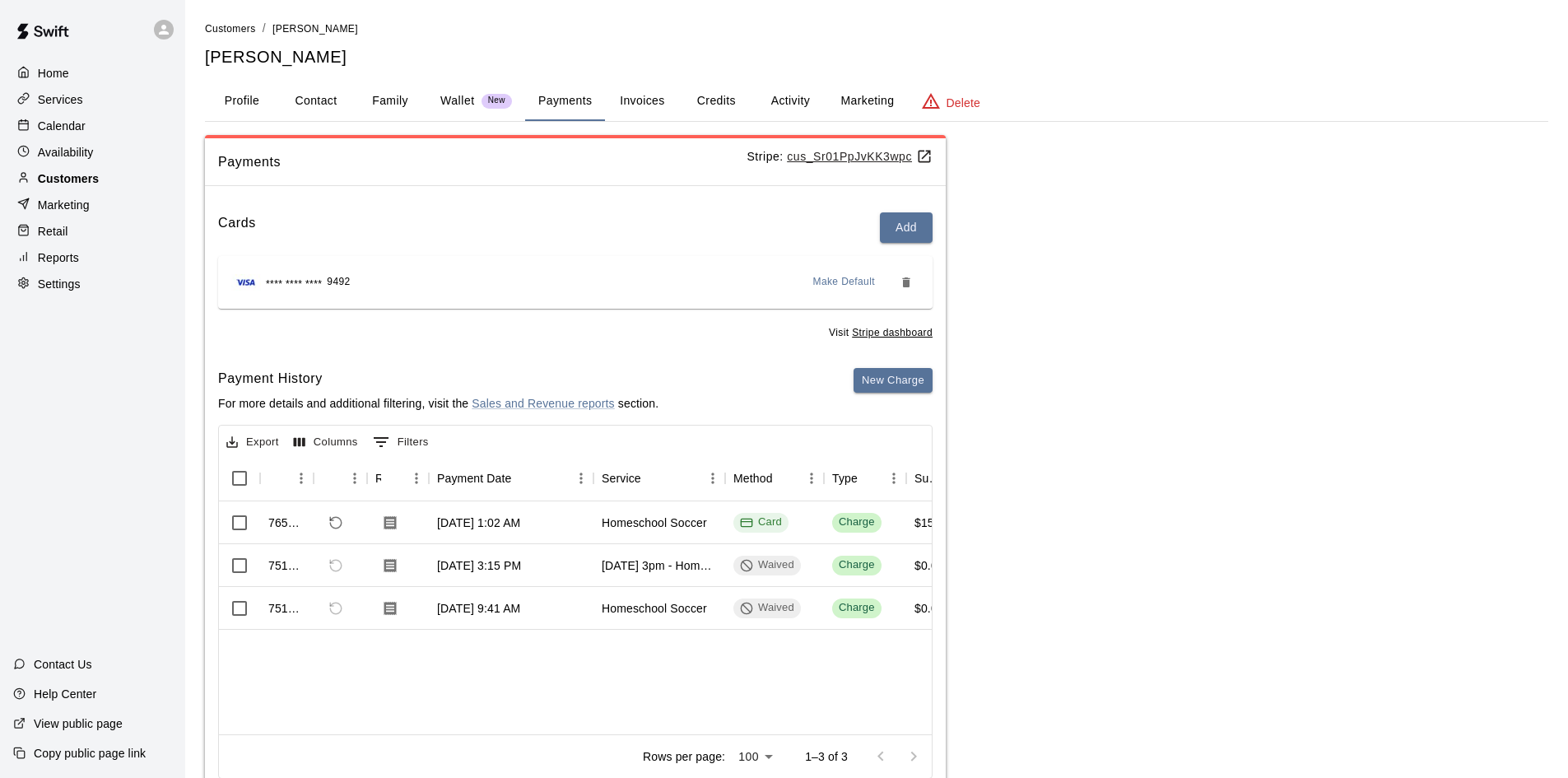
click at [124, 184] on div "Customers" at bounding box center [92, 178] width 159 height 25
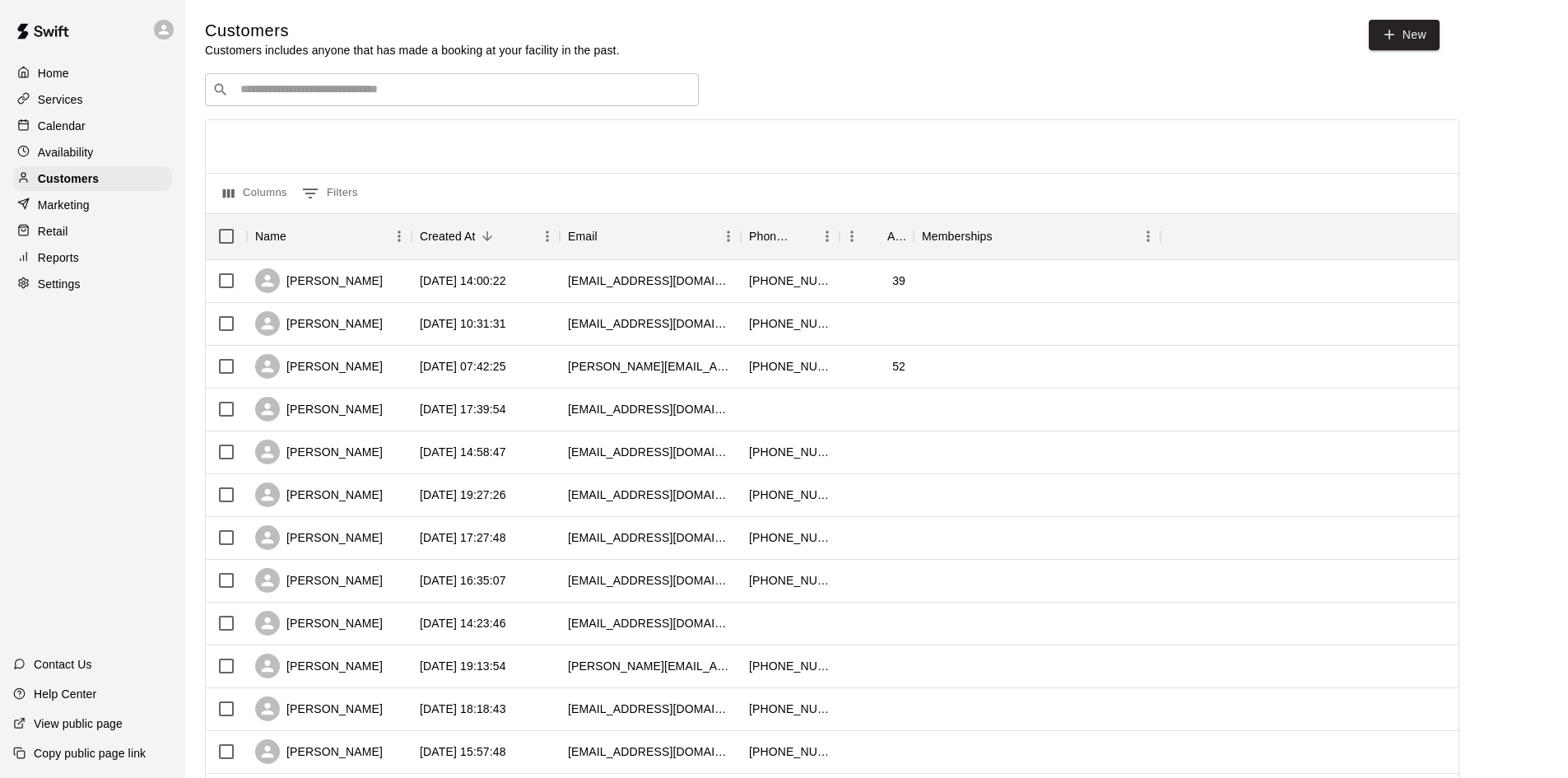
click at [396, 92] on input "Search customers by name or email" at bounding box center [463, 90] width 456 height 17
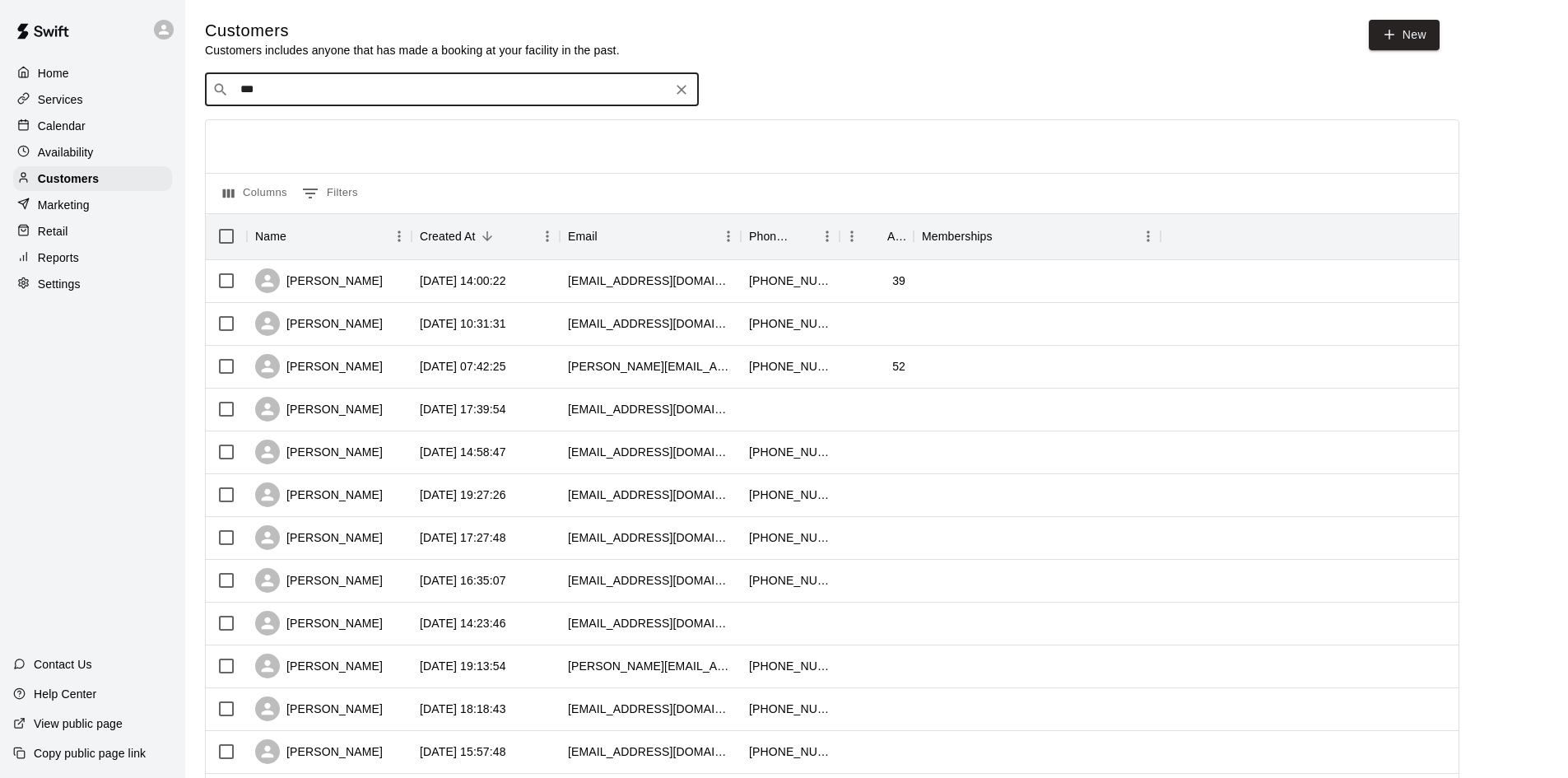
type input "****"
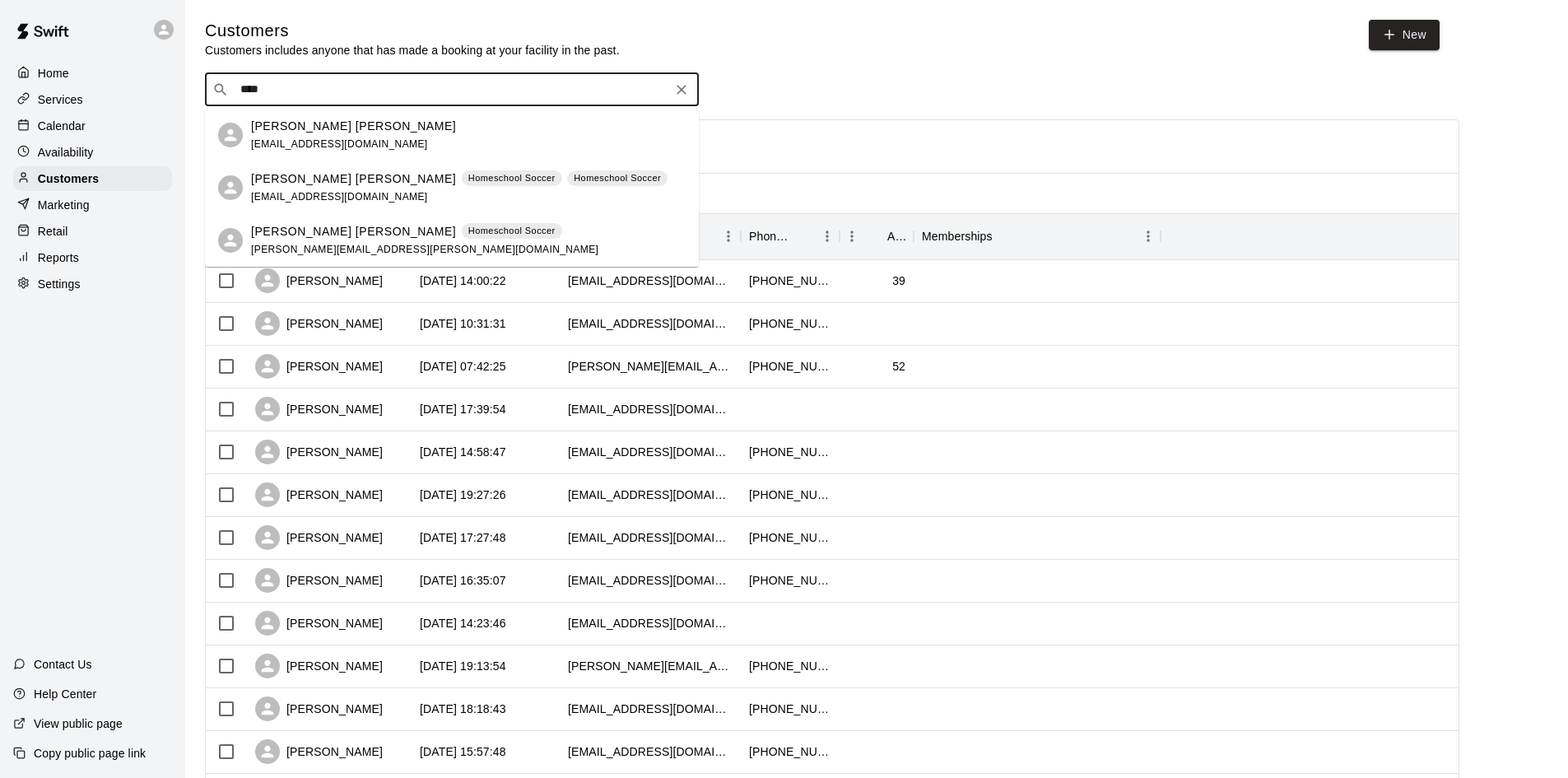
click at [285, 235] on p "[PERSON_NAME] [PERSON_NAME]" at bounding box center [353, 231] width 205 height 17
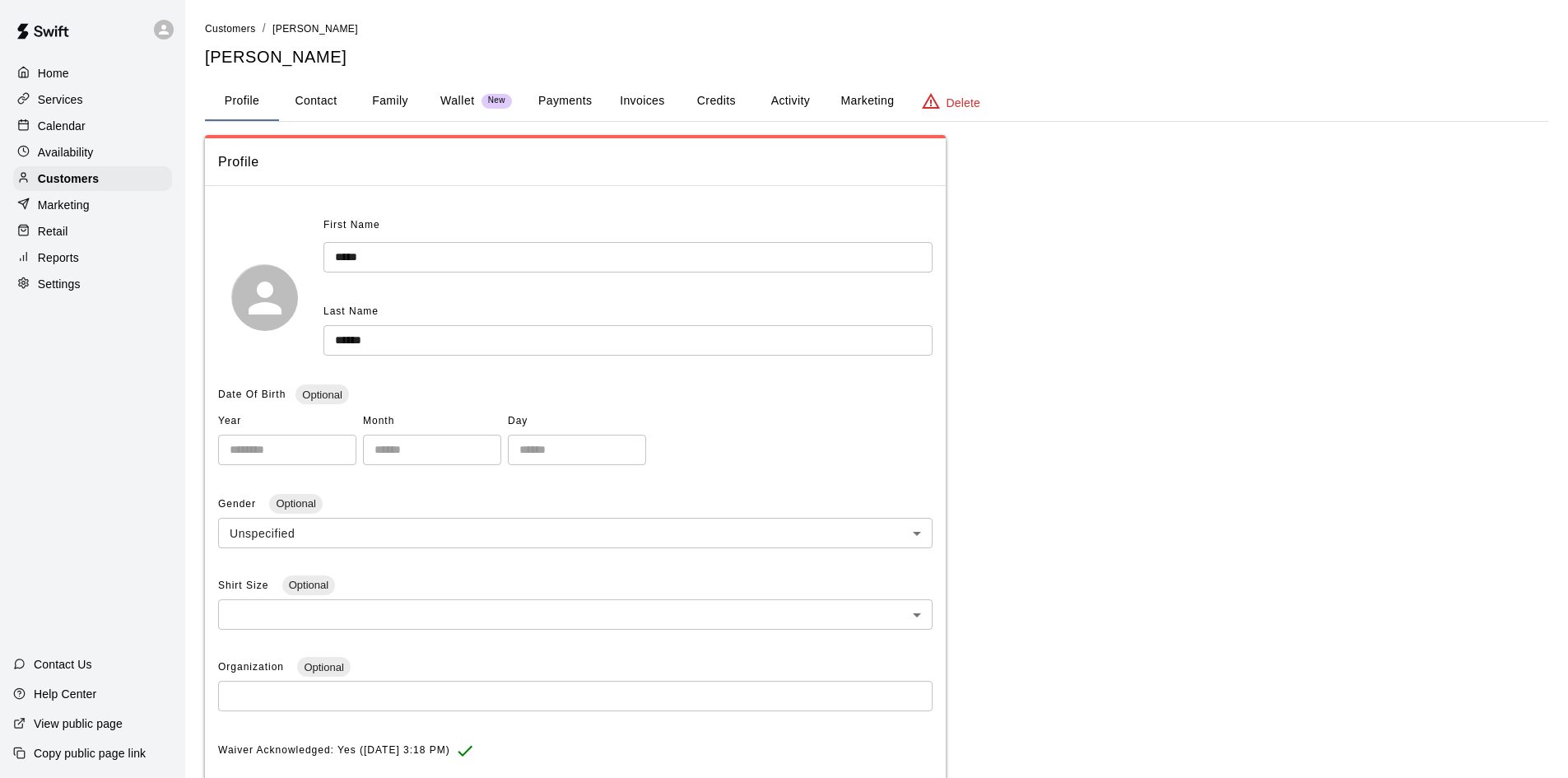
click at [550, 103] on button "Payments" at bounding box center [564, 101] width 80 height 39
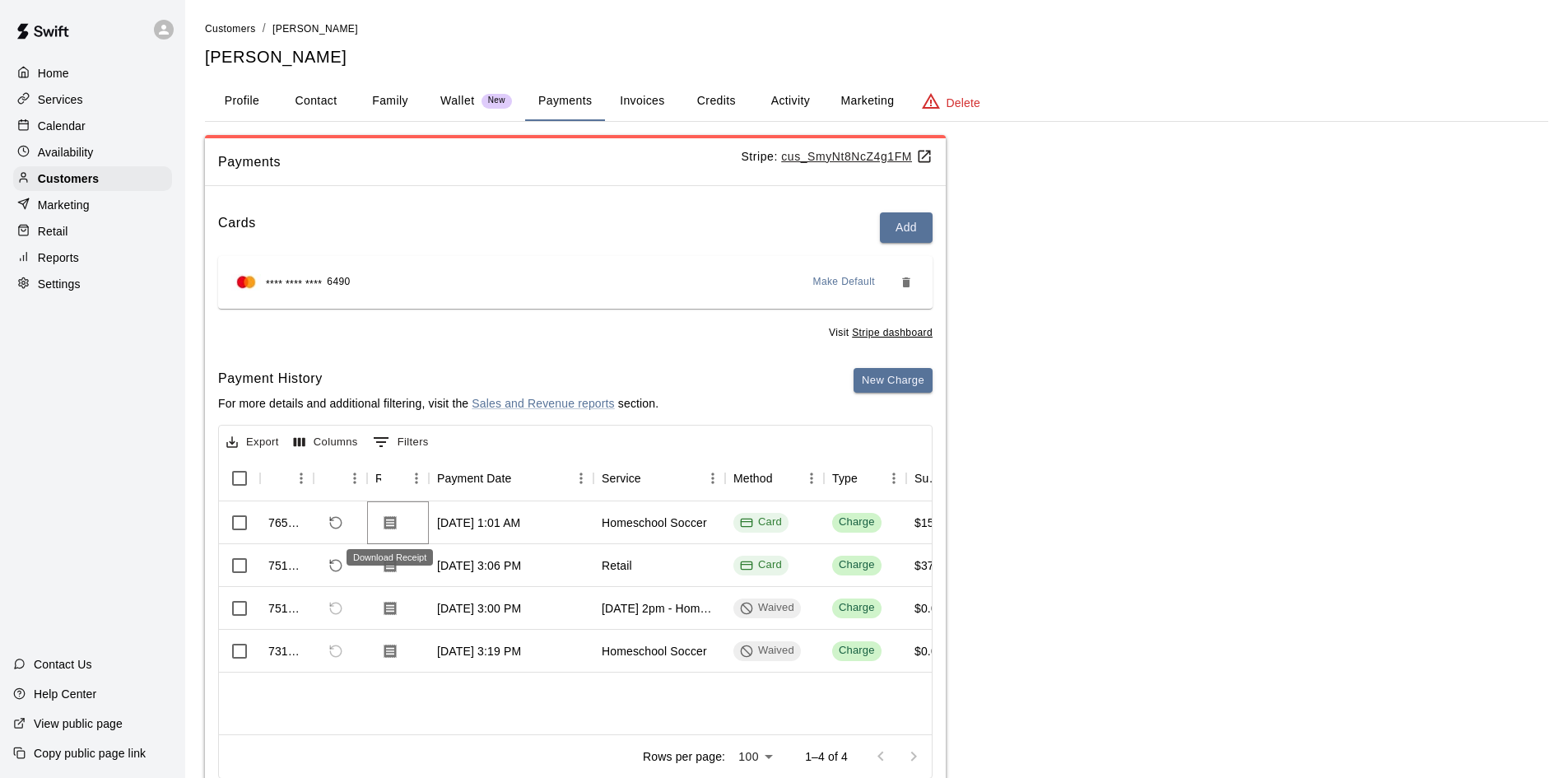
click at [393, 524] on icon "Download Receipt" at bounding box center [390, 522] width 12 height 14
click at [92, 121] on div "Calendar" at bounding box center [92, 126] width 159 height 25
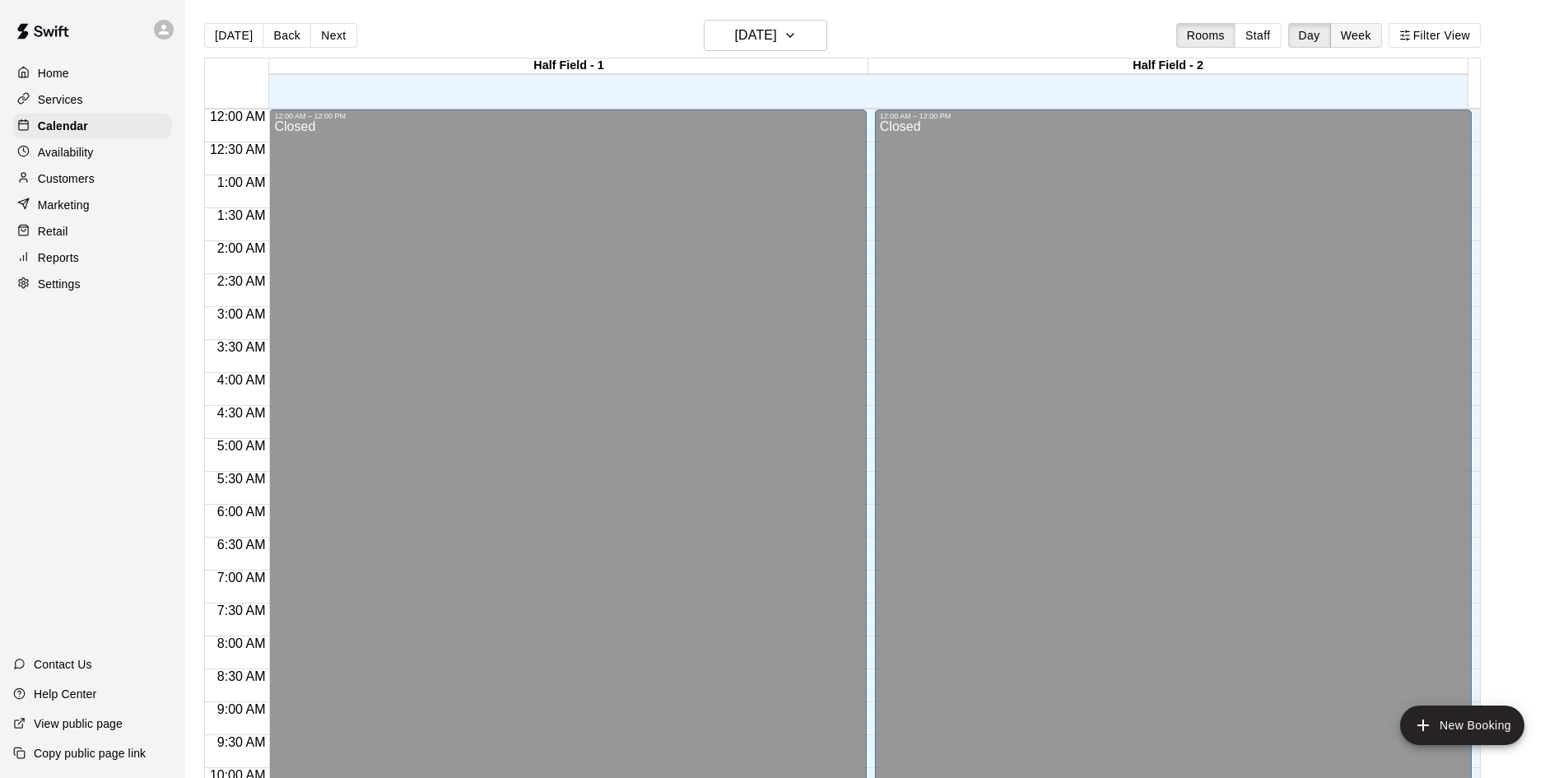
click at [1353, 28] on button "Week" at bounding box center [1356, 35] width 52 height 25
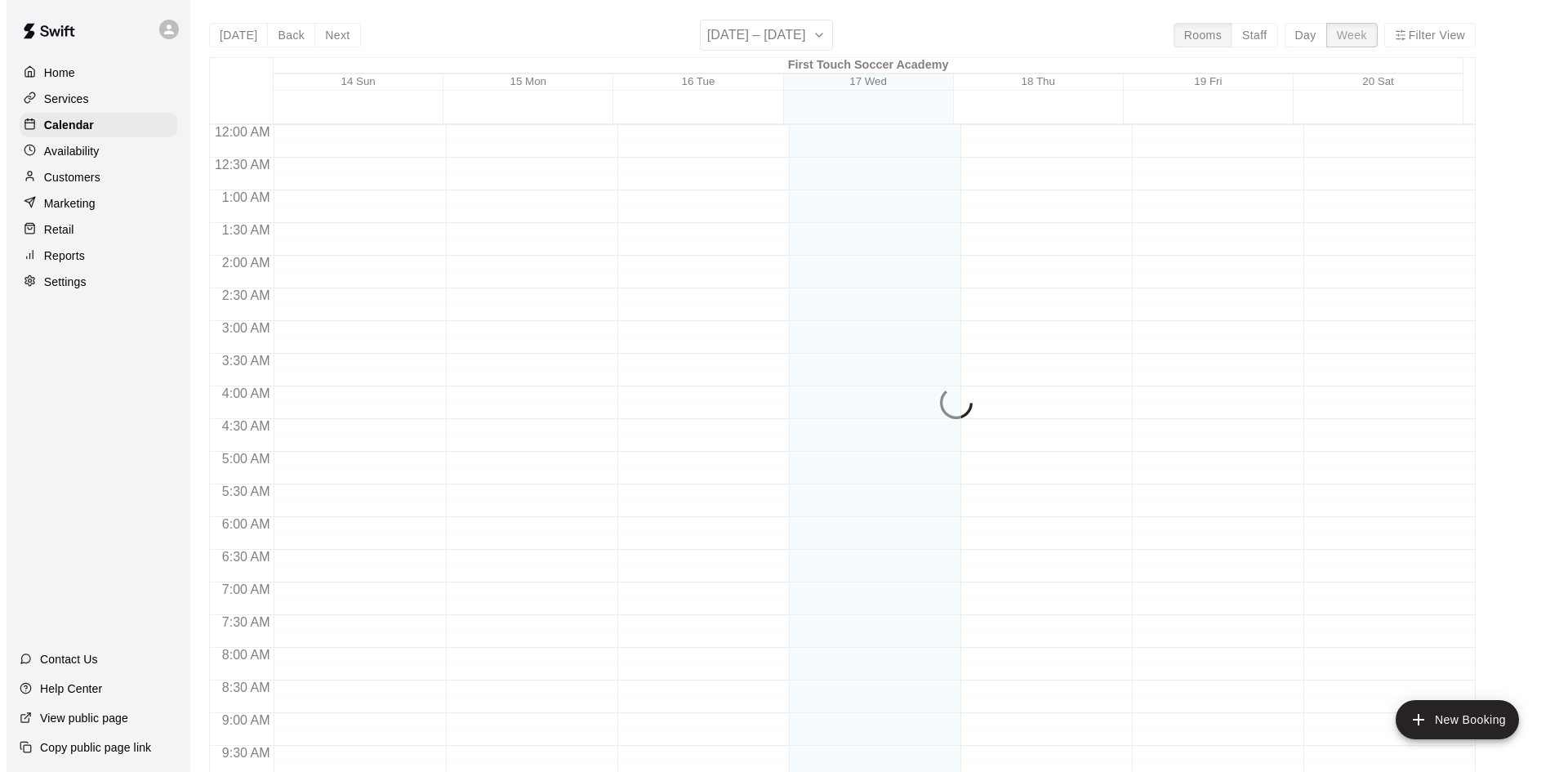
scroll to position [905, 0]
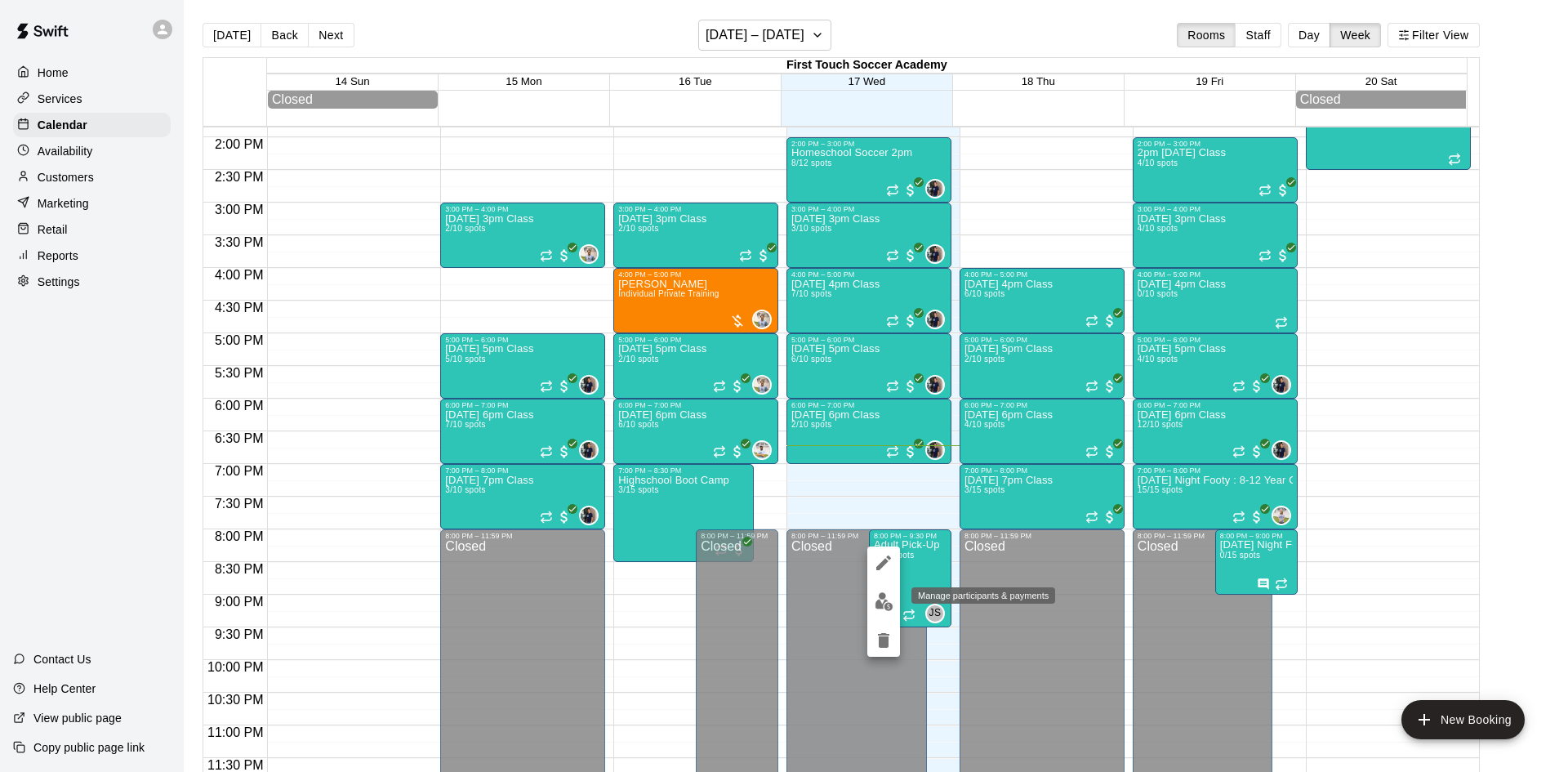
click at [881, 598] on img "edit" at bounding box center [884, 601] width 19 height 19
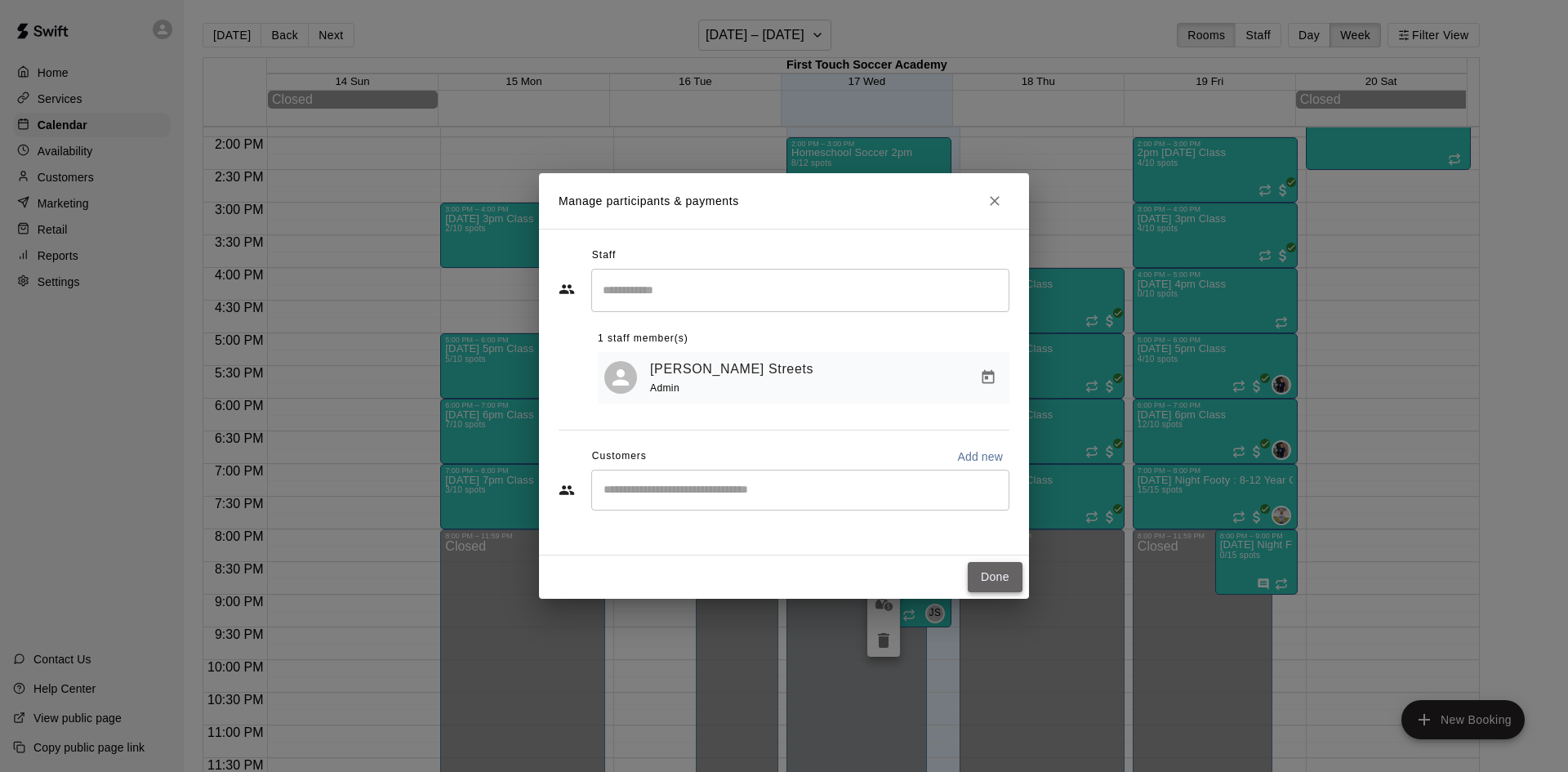
click at [1005, 579] on button "Done" at bounding box center [995, 576] width 55 height 30
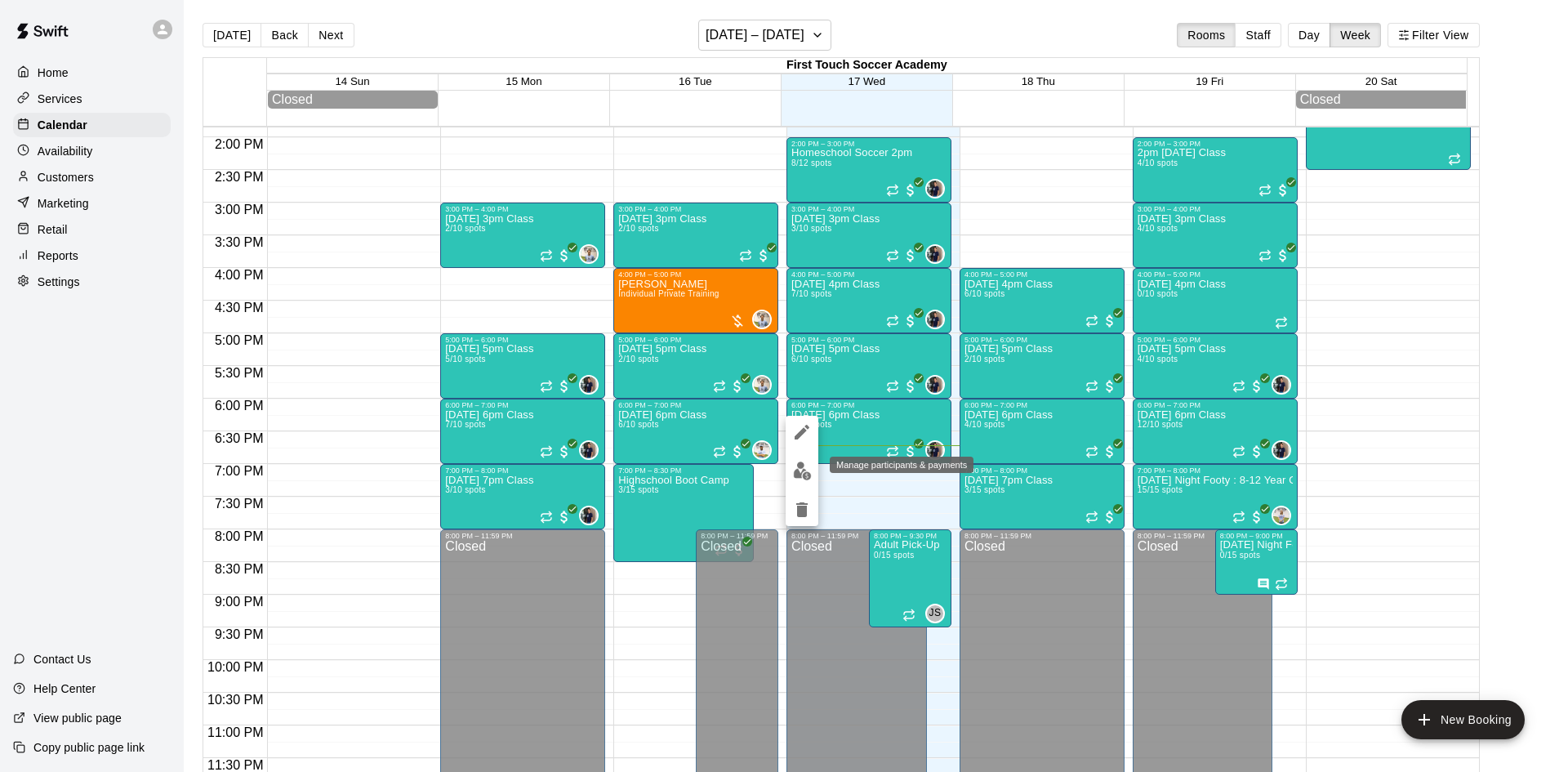
click at [799, 478] on img "edit" at bounding box center [802, 471] width 19 height 19
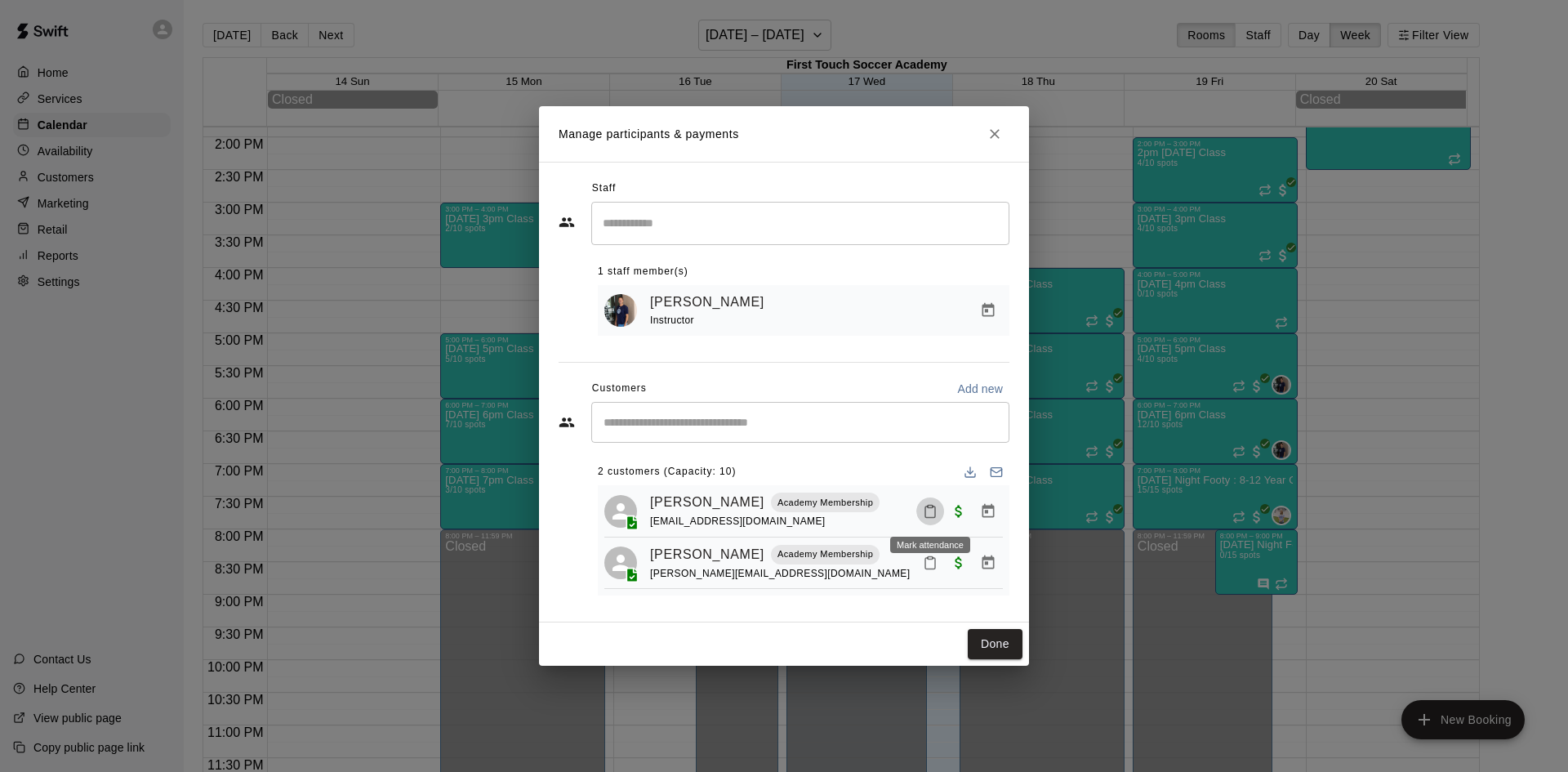
click at [930, 513] on icon "Mark attendance" at bounding box center [931, 512] width 15 height 15
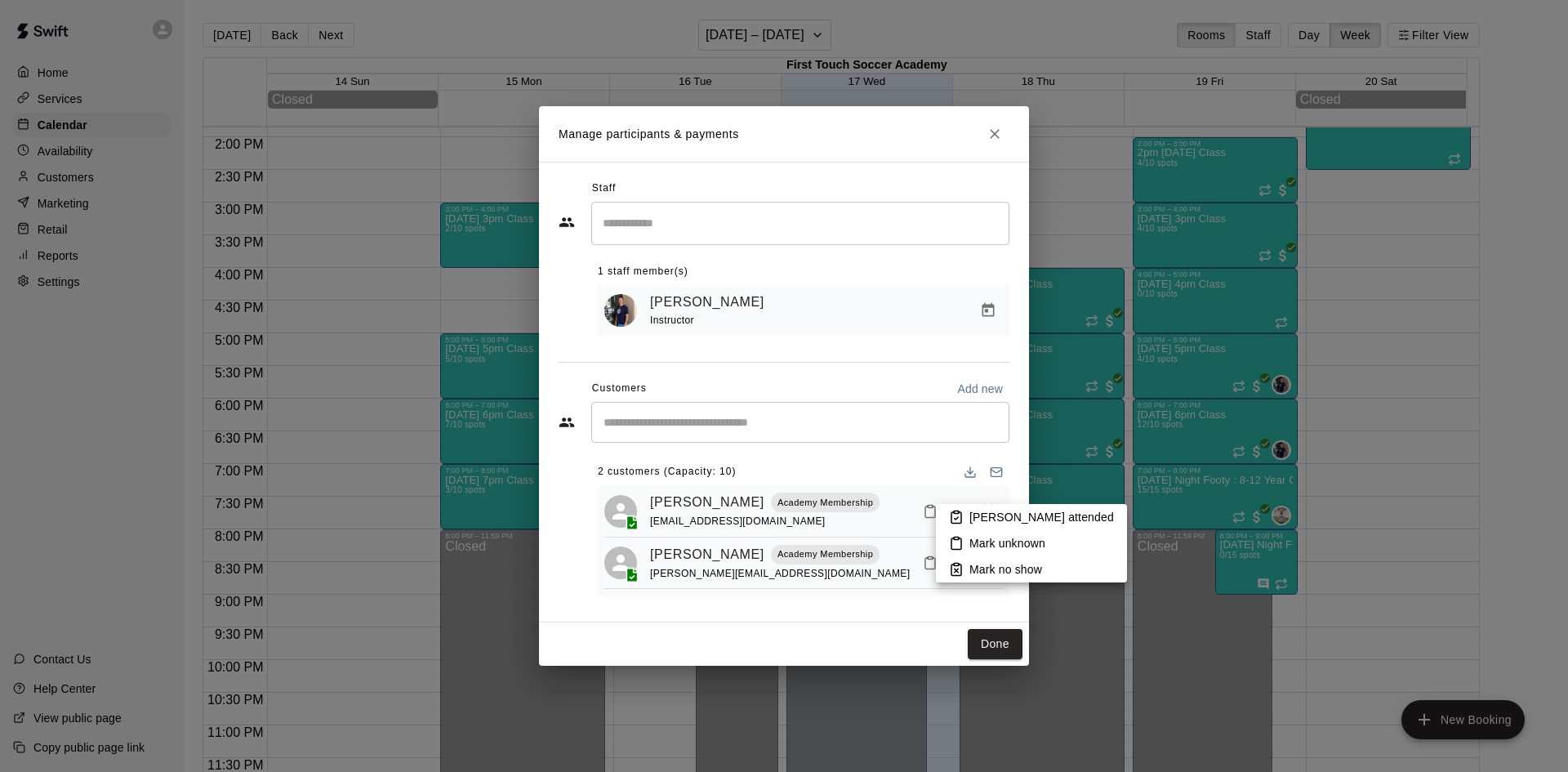
click at [948, 519] on li "Mark attended" at bounding box center [1032, 517] width 191 height 26
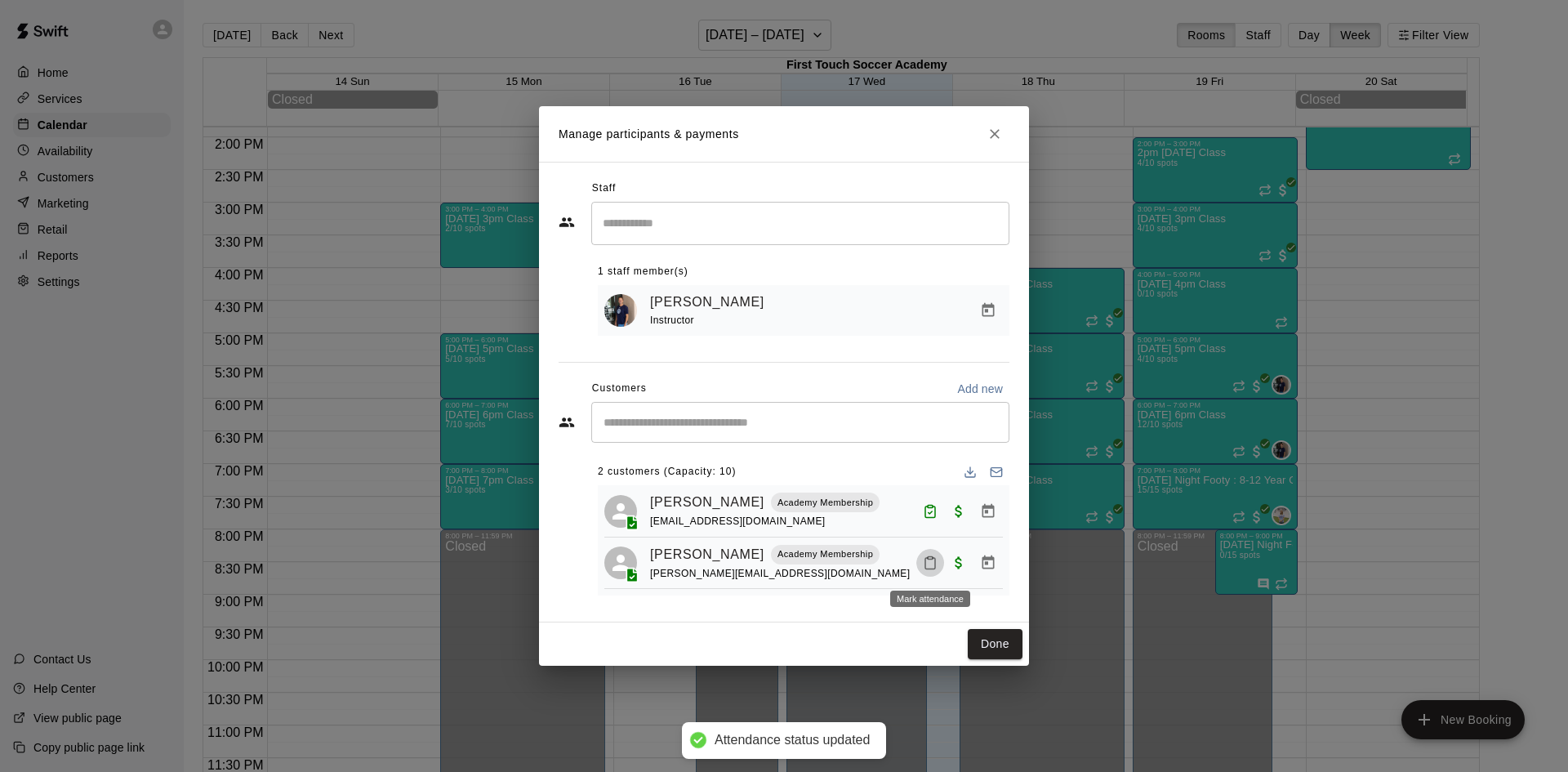
click at [932, 564] on icon "Mark attendance" at bounding box center [931, 563] width 15 height 15
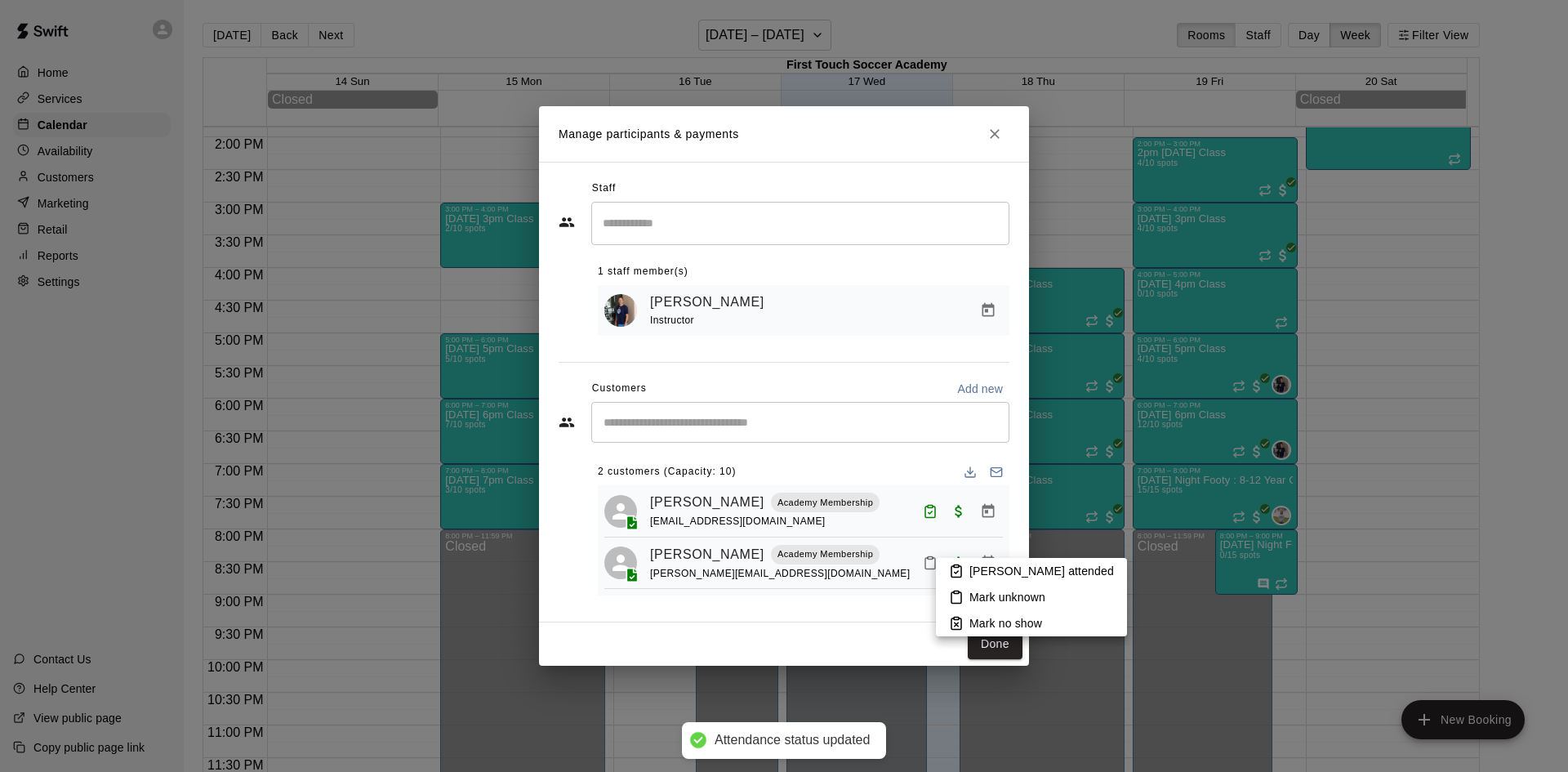
click at [956, 568] on icon at bounding box center [956, 571] width 15 height 15
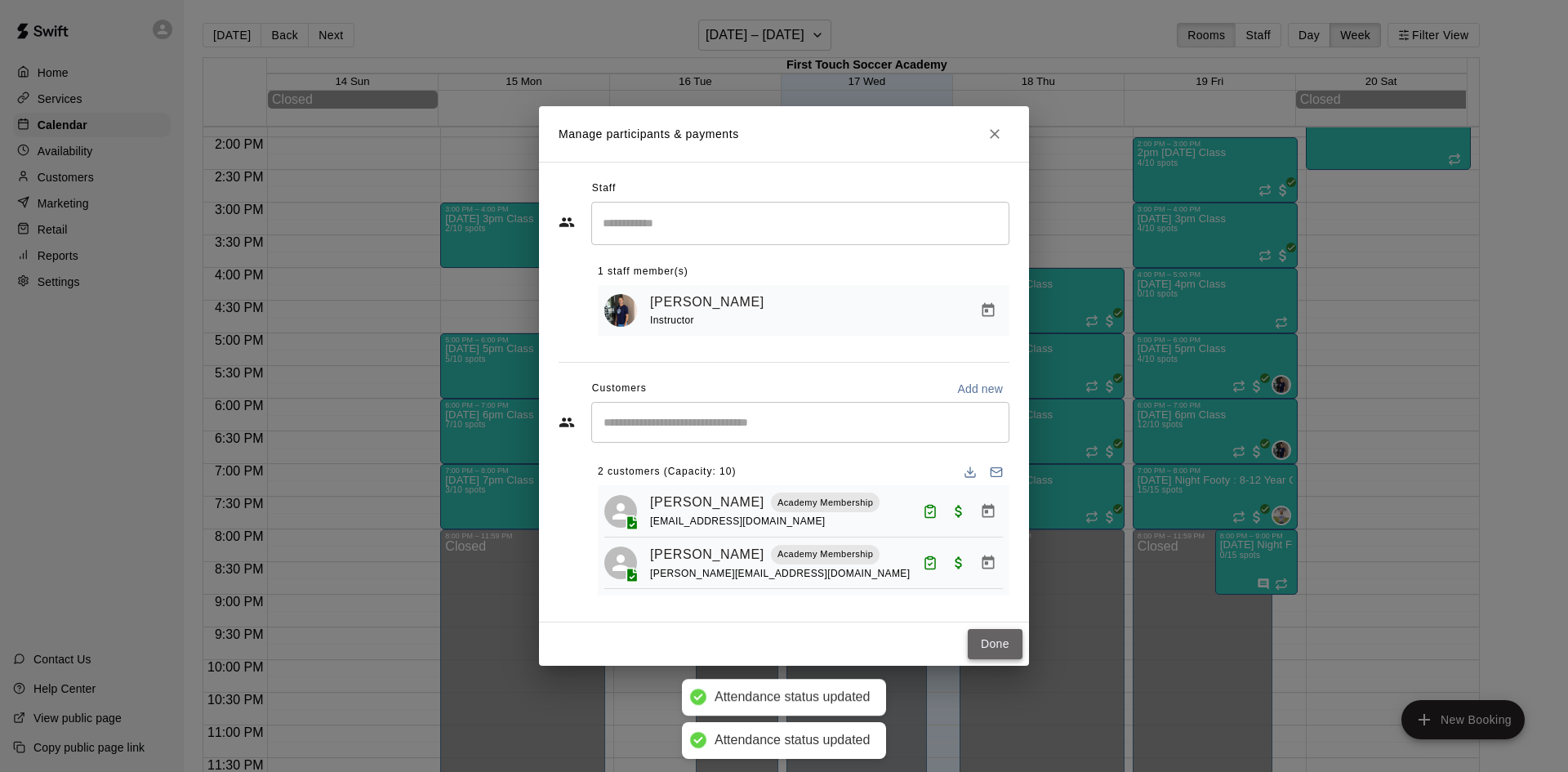
click at [1001, 638] on button "Done" at bounding box center [995, 644] width 55 height 30
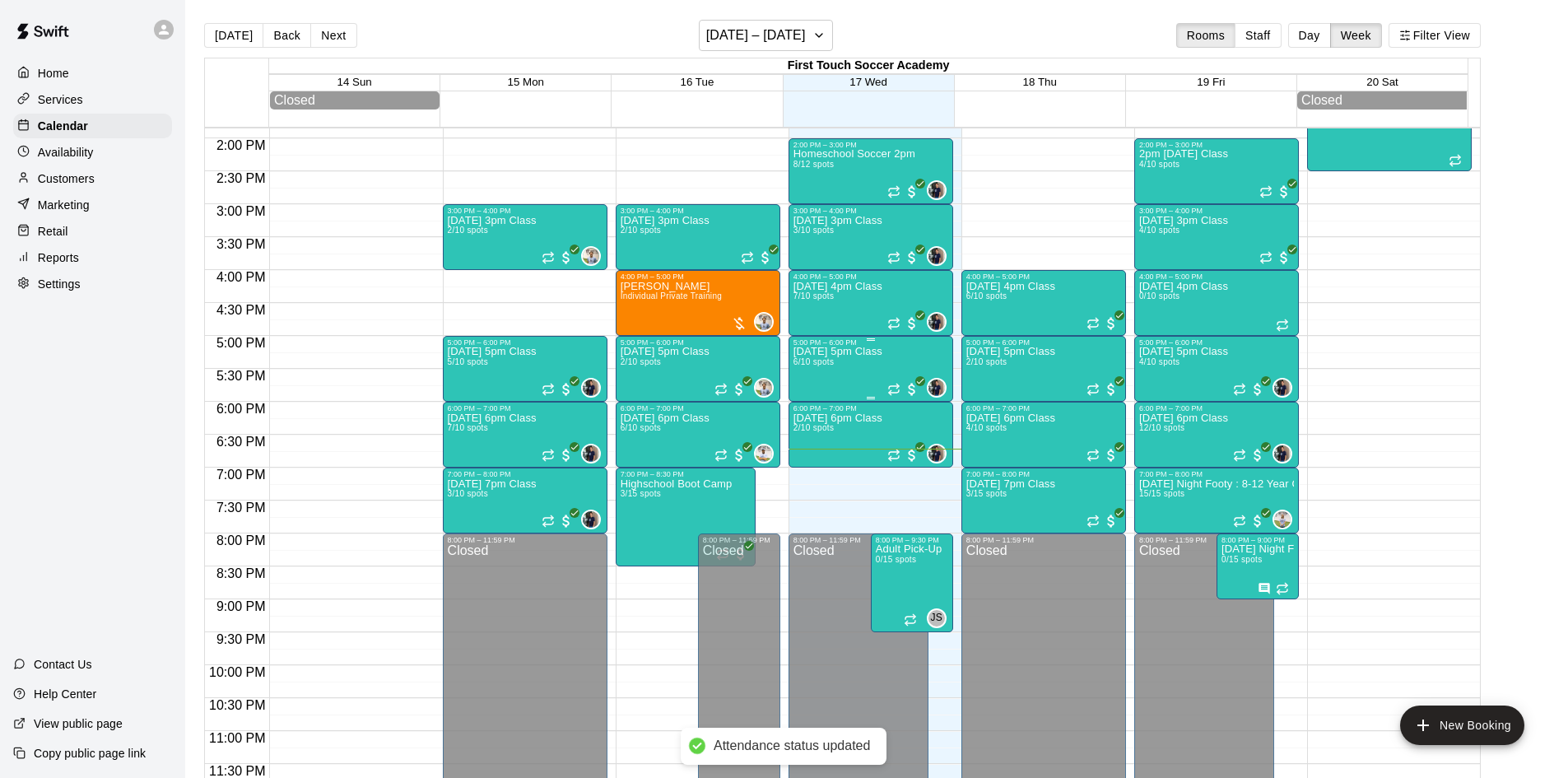
click at [815, 365] on span "6/10 spots" at bounding box center [814, 361] width 40 height 9
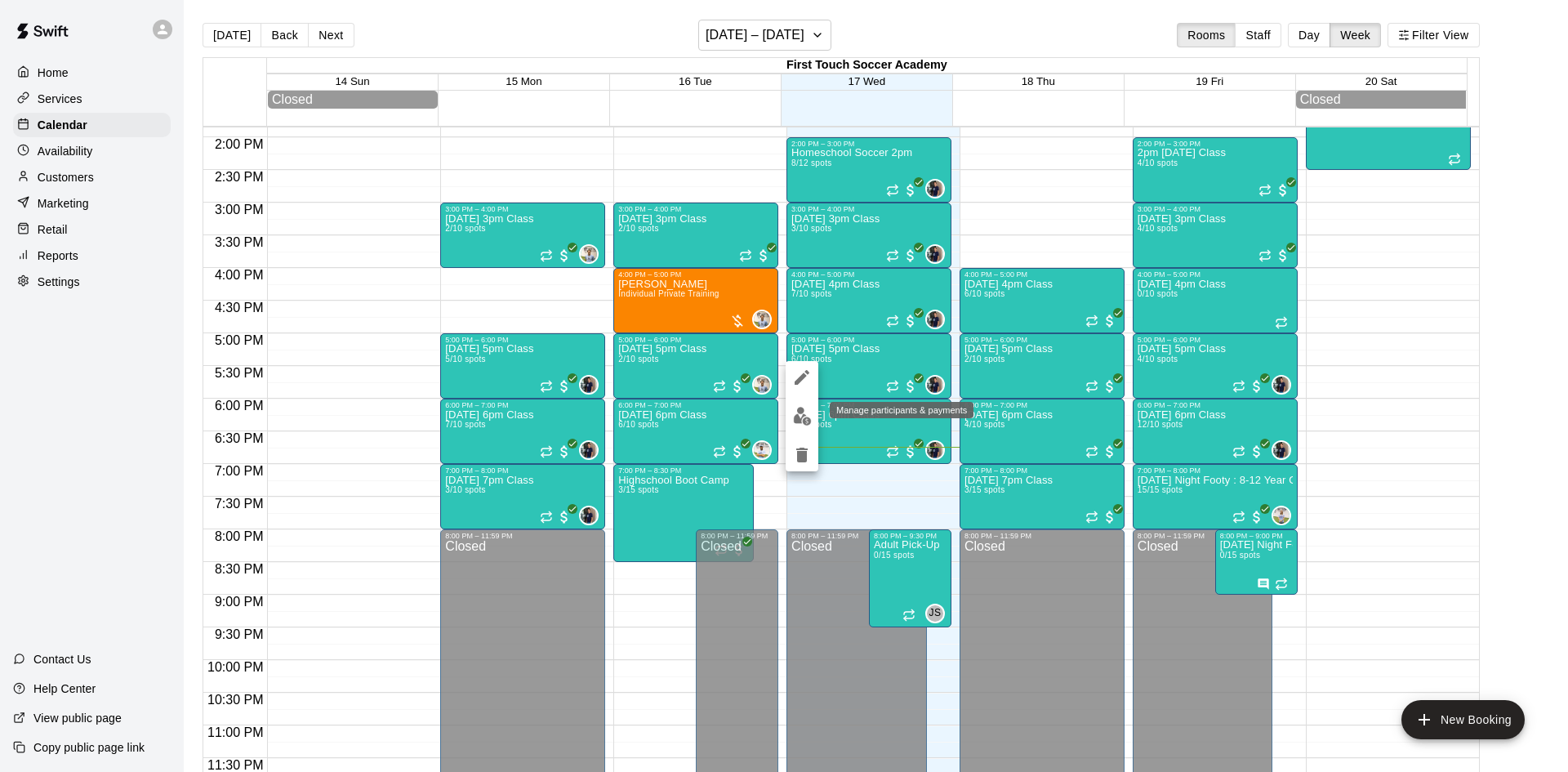
click at [806, 415] on img "edit" at bounding box center [802, 416] width 19 height 19
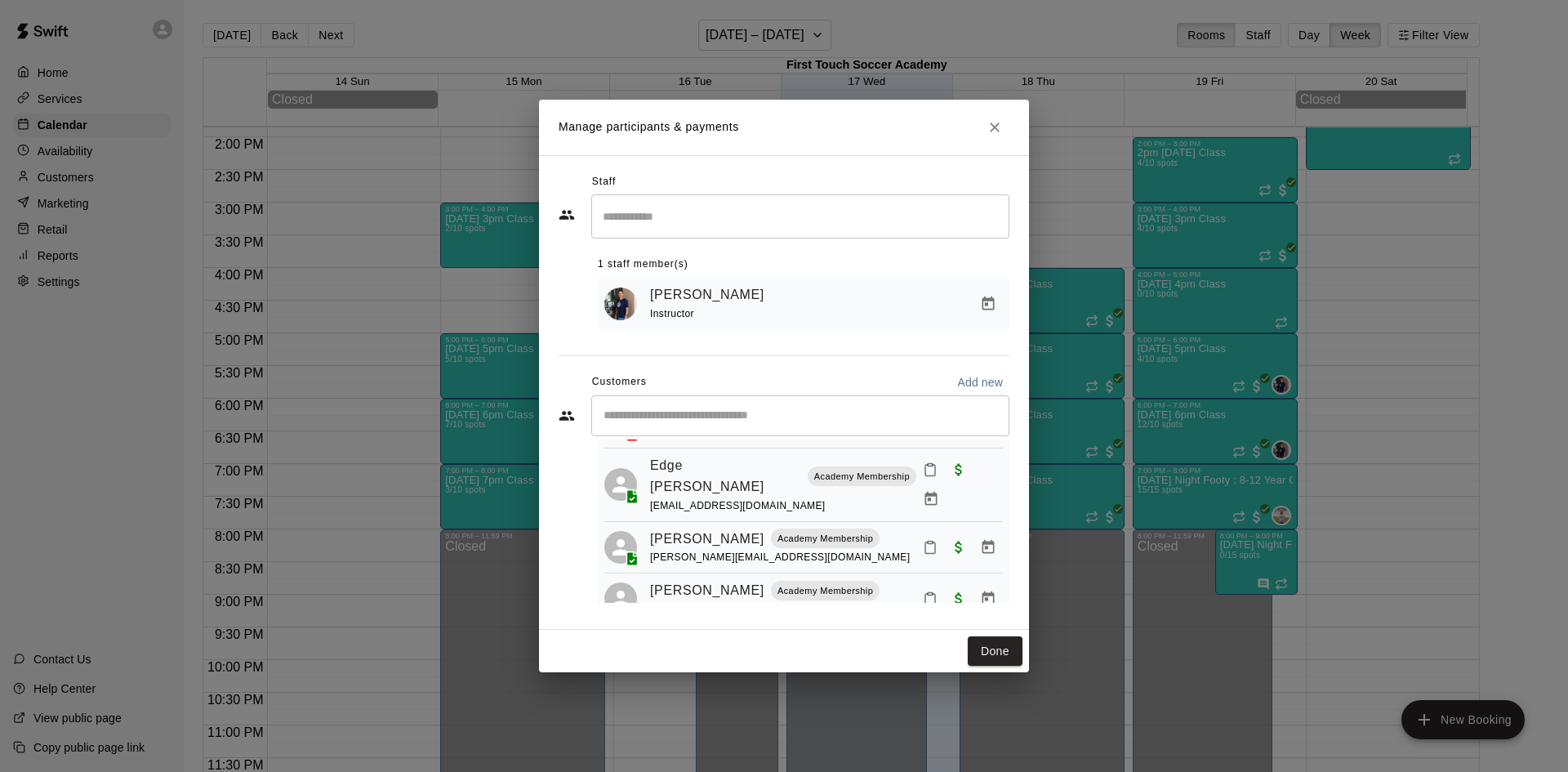
scroll to position [0, 0]
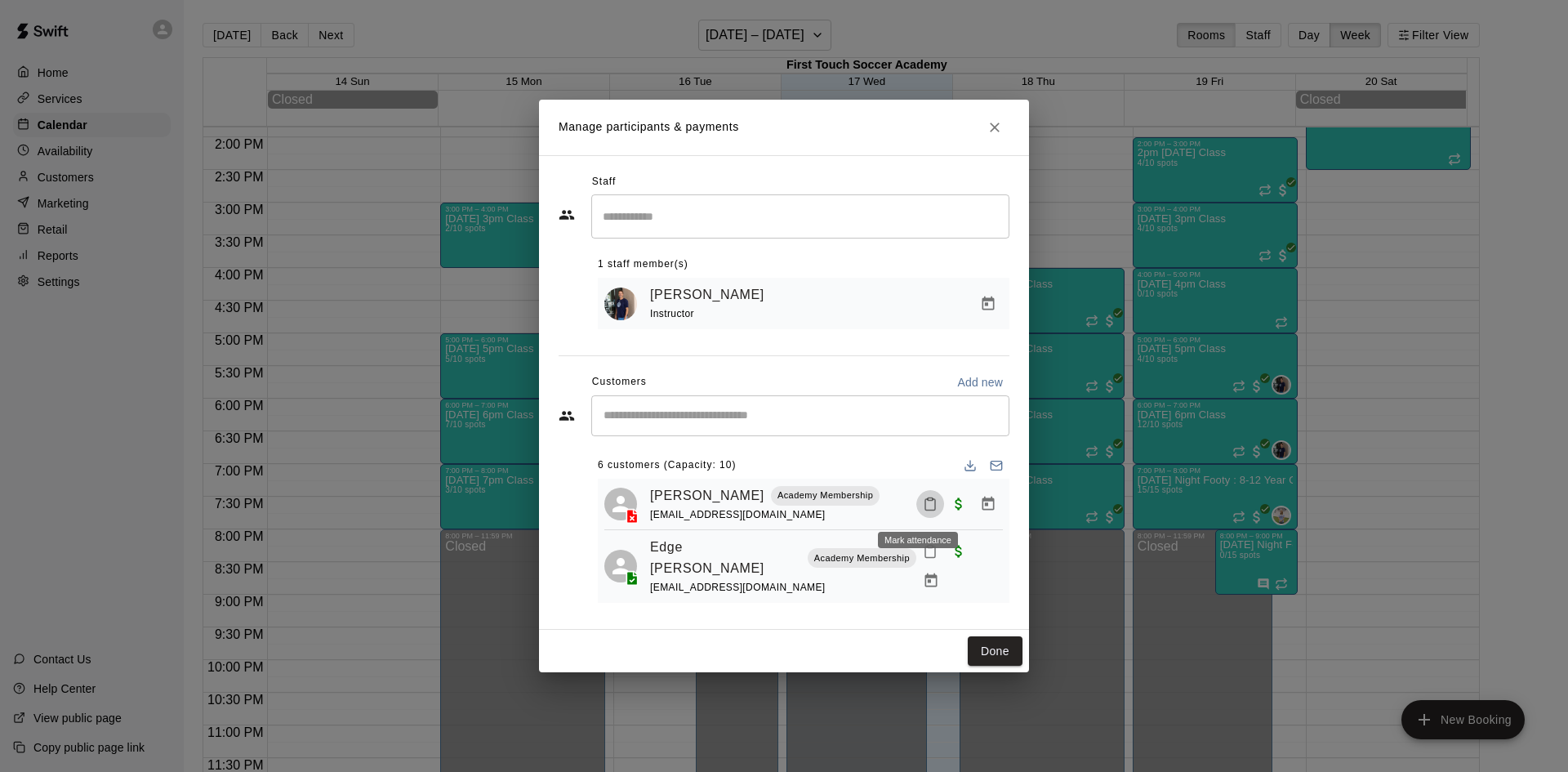
click at [923, 505] on icon "Mark attendance" at bounding box center [931, 503] width 15 height 15
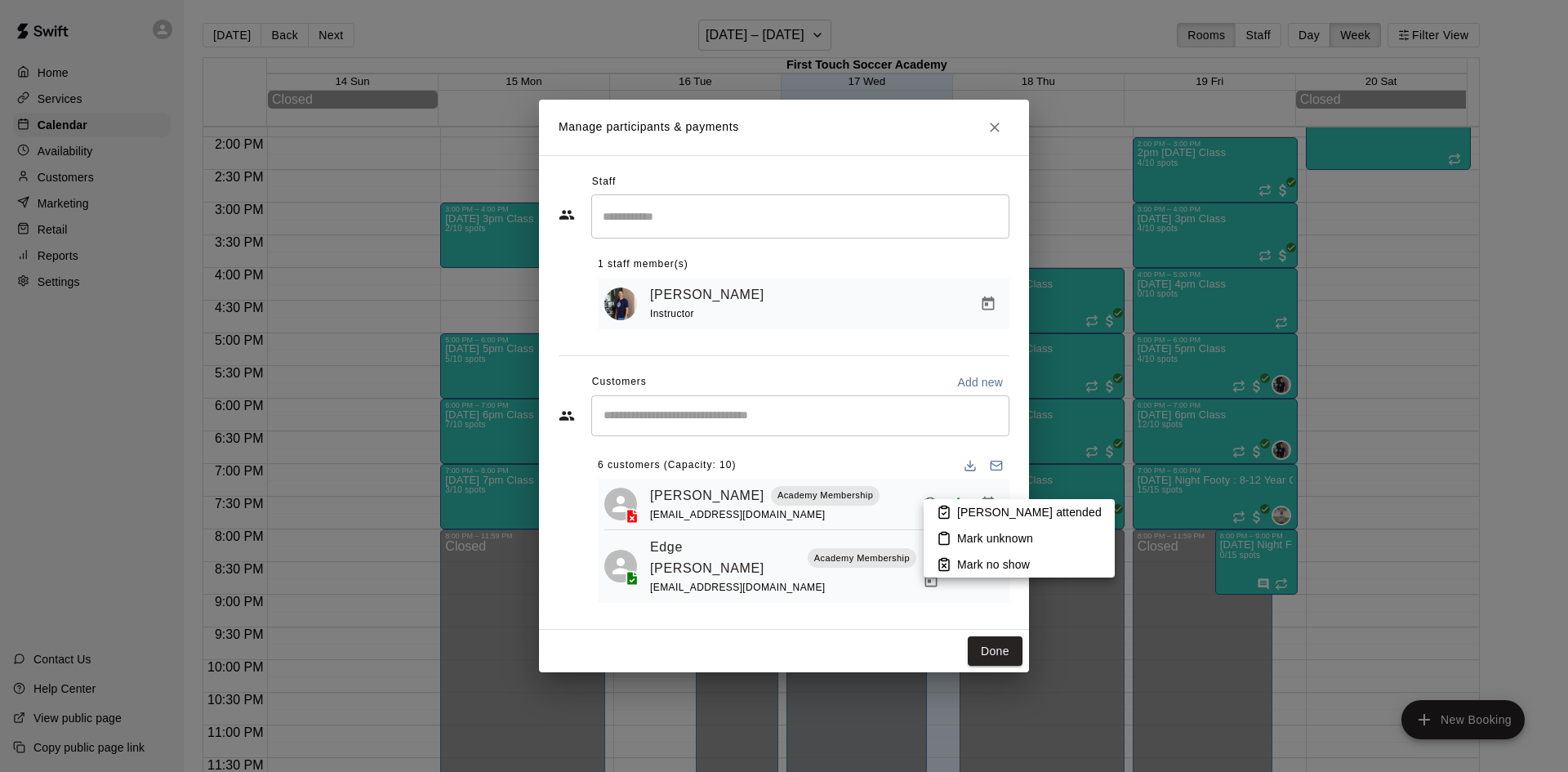
click at [607, 515] on div at bounding box center [784, 386] width 1568 height 772
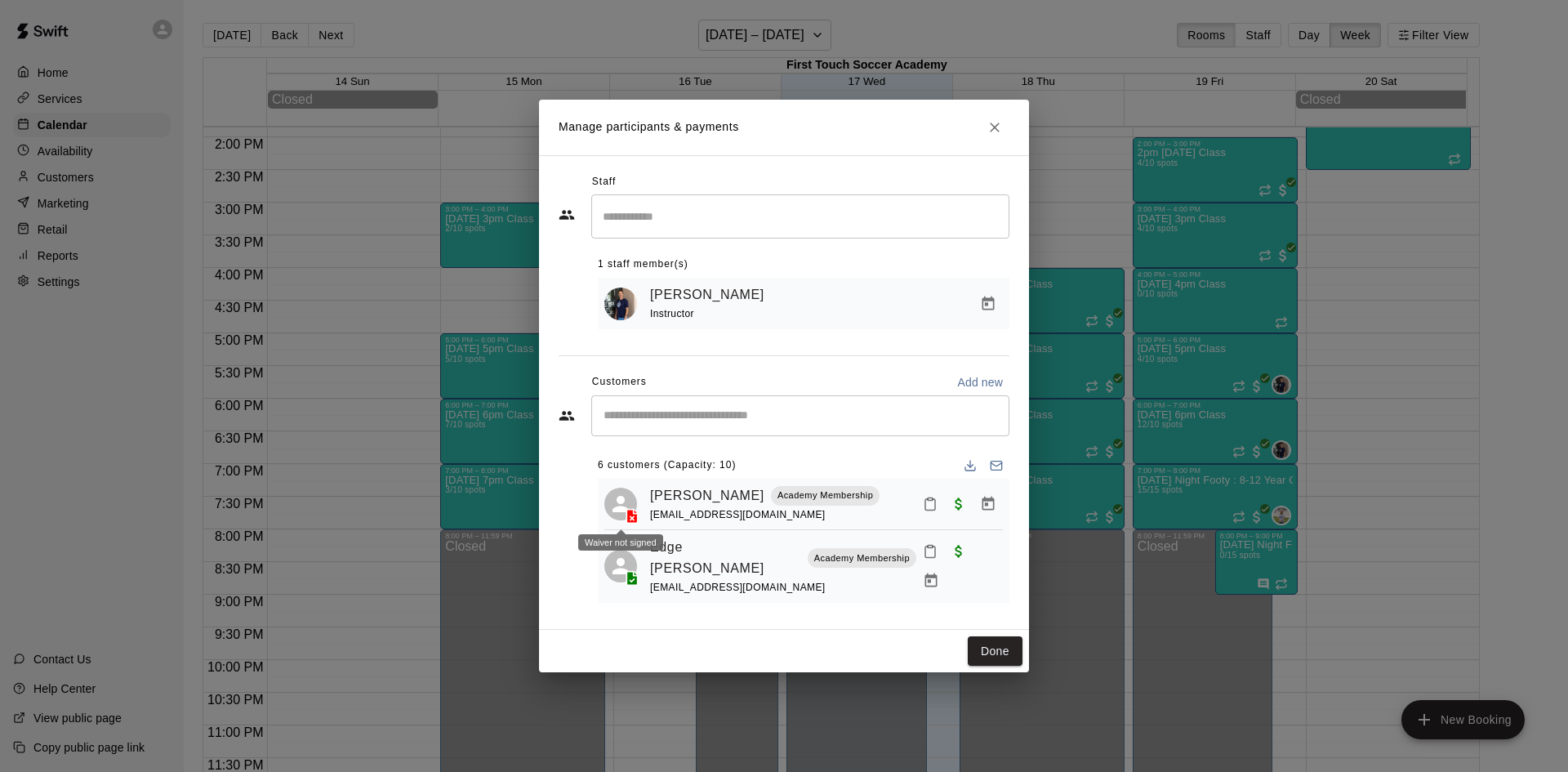
click at [632, 514] on icon at bounding box center [633, 515] width 11 height 14
click at [923, 512] on icon "Mark attendance" at bounding box center [931, 503] width 15 height 15
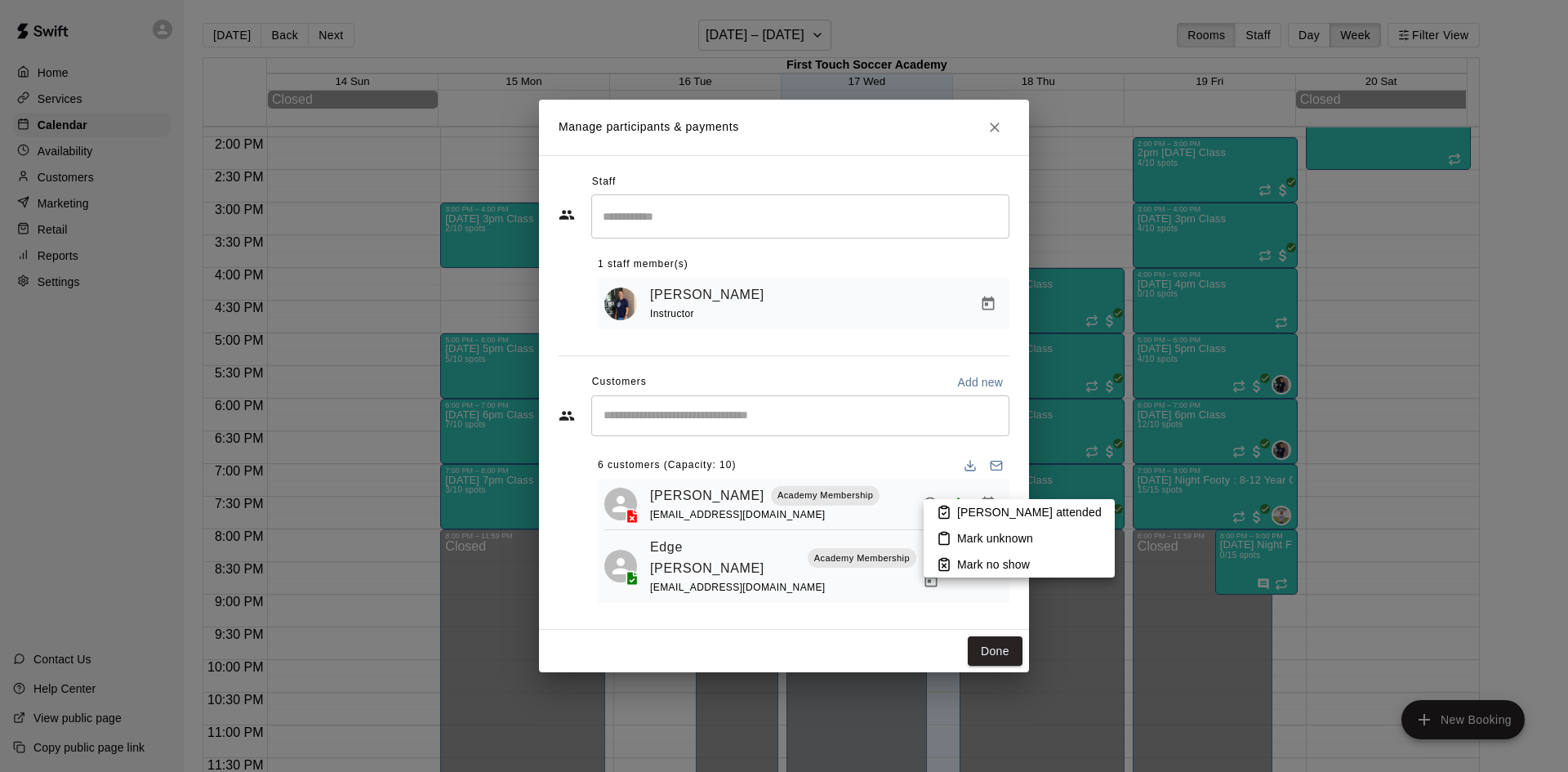
click at [957, 506] on li "Mark attended" at bounding box center [1020, 512] width 191 height 26
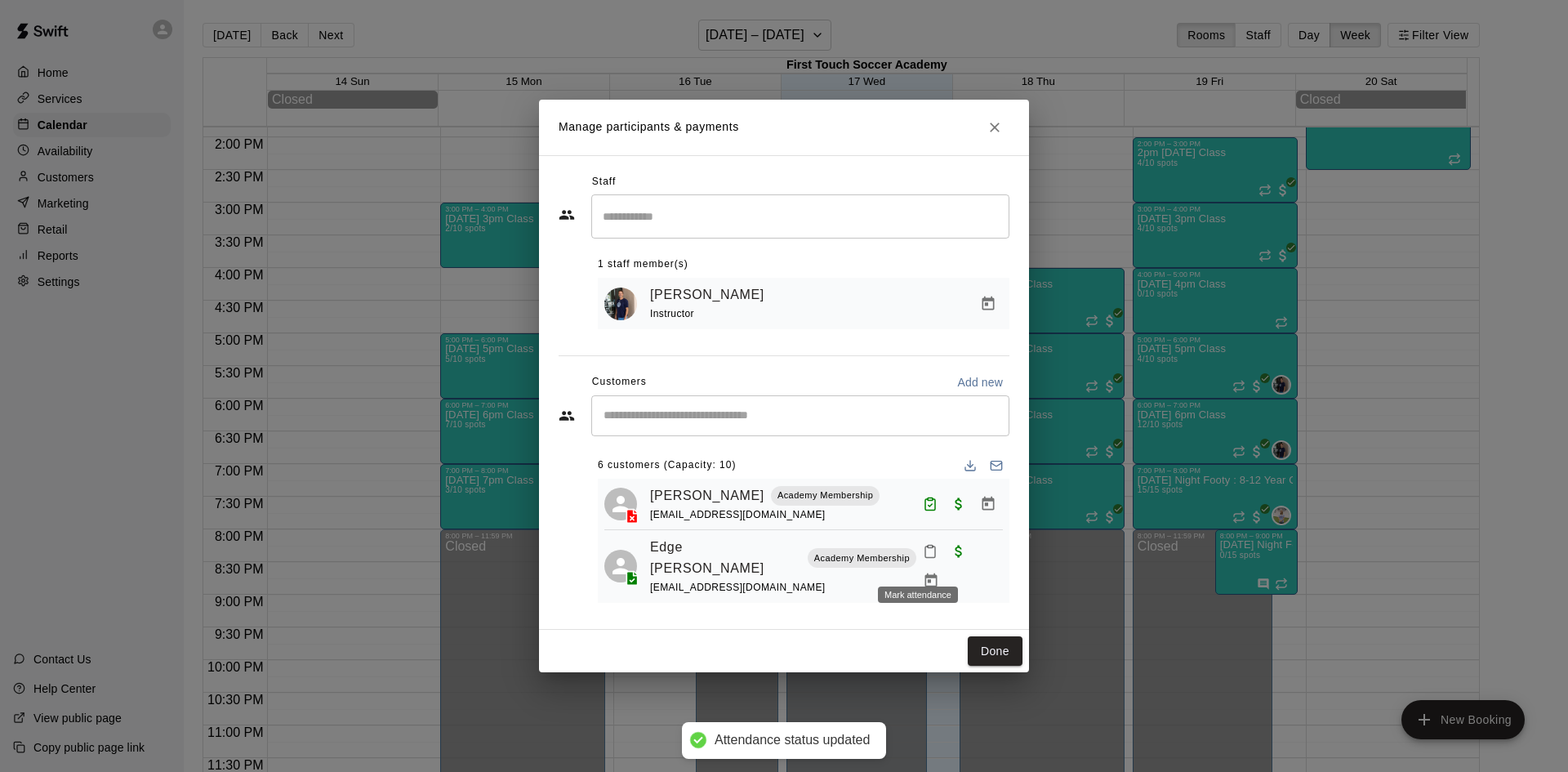
click at [923, 554] on icon "Mark attendance" at bounding box center [931, 551] width 15 height 15
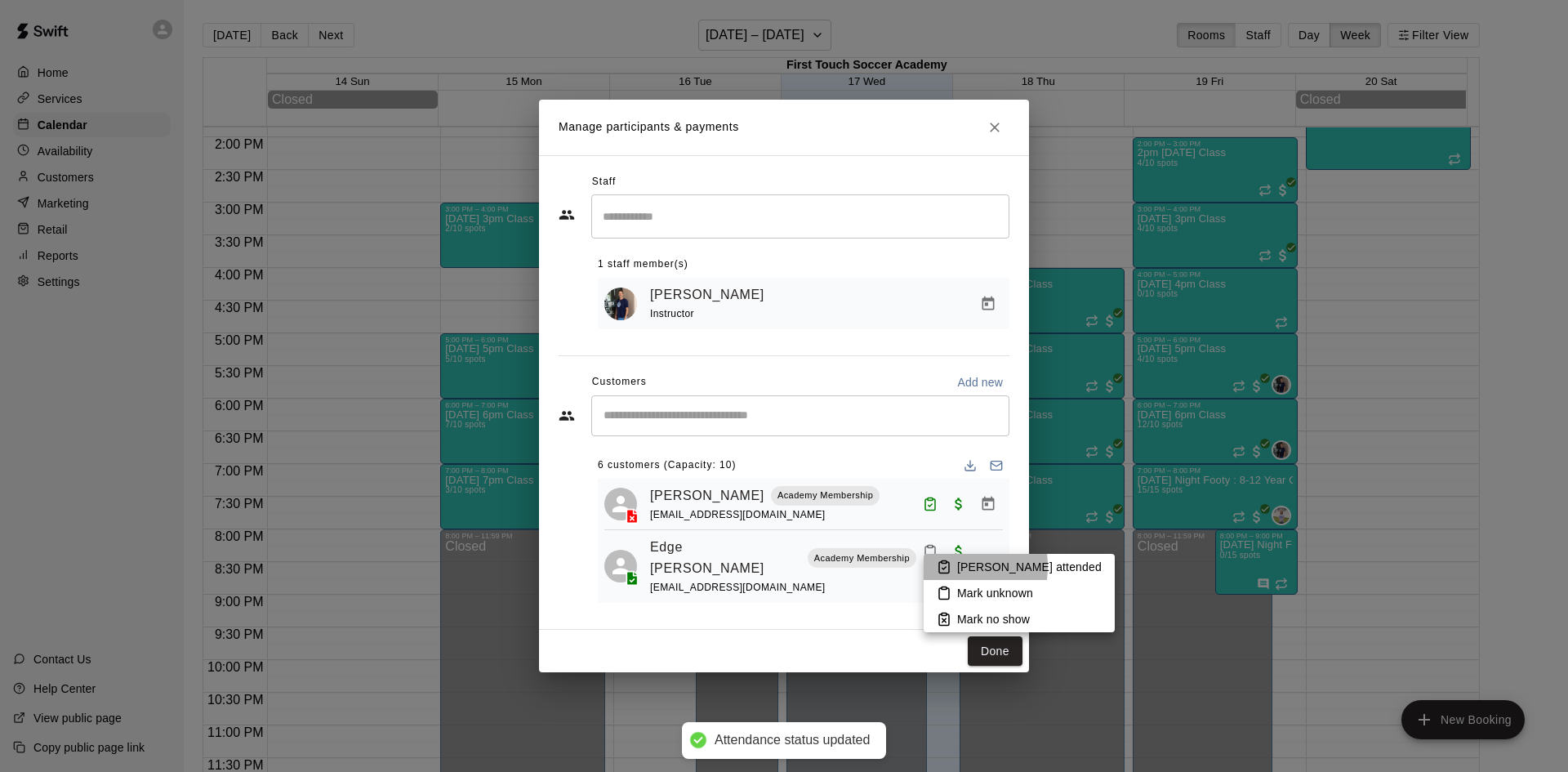
click at [936, 566] on li "Mark attended" at bounding box center [1020, 566] width 191 height 26
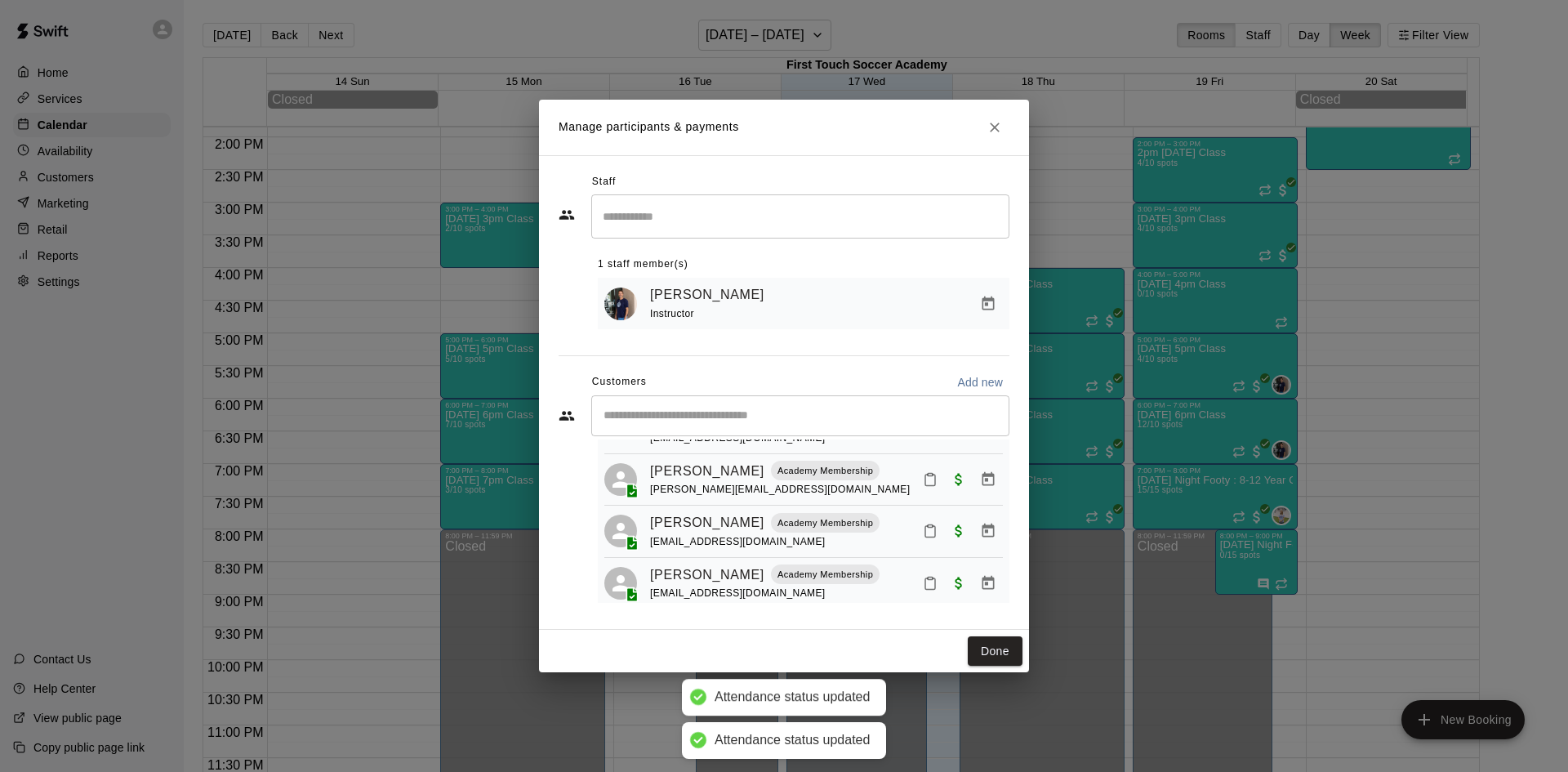
scroll to position [163, 0]
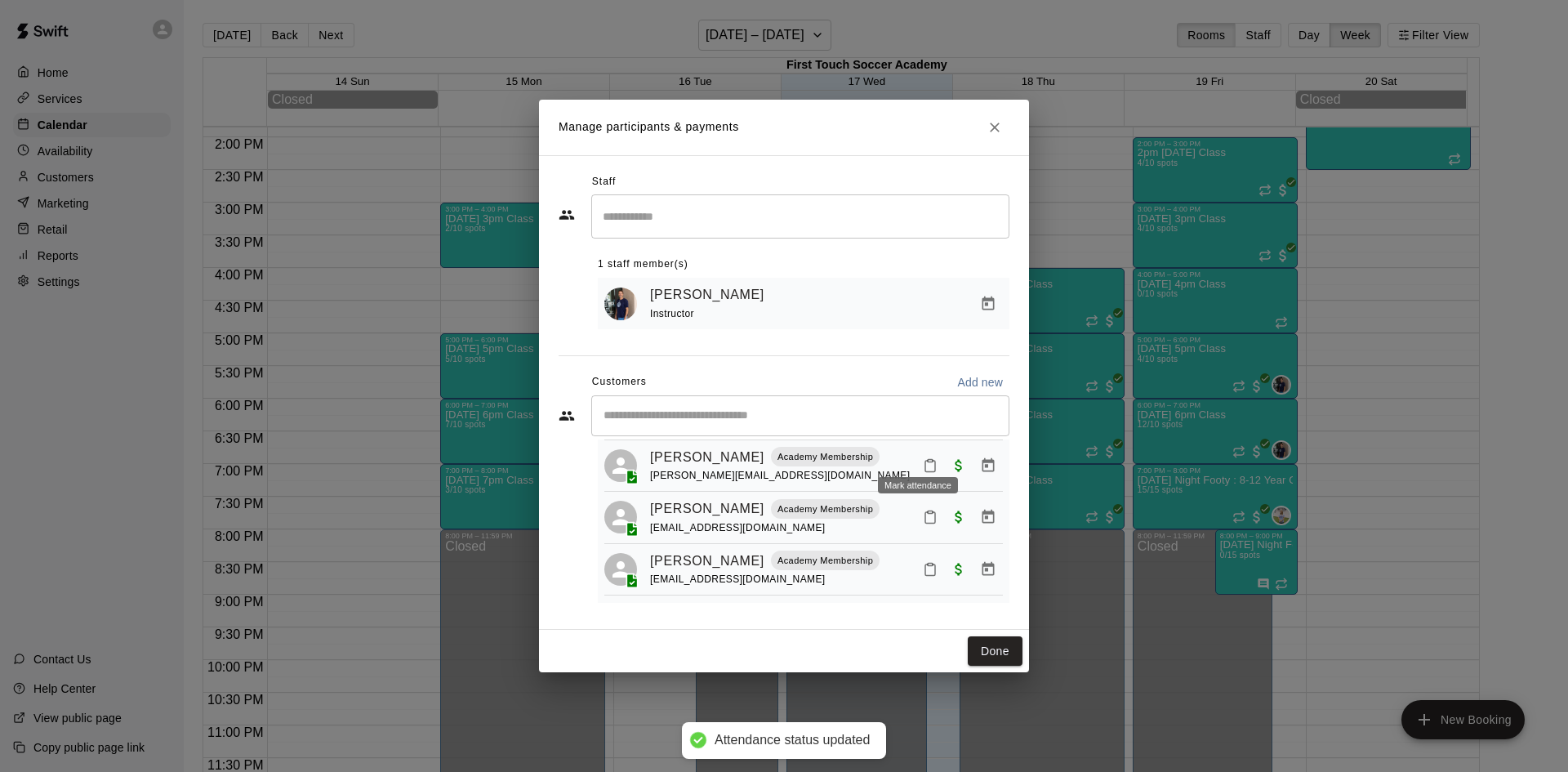
click at [923, 458] on icon "Mark attendance" at bounding box center [931, 465] width 15 height 15
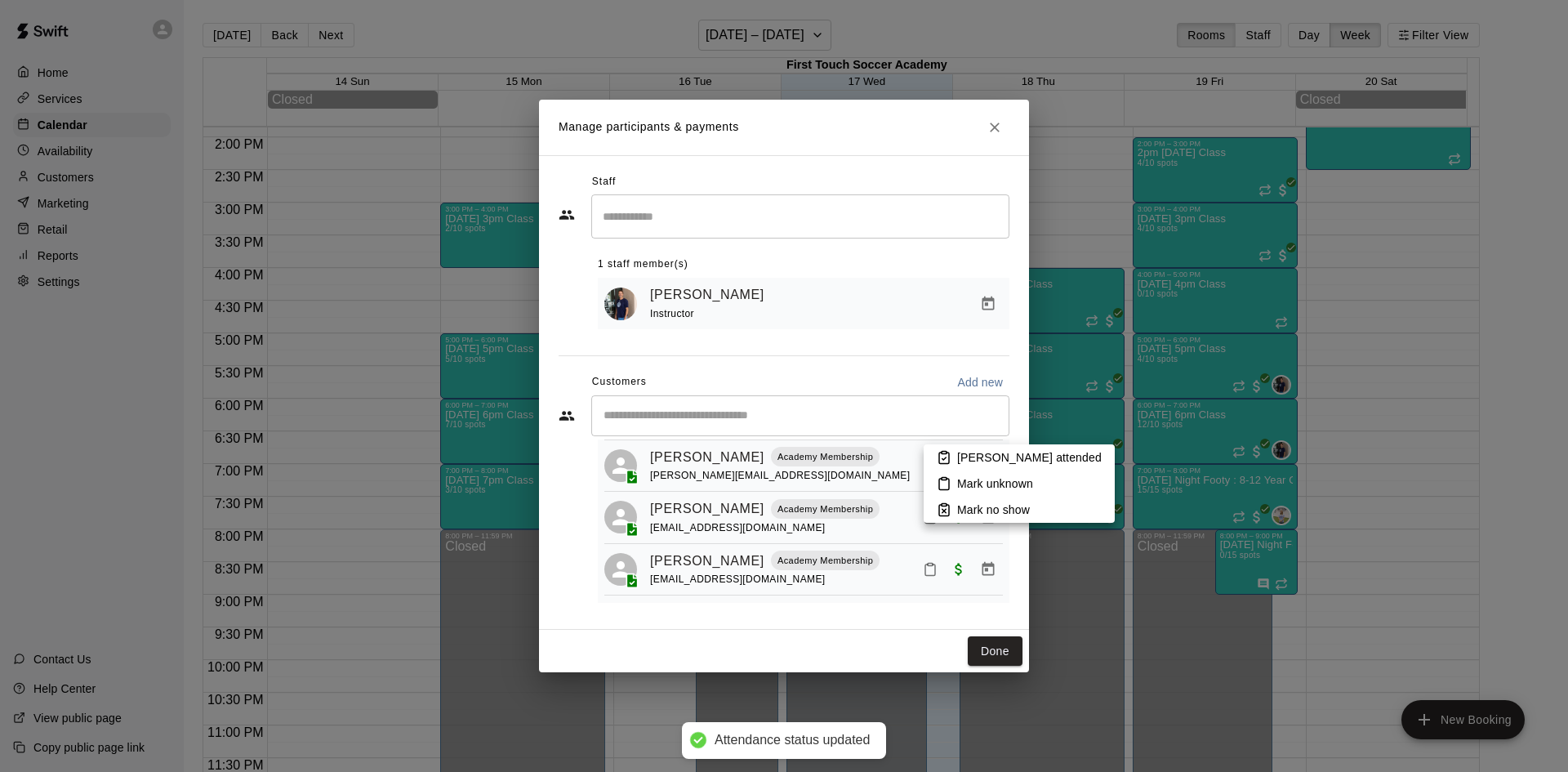
click at [980, 452] on p "Mark attended" at bounding box center [1029, 457] width 145 height 16
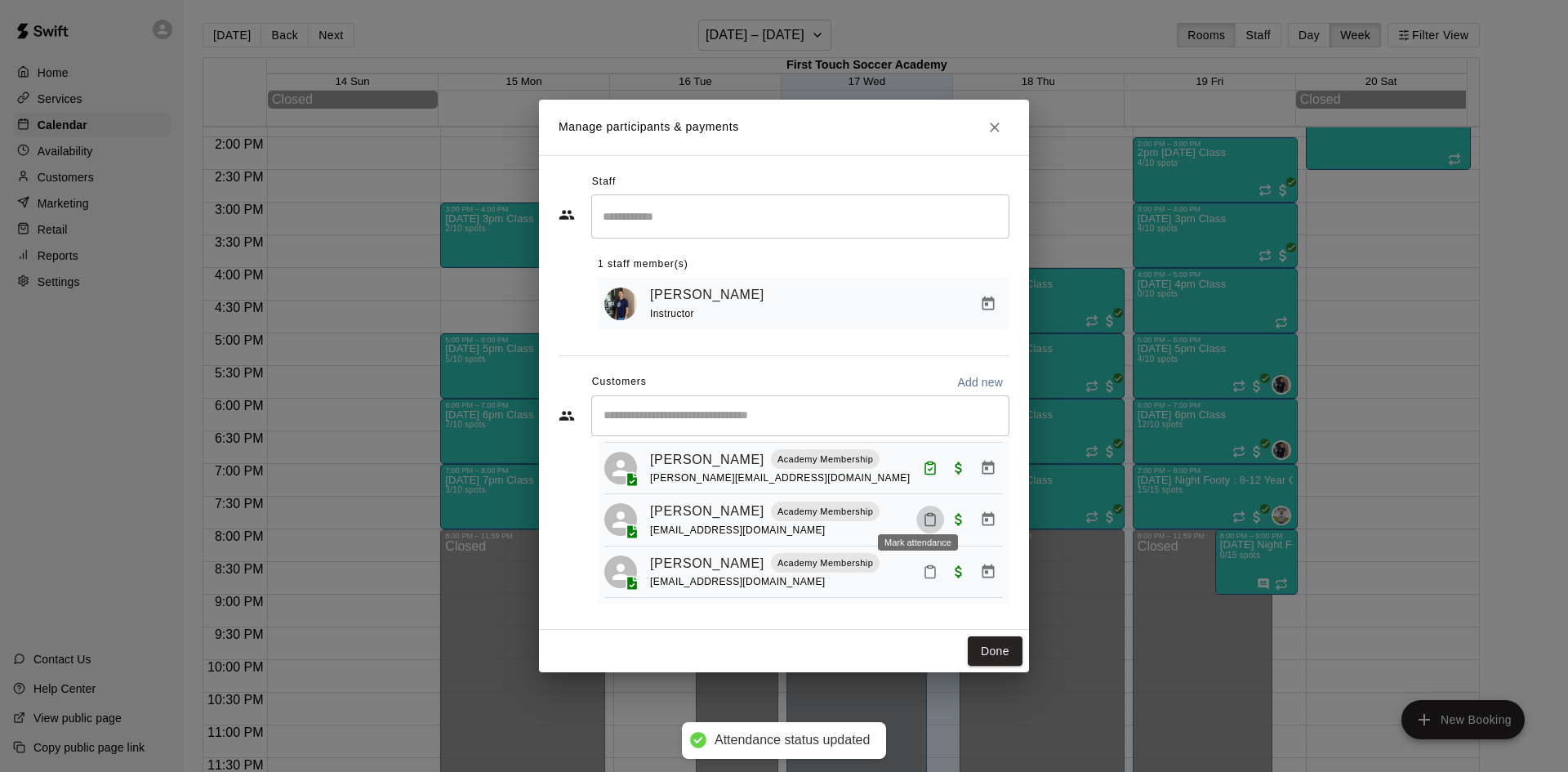
click at [925, 514] on icon "Mark attendance" at bounding box center [930, 520] width 10 height 12
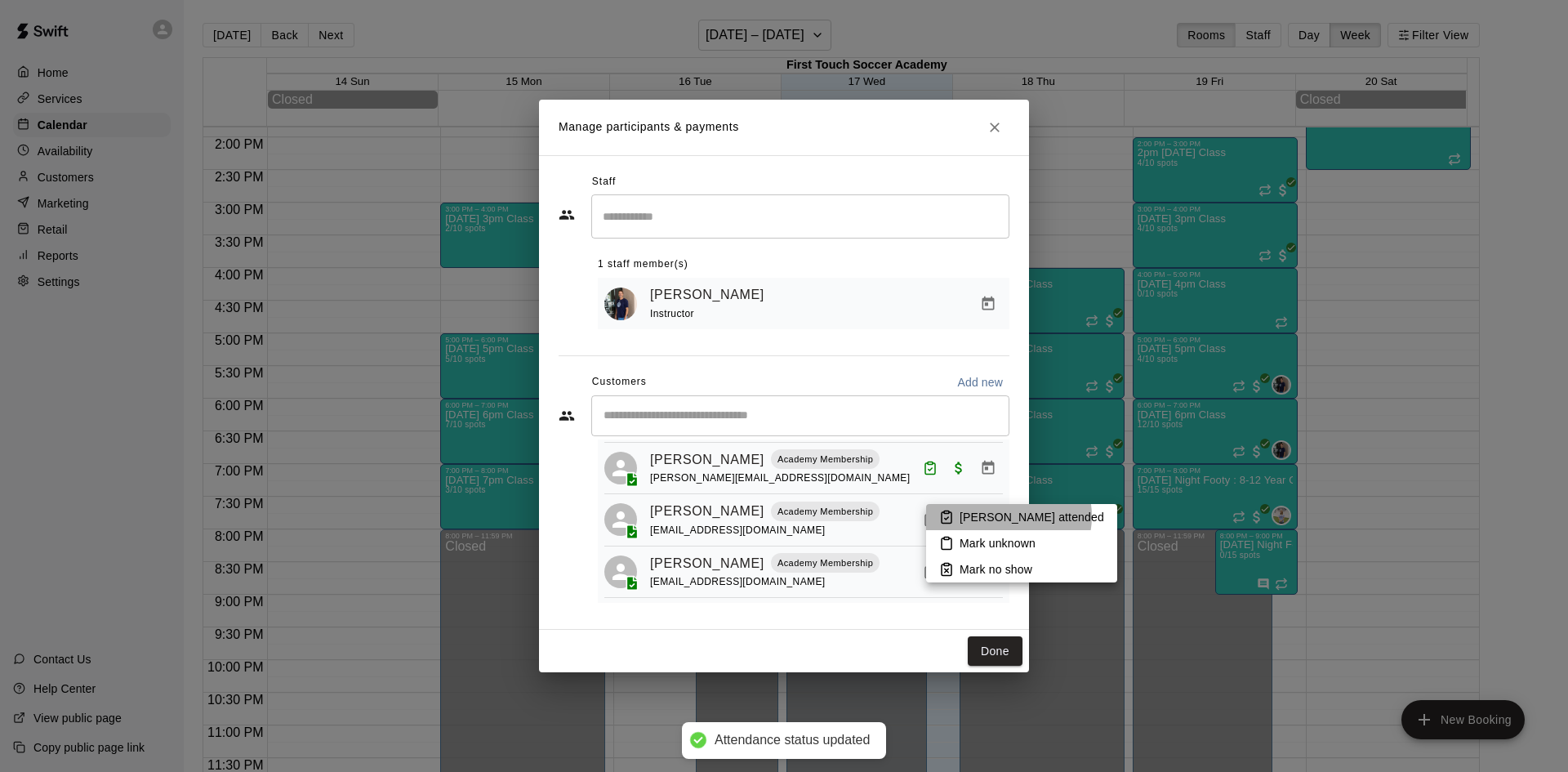
click at [1008, 516] on p "Mark attended" at bounding box center [1032, 517] width 145 height 16
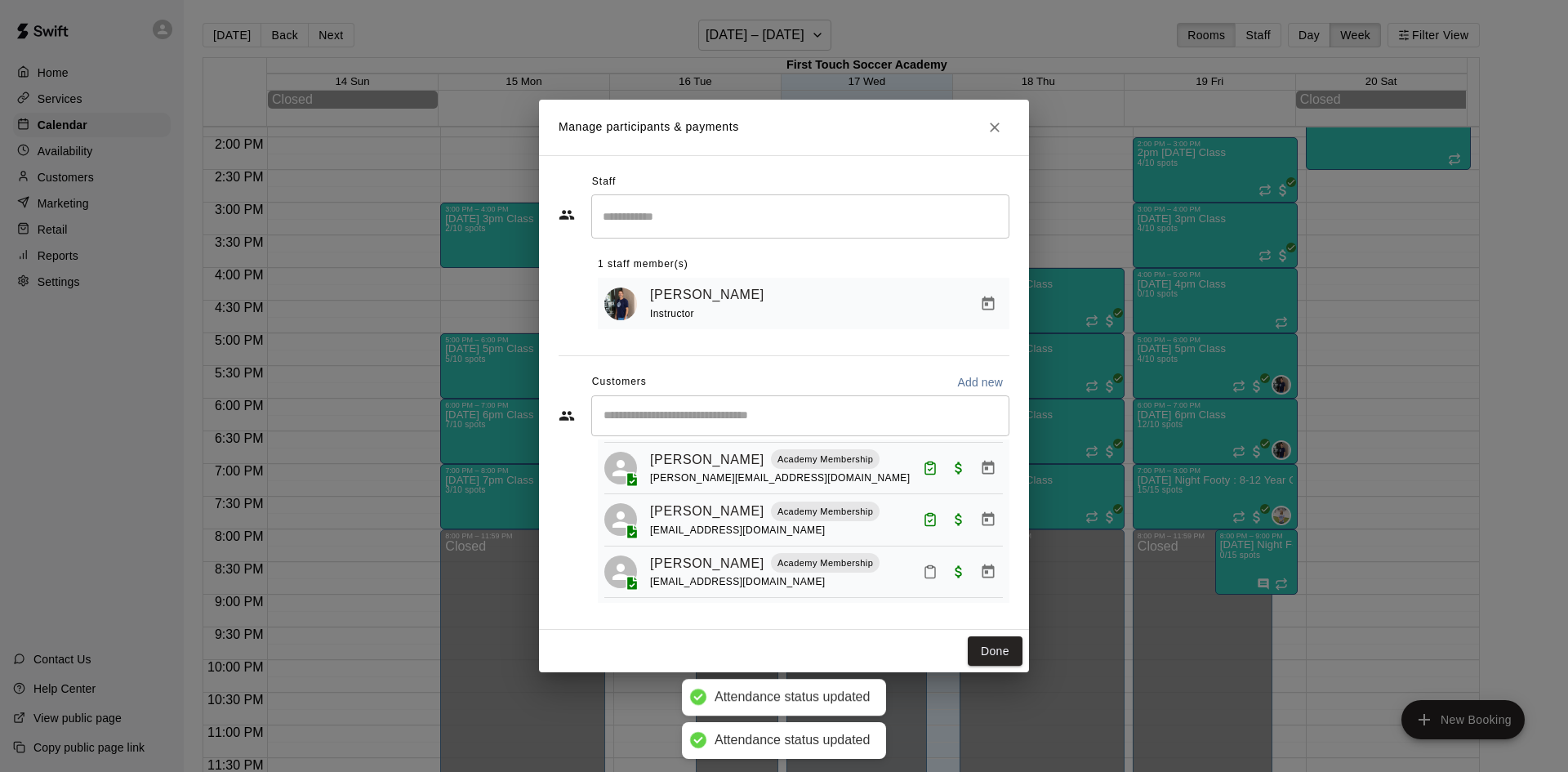
click at [923, 564] on icon "Mark attendance" at bounding box center [931, 572] width 15 height 15
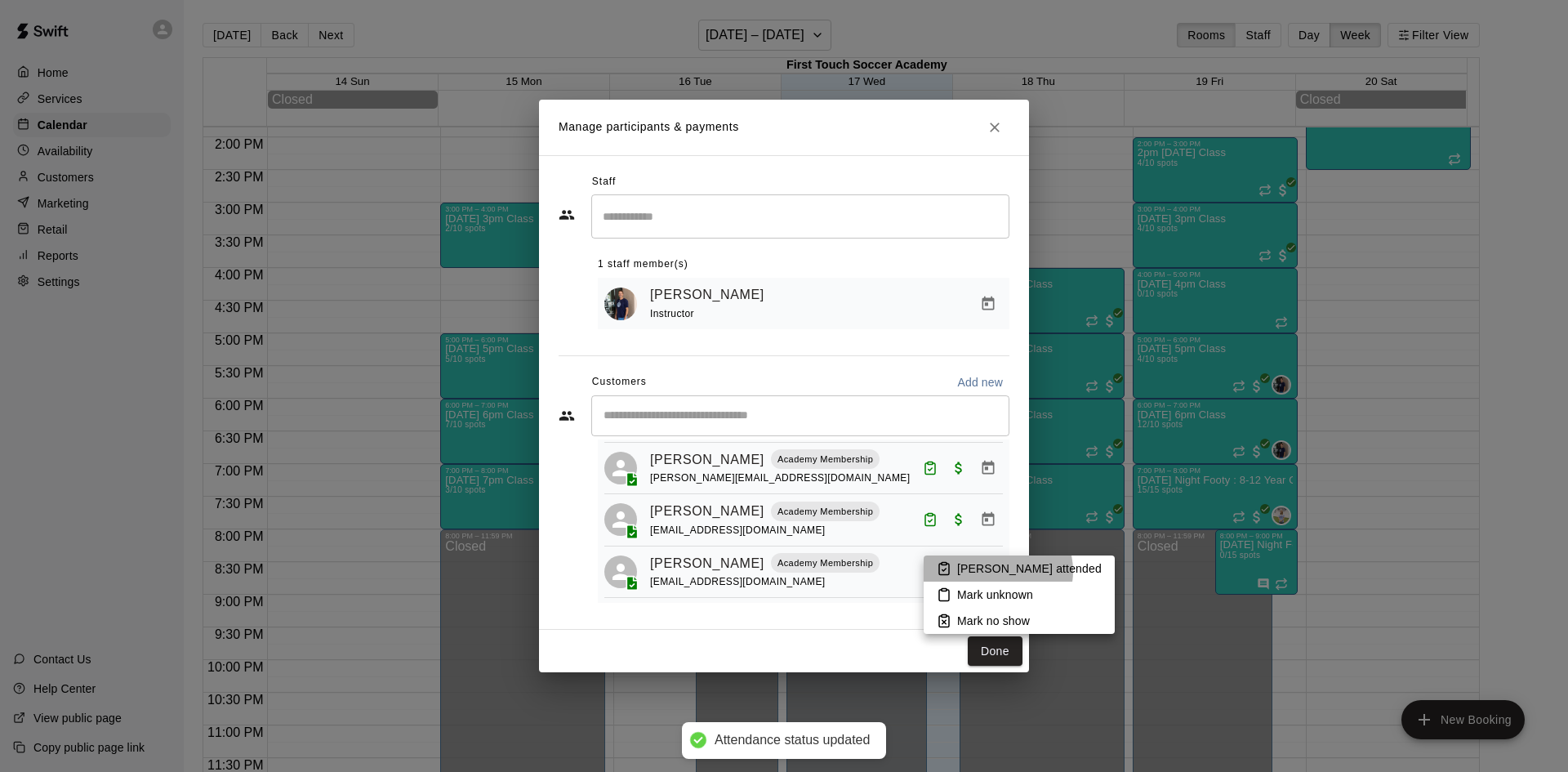
click at [997, 571] on p "Mark attended" at bounding box center [1029, 568] width 145 height 16
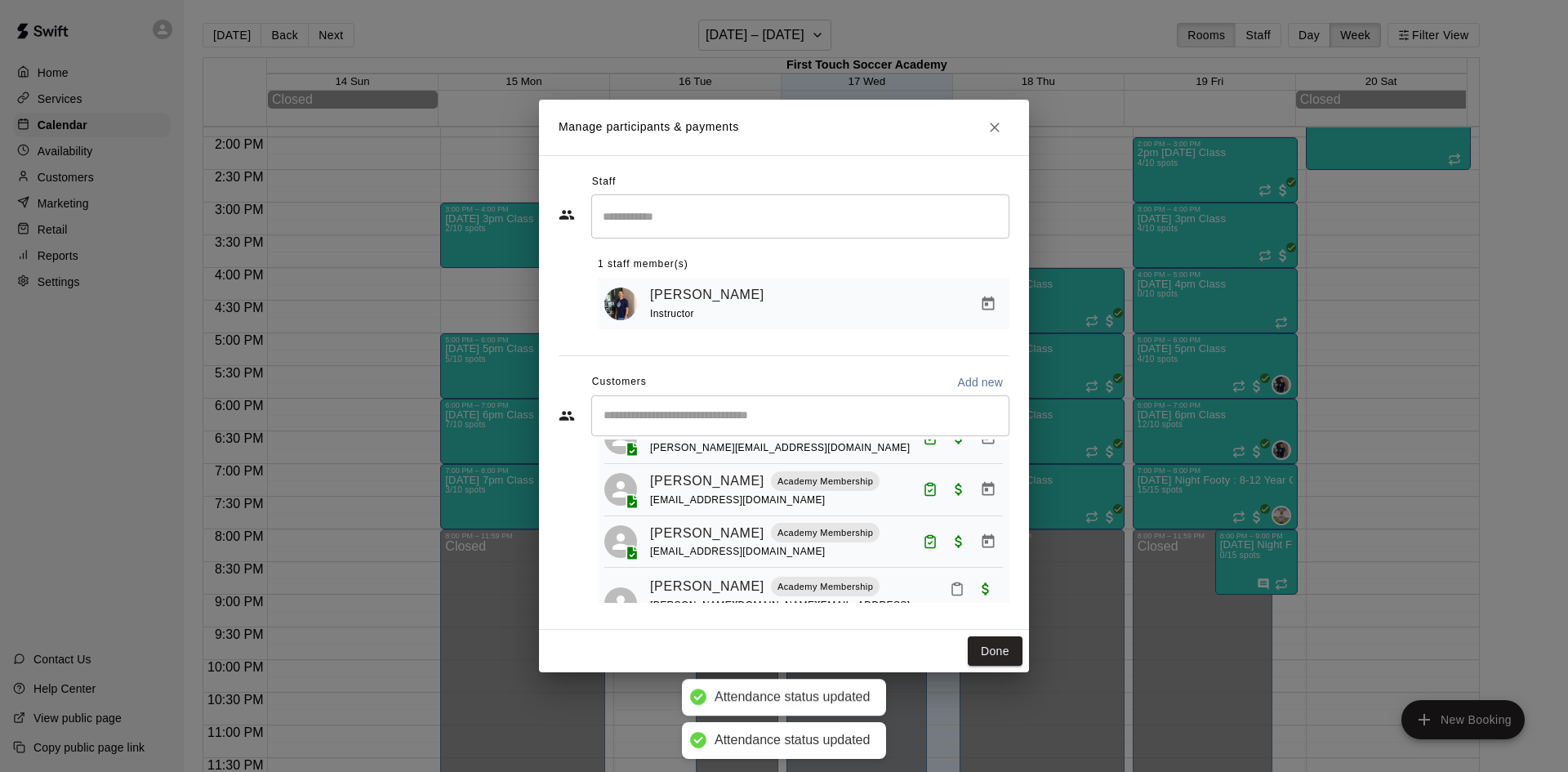
scroll to position [208, 0]
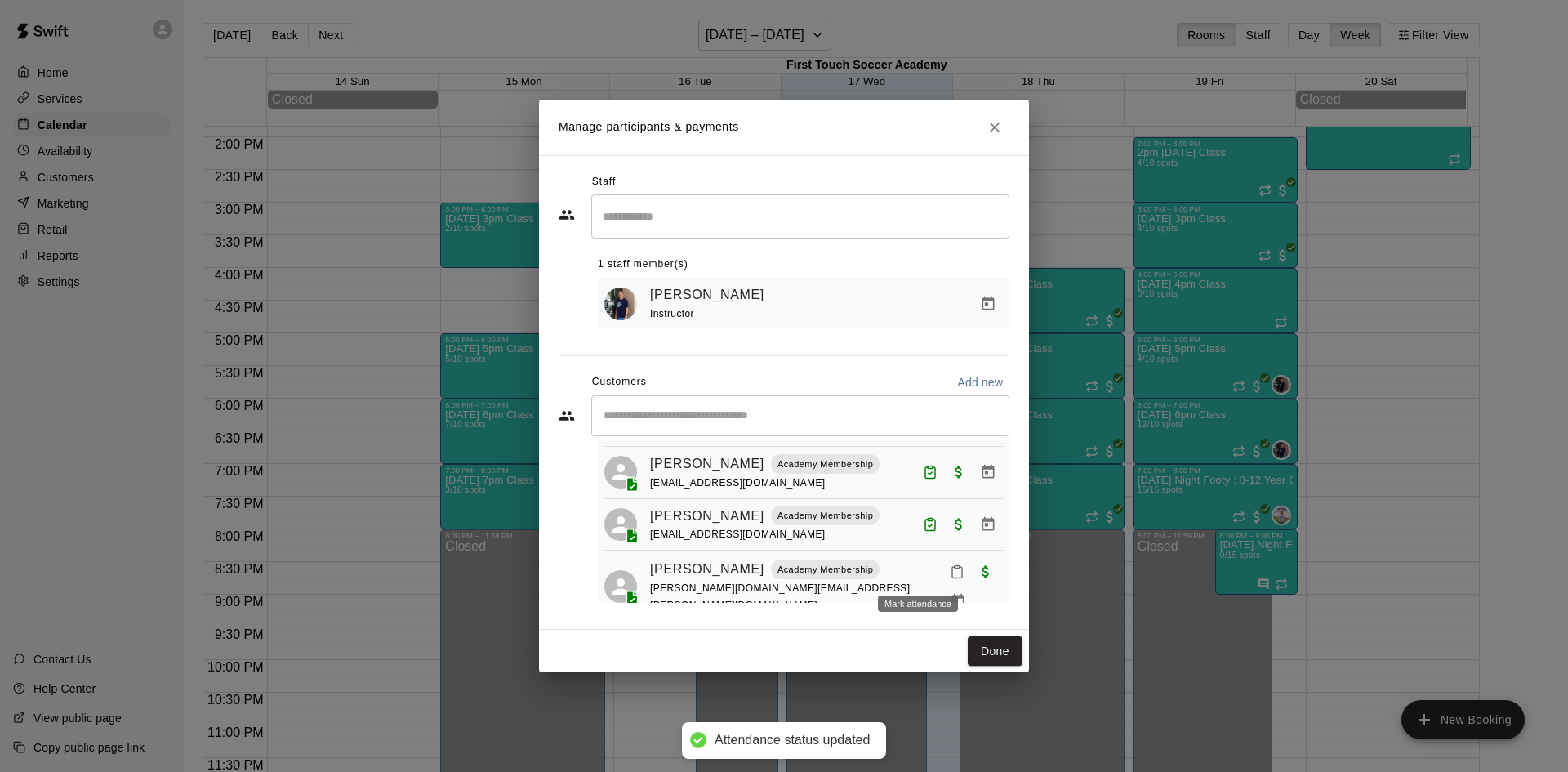
click at [950, 567] on icon "Mark attendance" at bounding box center [957, 572] width 15 height 15
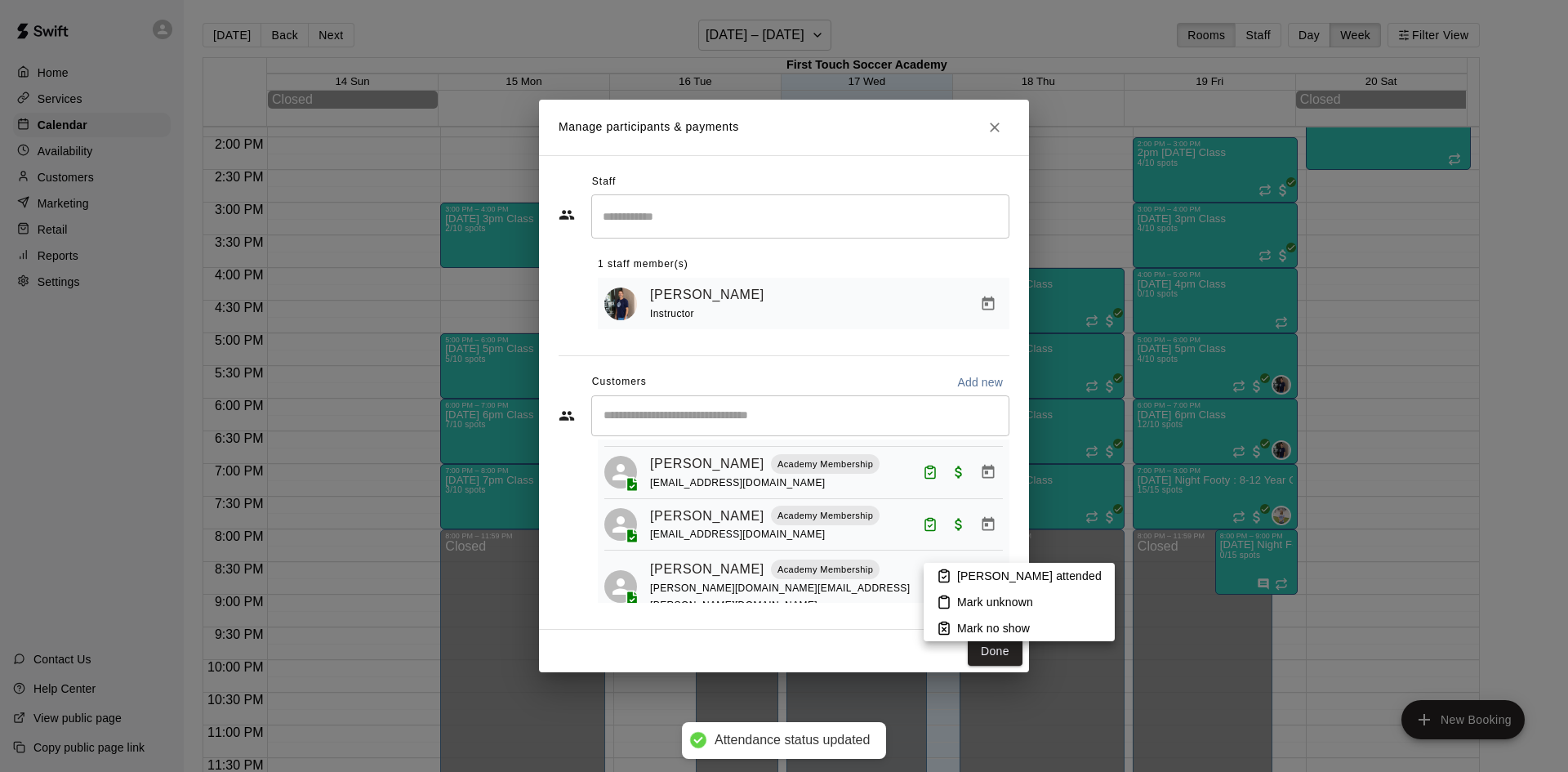
click at [946, 576] on icon at bounding box center [944, 575] width 15 height 15
click at [1011, 653] on button "Done" at bounding box center [995, 651] width 55 height 30
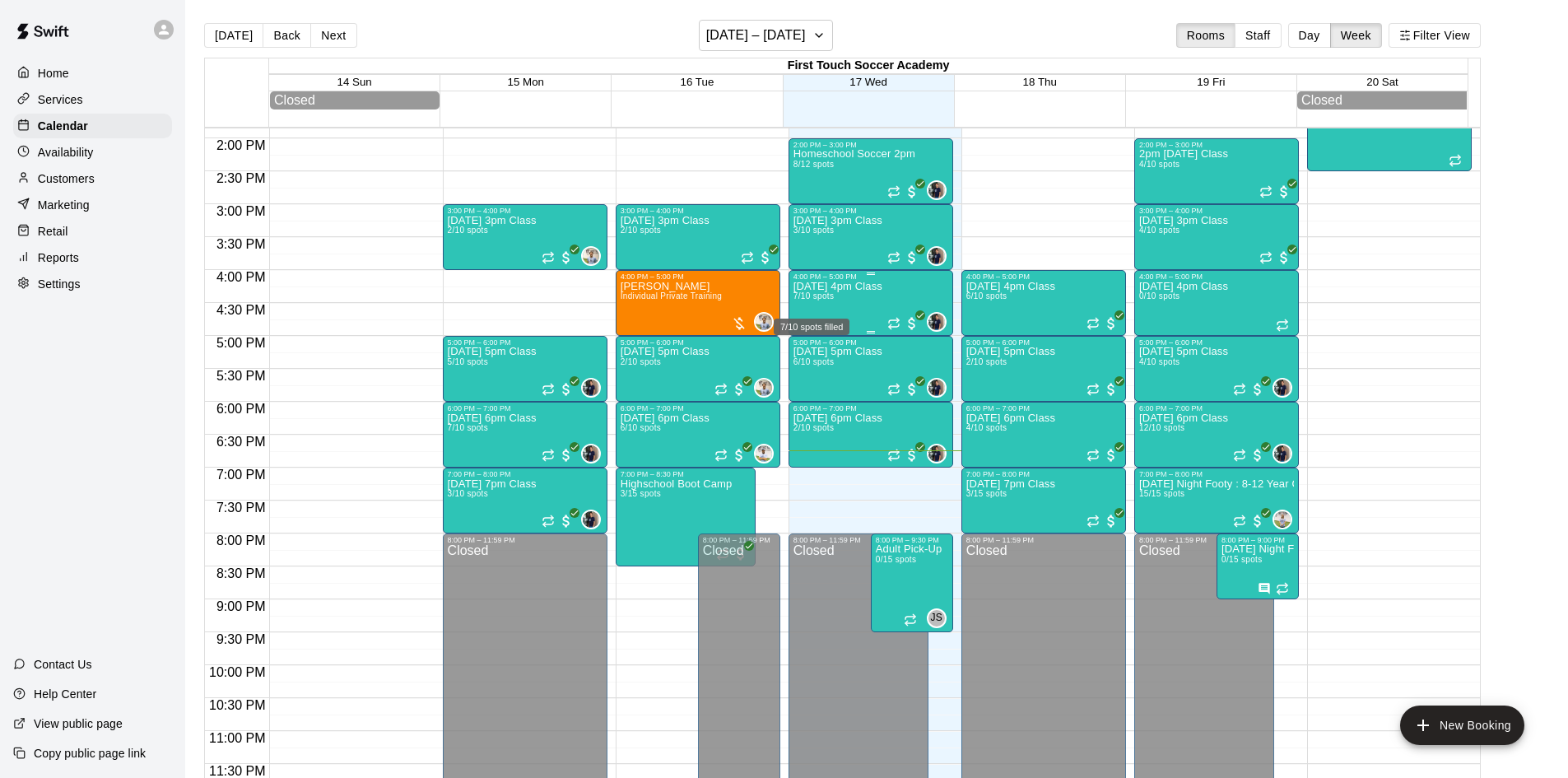
click at [820, 300] on span "7/10 spots" at bounding box center [814, 296] width 40 height 9
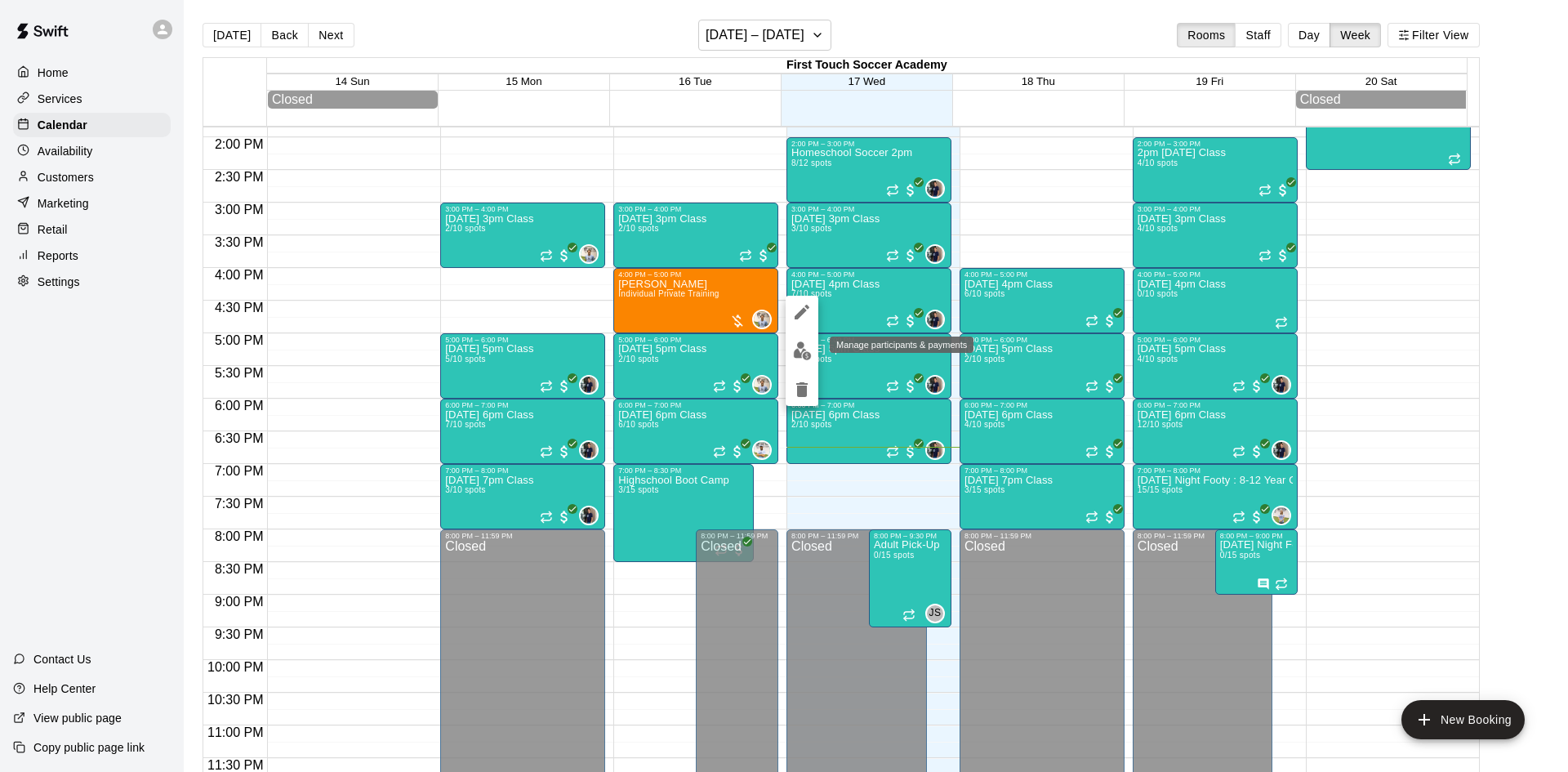
click at [799, 353] on img "edit" at bounding box center [802, 350] width 19 height 19
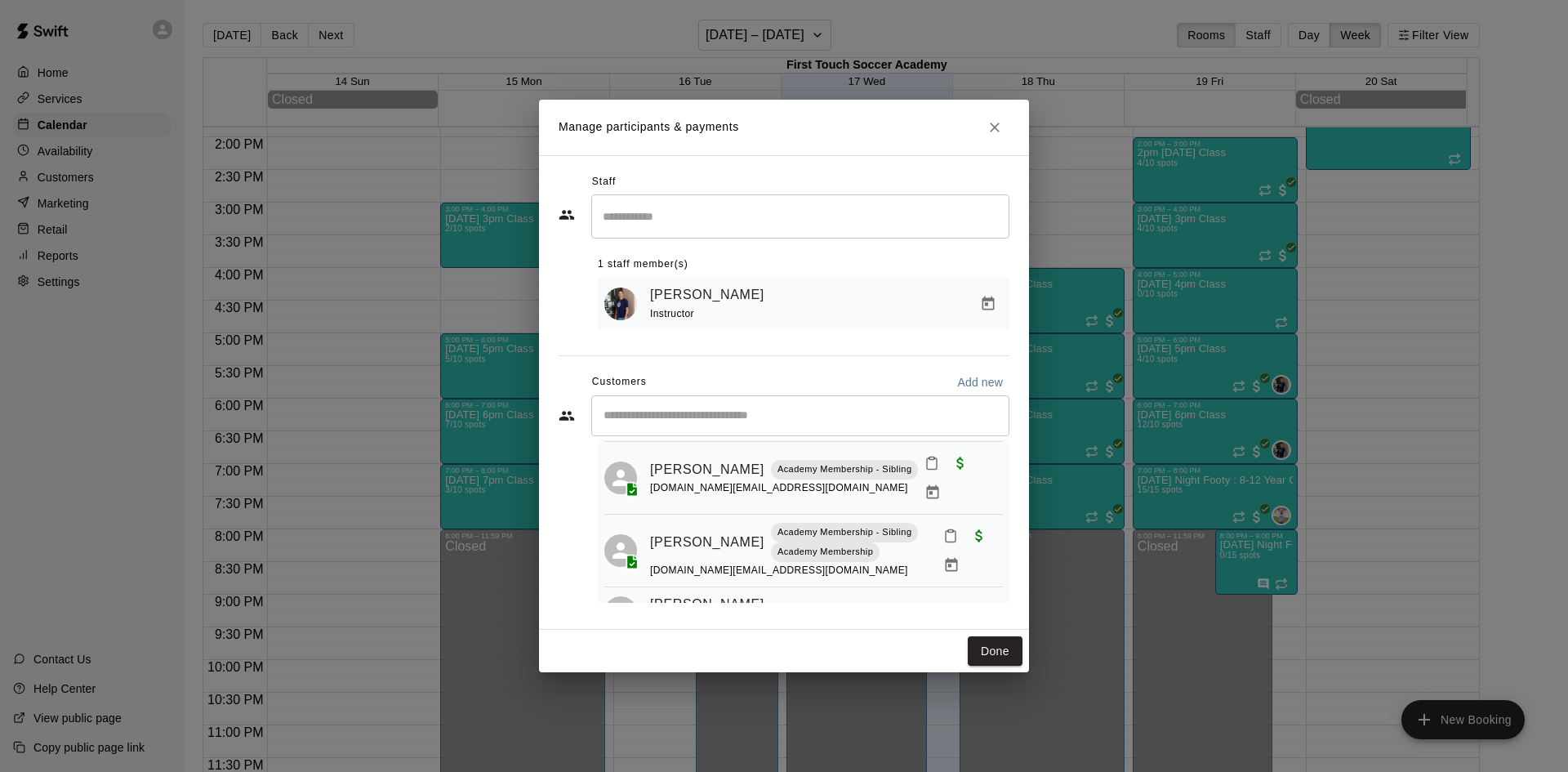
scroll to position [163, 0]
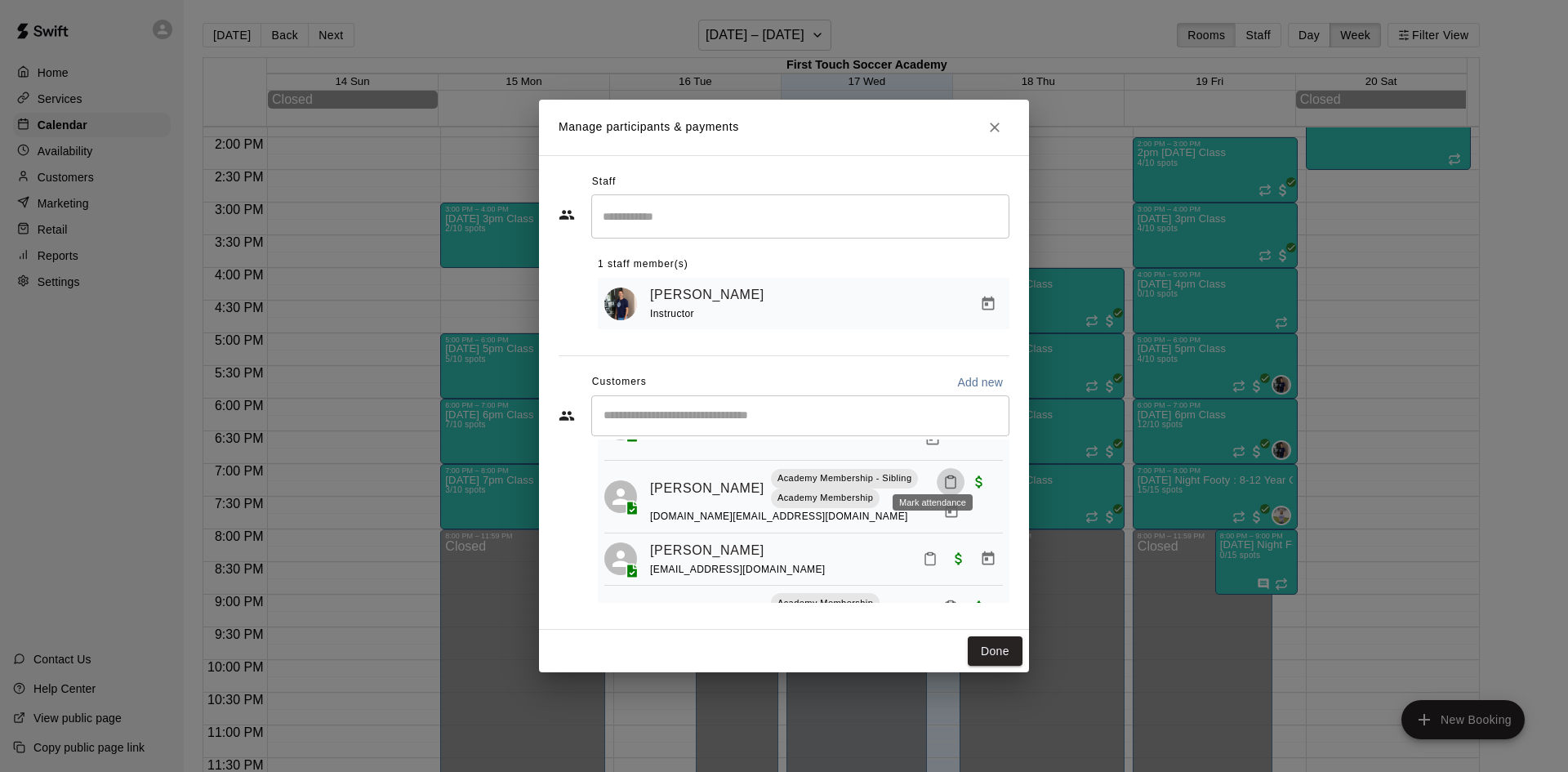
click at [943, 474] on icon "Mark attendance" at bounding box center [951, 482] width 15 height 15
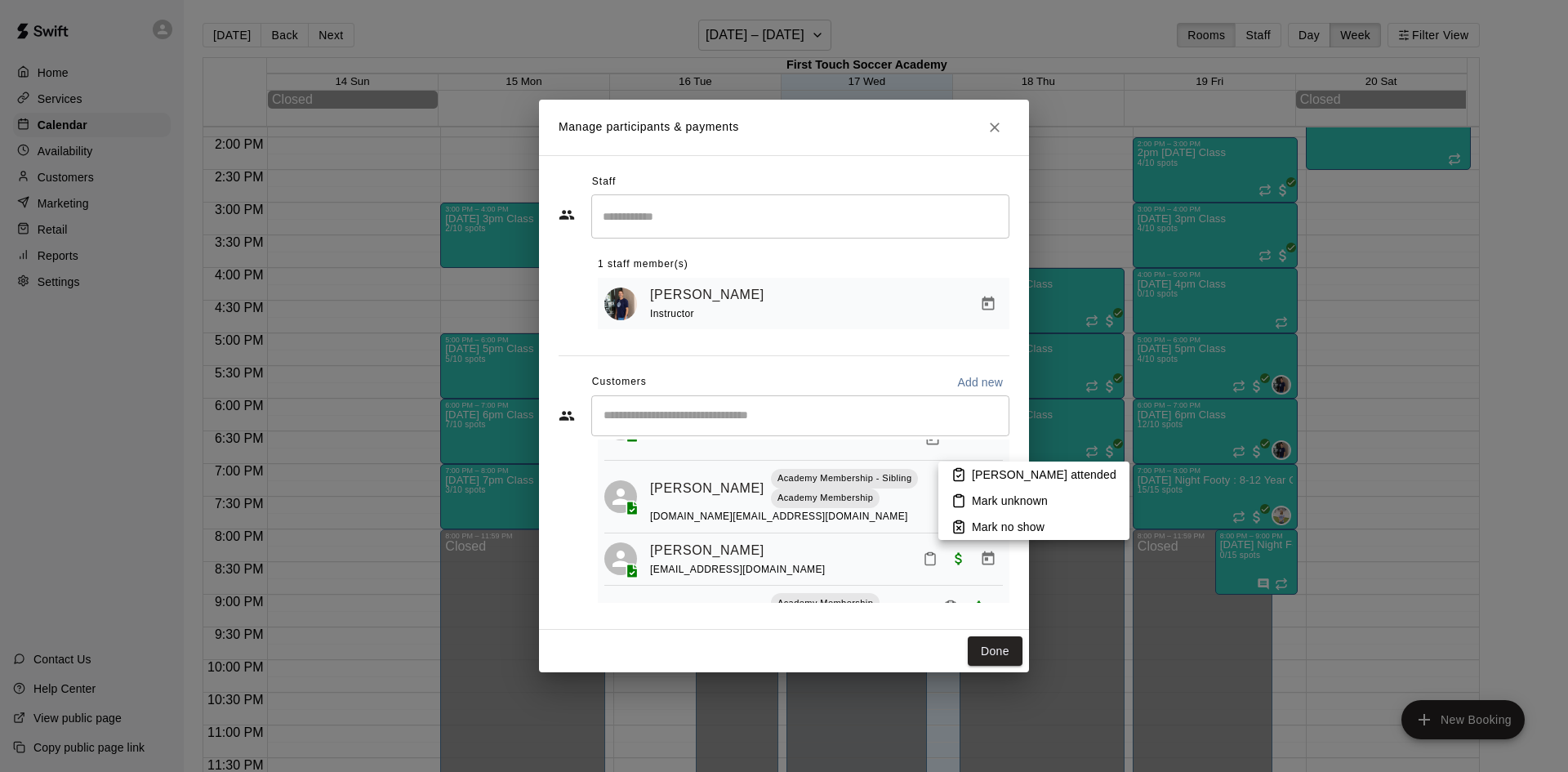
click at [969, 477] on li "Mark attended" at bounding box center [1034, 474] width 191 height 26
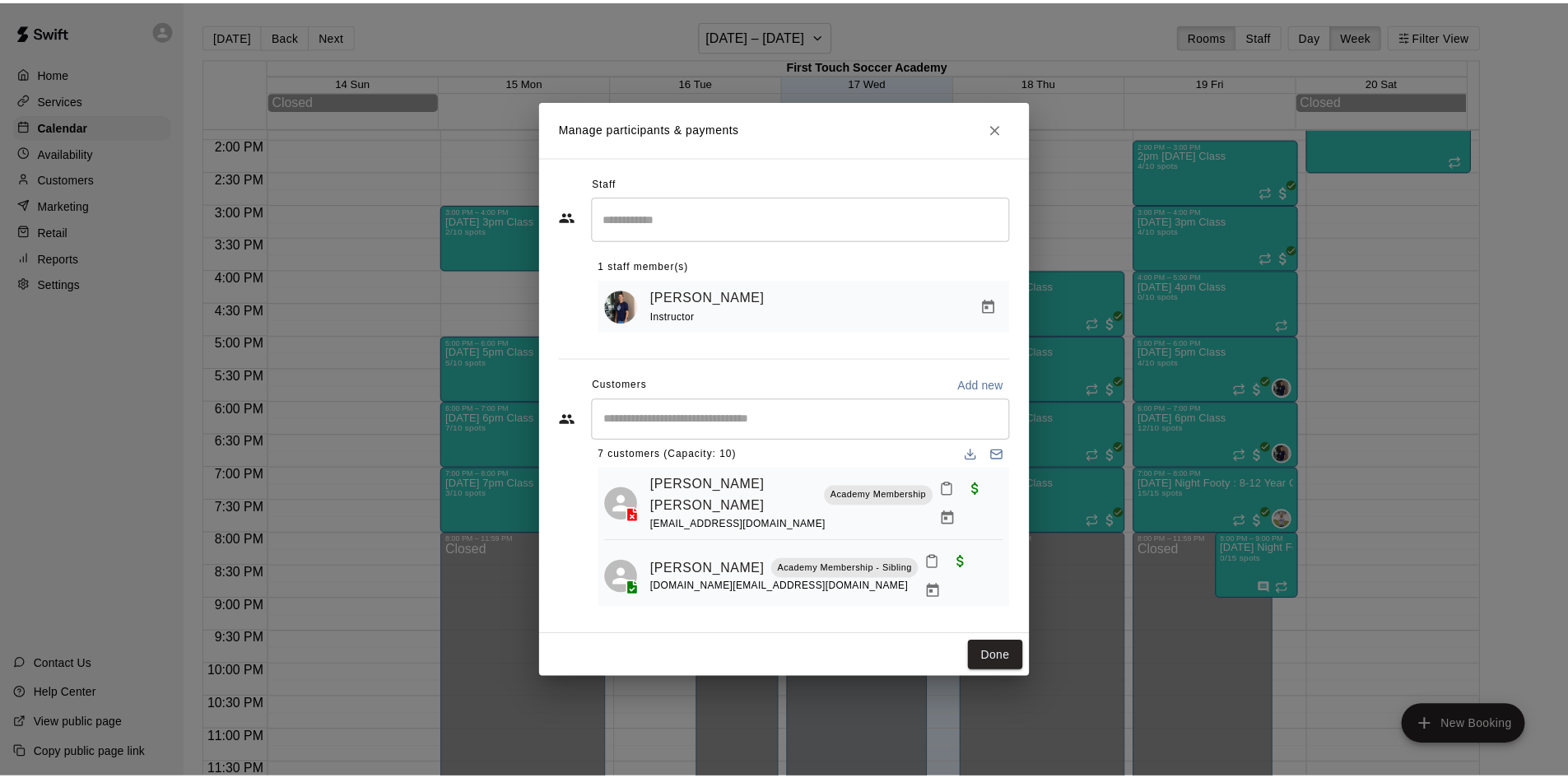
scroll to position [0, 0]
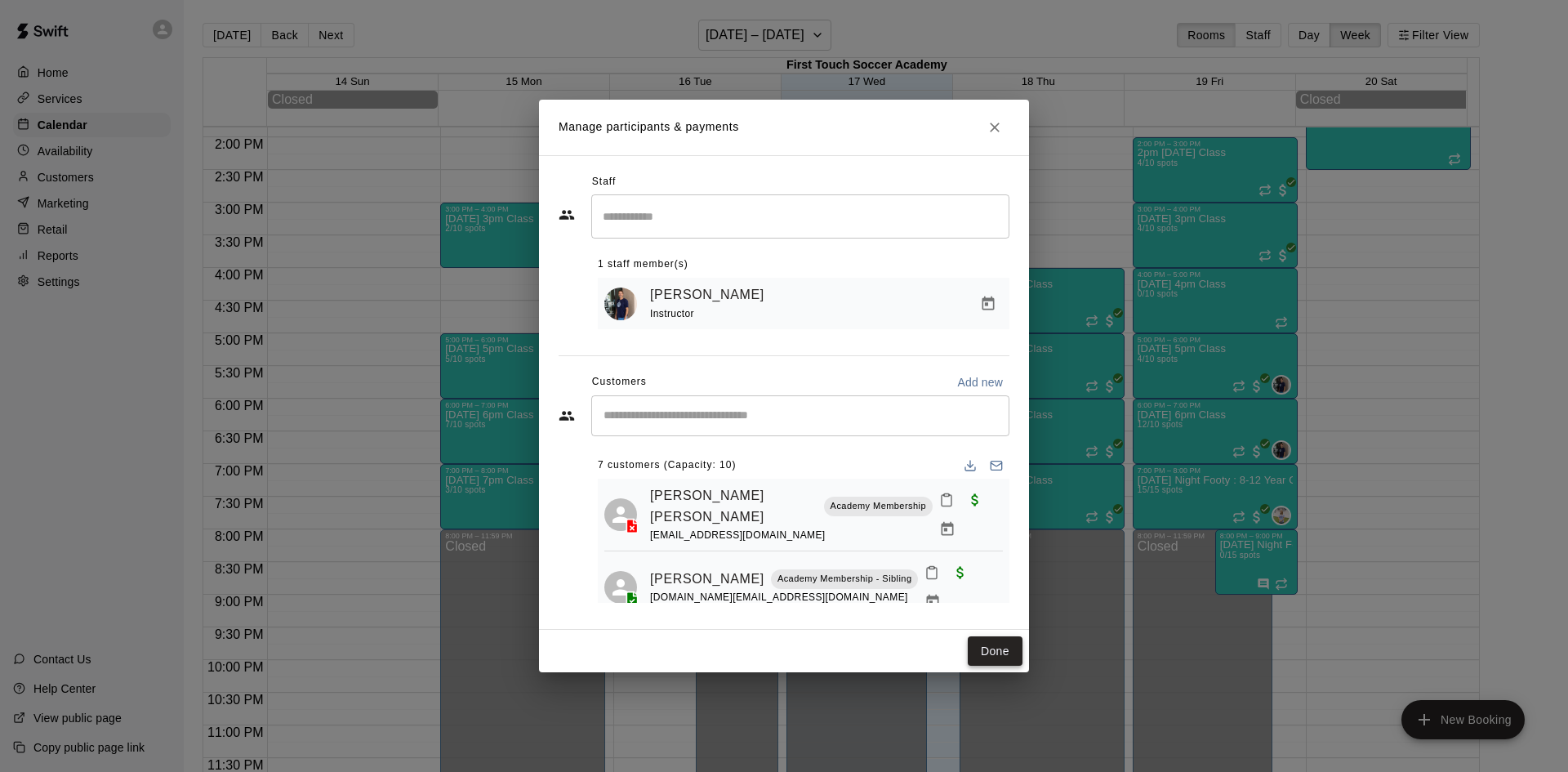
click at [985, 644] on button "Done" at bounding box center [995, 651] width 55 height 30
